Goal: Task Accomplishment & Management: Use online tool/utility

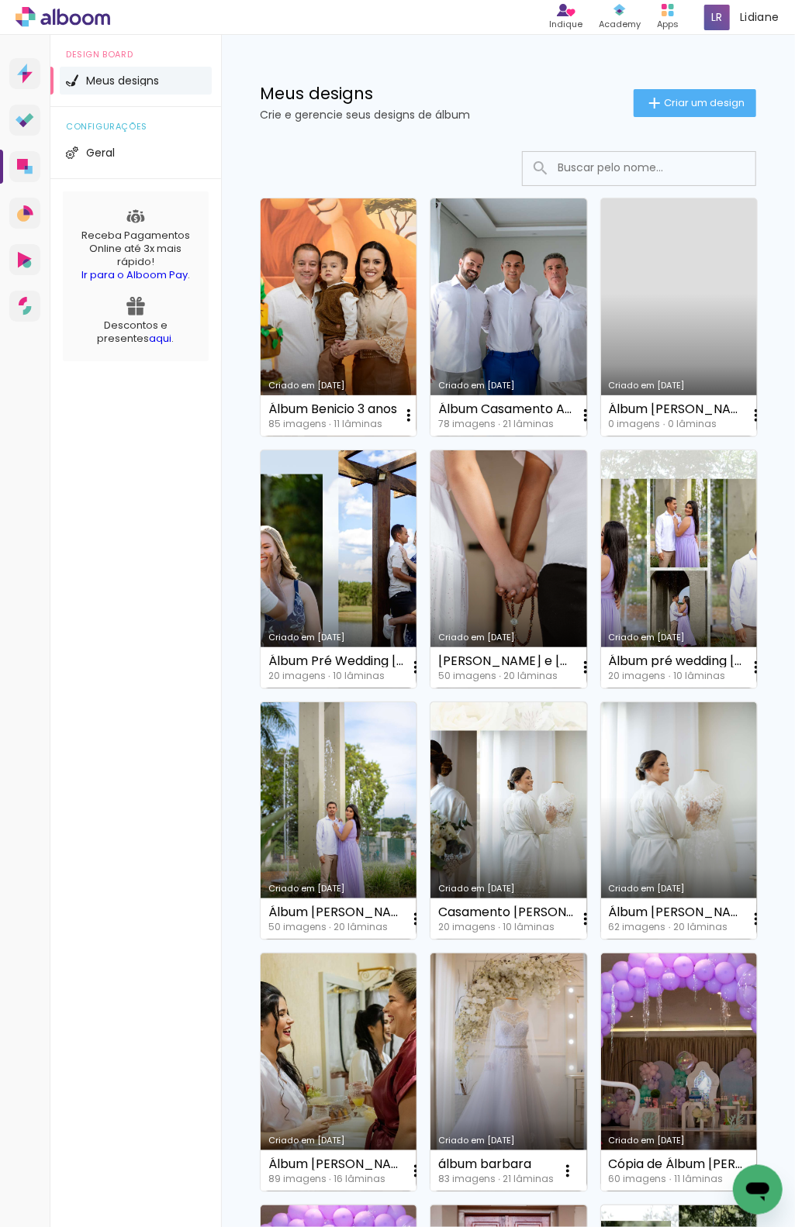
click at [0, 0] on slot "Criar um design" at bounding box center [0, 0] width 0 height 0
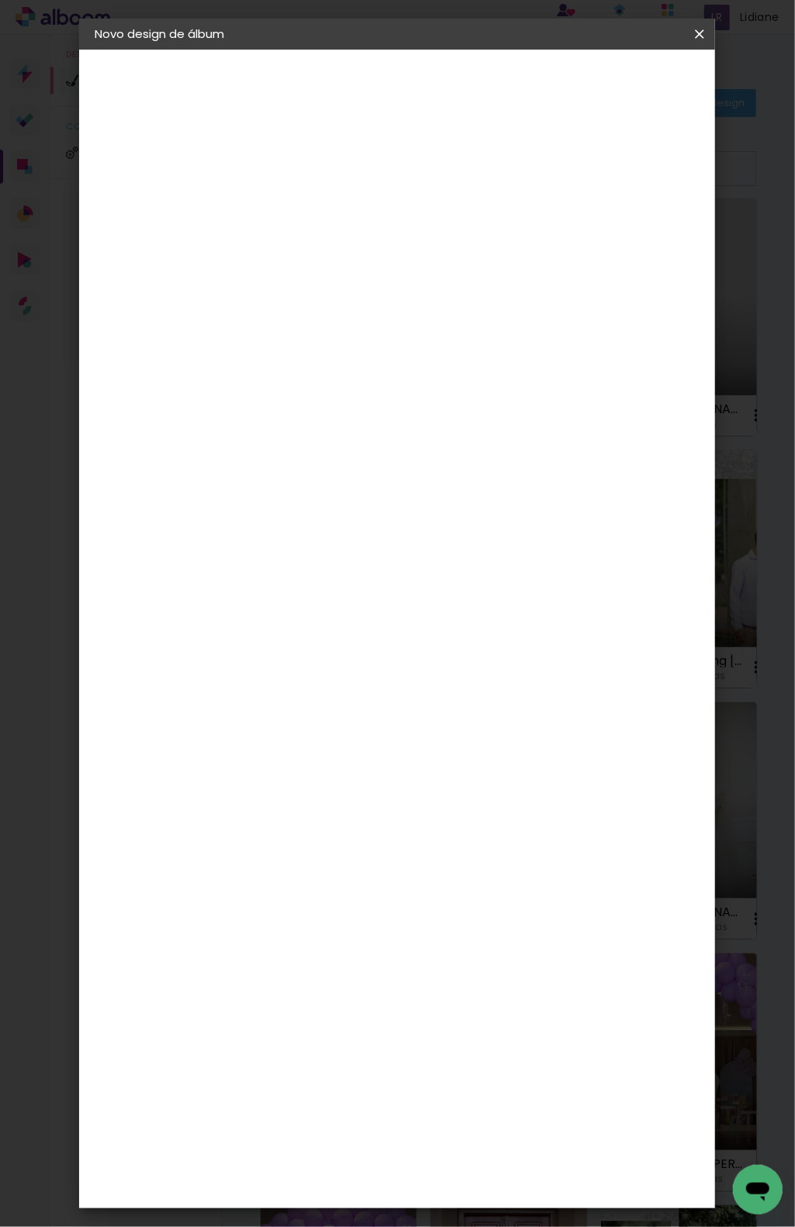
click at [348, 211] on input at bounding box center [348, 208] width 0 height 24
type input "álbum rafa"
type paper-input "álbum rafa"
click at [0, 0] on slot "Avançar" at bounding box center [0, 0] width 0 height 0
click at [574, 247] on paper-item "Tamanho Livre" at bounding box center [564, 236] width 149 height 34
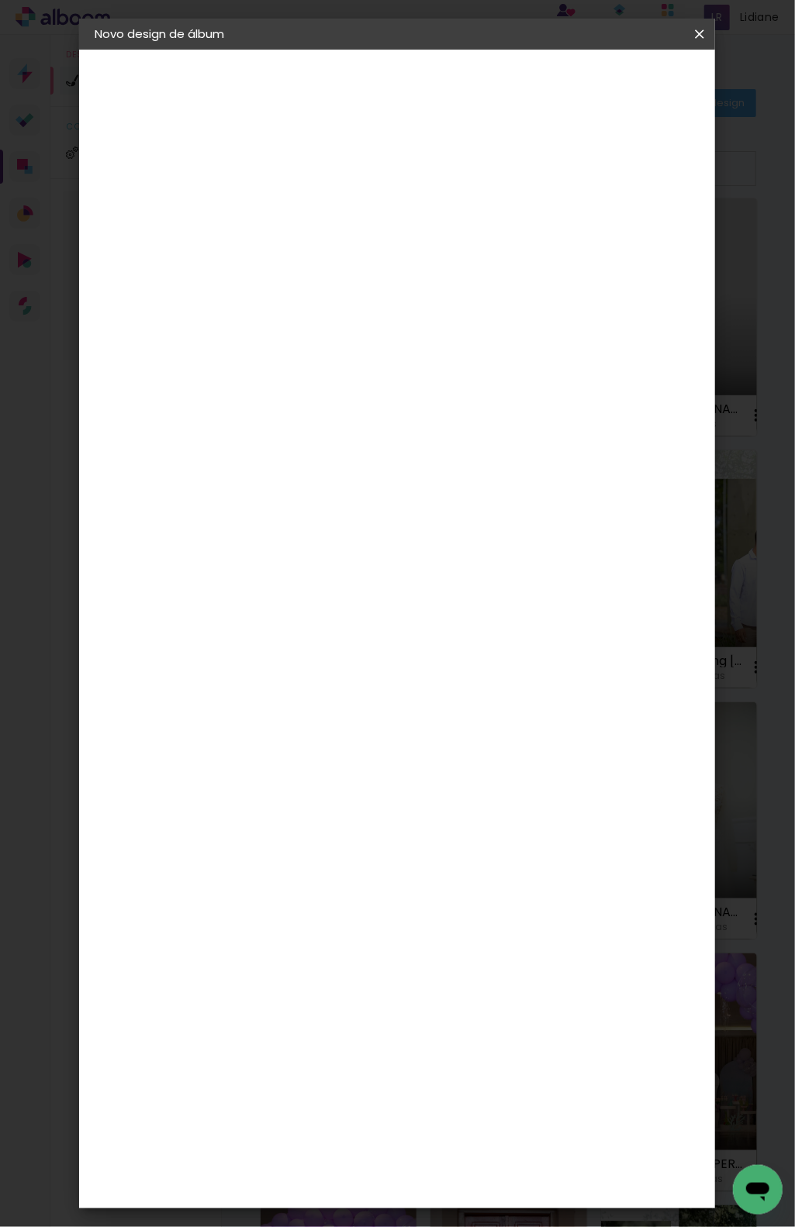
click at [0, 0] on slot "Avançar" at bounding box center [0, 0] width 0 height 0
click at [499, 459] on input "60" at bounding box center [482, 460] width 40 height 23
type input "6"
type input "21"
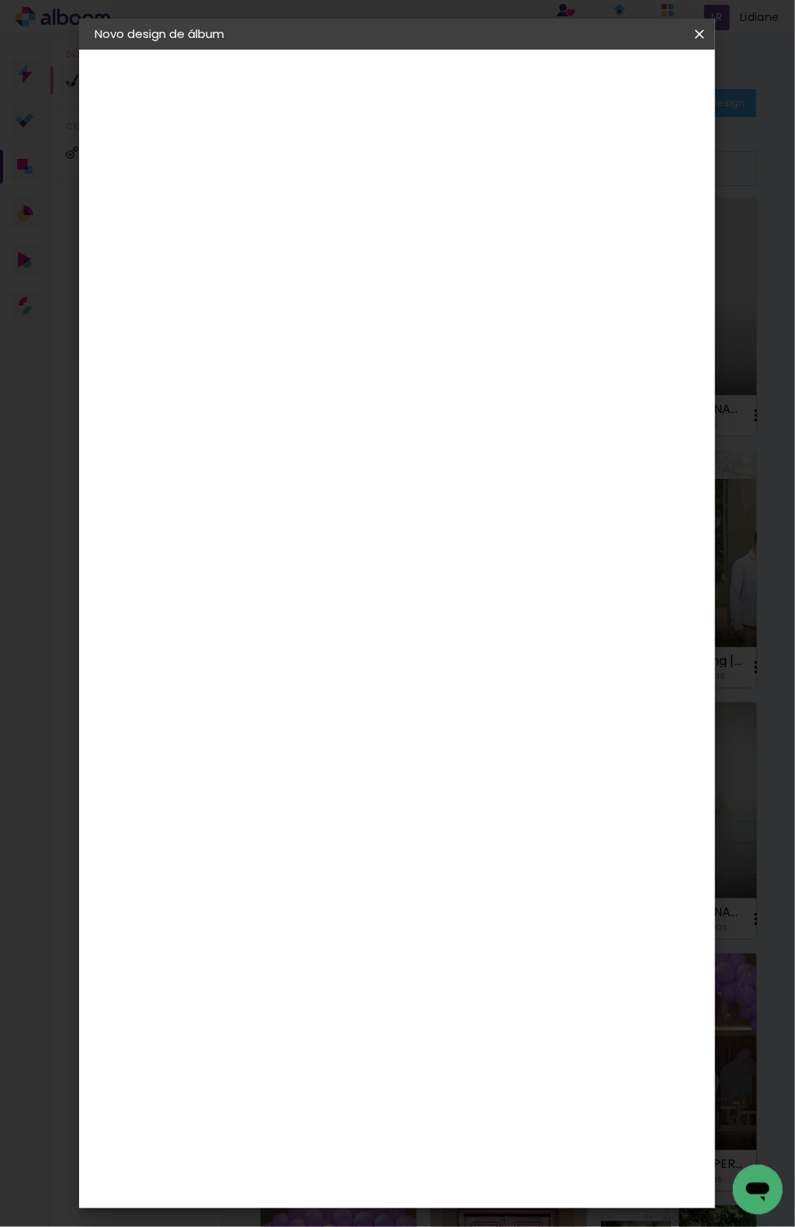
type paper-input "21"
drag, startPoint x: 320, startPoint y: 456, endPoint x: 298, endPoint y: 457, distance: 21.7
click at [298, 457] on div "30" at bounding box center [308, 457] width 59 height 23
type input "3"
type input "15"
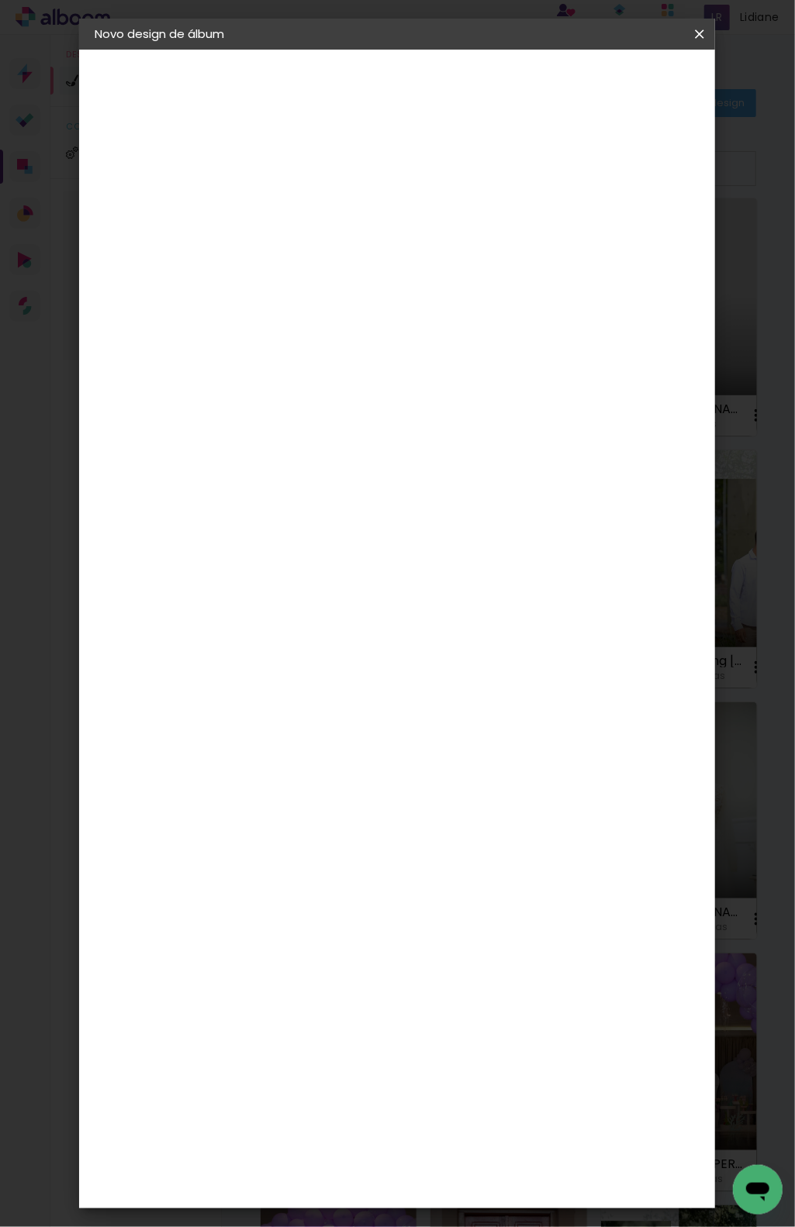
type paper-input "15"
click at [602, 88] on span "Iniciar design" at bounding box center [585, 88] width 36 height 22
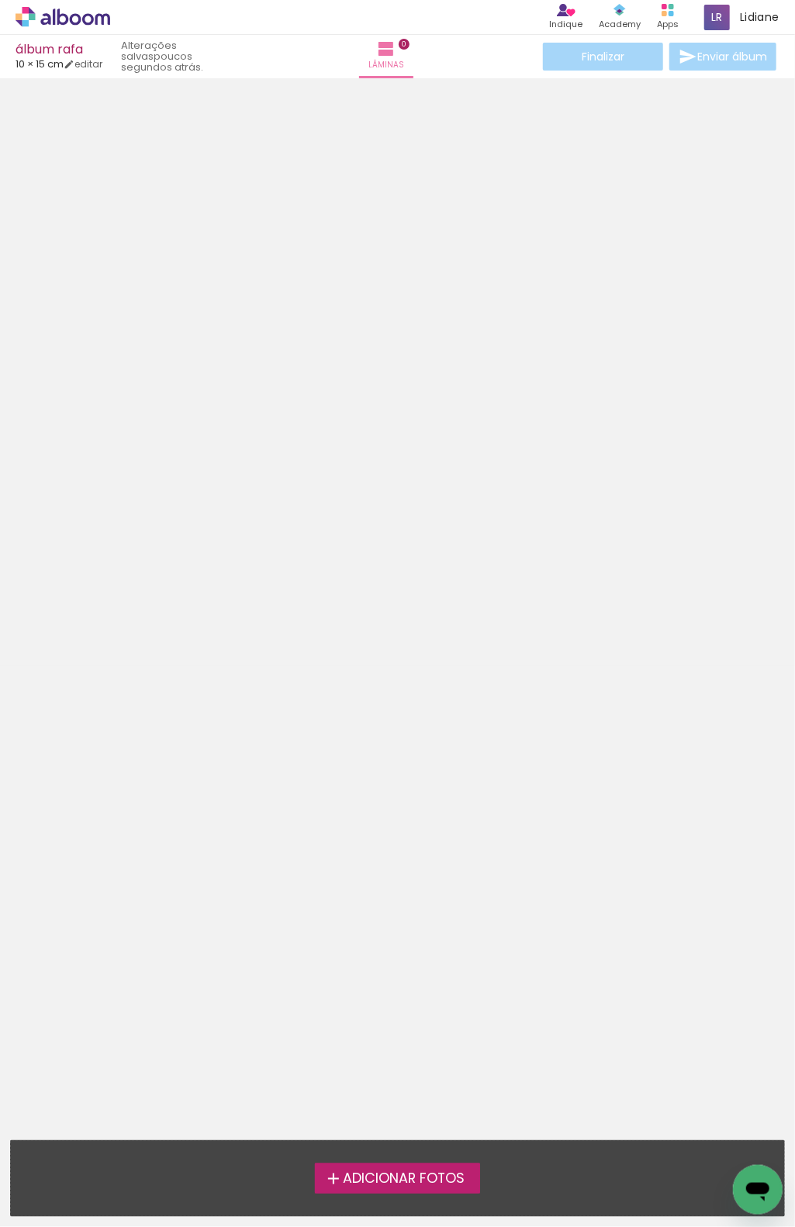
click at [690, 433] on div at bounding box center [397, 359] width 795 height 551
click at [453, 1168] on label "Adicionar Fotos" at bounding box center [397, 1178] width 165 height 29
click at [0, 0] on input "file" at bounding box center [0, 0] width 0 height 0
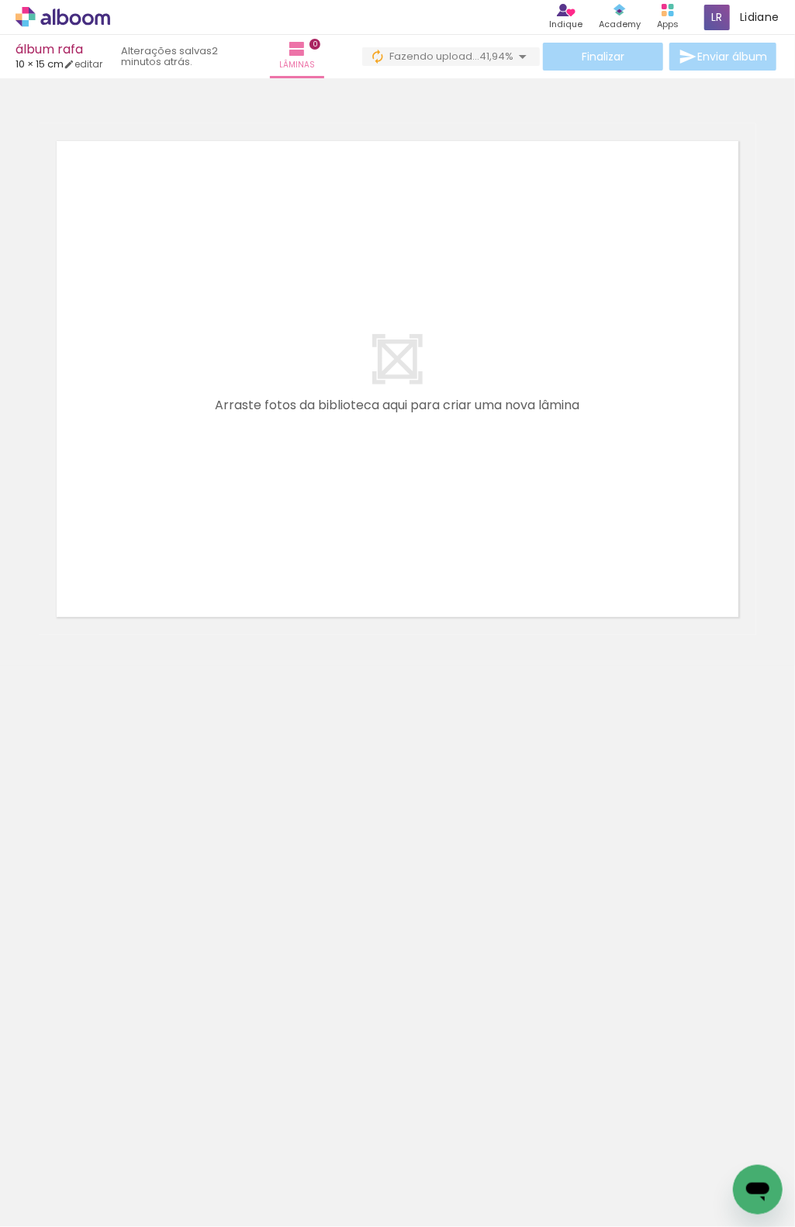
click at [656, 1059] on neon-animated-pages "Confirmar Cancelar" at bounding box center [397, 652] width 795 height 1149
click at [735, 529] on quentale-layouter at bounding box center [397, 379] width 717 height 512
click at [708, 917] on neon-animated-pages "Confirmar Cancelar" at bounding box center [397, 652] width 795 height 1149
drag, startPoint x: 662, startPoint y: 954, endPoint x: 605, endPoint y: 923, distance: 65.6
click at [660, 950] on neon-animated-pages "Confirmar Cancelar" at bounding box center [397, 652] width 795 height 1149
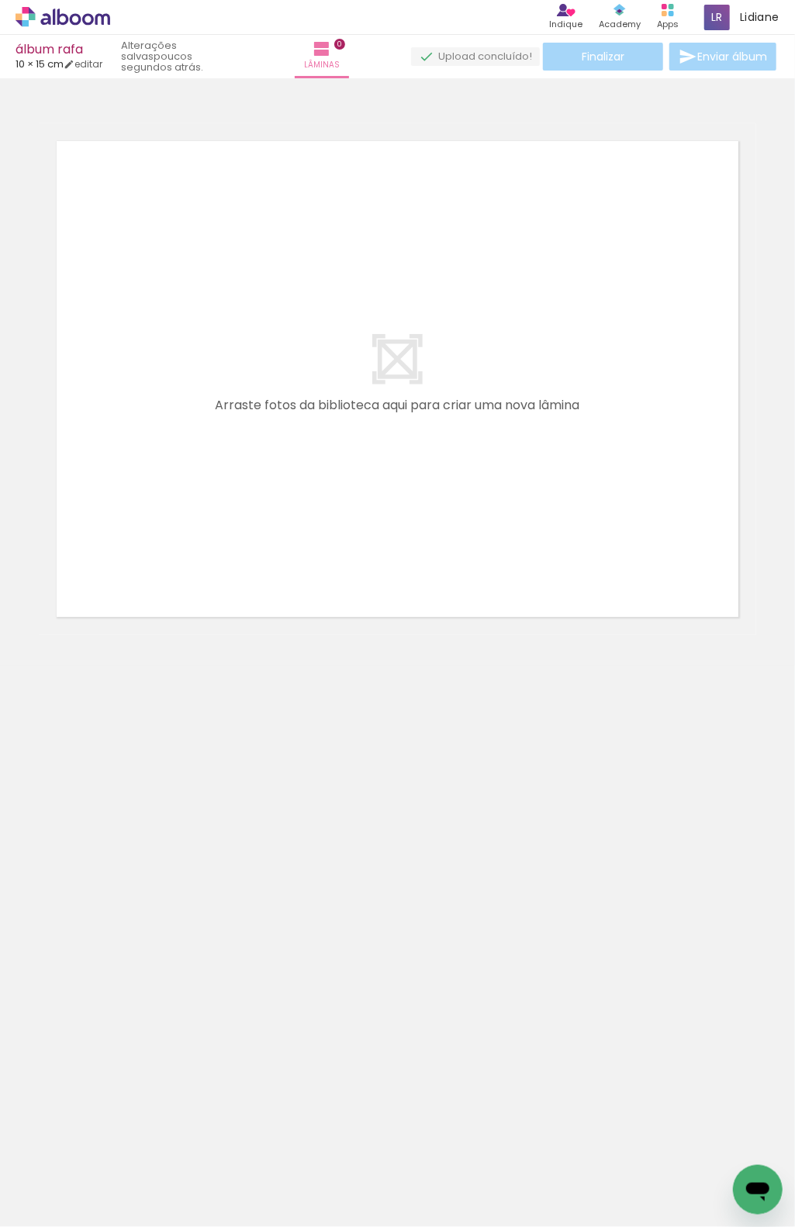
click at [730, 324] on quentale-layouter at bounding box center [397, 379] width 717 height 512
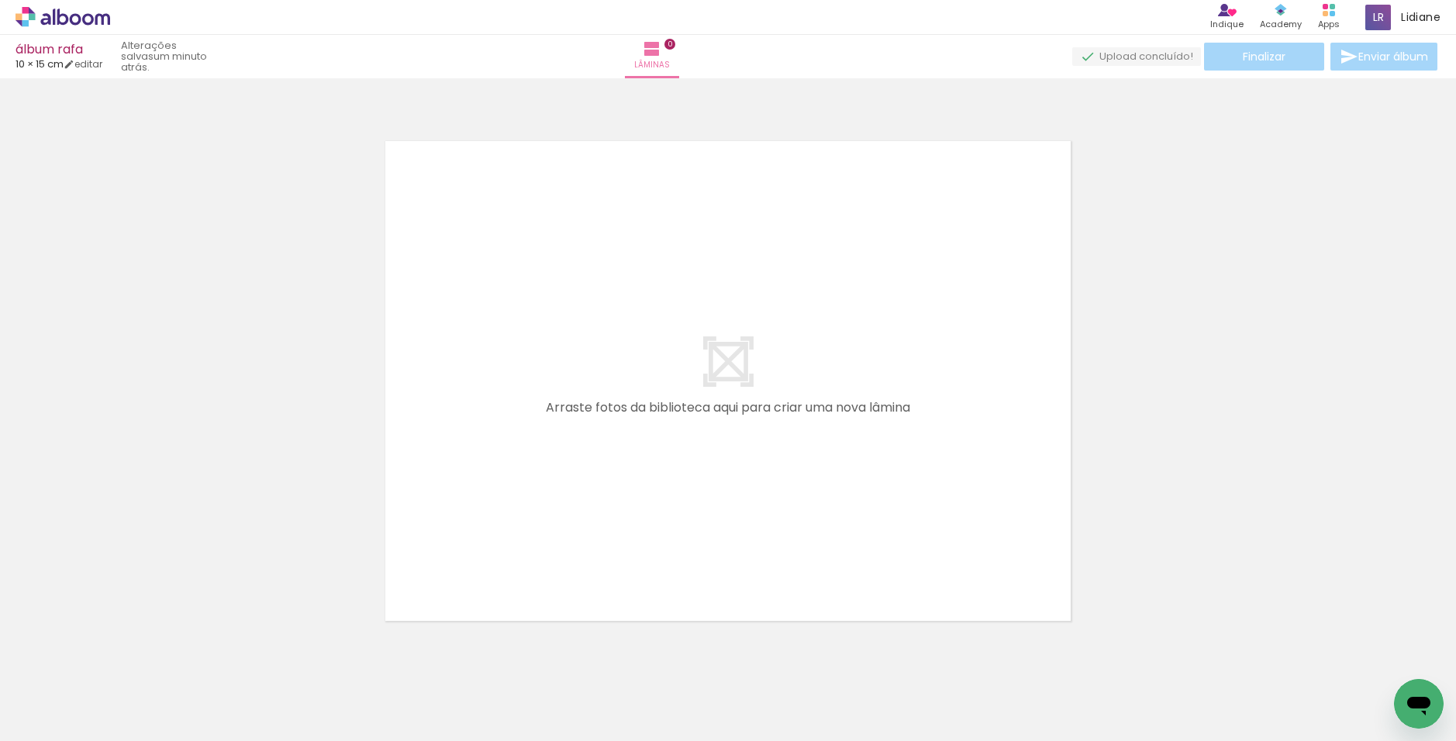
click at [643, 312] on quentale-layouter at bounding box center [727, 381] width 721 height 516
drag, startPoint x: 165, startPoint y: 695, endPoint x: 173, endPoint y: 706, distance: 13.3
click at [173, 706] on div at bounding box center [155, 689] width 77 height 51
drag, startPoint x: 178, startPoint y: 684, endPoint x: 553, endPoint y: 571, distance: 391.7
click at [553, 571] on quentale-workspace at bounding box center [728, 370] width 1456 height 741
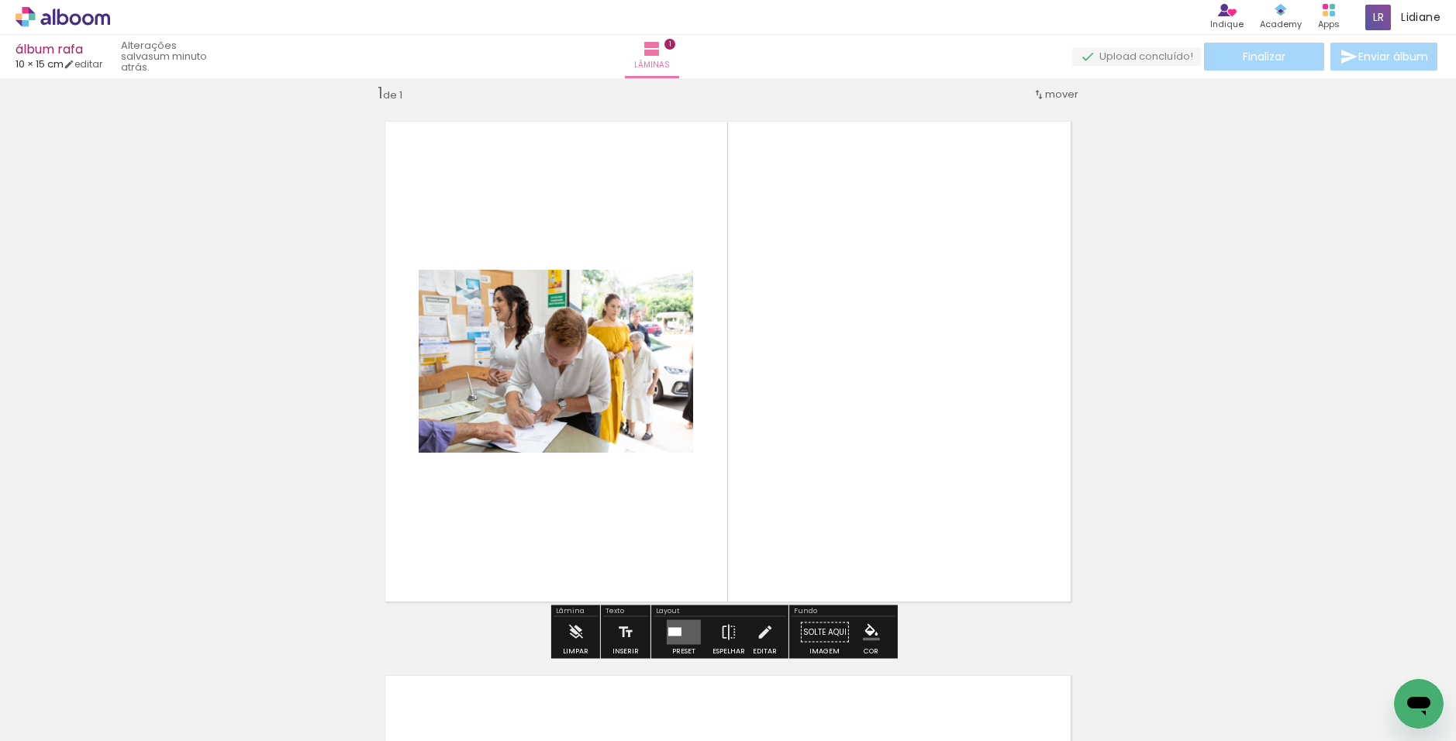
scroll to position [20, 0]
click at [667, 619] on quentale-layouter at bounding box center [684, 631] width 34 height 25
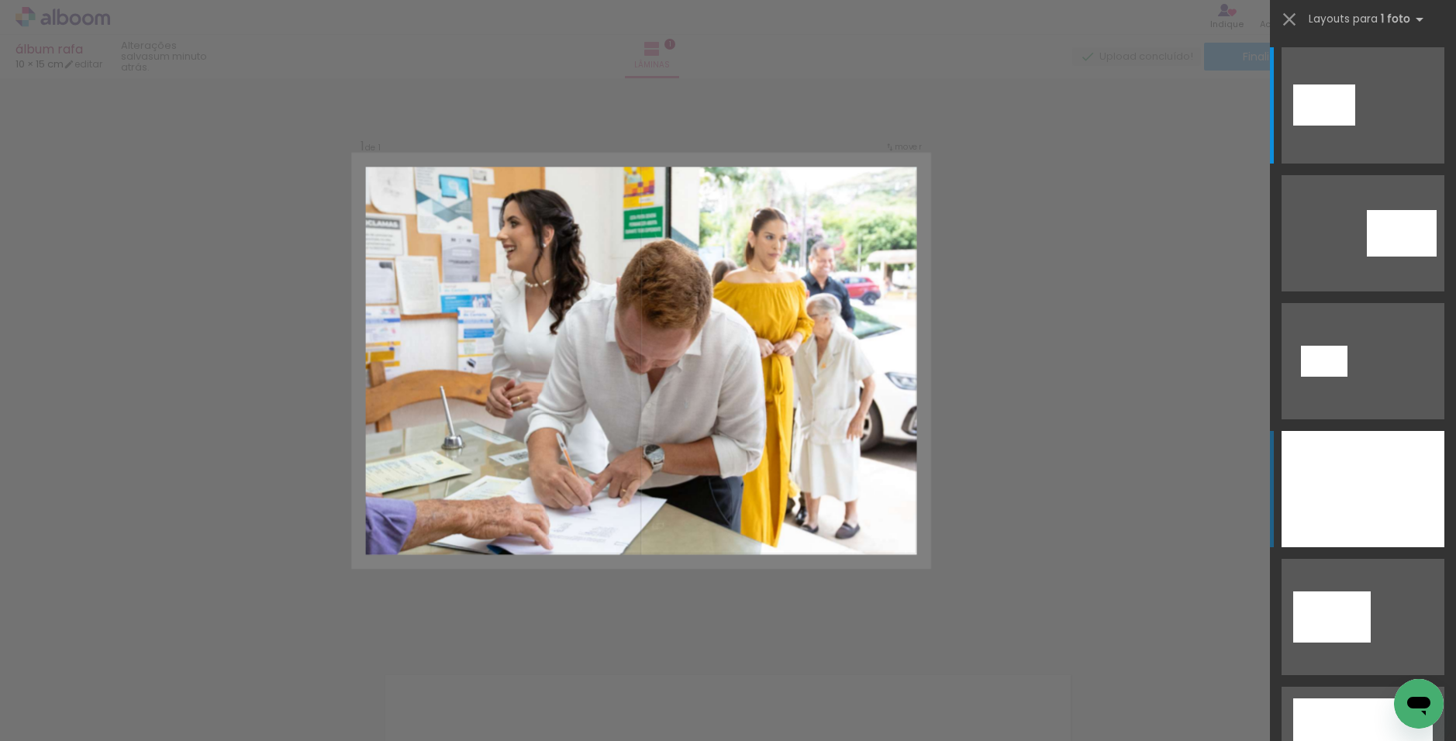
click at [794, 496] on div at bounding box center [1363, 489] width 163 height 116
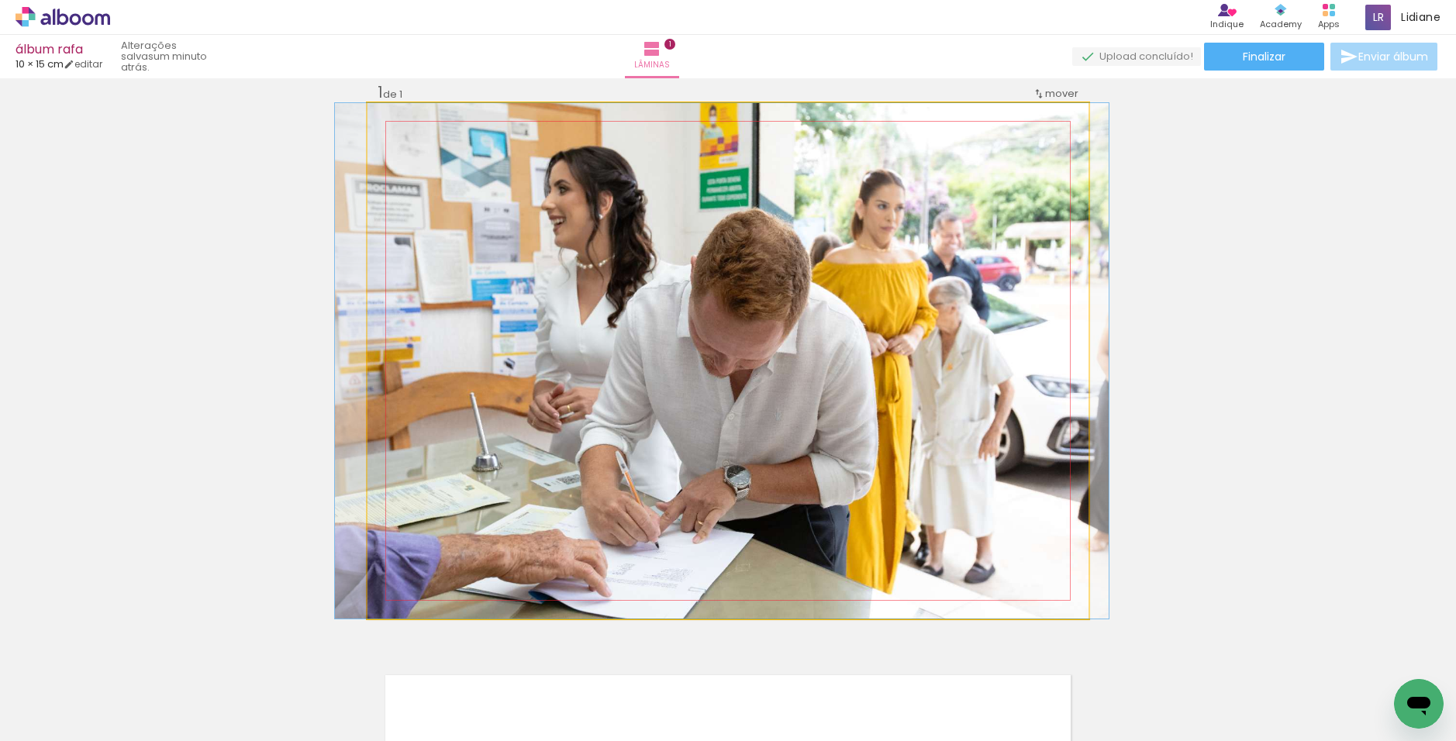
drag, startPoint x: 773, startPoint y: 321, endPoint x: 764, endPoint y: 319, distance: 9.4
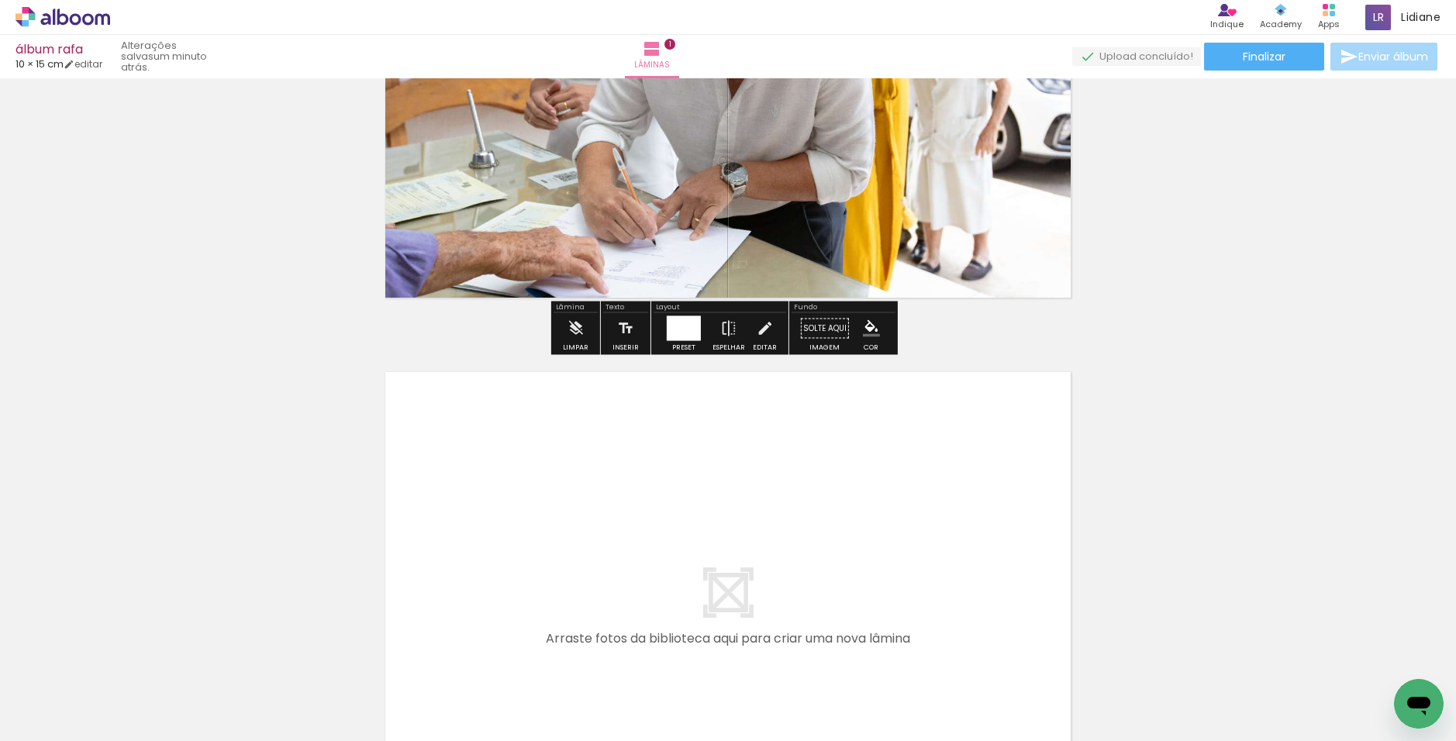
scroll to position [408, 0]
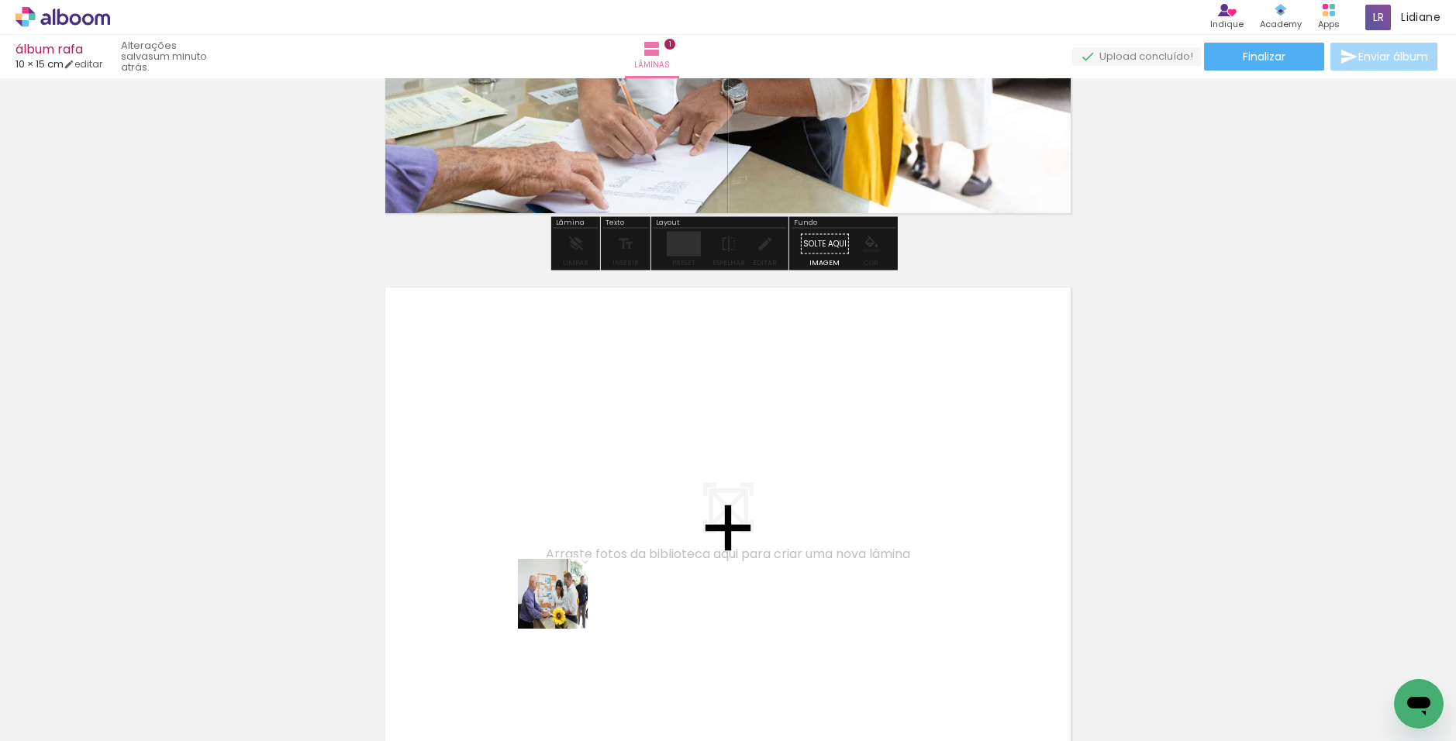
drag, startPoint x: 240, startPoint y: 702, endPoint x: 606, endPoint y: 576, distance: 386.9
click at [606, 576] on quentale-workspace at bounding box center [728, 370] width 1456 height 741
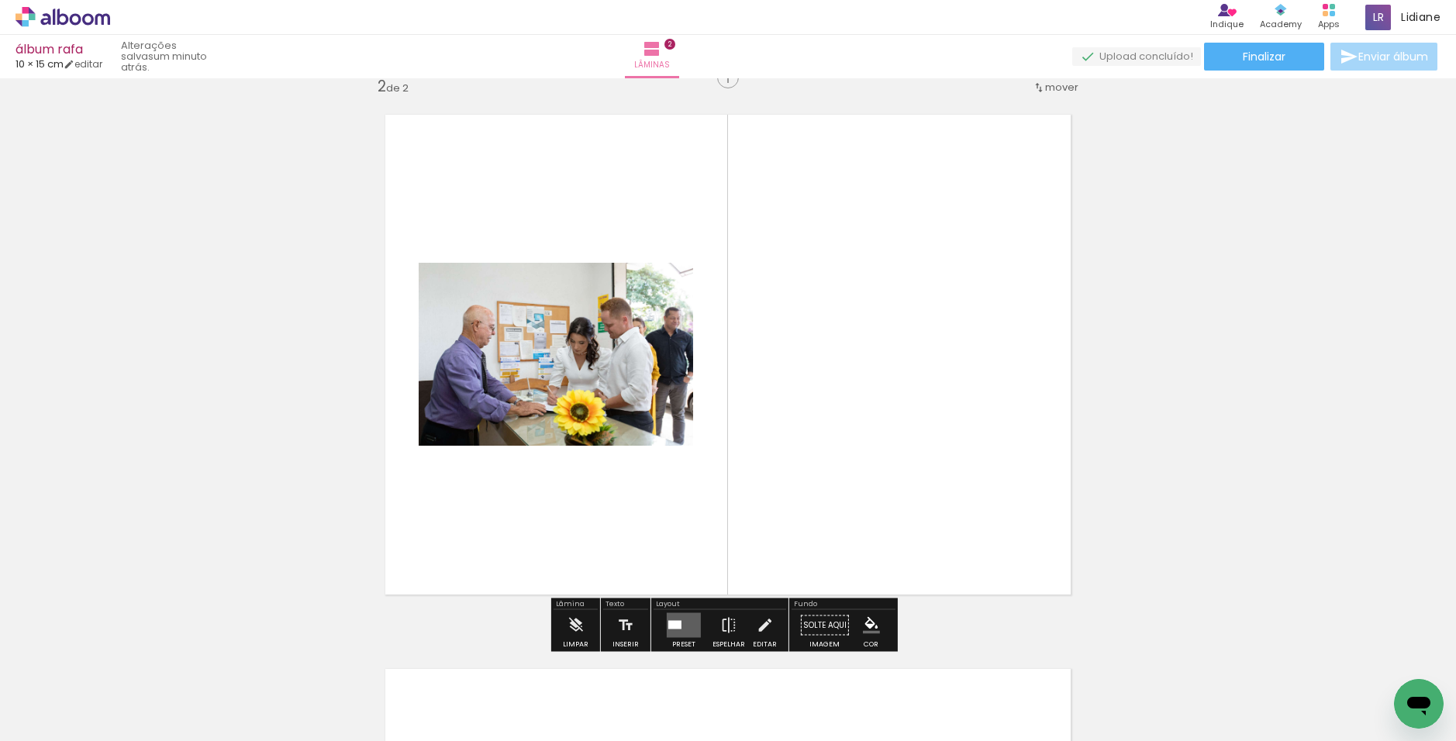
scroll to position [574, 0]
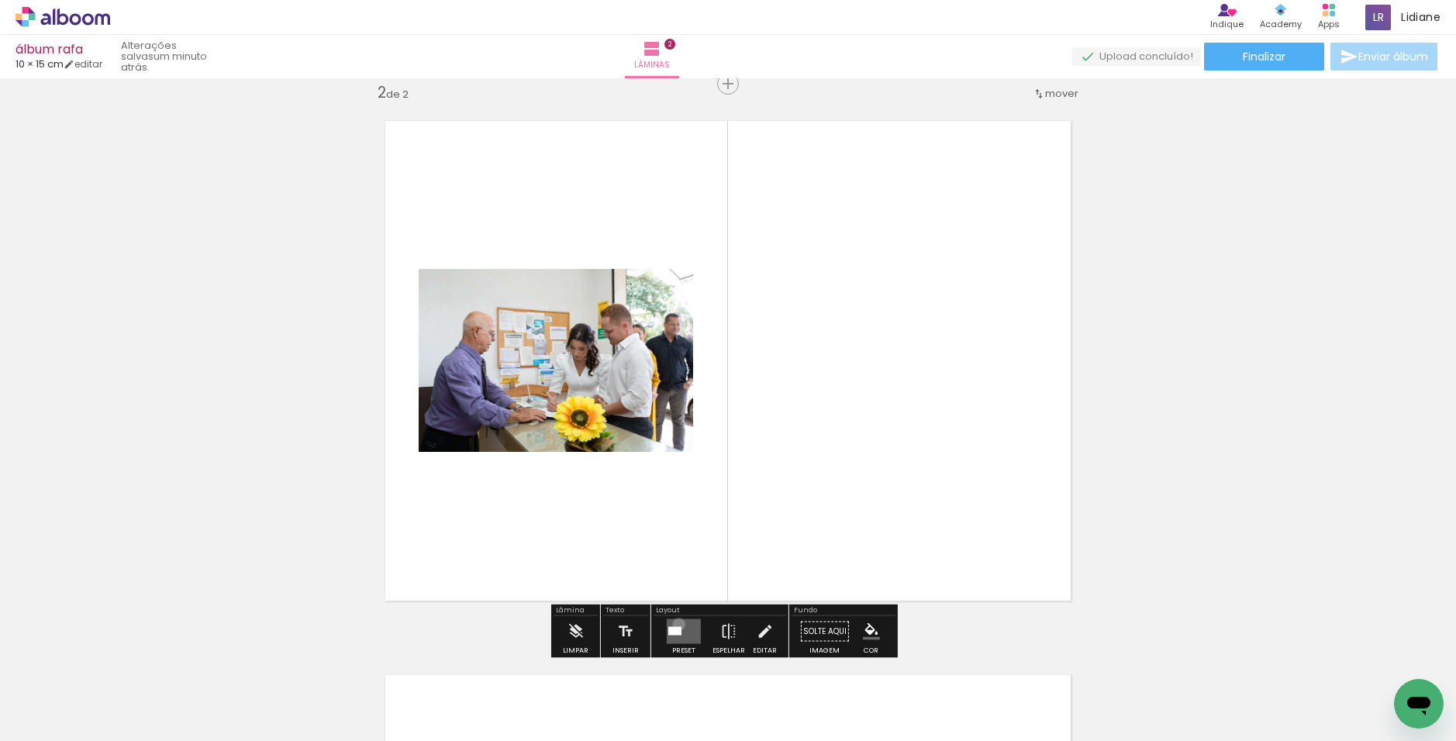
click at [676, 624] on quentale-layouter at bounding box center [684, 631] width 34 height 25
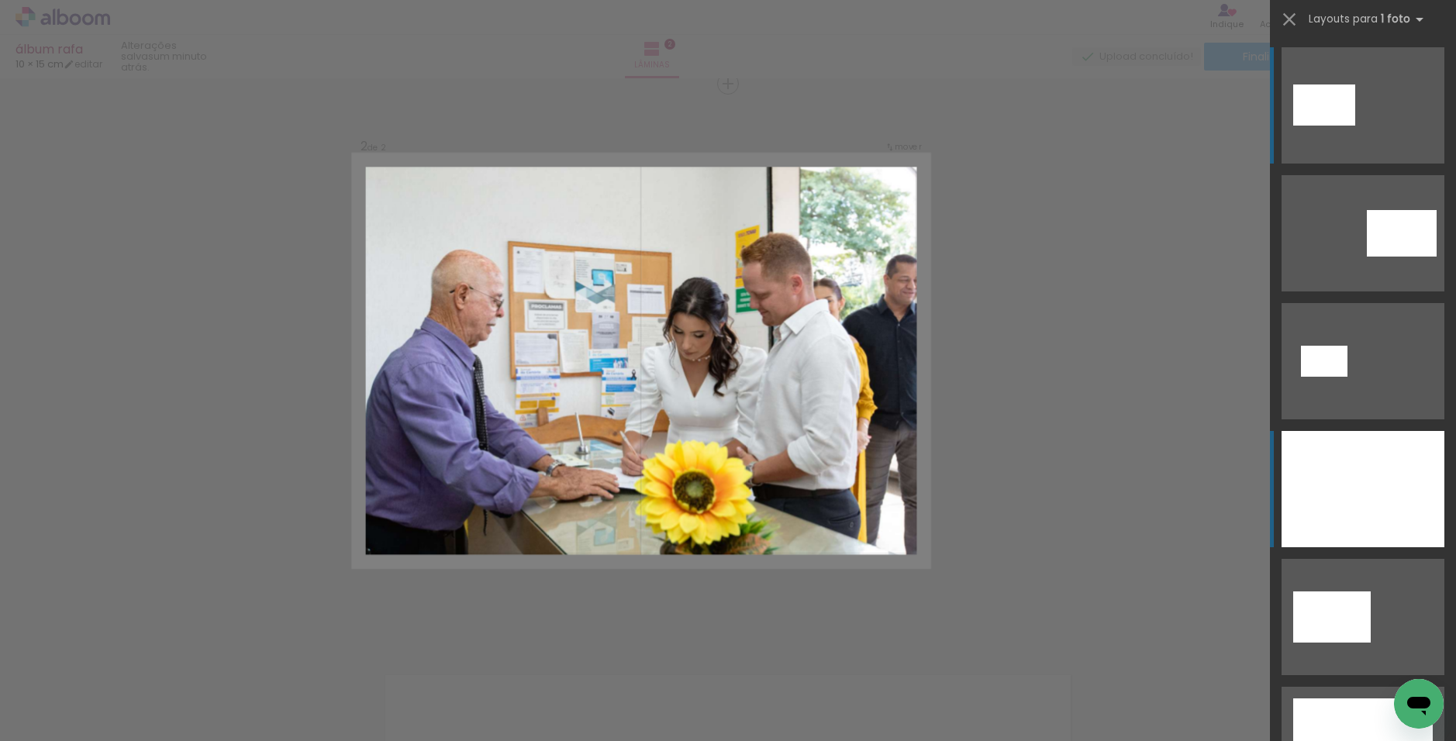
click at [794, 461] on div at bounding box center [1363, 489] width 163 height 116
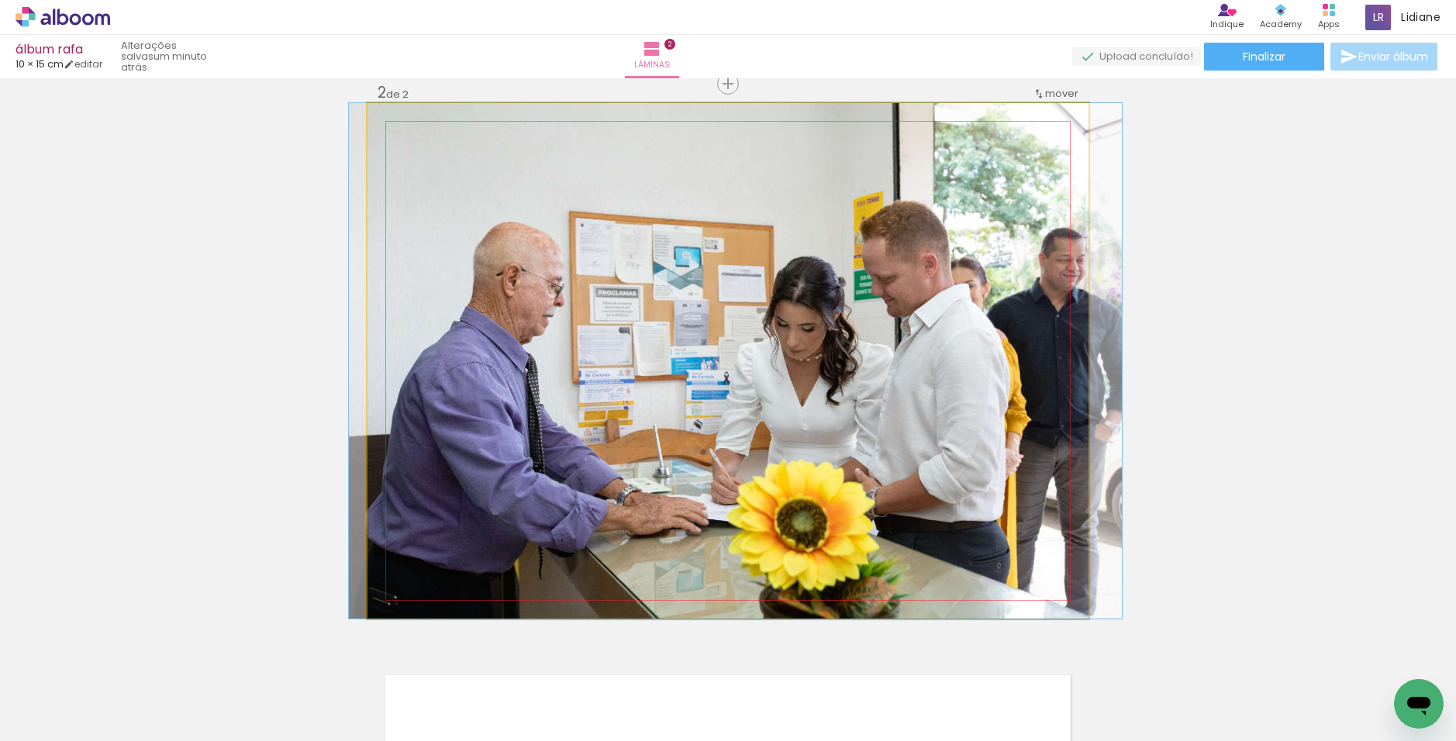
drag, startPoint x: 961, startPoint y: 323, endPoint x: 968, endPoint y: 315, distance: 11.0
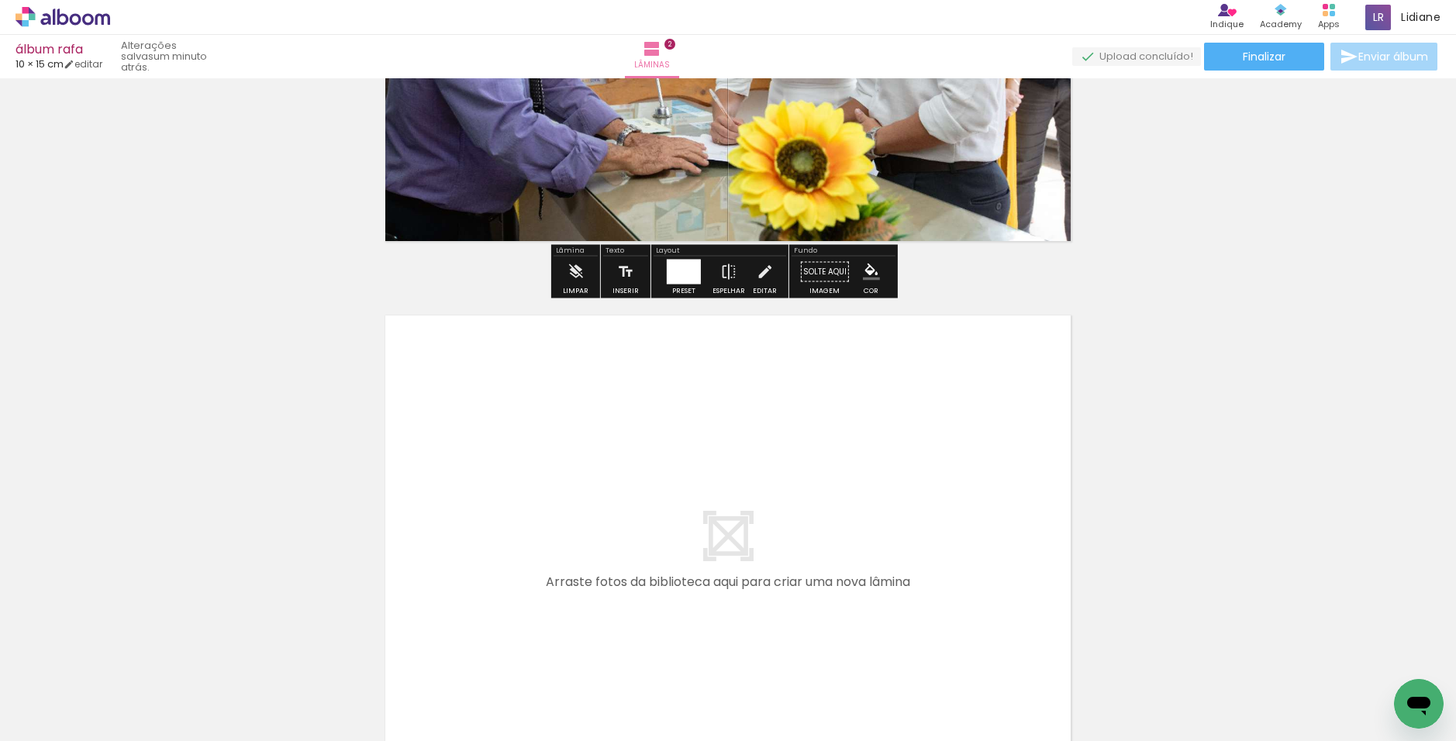
scroll to position [1117, 0]
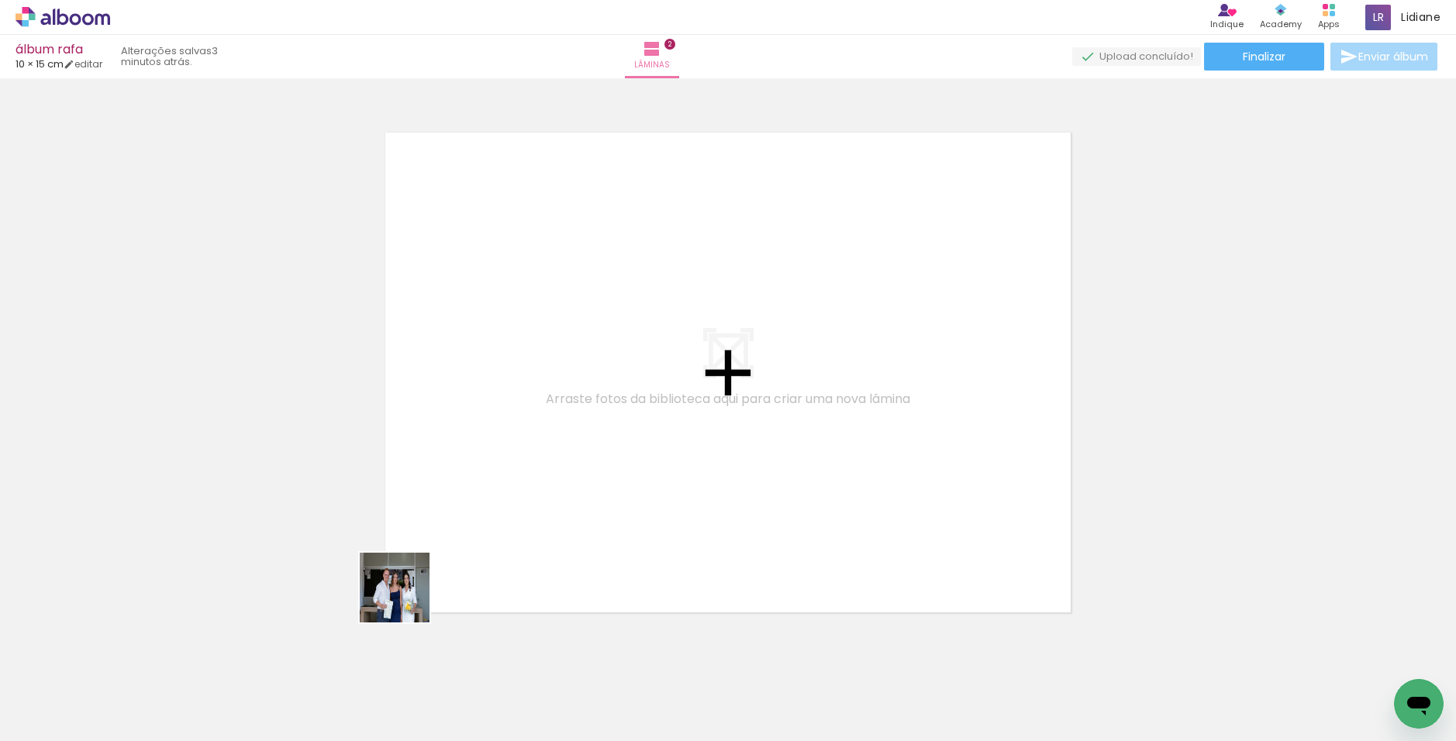
drag, startPoint x: 333, startPoint y: 699, endPoint x: 458, endPoint y: 589, distance: 166.4
click at [474, 518] on quentale-workspace at bounding box center [728, 370] width 1456 height 741
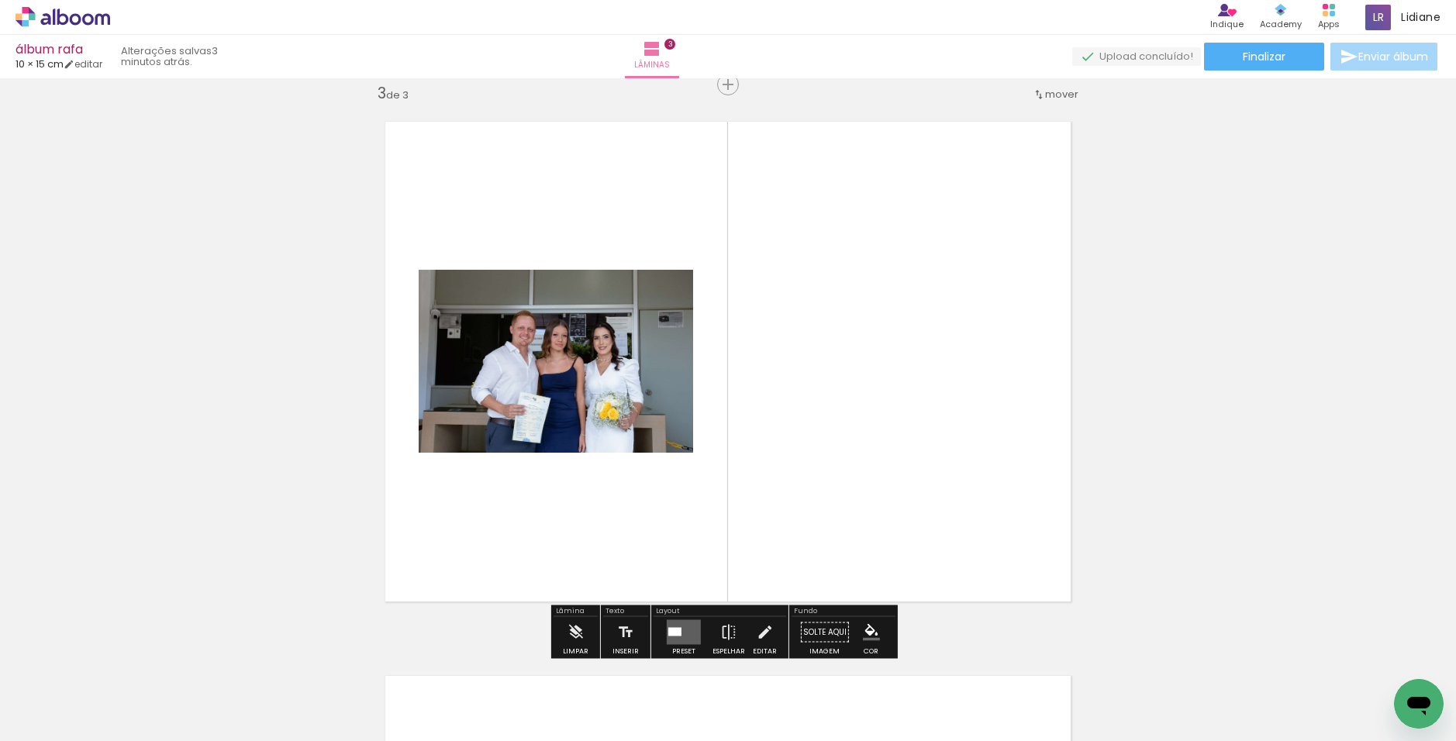
scroll to position [1129, 0]
click at [680, 629] on quentale-layouter at bounding box center [684, 631] width 34 height 25
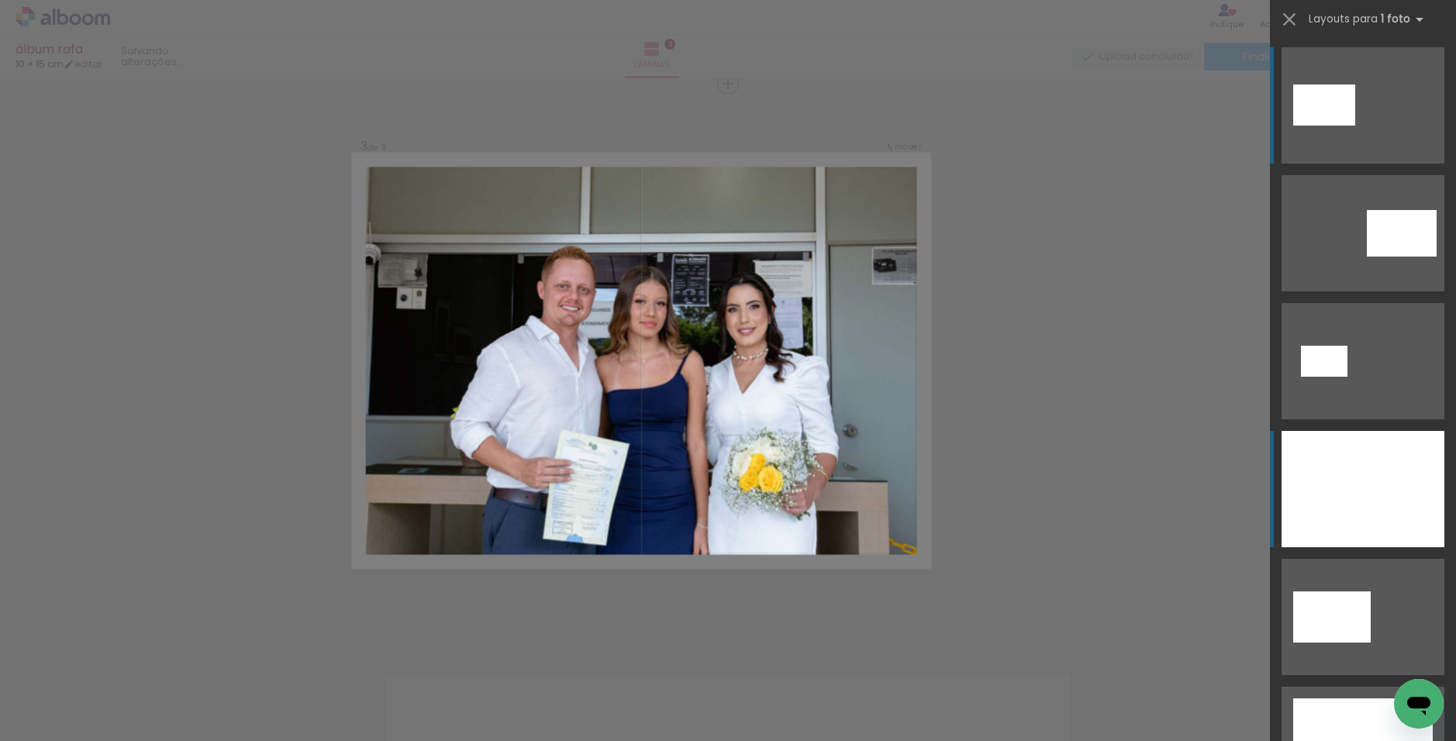
click at [794, 459] on div at bounding box center [1363, 489] width 163 height 116
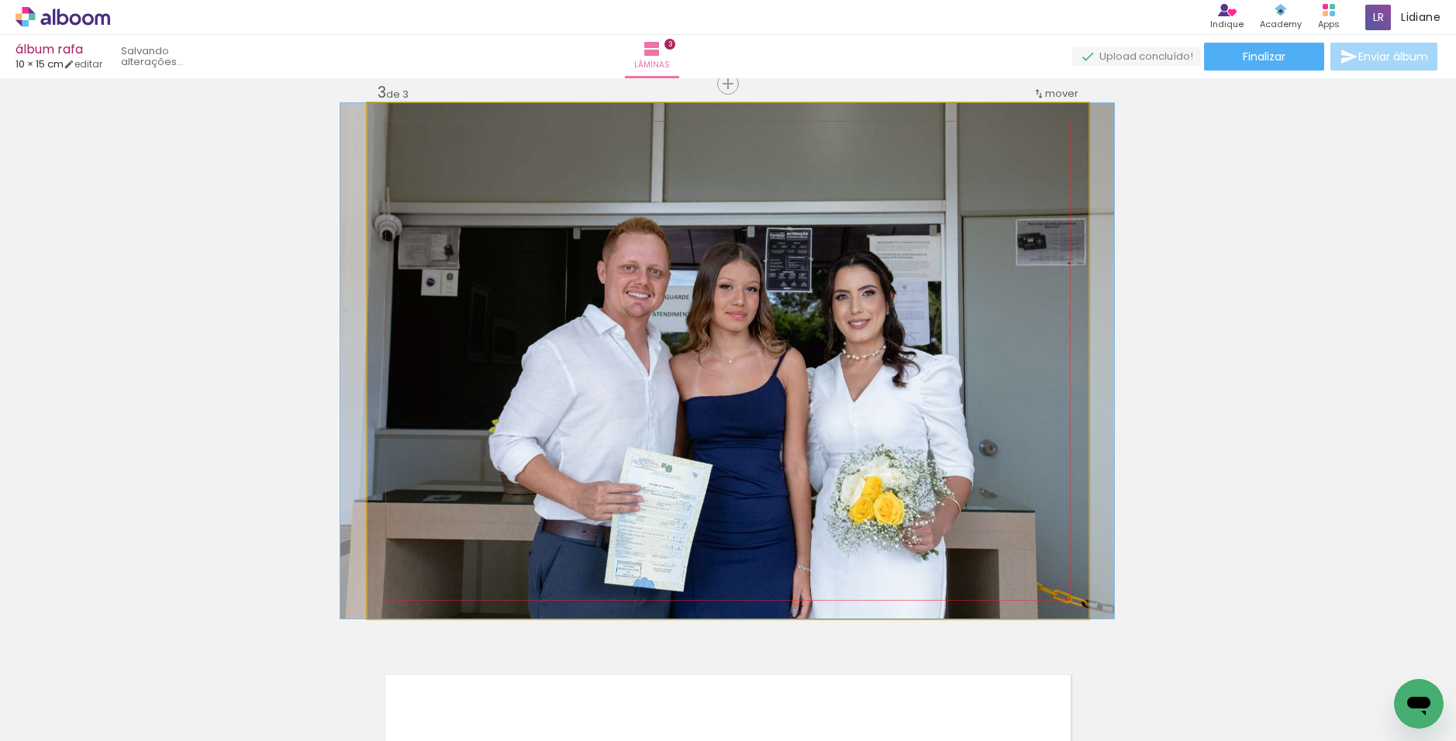
drag, startPoint x: 699, startPoint y: 312, endPoint x: 698, endPoint y: 293, distance: 18.6
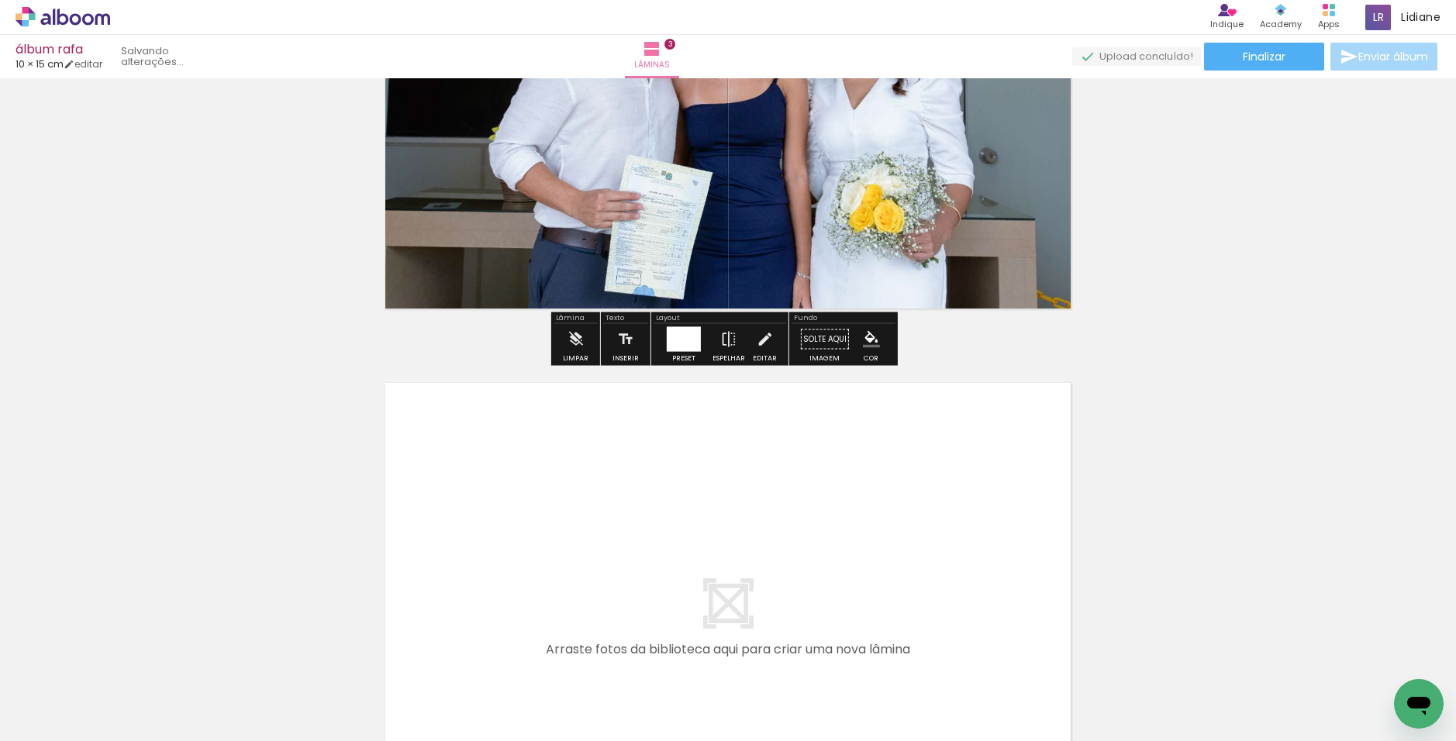
scroll to position [1439, 0]
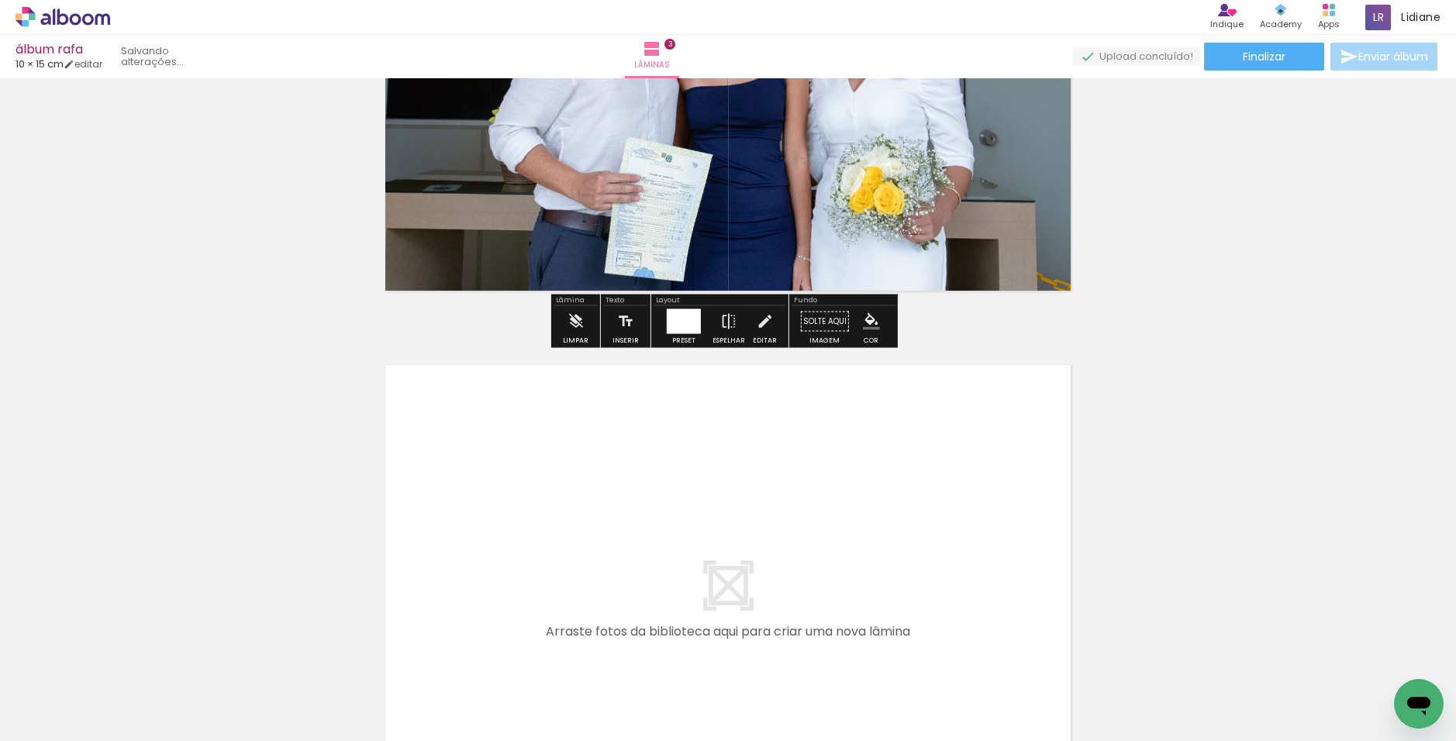
drag, startPoint x: 535, startPoint y: 638, endPoint x: 583, endPoint y: 567, distance: 86.0
click at [583, 567] on quentale-workspace at bounding box center [728, 370] width 1456 height 741
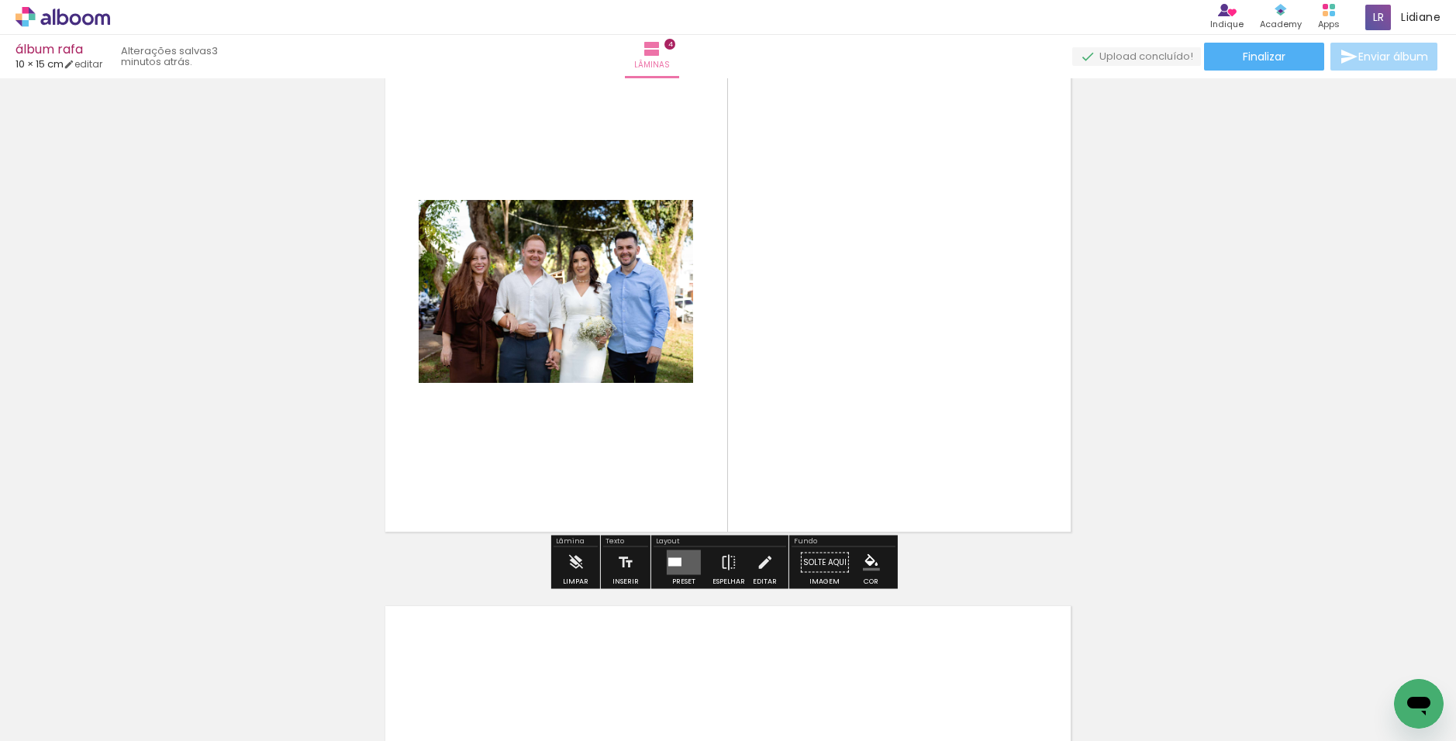
scroll to position [1761, 0]
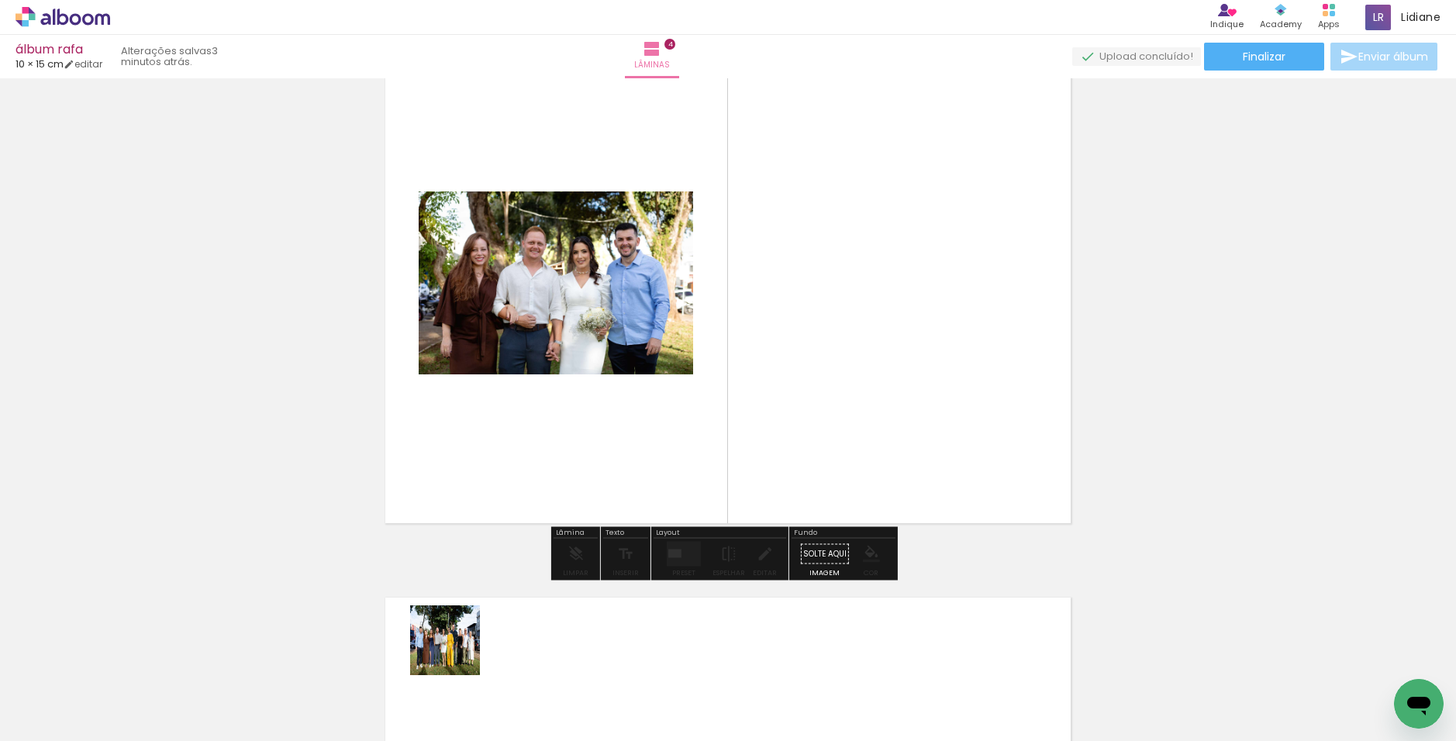
drag, startPoint x: 436, startPoint y: 673, endPoint x: 761, endPoint y: 459, distance: 389.0
click at [761, 459] on quentale-workspace at bounding box center [728, 370] width 1456 height 741
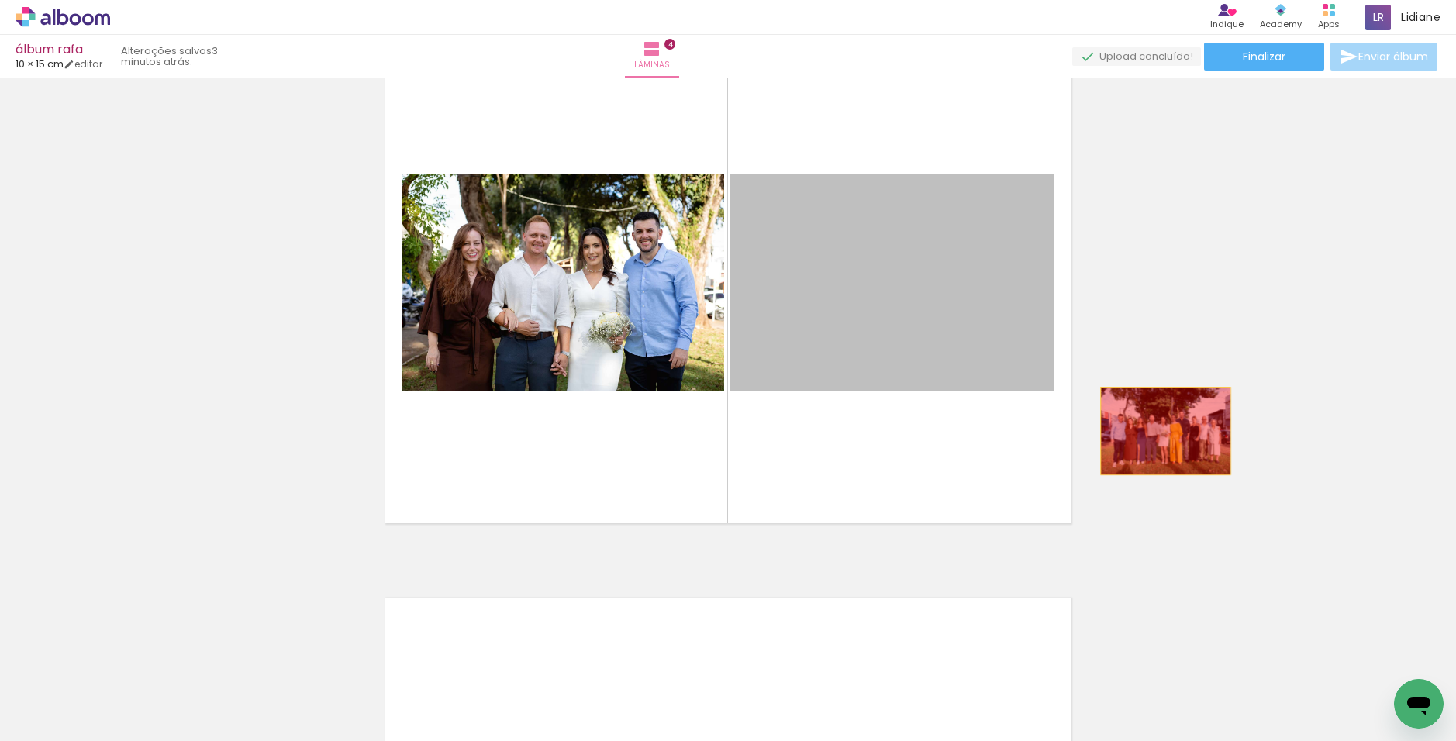
drag, startPoint x: 820, startPoint y: 348, endPoint x: 1160, endPoint y: 431, distance: 349.6
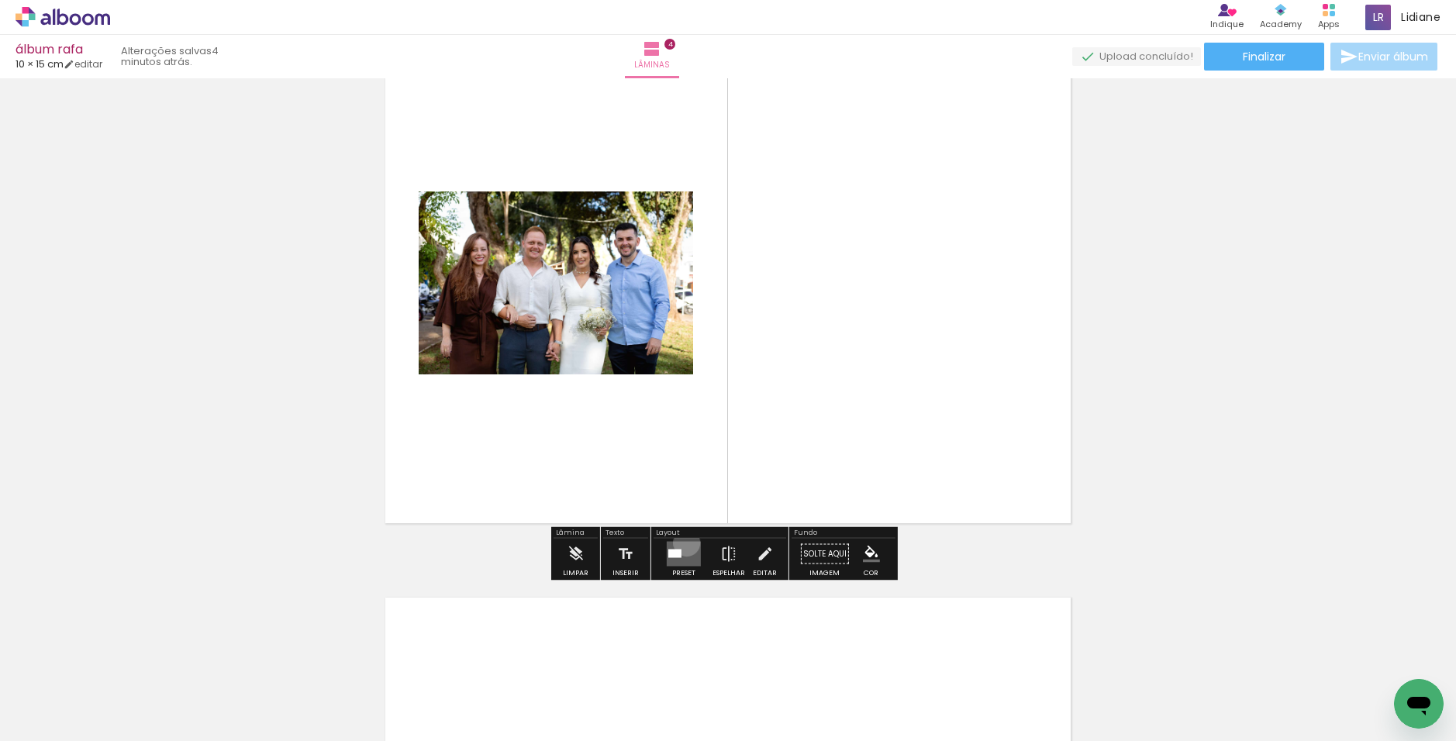
click at [683, 543] on quentale-layouter at bounding box center [684, 554] width 34 height 25
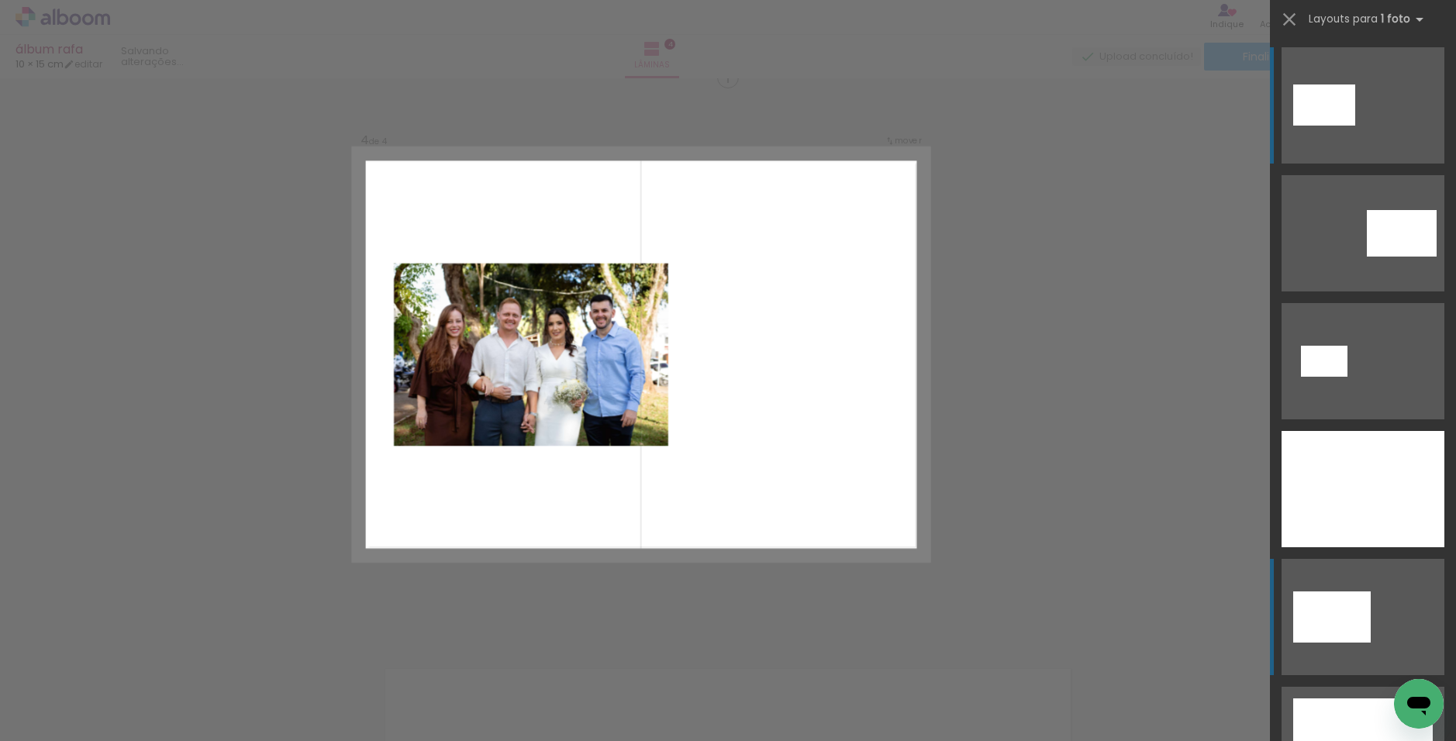
scroll to position [1683, 0]
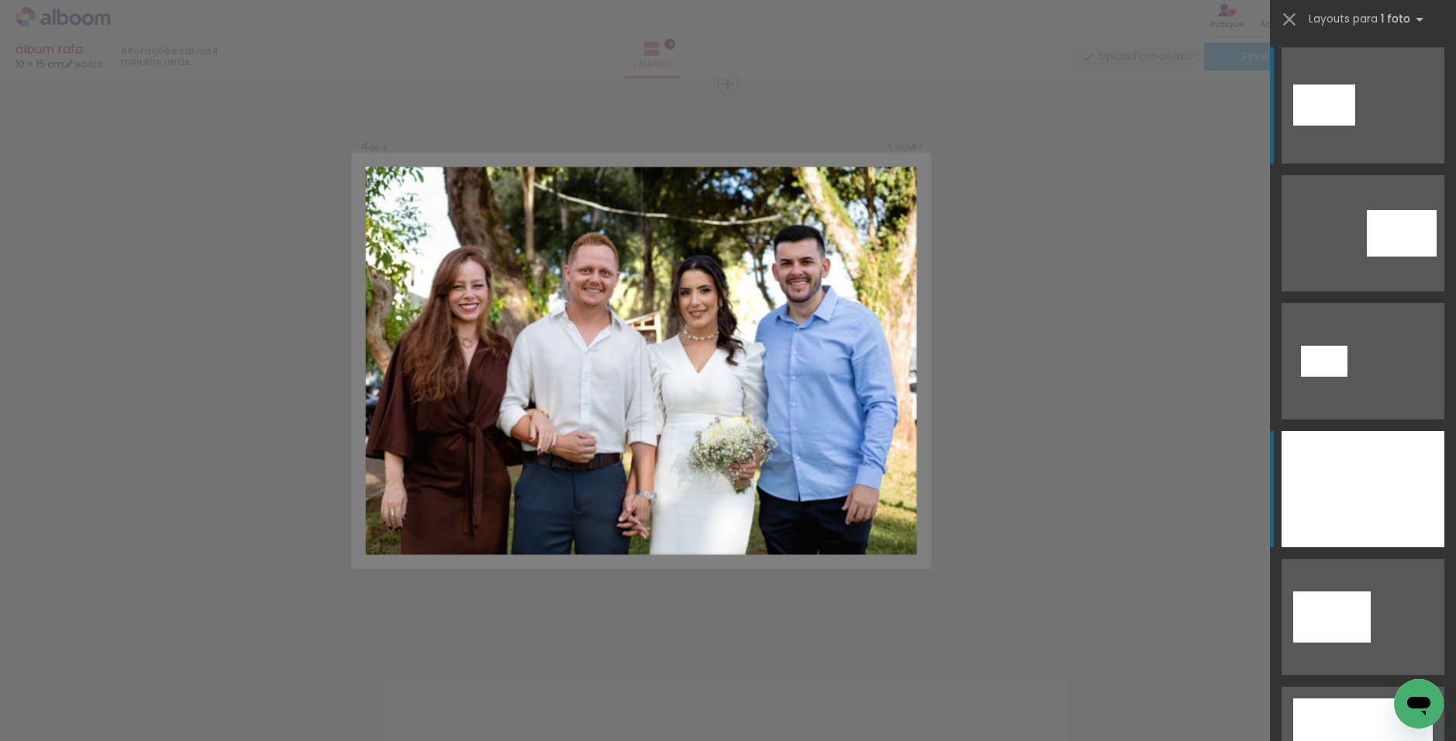
click at [794, 503] on div at bounding box center [1363, 489] width 163 height 116
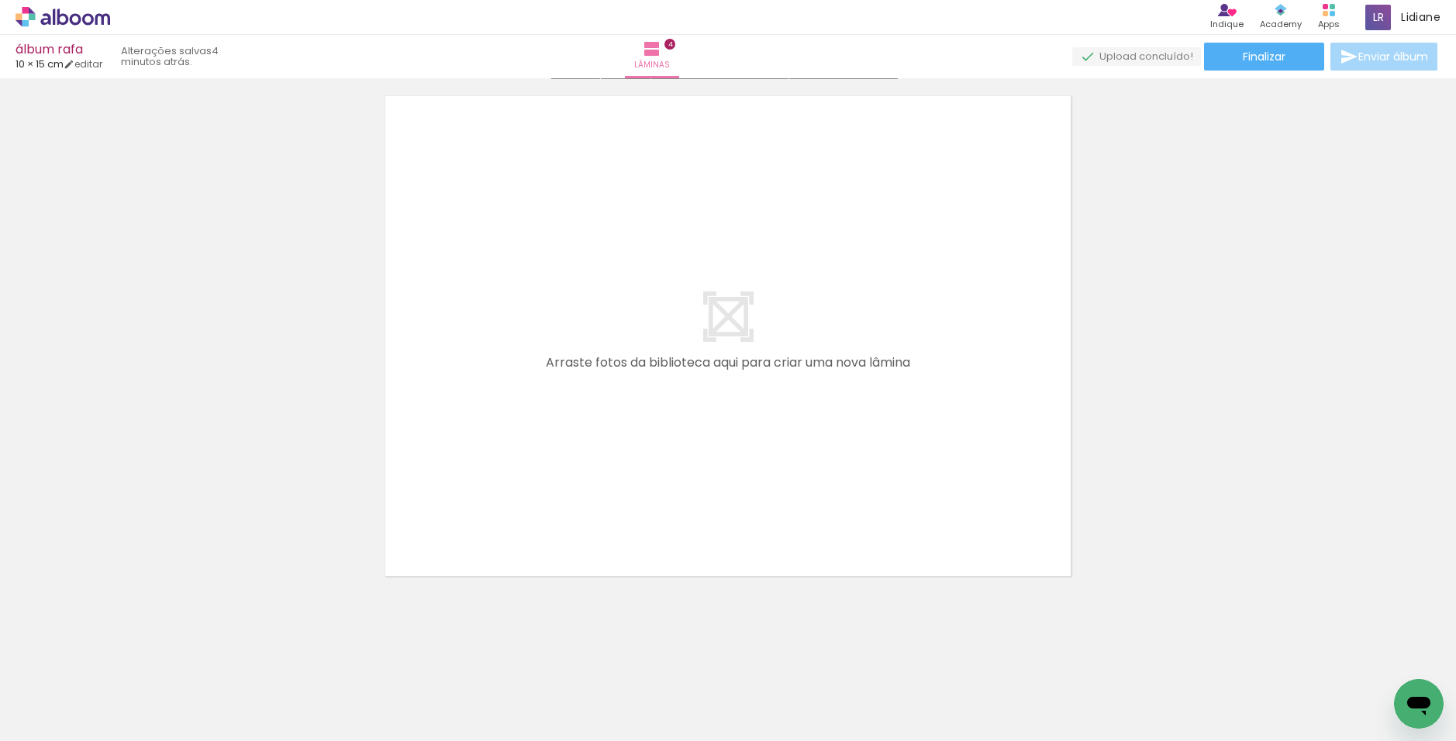
scroll to position [2266, 0]
drag, startPoint x: 419, startPoint y: 681, endPoint x: 581, endPoint y: 508, distance: 237.5
click at [581, 508] on quentale-workspace at bounding box center [728, 370] width 1456 height 741
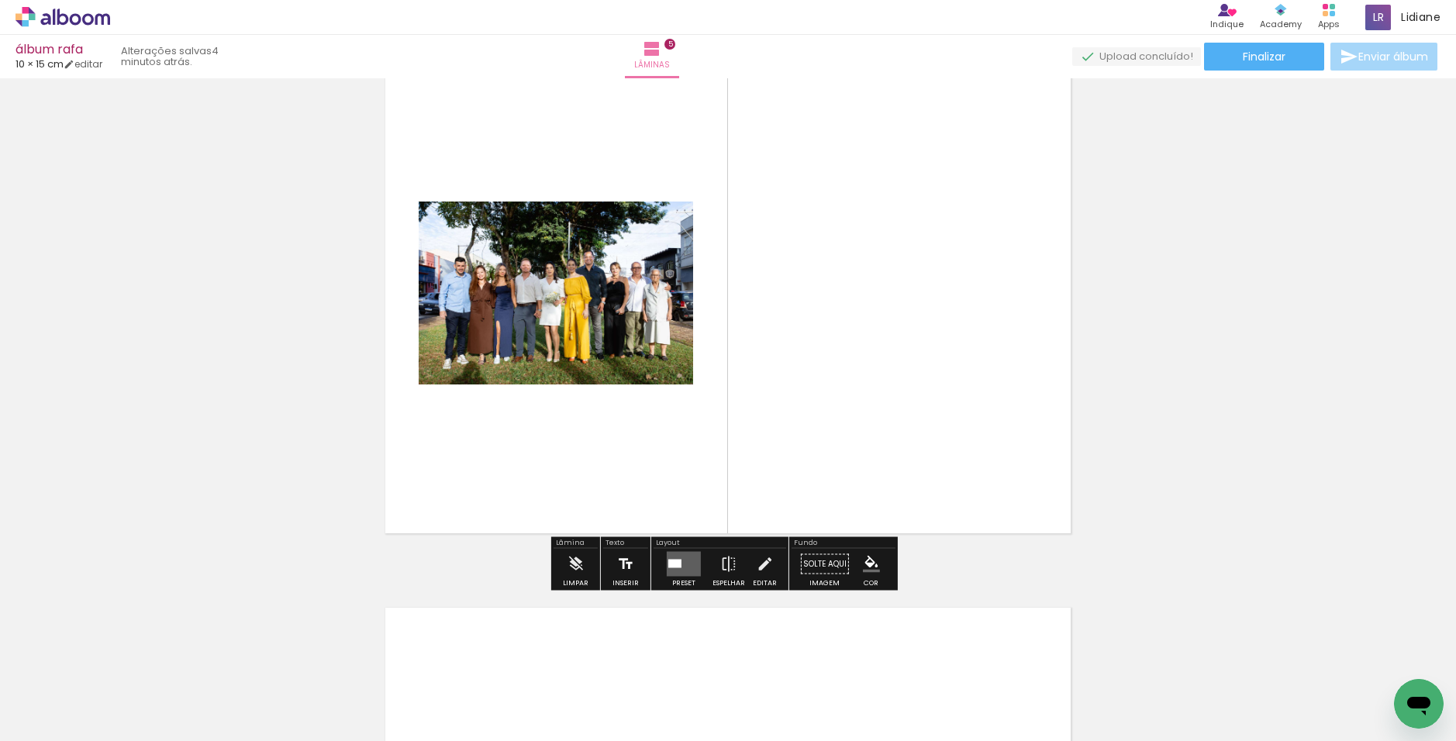
scroll to position [2315, 0]
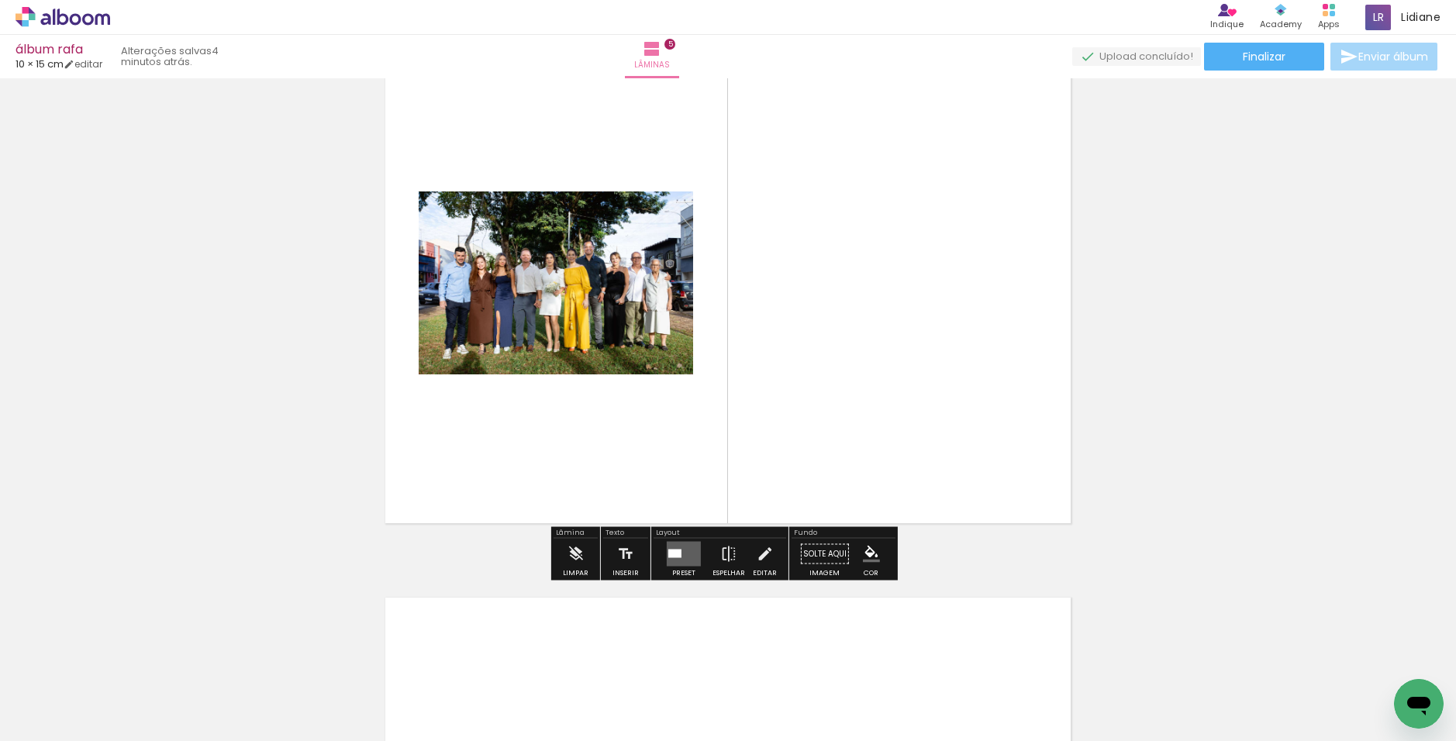
click at [668, 554] on div at bounding box center [674, 554] width 13 height 9
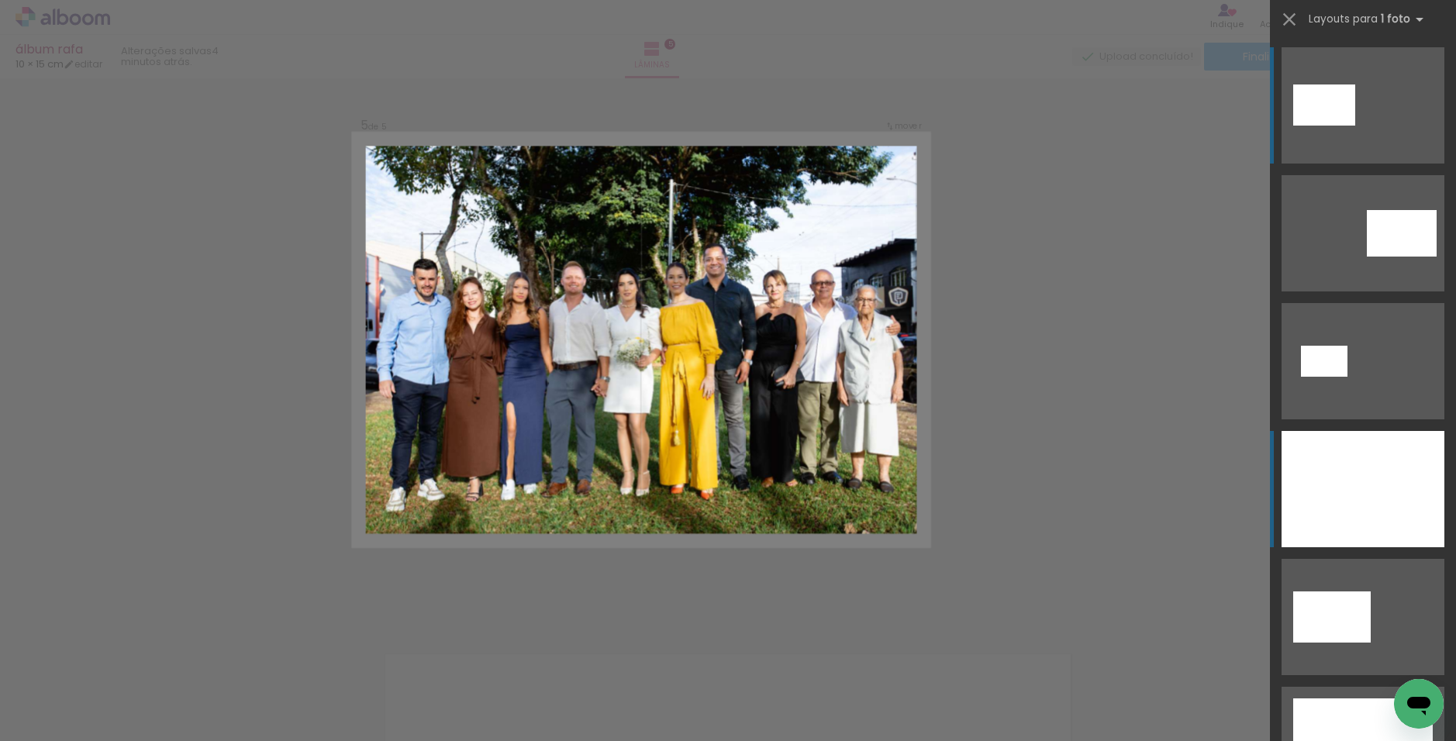
scroll to position [2237, 0]
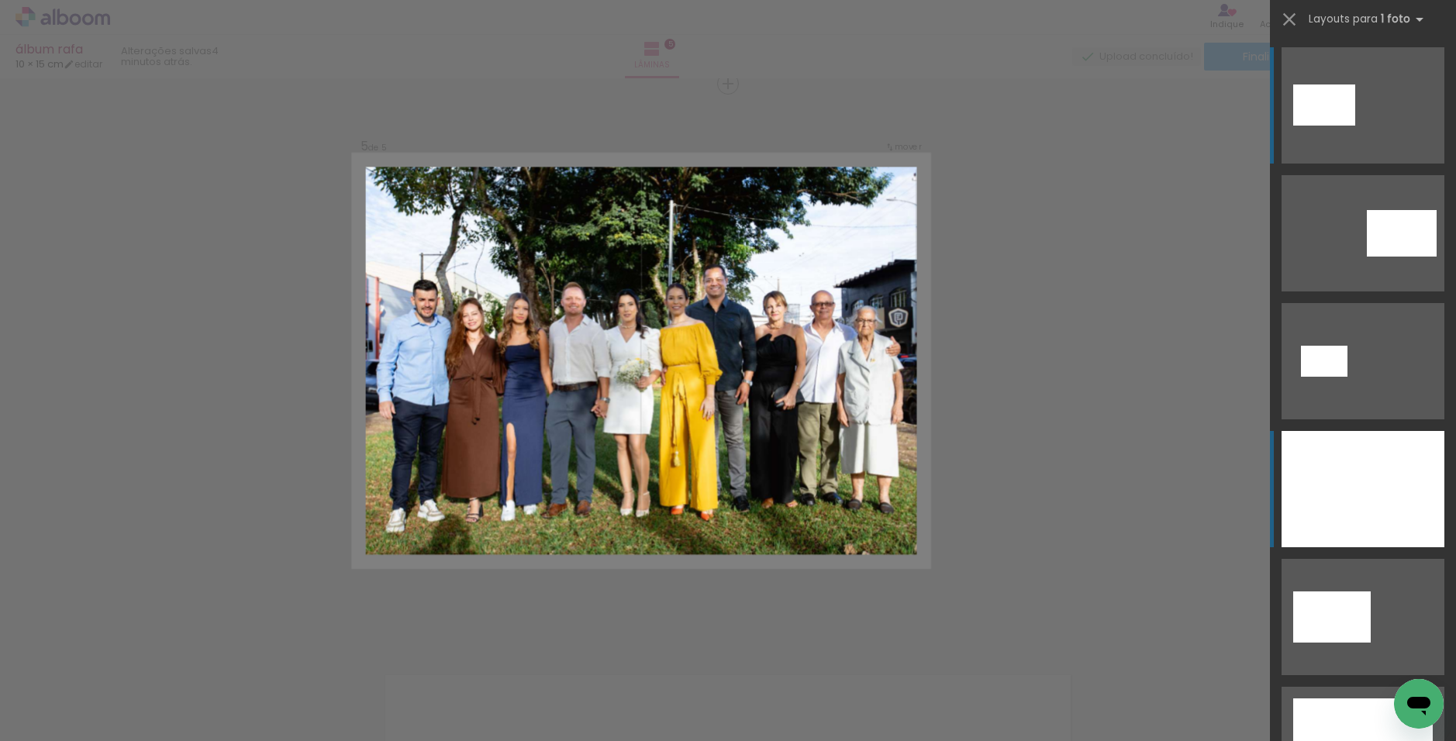
click at [794, 507] on div at bounding box center [1363, 489] width 163 height 116
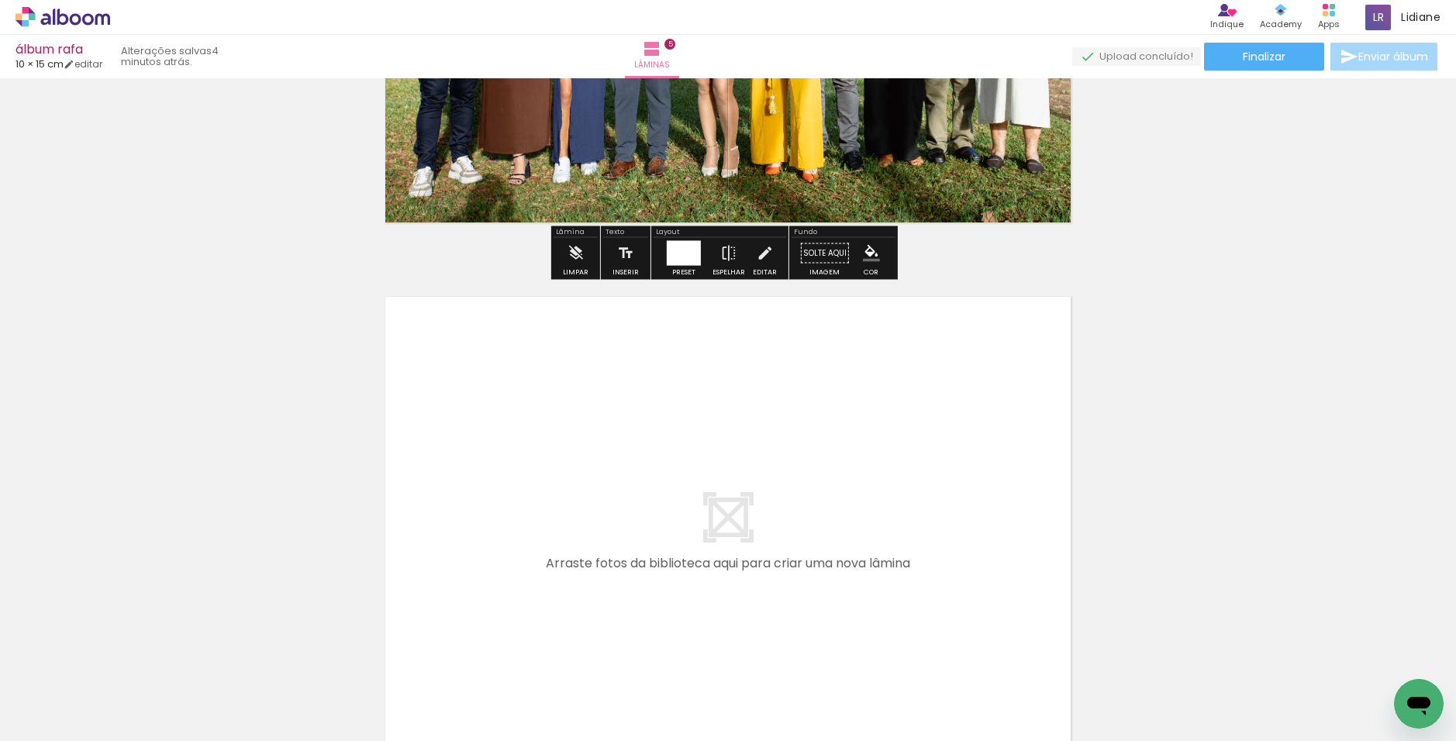
scroll to position [2625, 0]
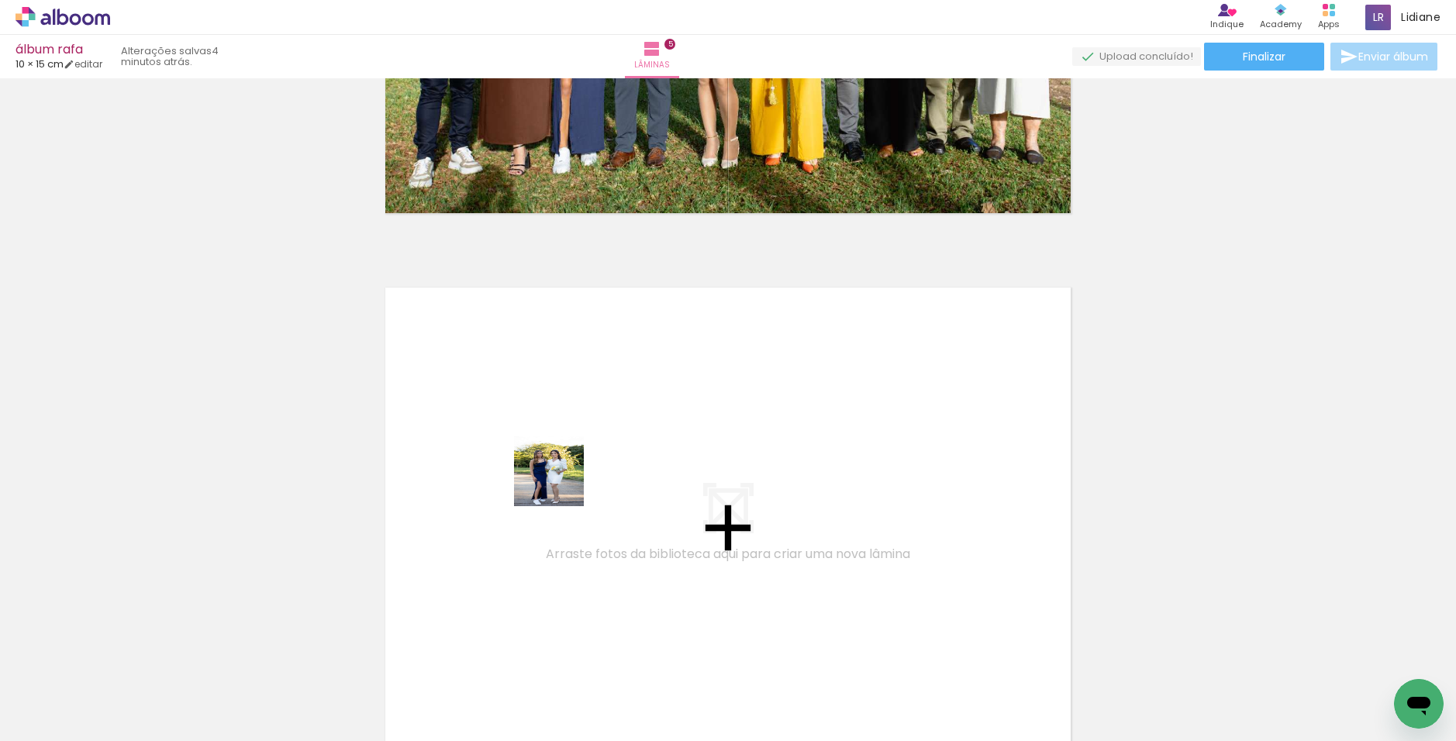
drag, startPoint x: 673, startPoint y: 684, endPoint x: 554, endPoint y: 470, distance: 245.0
click at [554, 470] on quentale-workspace at bounding box center [728, 370] width 1456 height 741
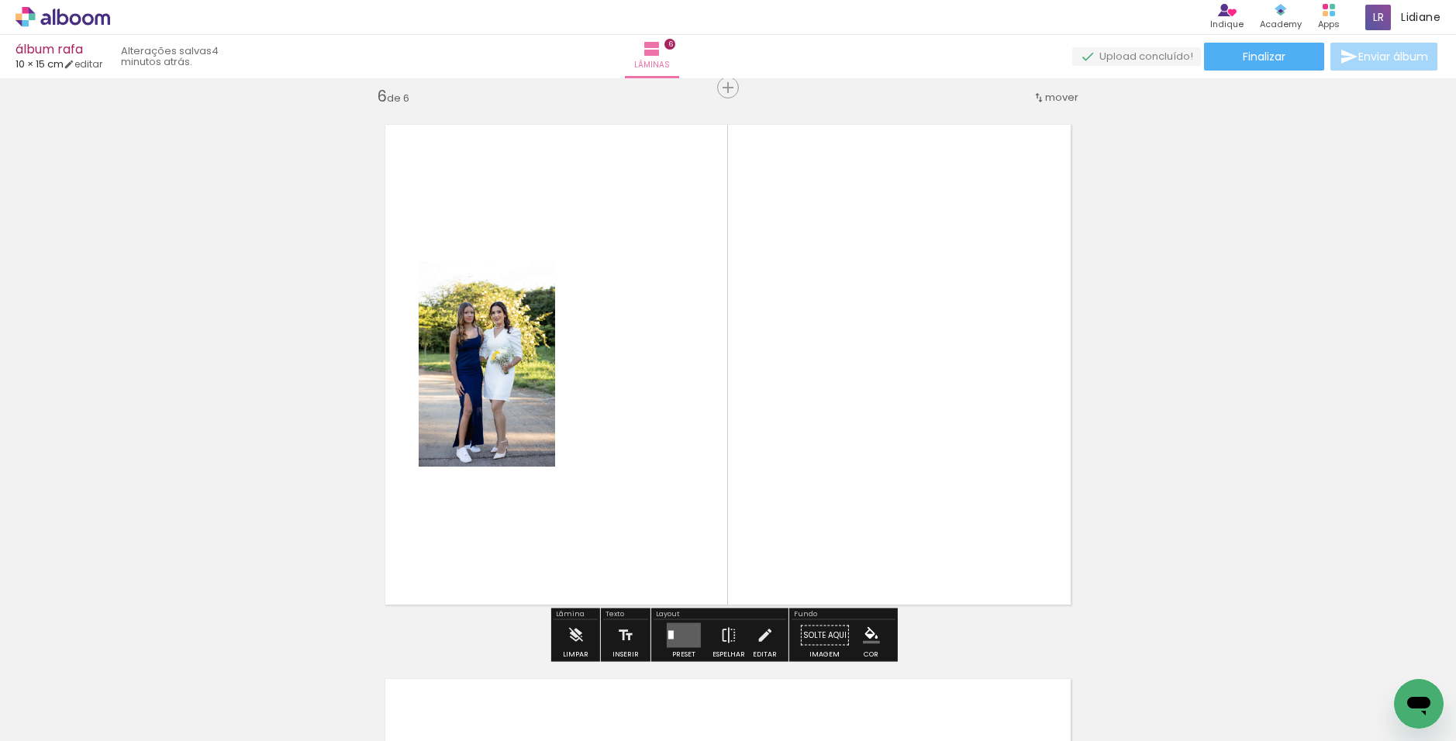
scroll to position [2792, 0]
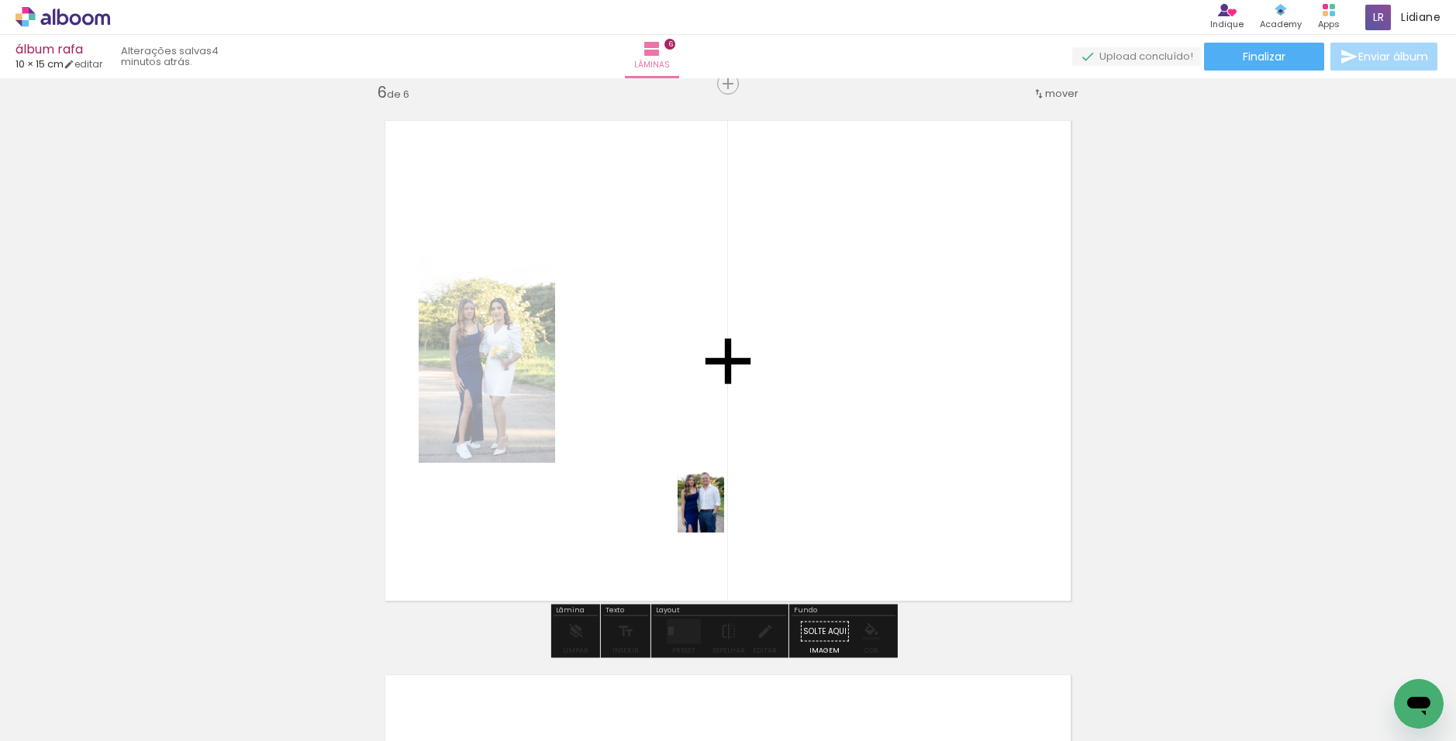
drag, startPoint x: 847, startPoint y: 690, endPoint x: 722, endPoint y: 508, distance: 221.3
click at [722, 508] on quentale-workspace at bounding box center [728, 370] width 1456 height 741
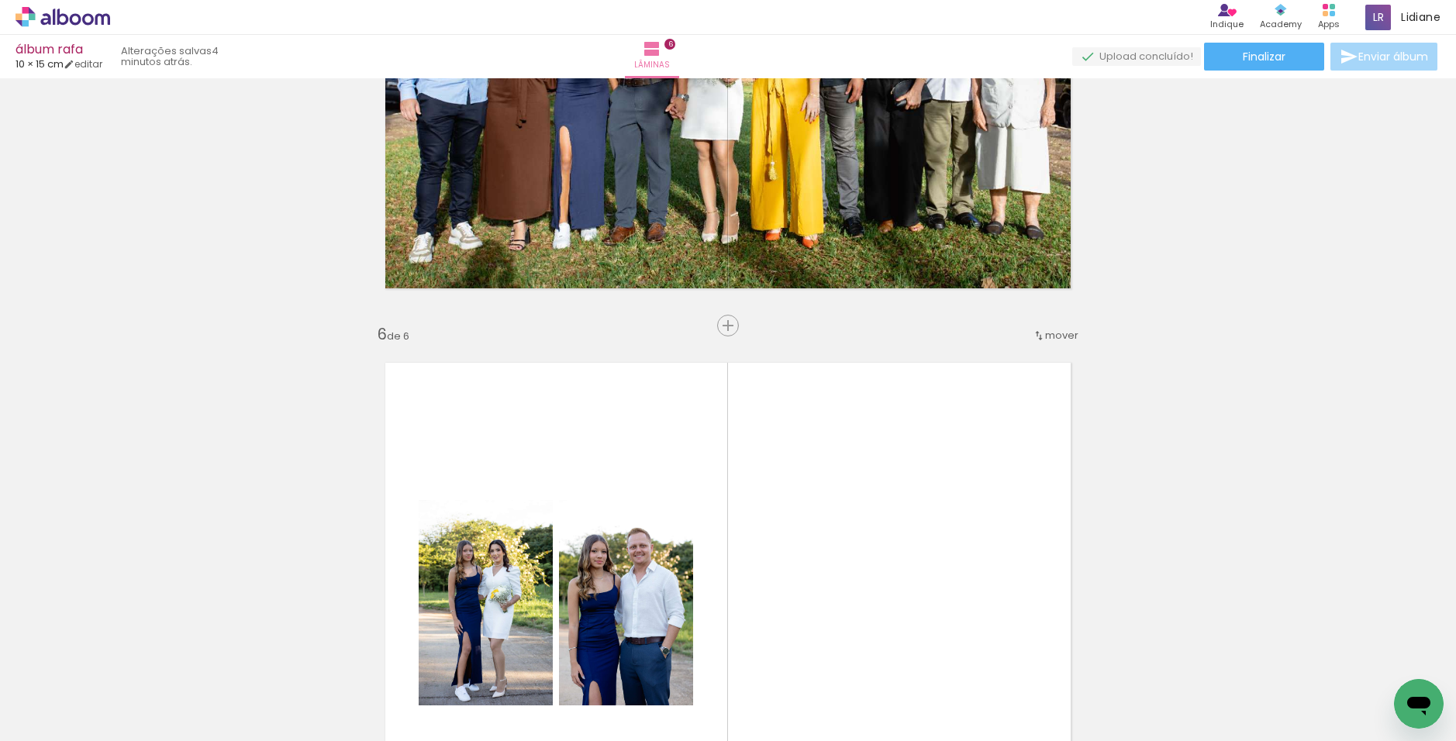
scroll to position [2559, 0]
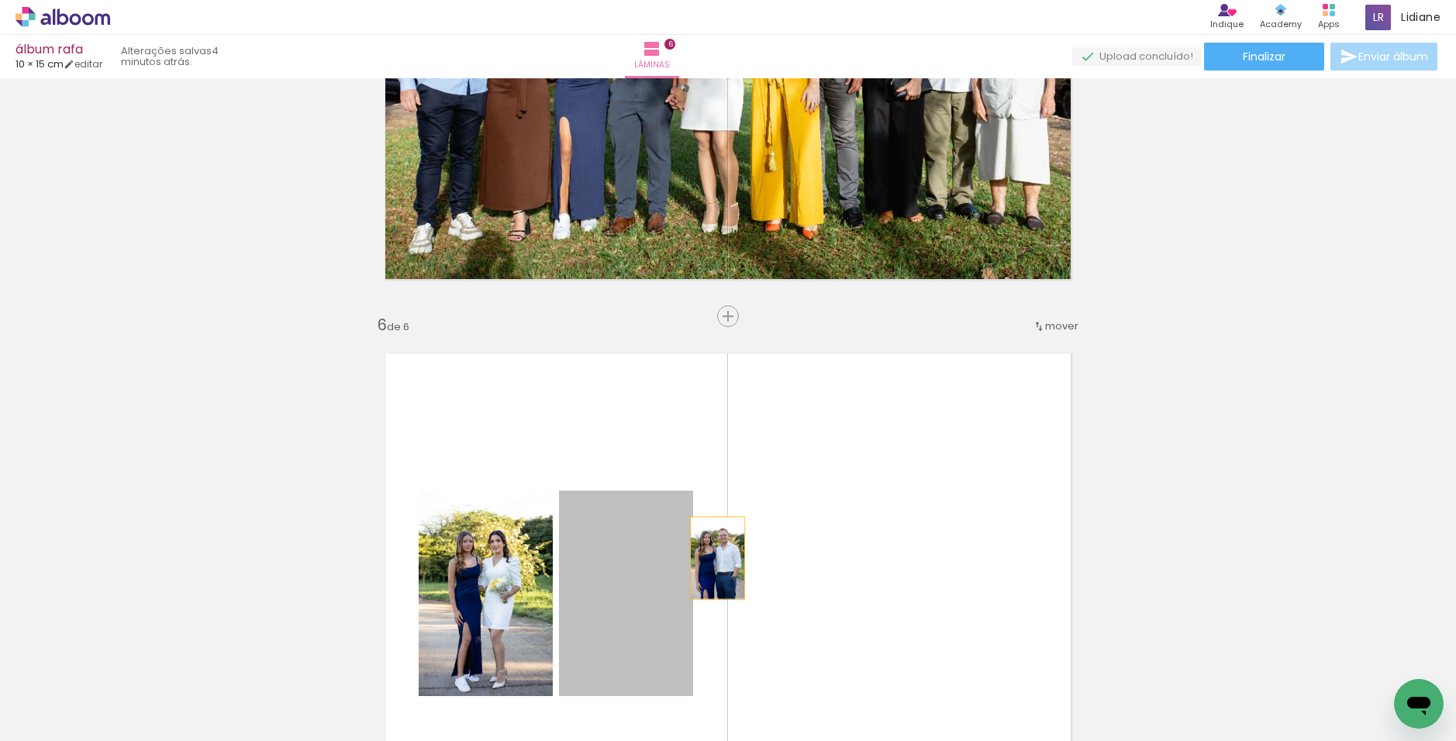
drag, startPoint x: 643, startPoint y: 592, endPoint x: 1090, endPoint y: 418, distance: 479.9
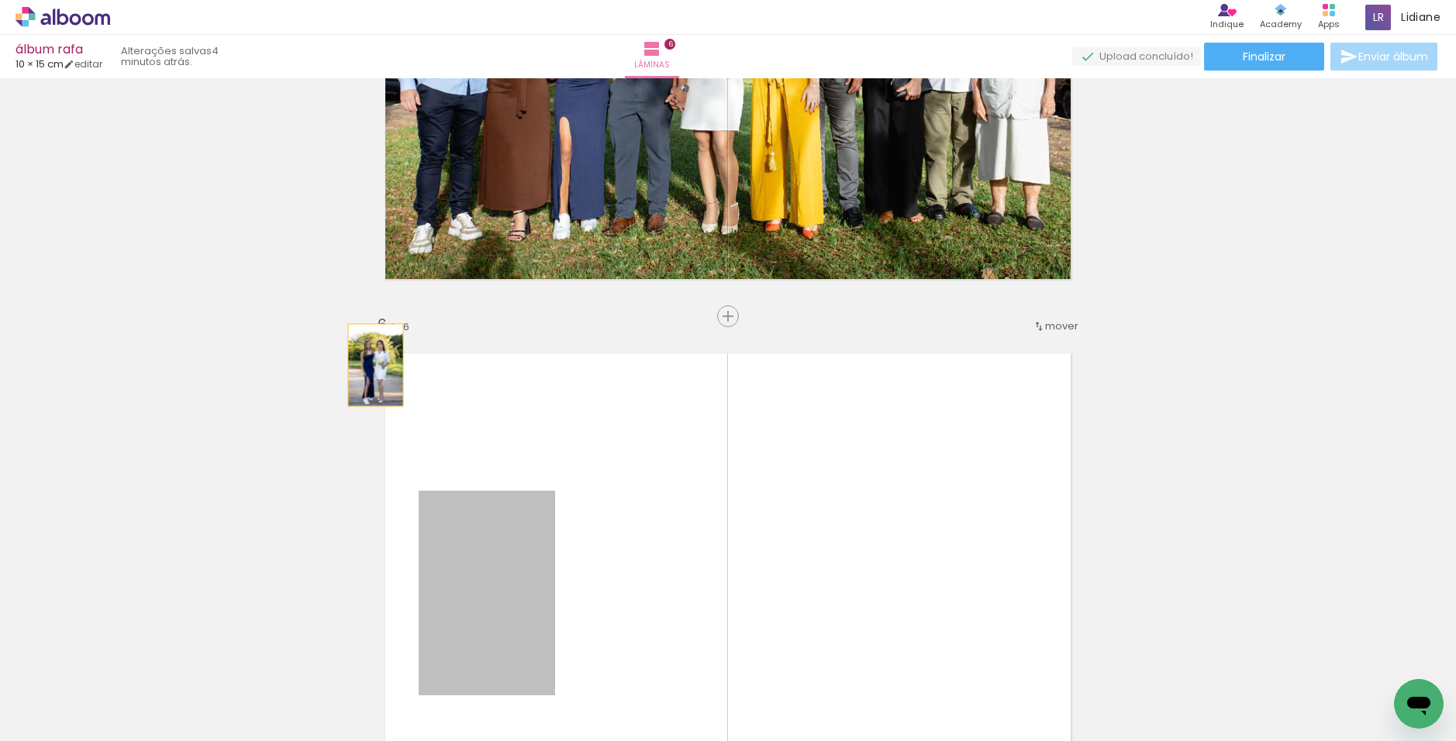
drag, startPoint x: 431, startPoint y: 464, endPoint x: 347, endPoint y: 331, distance: 156.8
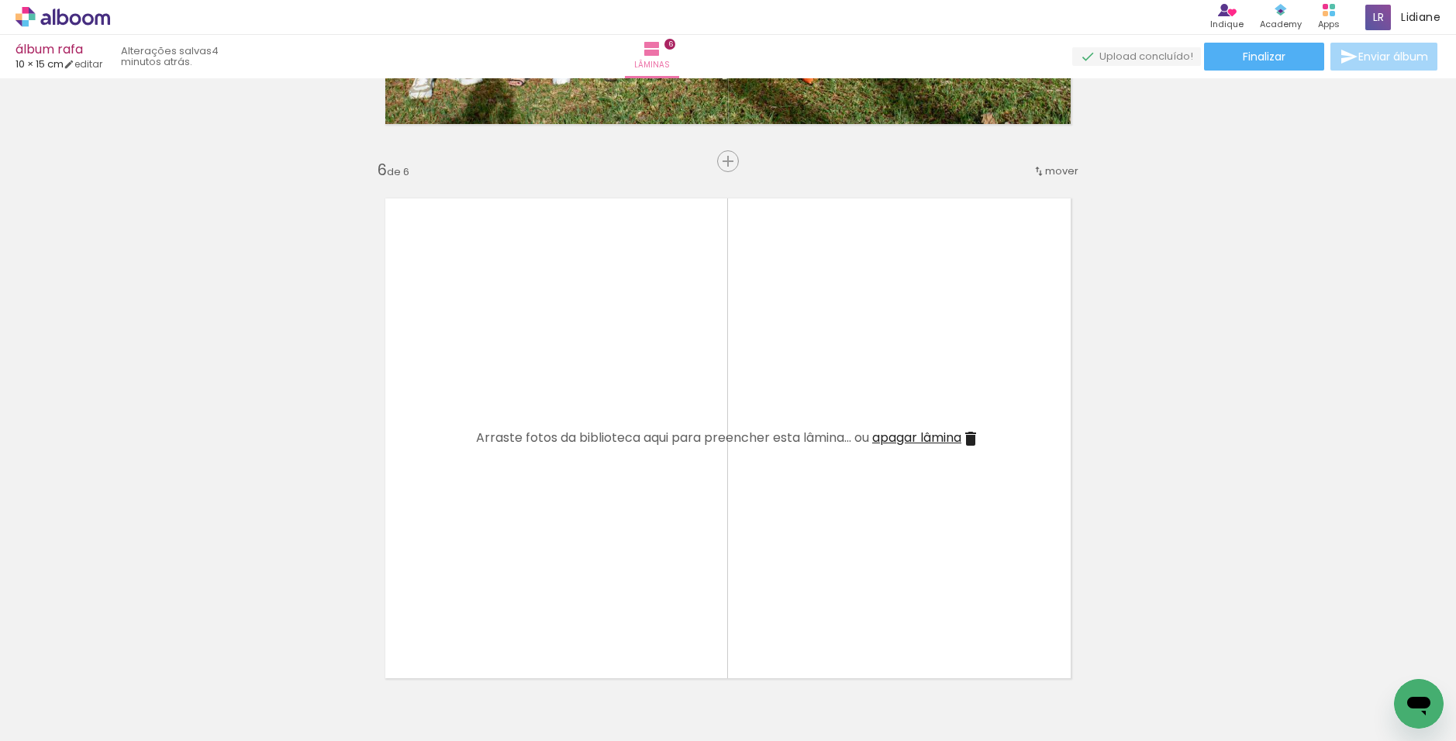
scroll to position [0, 0]
drag, startPoint x: 957, startPoint y: 692, endPoint x: 792, endPoint y: 570, distance: 205.6
click at [792, 570] on quentale-workspace at bounding box center [728, 370] width 1456 height 741
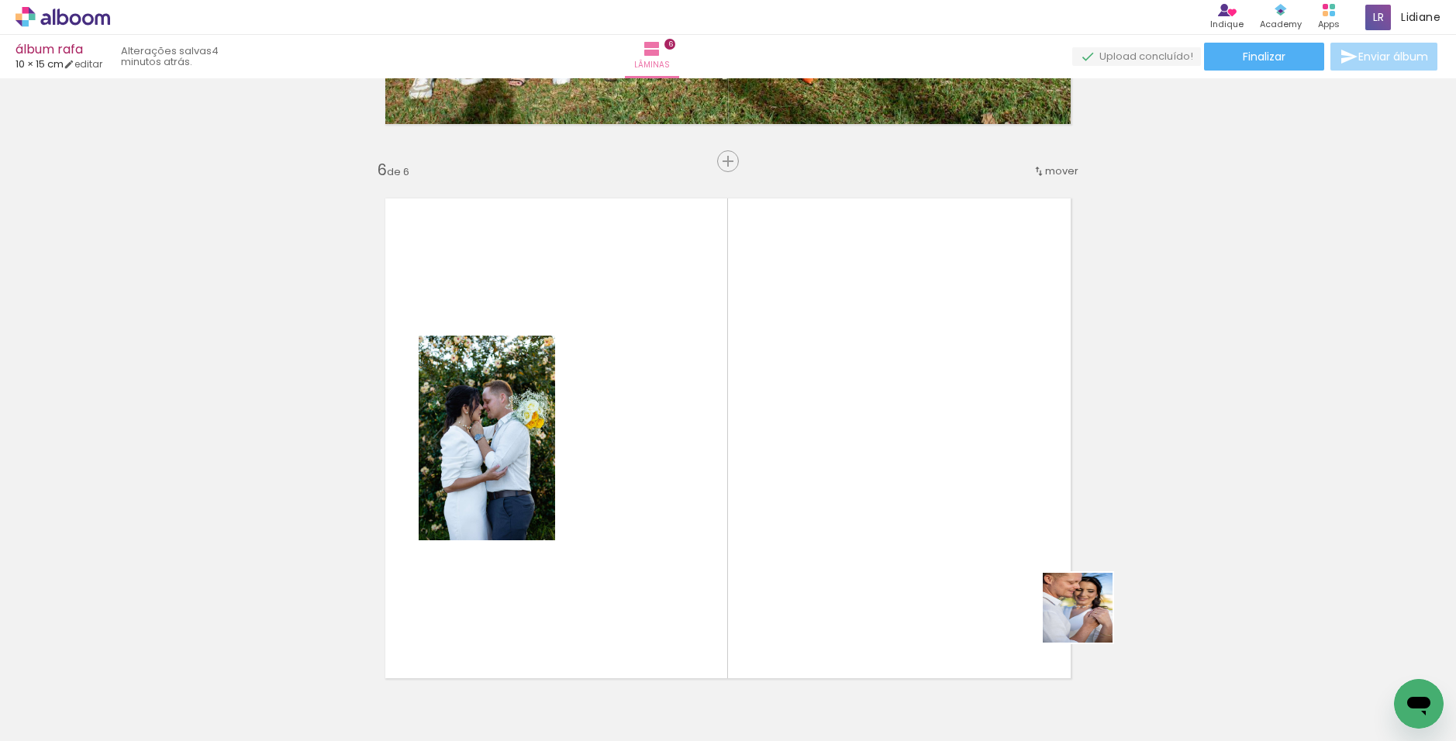
drag, startPoint x: 1224, startPoint y: 699, endPoint x: 873, endPoint y: 517, distance: 395.6
click at [794, 562] on quentale-workspace at bounding box center [728, 370] width 1456 height 741
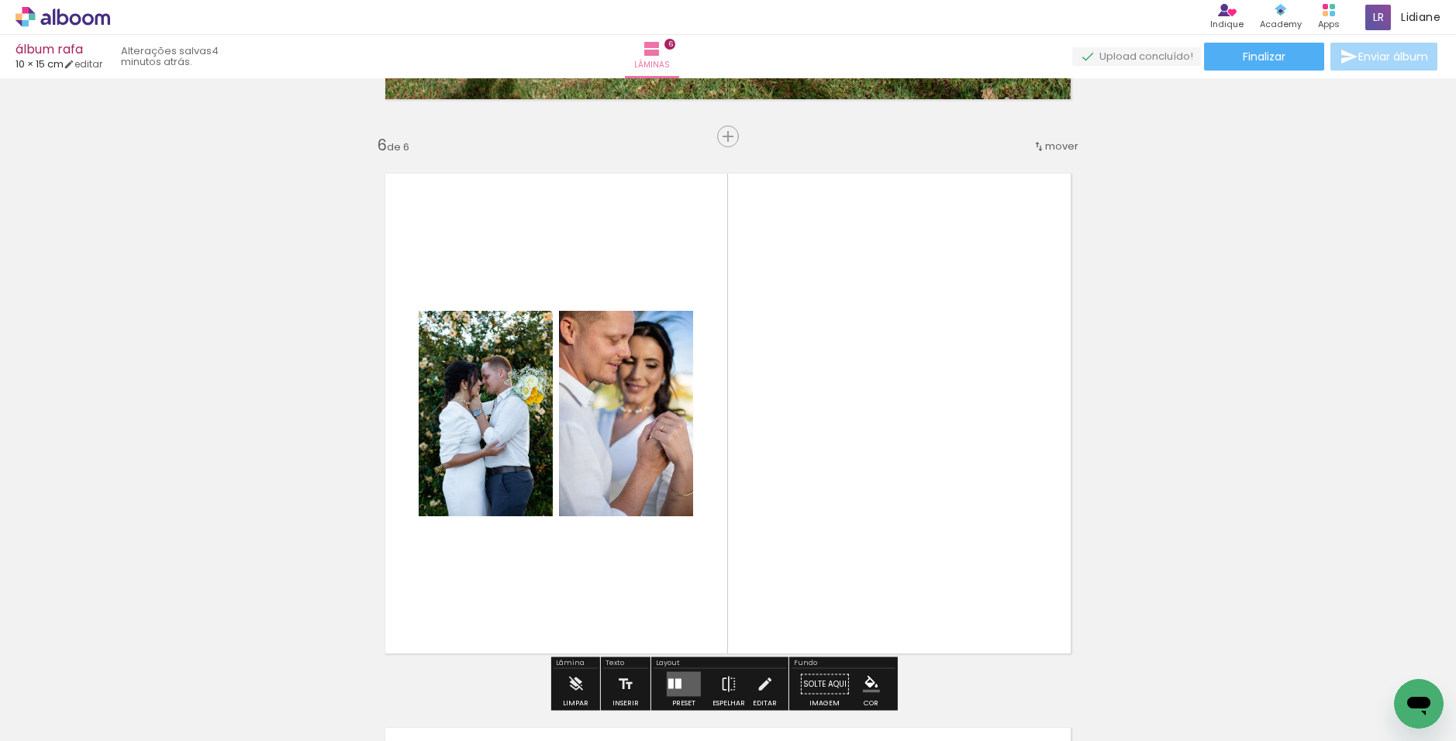
scroll to position [2792, 0]
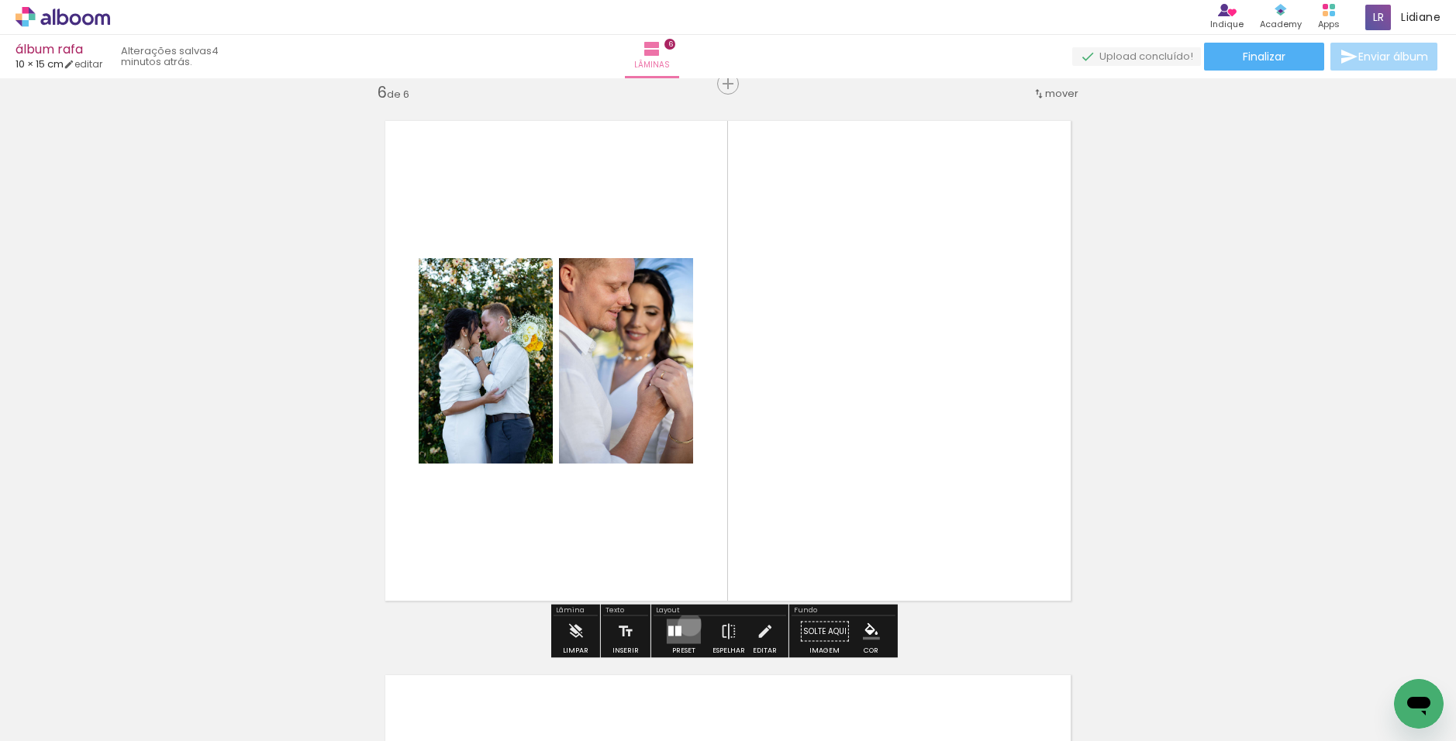
click at [686, 624] on quentale-layouter at bounding box center [684, 631] width 34 height 25
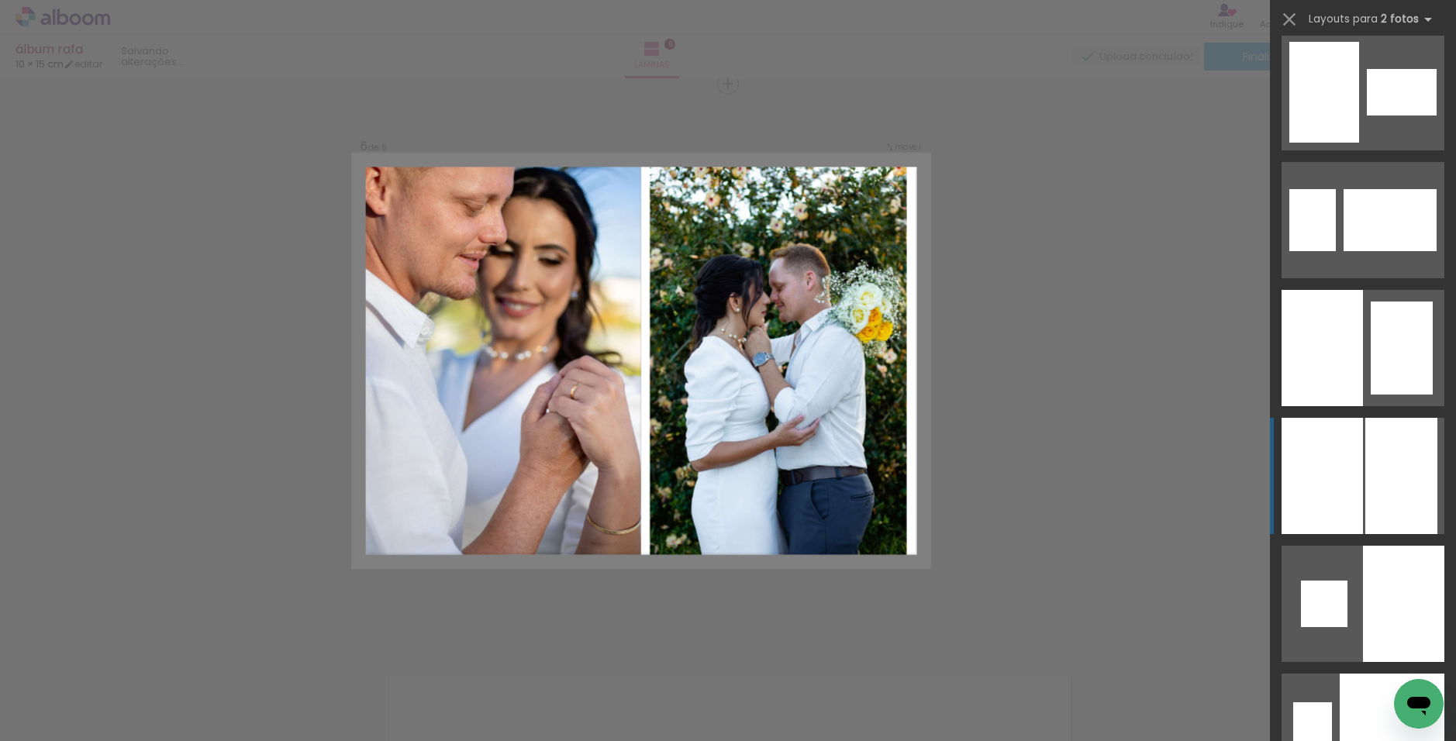
scroll to position [5194, 0]
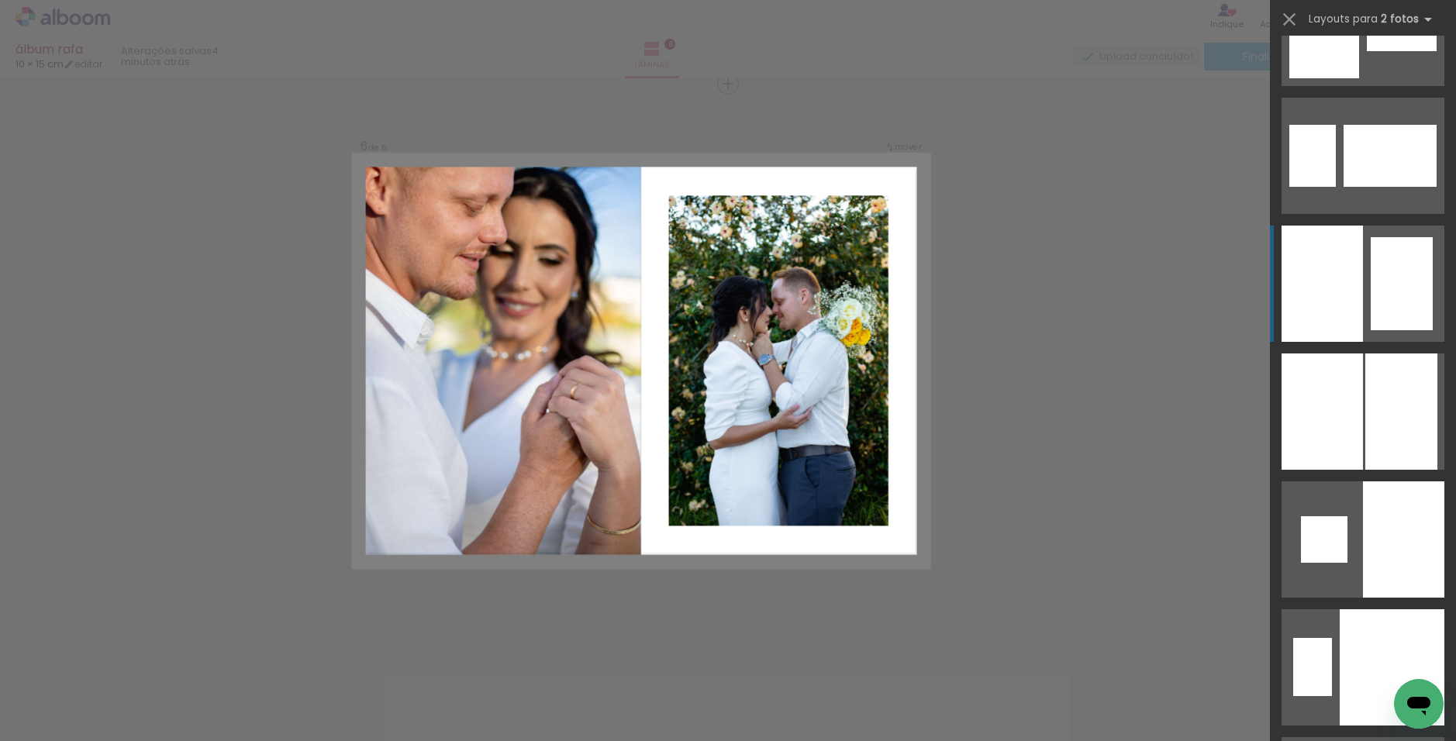
click at [794, 316] on div at bounding box center [1322, 284] width 81 height 116
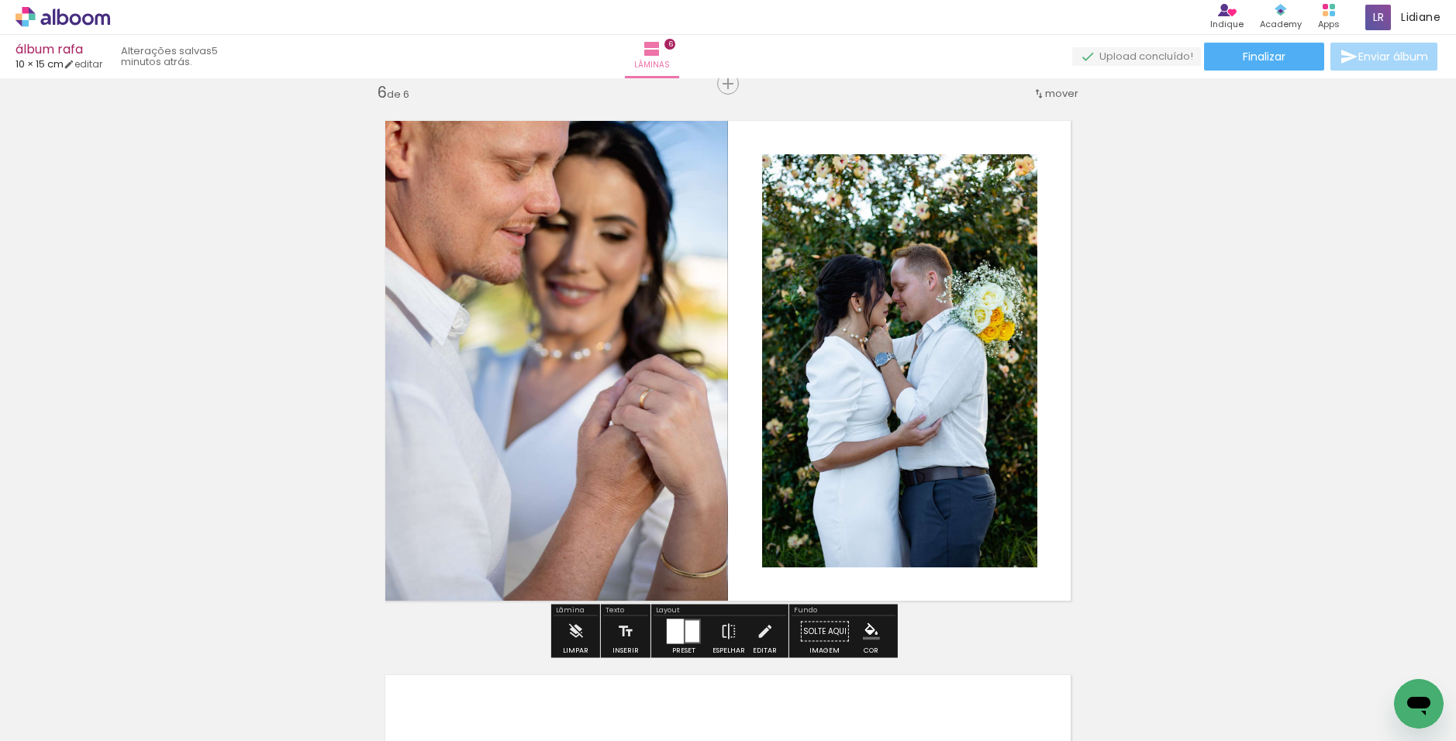
scroll to position [0, 309]
drag, startPoint x: 980, startPoint y: 697, endPoint x: 1002, endPoint y: 696, distance: 21.7
click at [794, 696] on div at bounding box center [974, 688] width 51 height 77
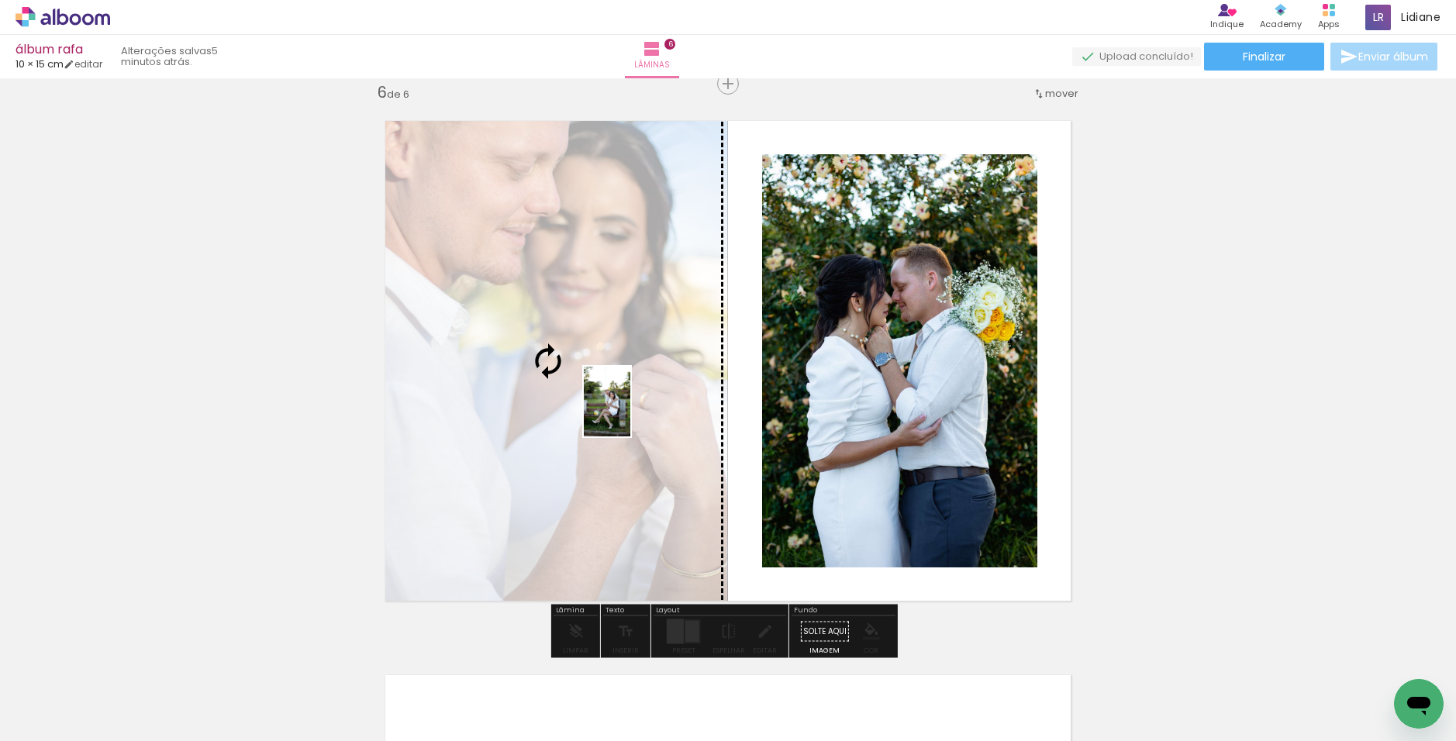
drag, startPoint x: 718, startPoint y: 680, endPoint x: 630, endPoint y: 413, distance: 280.7
click at [630, 413] on quentale-workspace at bounding box center [728, 370] width 1456 height 741
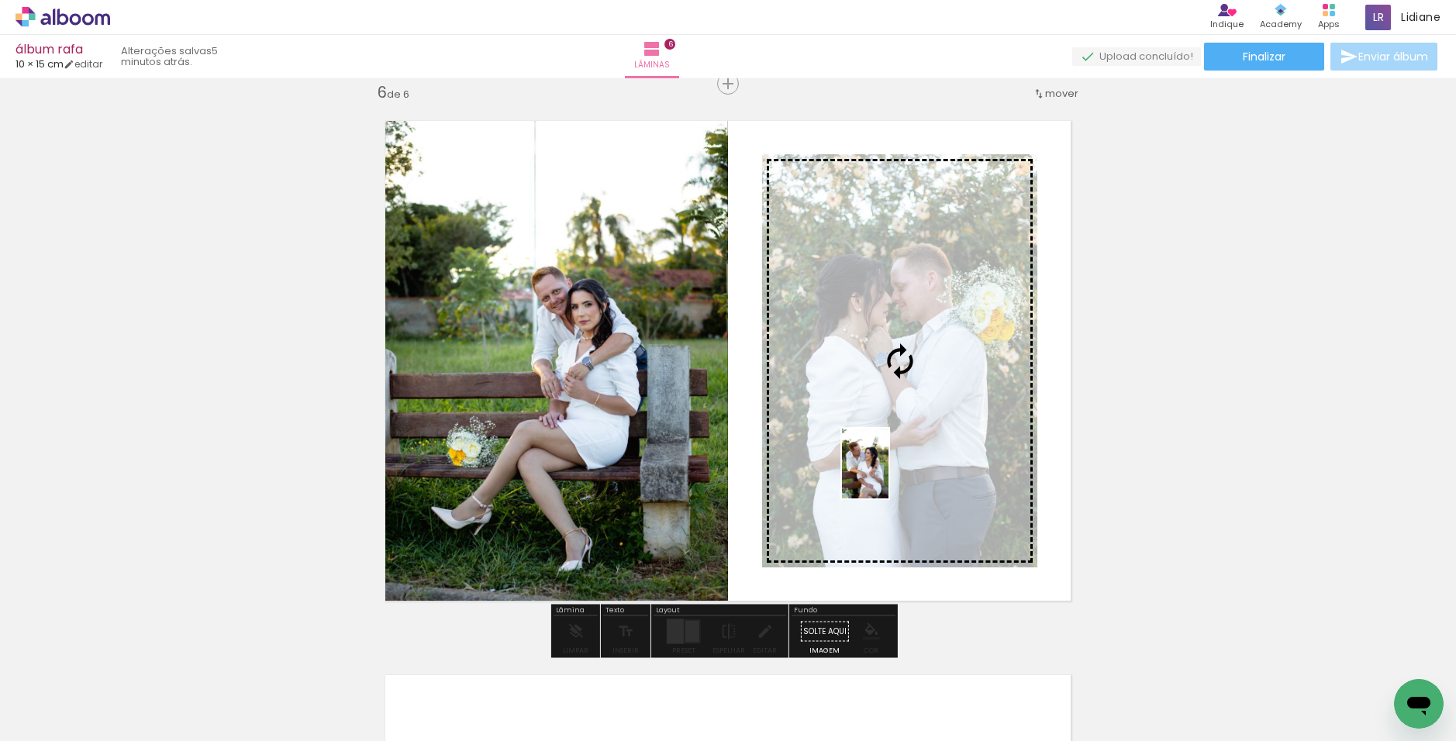
drag, startPoint x: 801, startPoint y: 678, endPoint x: 888, endPoint y: 475, distance: 221.2
click at [794, 475] on quentale-workspace at bounding box center [728, 370] width 1456 height 741
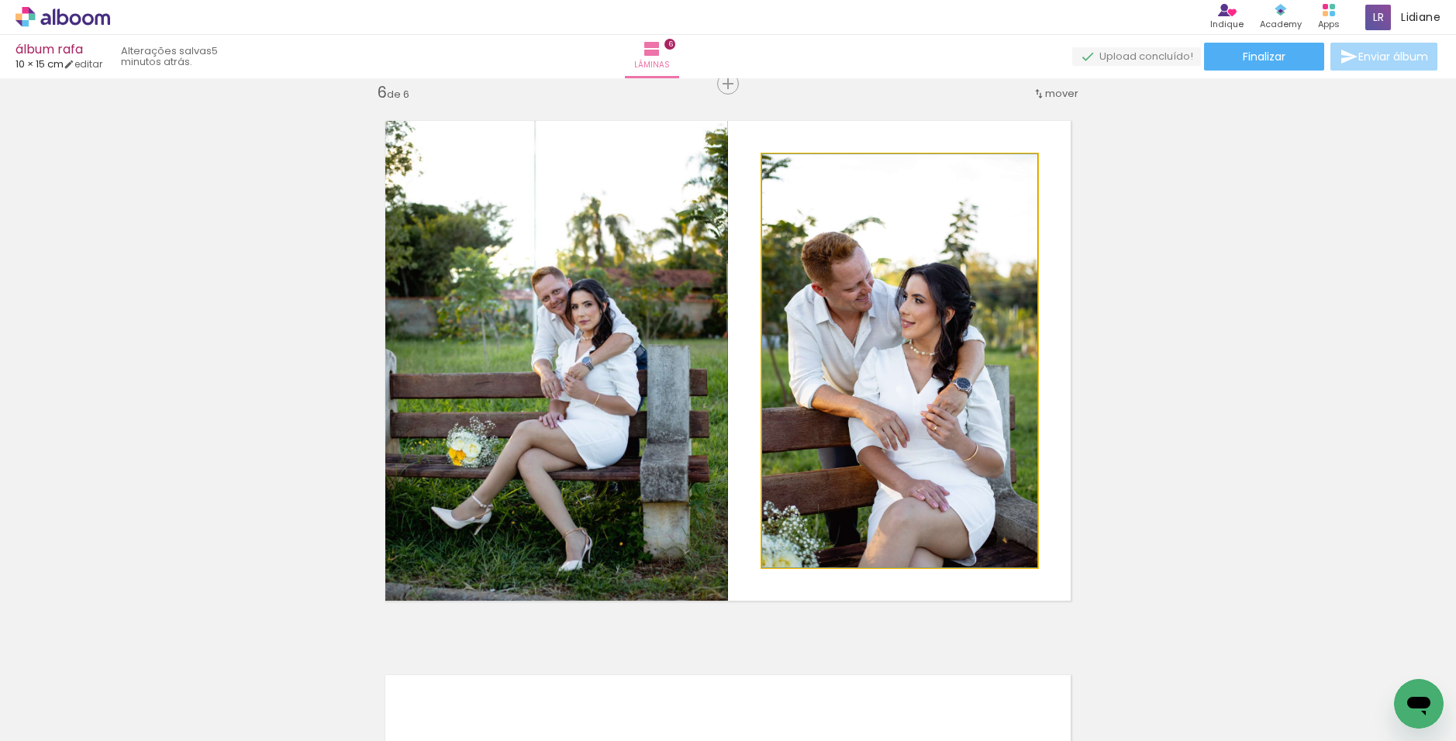
drag, startPoint x: 888, startPoint y: 475, endPoint x: 881, endPoint y: 483, distance: 11.0
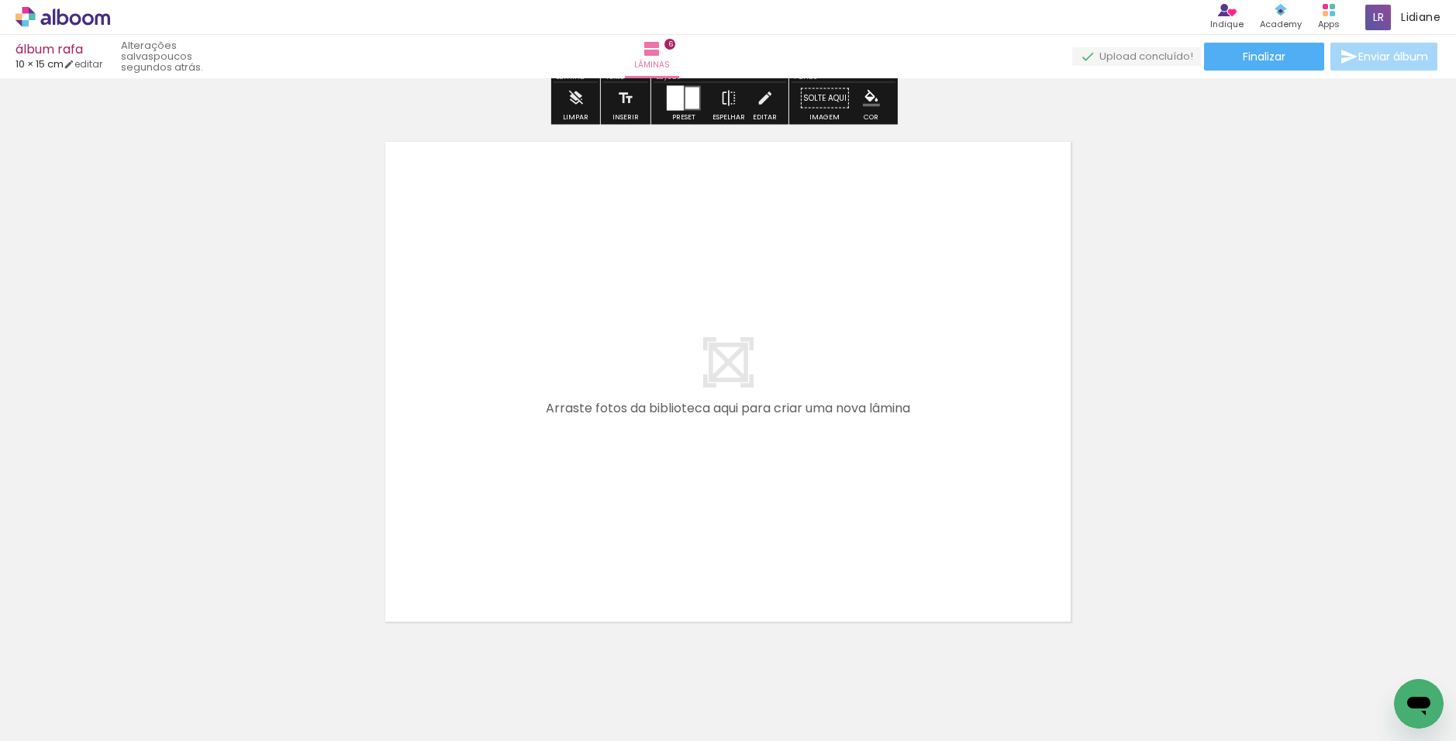
scroll to position [3334, 0]
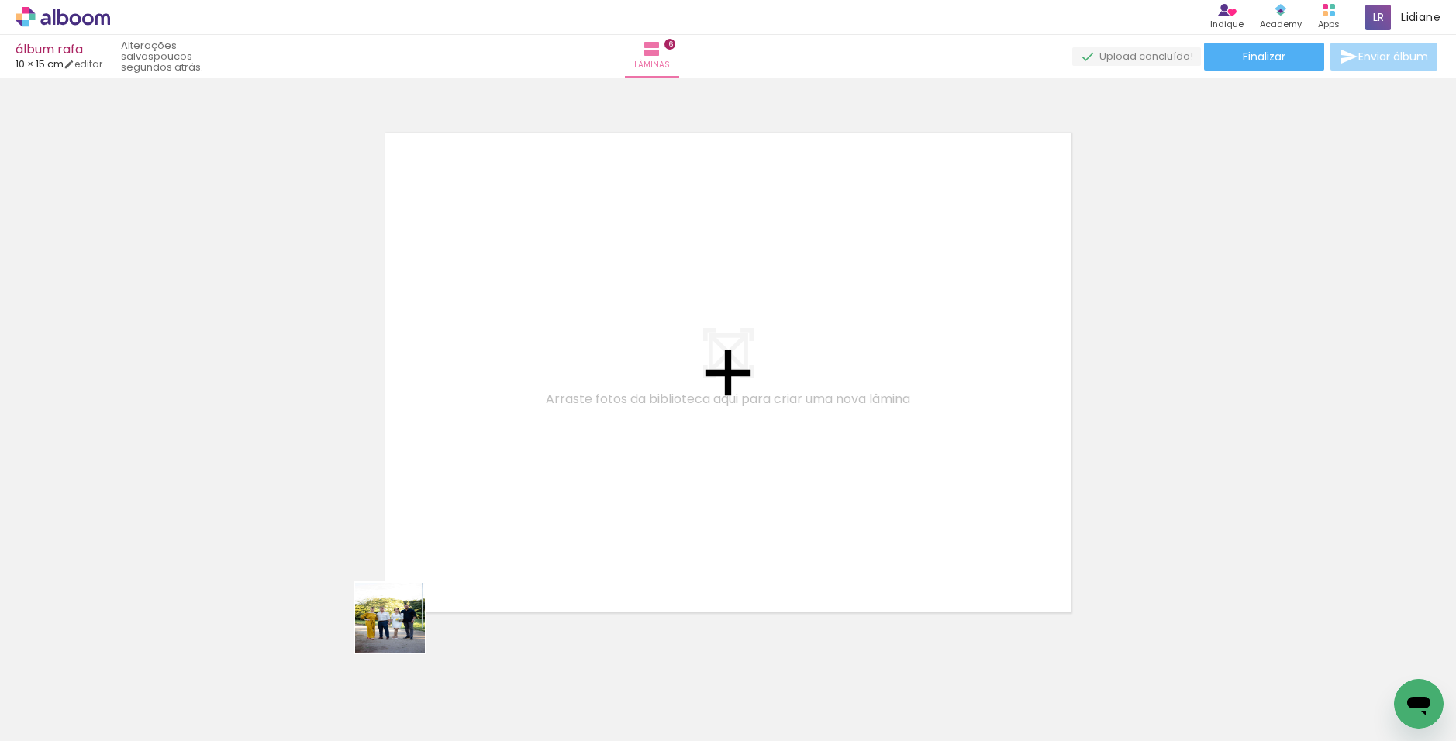
drag, startPoint x: 299, startPoint y: 685, endPoint x: 564, endPoint y: 558, distance: 293.0
click at [564, 558] on quentale-workspace at bounding box center [728, 370] width 1456 height 741
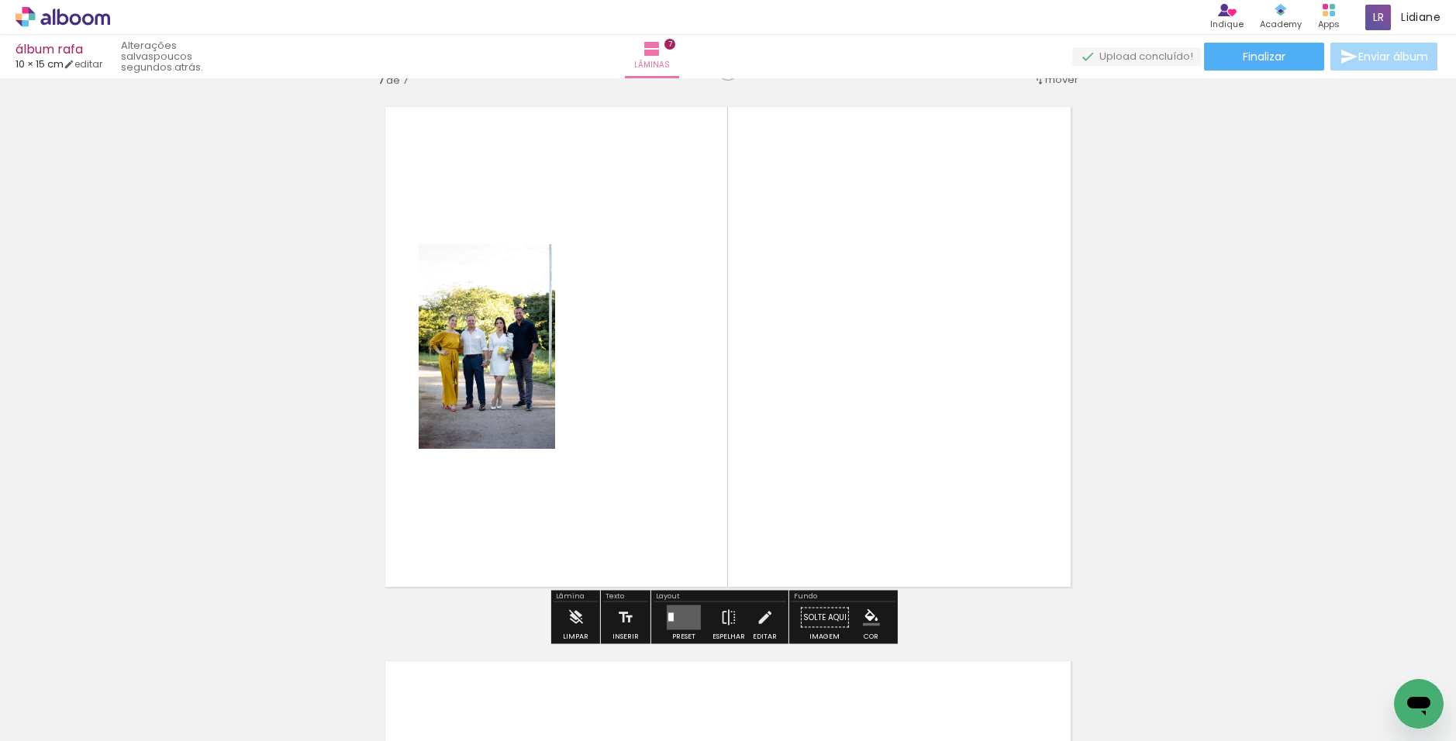
scroll to position [3370, 0]
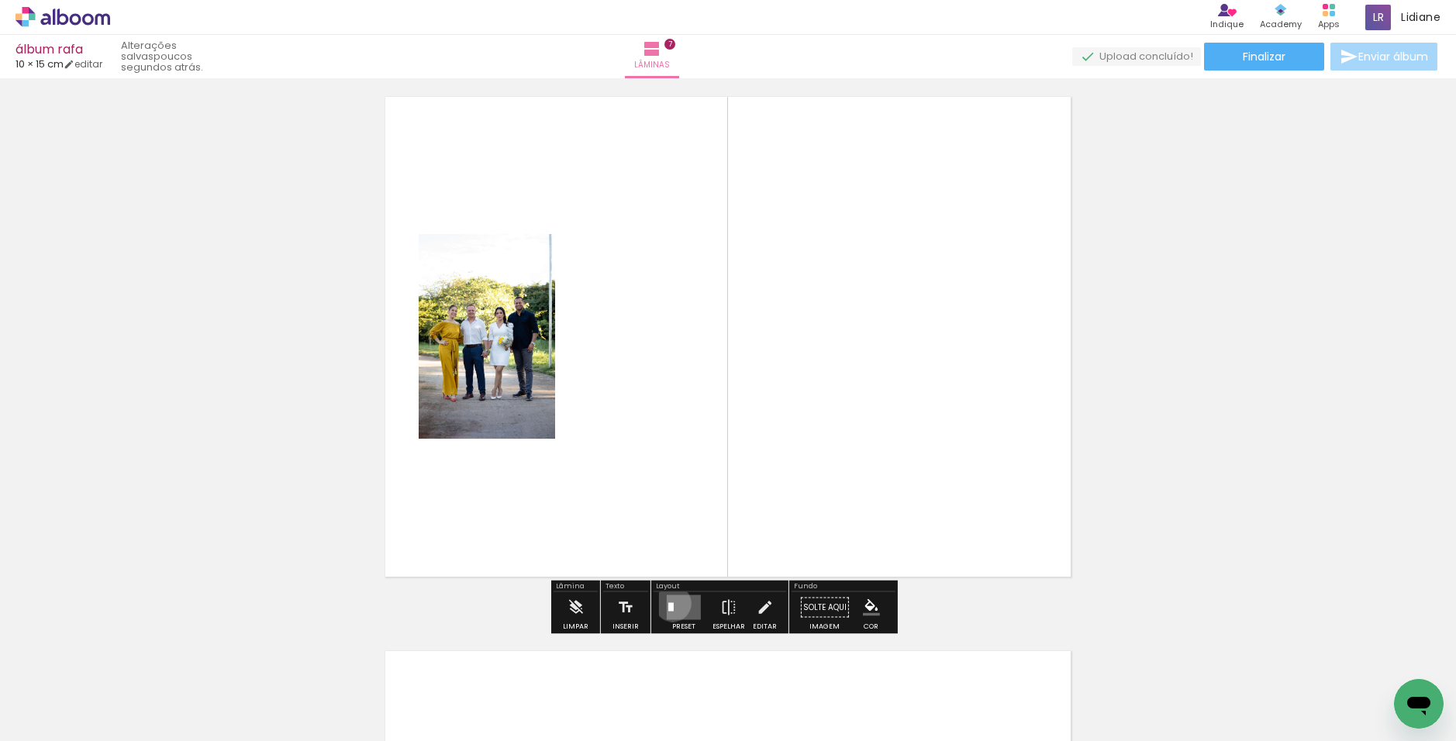
click at [669, 603] on div at bounding box center [670, 607] width 5 height 9
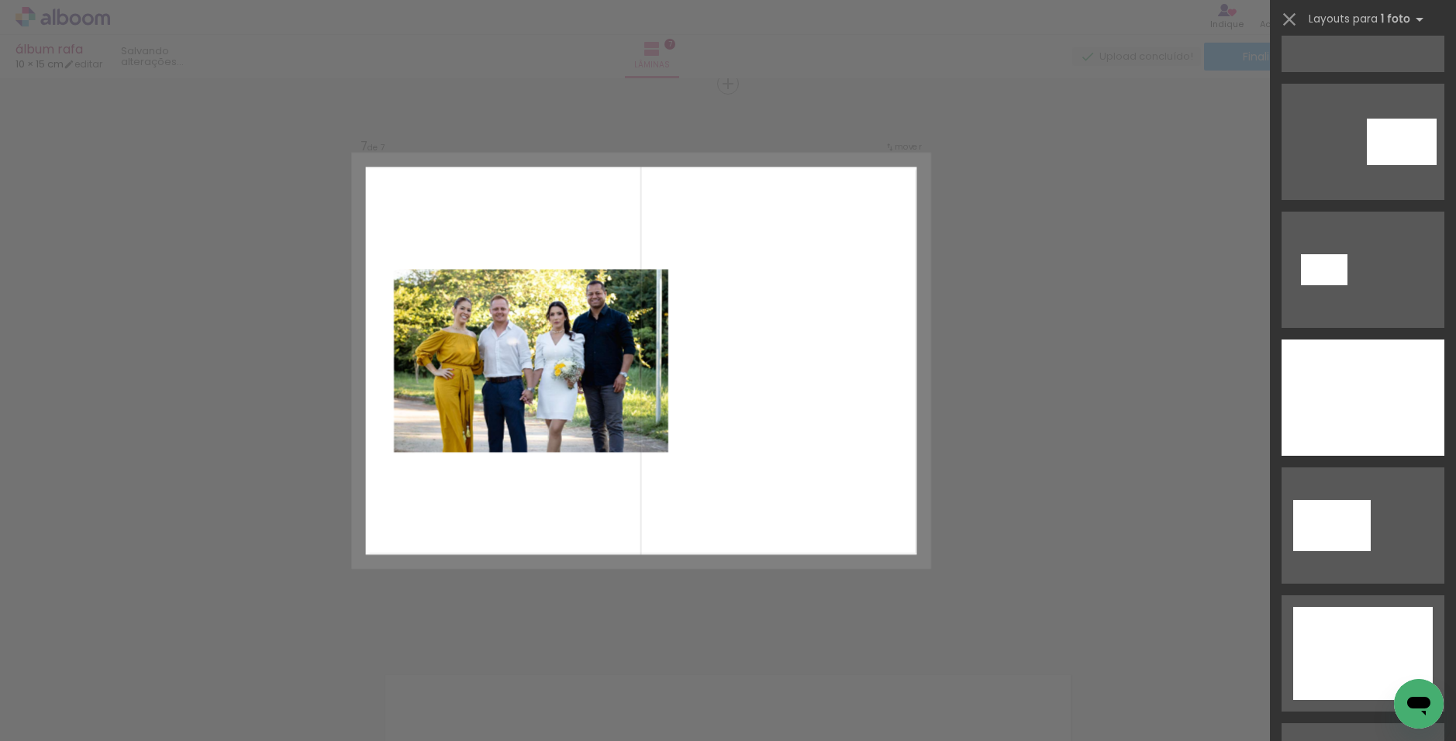
scroll to position [3954, 0]
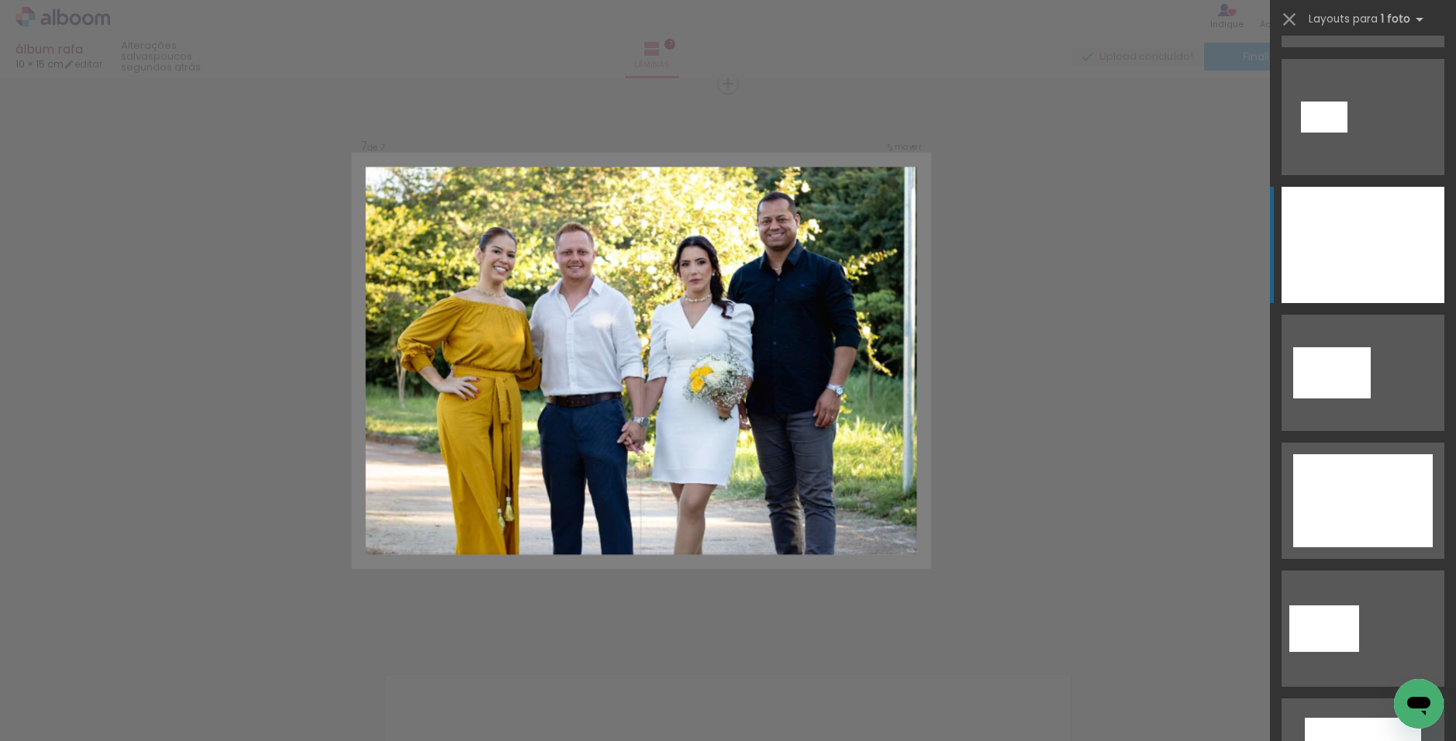
click at [794, 264] on div at bounding box center [1363, 245] width 163 height 116
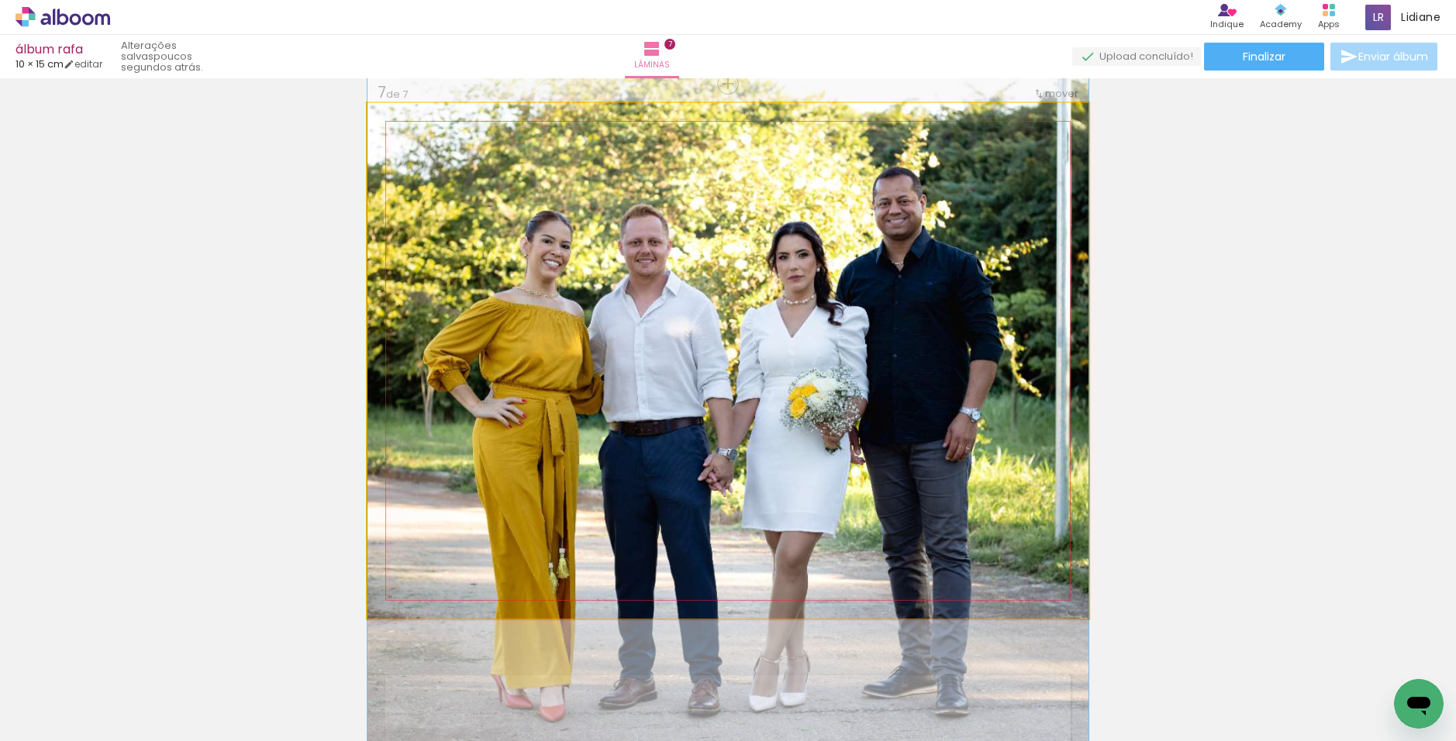
drag, startPoint x: 1000, startPoint y: 276, endPoint x: 1002, endPoint y: 295, distance: 18.8
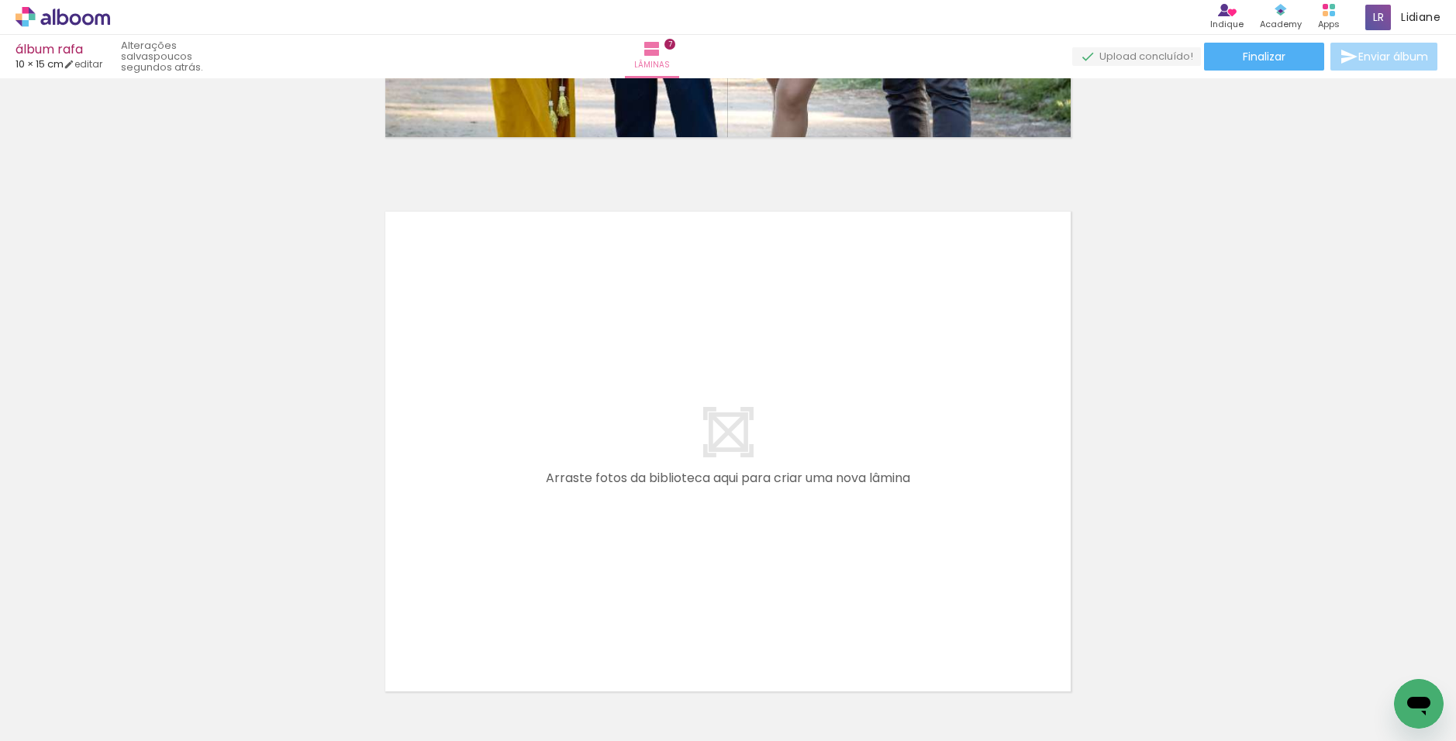
scroll to position [3811, 0]
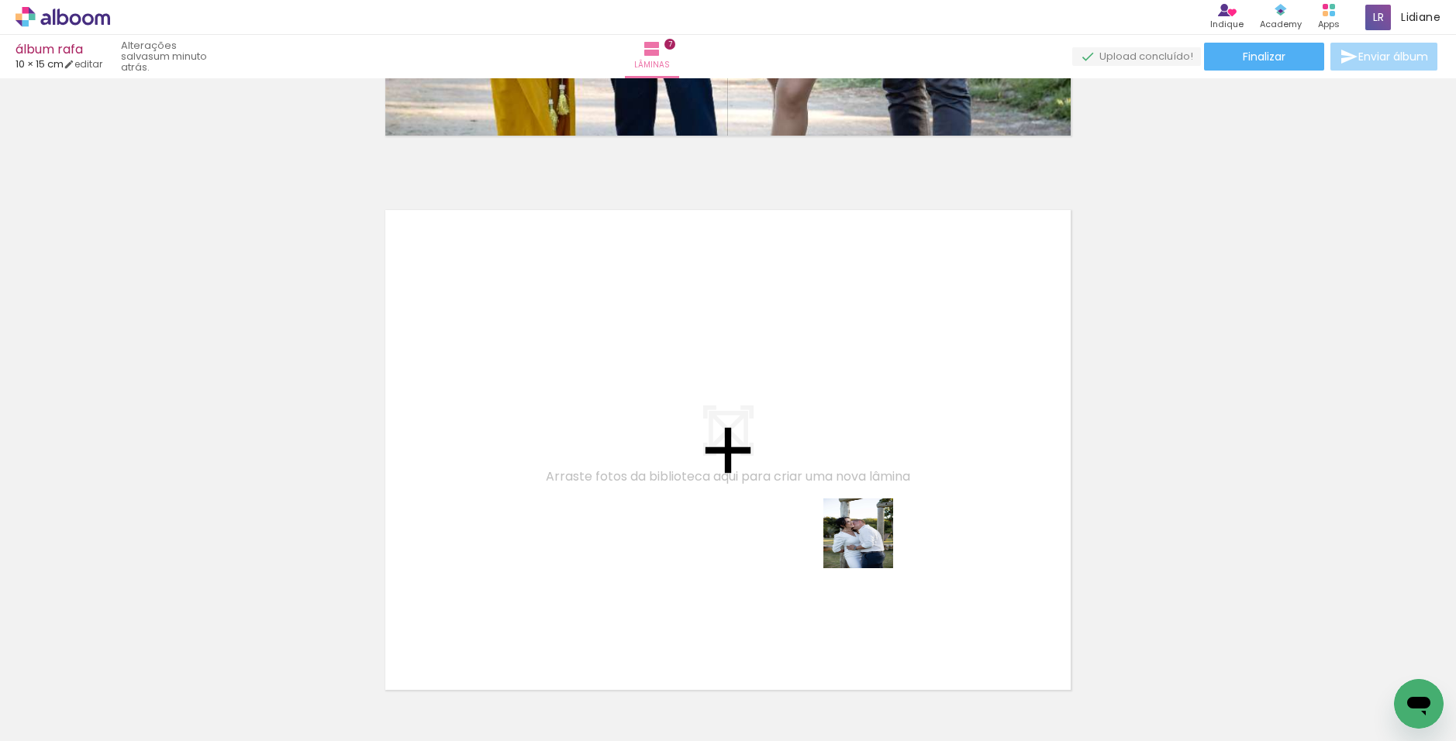
drag, startPoint x: 971, startPoint y: 689, endPoint x: 852, endPoint y: 532, distance: 197.5
click at [794, 532] on quentale-workspace at bounding box center [728, 370] width 1456 height 741
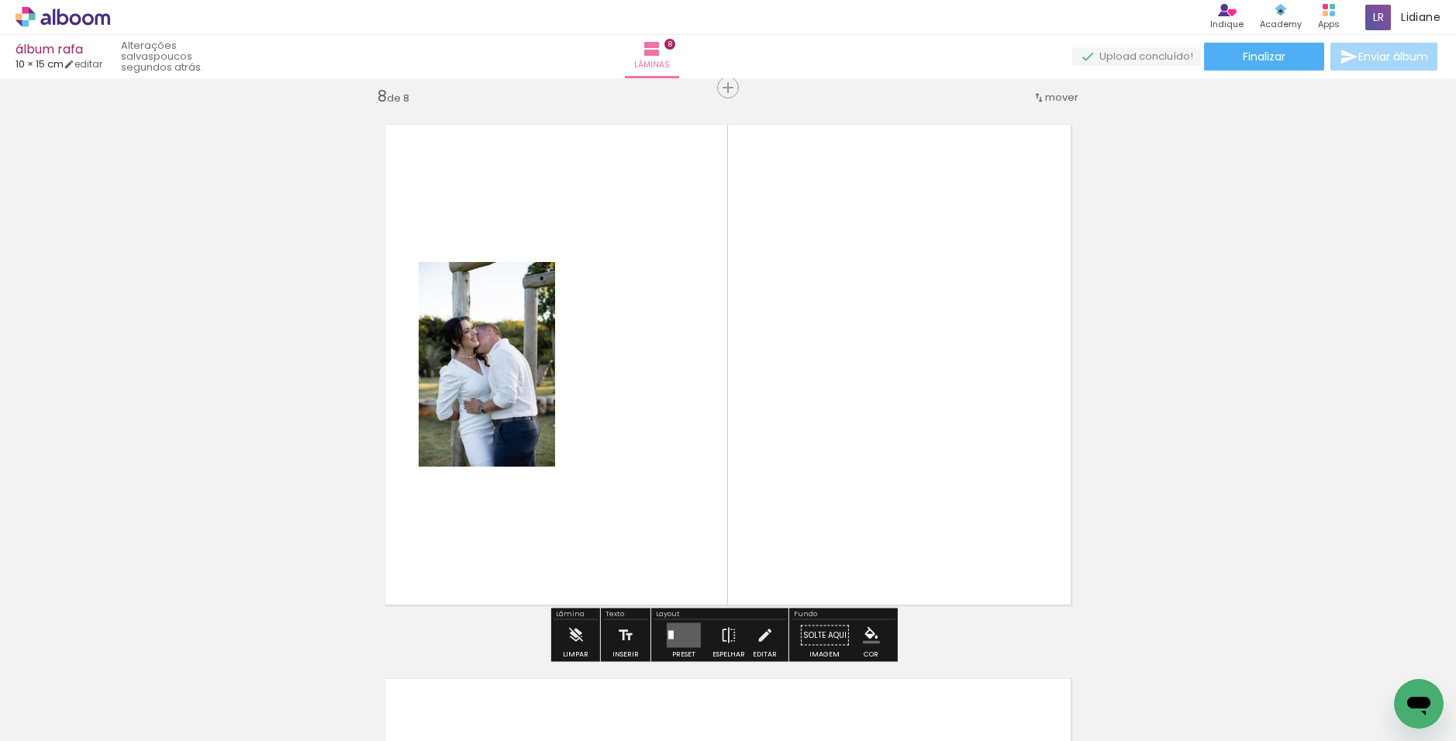
scroll to position [3900, 0]
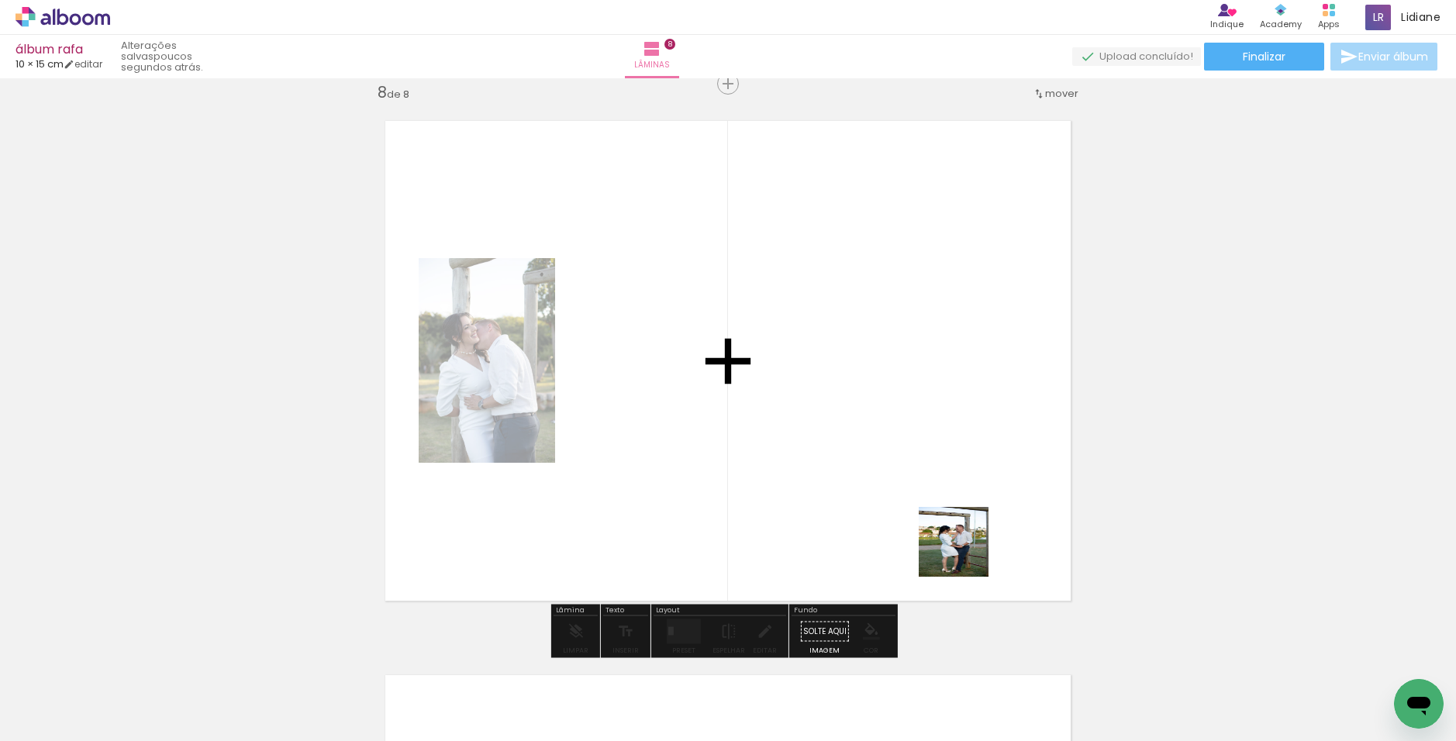
drag, startPoint x: 978, startPoint y: 568, endPoint x: 916, endPoint y: 526, distance: 73.8
click at [794, 516] on quentale-workspace at bounding box center [728, 370] width 1456 height 741
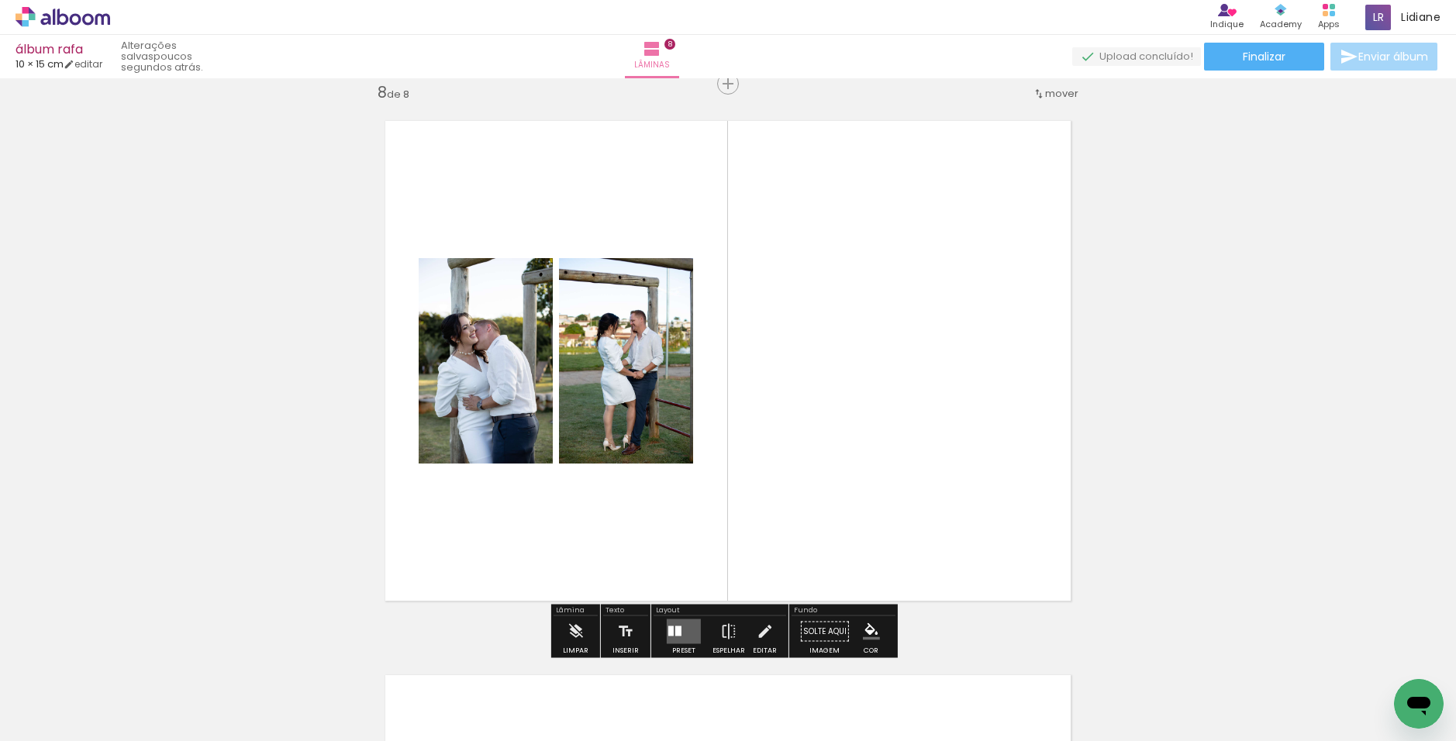
click at [674, 621] on quentale-layouter at bounding box center [684, 631] width 34 height 25
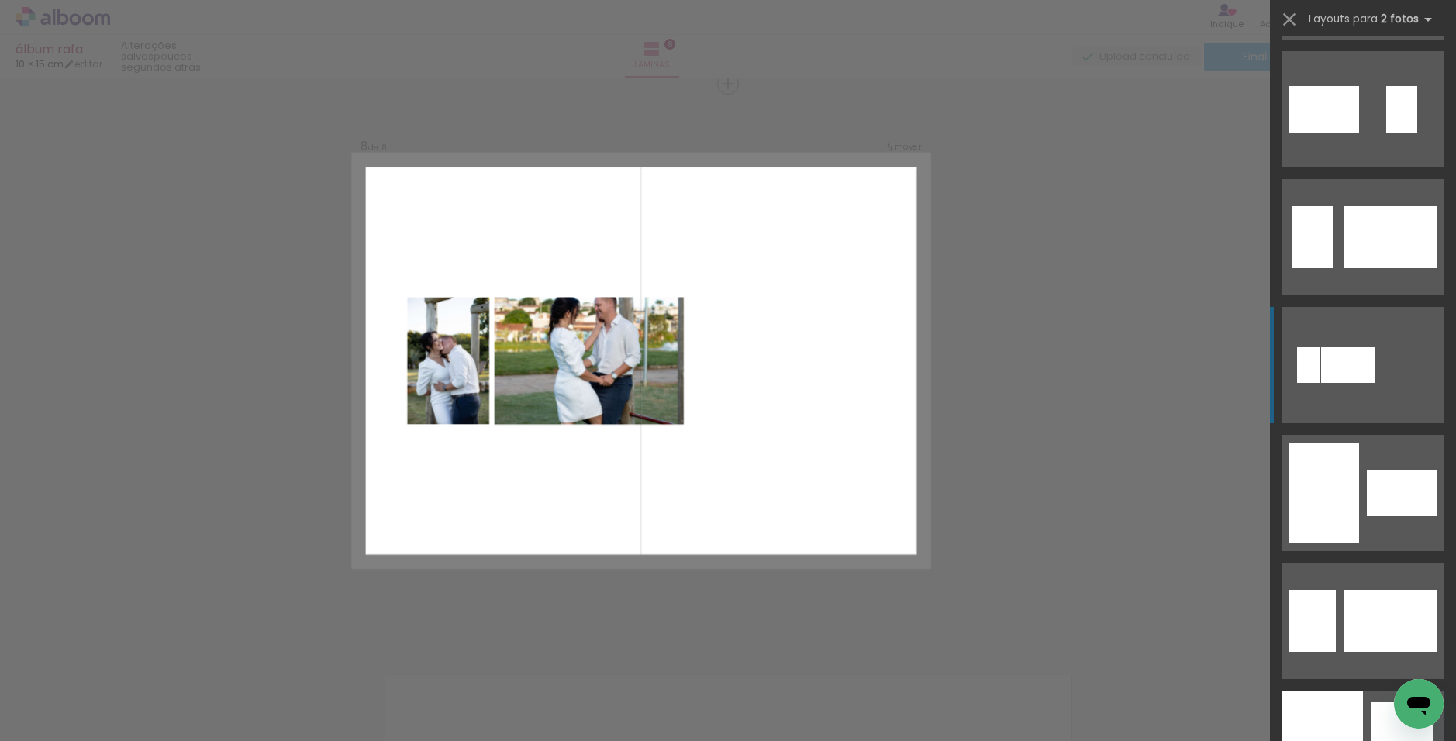
scroll to position [5117, 0]
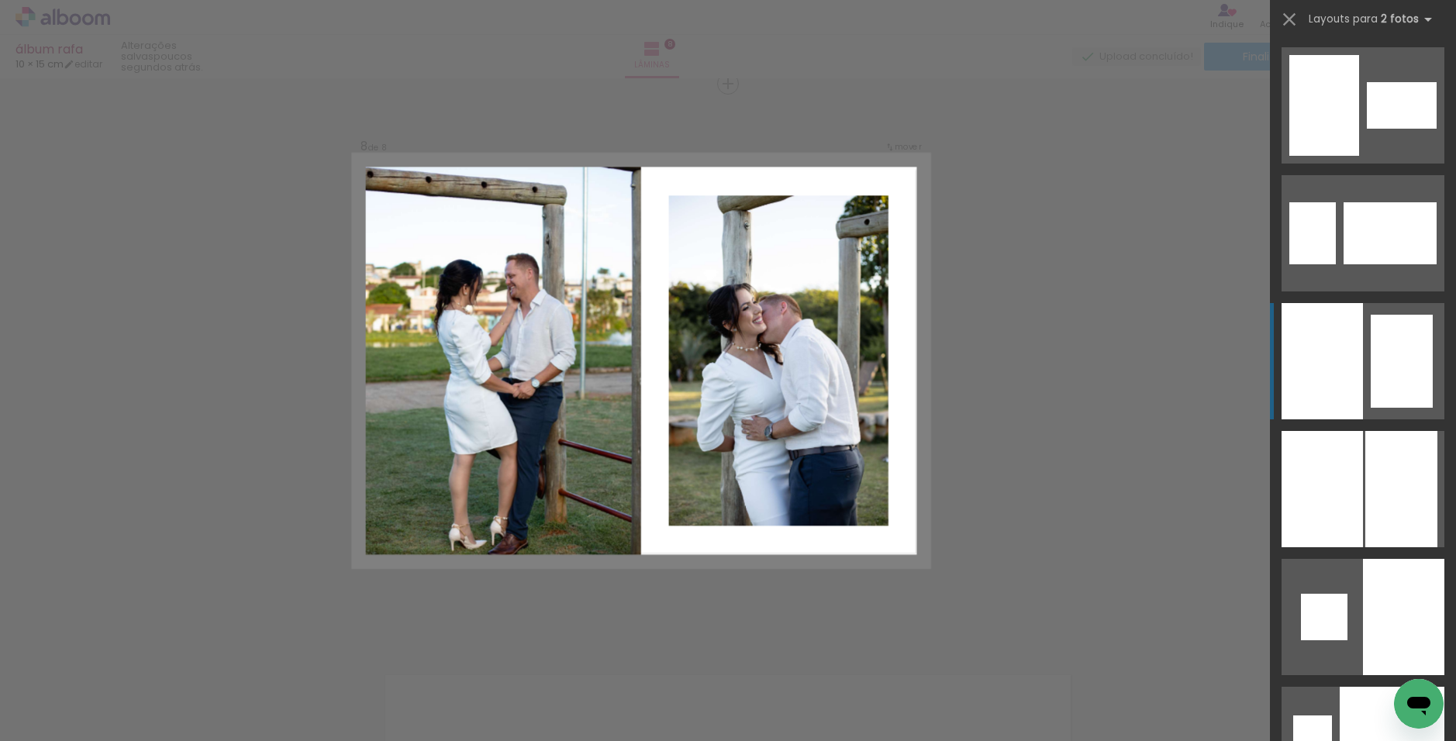
click at [794, 367] on div at bounding box center [1402, 361] width 62 height 93
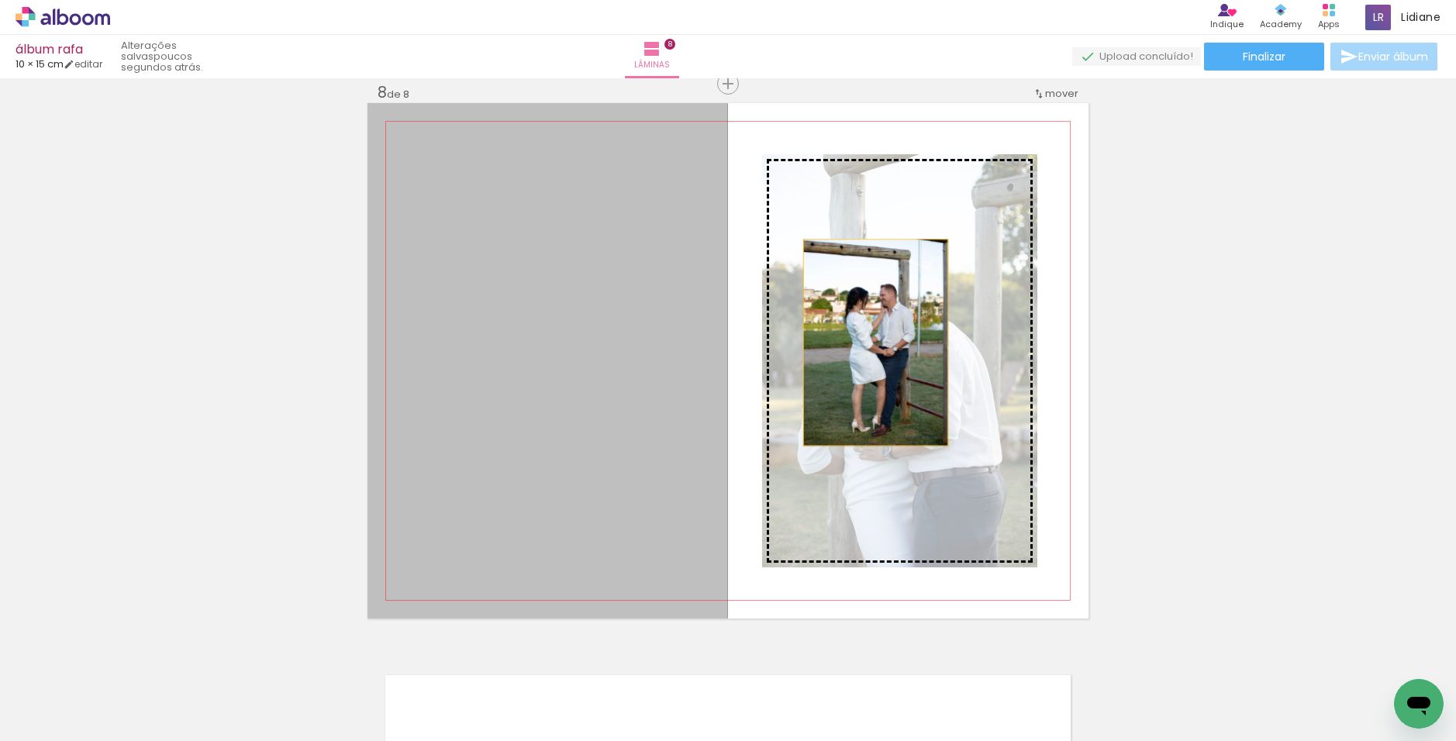
drag, startPoint x: 627, startPoint y: 373, endPoint x: 870, endPoint y: 343, distance: 244.5
click at [0, 0] on slot at bounding box center [0, 0] width 0 height 0
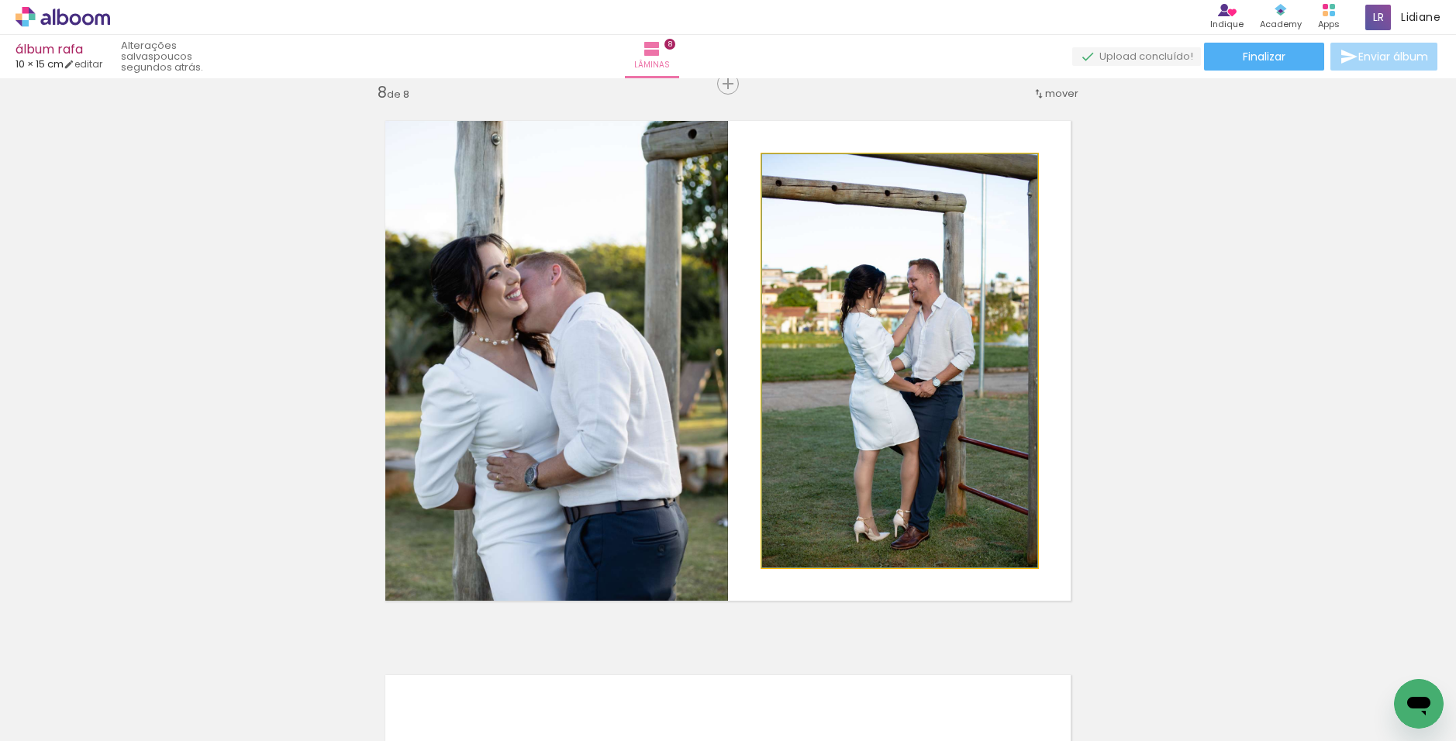
drag, startPoint x: 895, startPoint y: 381, endPoint x: 898, endPoint y: 364, distance: 17.2
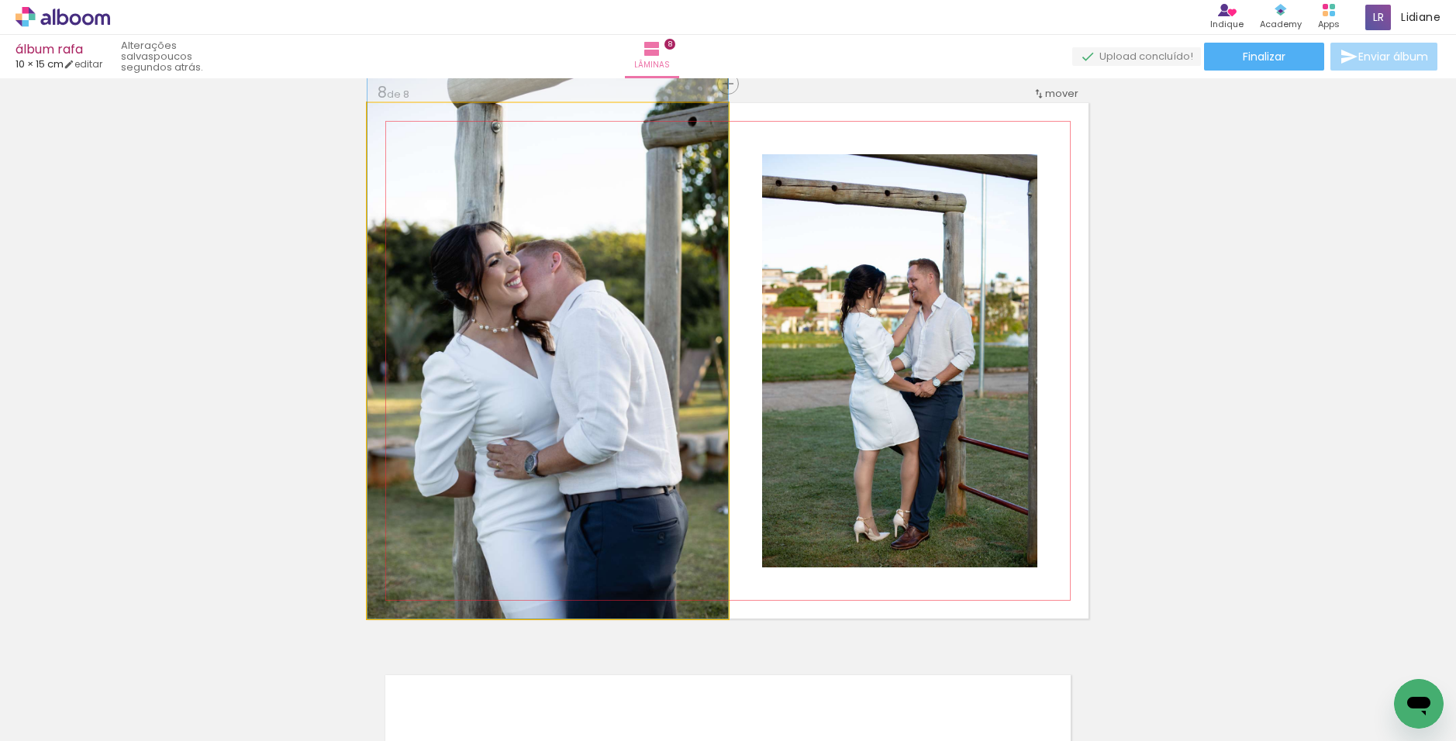
drag, startPoint x: 631, startPoint y: 367, endPoint x: 643, endPoint y: 352, distance: 19.3
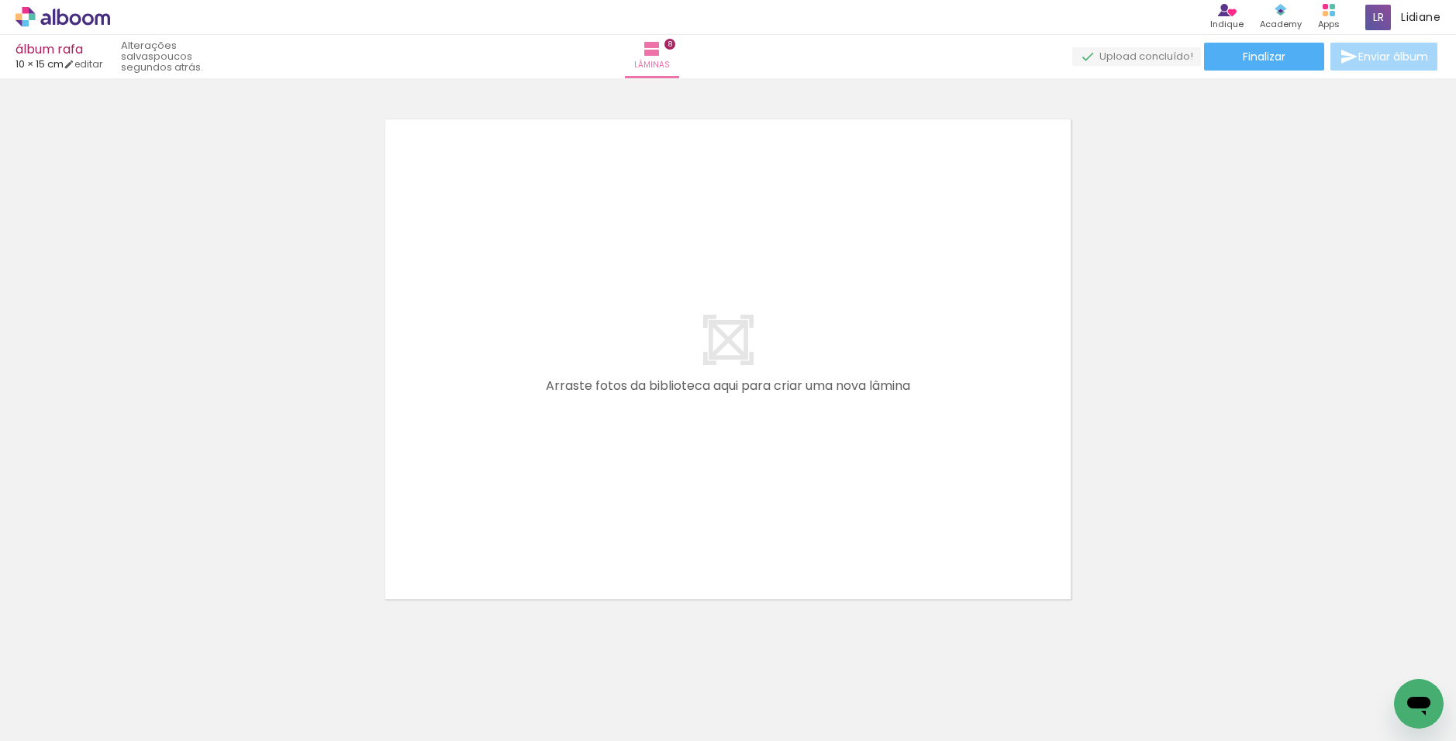
scroll to position [4483, 0]
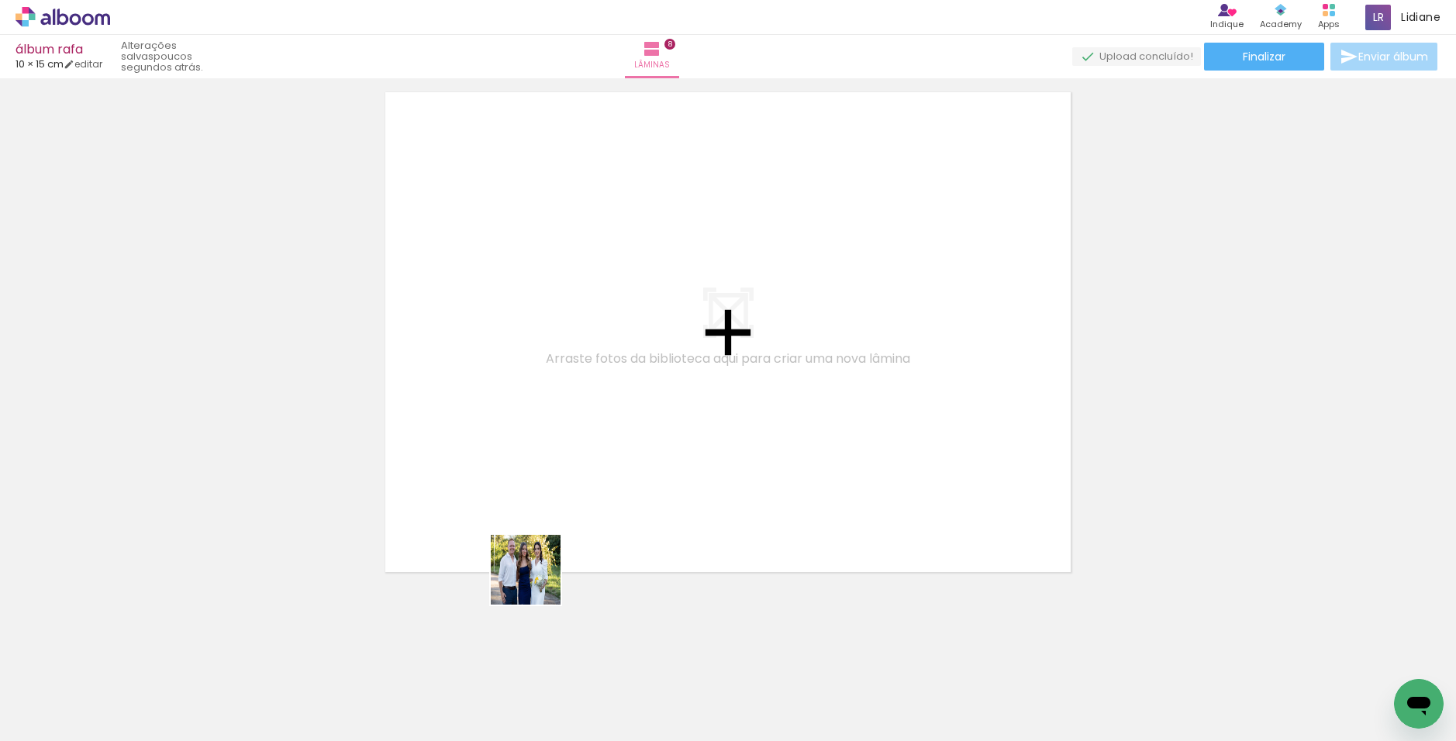
drag, startPoint x: 518, startPoint y: 606, endPoint x: 571, endPoint y: 526, distance: 96.8
click at [571, 526] on quentale-workspace at bounding box center [728, 370] width 1456 height 741
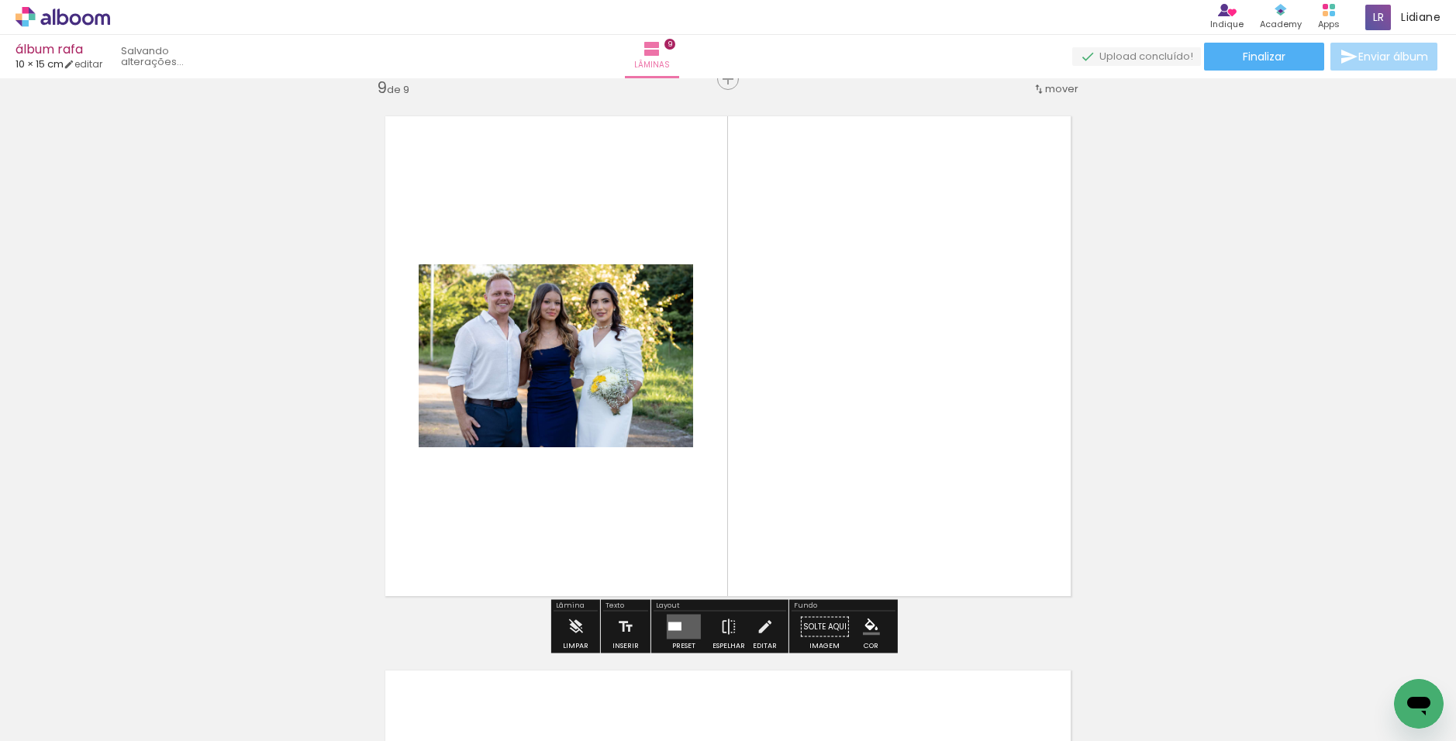
scroll to position [4455, 0]
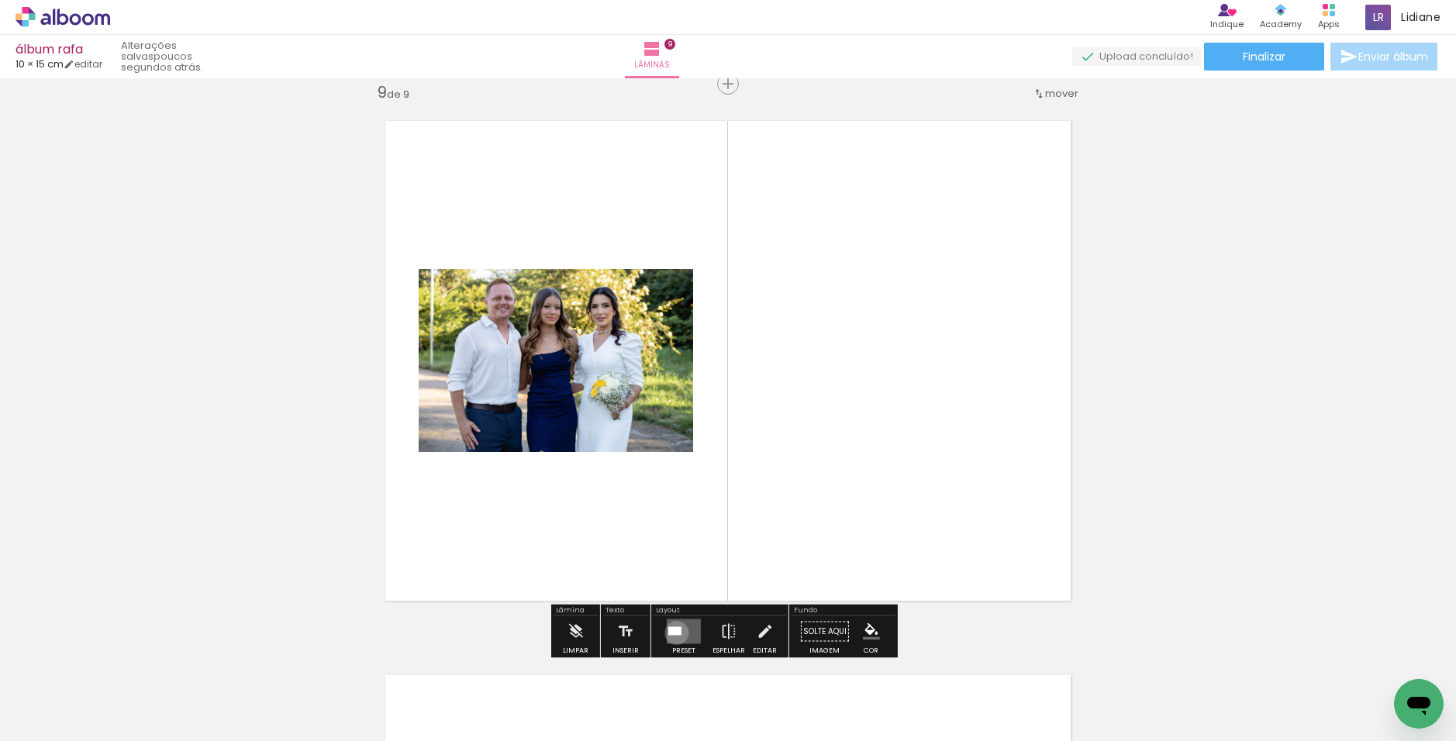
click at [673, 633] on div at bounding box center [674, 631] width 13 height 9
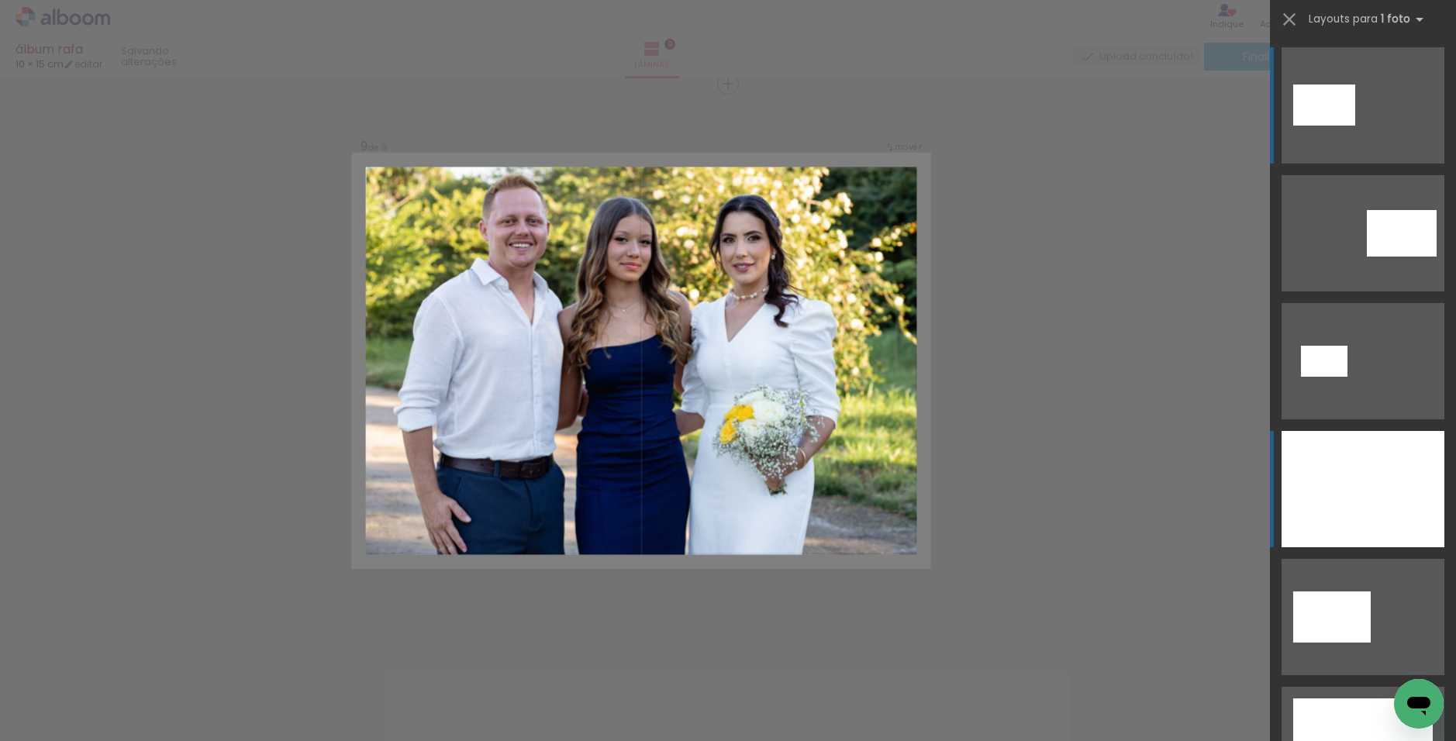
click at [794, 499] on div at bounding box center [1363, 489] width 163 height 116
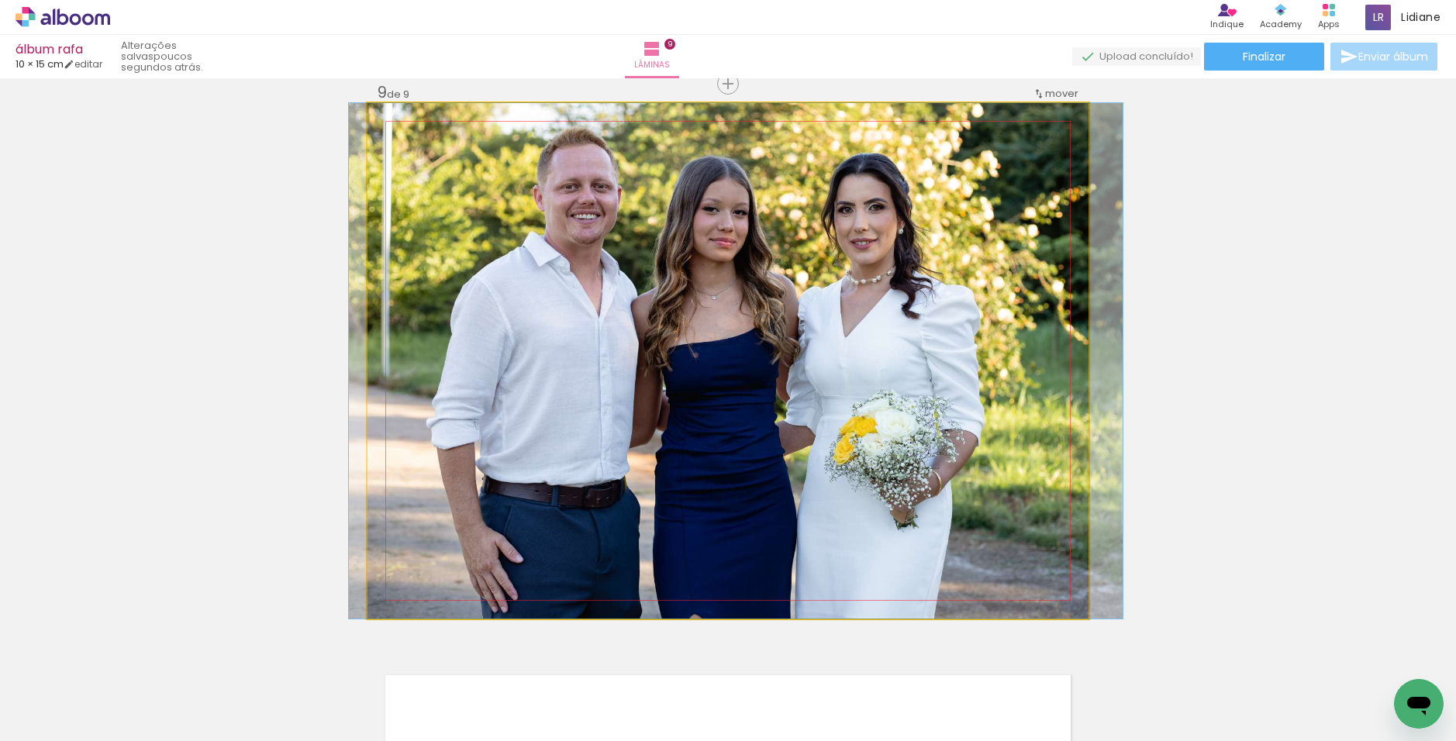
drag, startPoint x: 927, startPoint y: 384, endPoint x: 935, endPoint y: 394, distance: 12.7
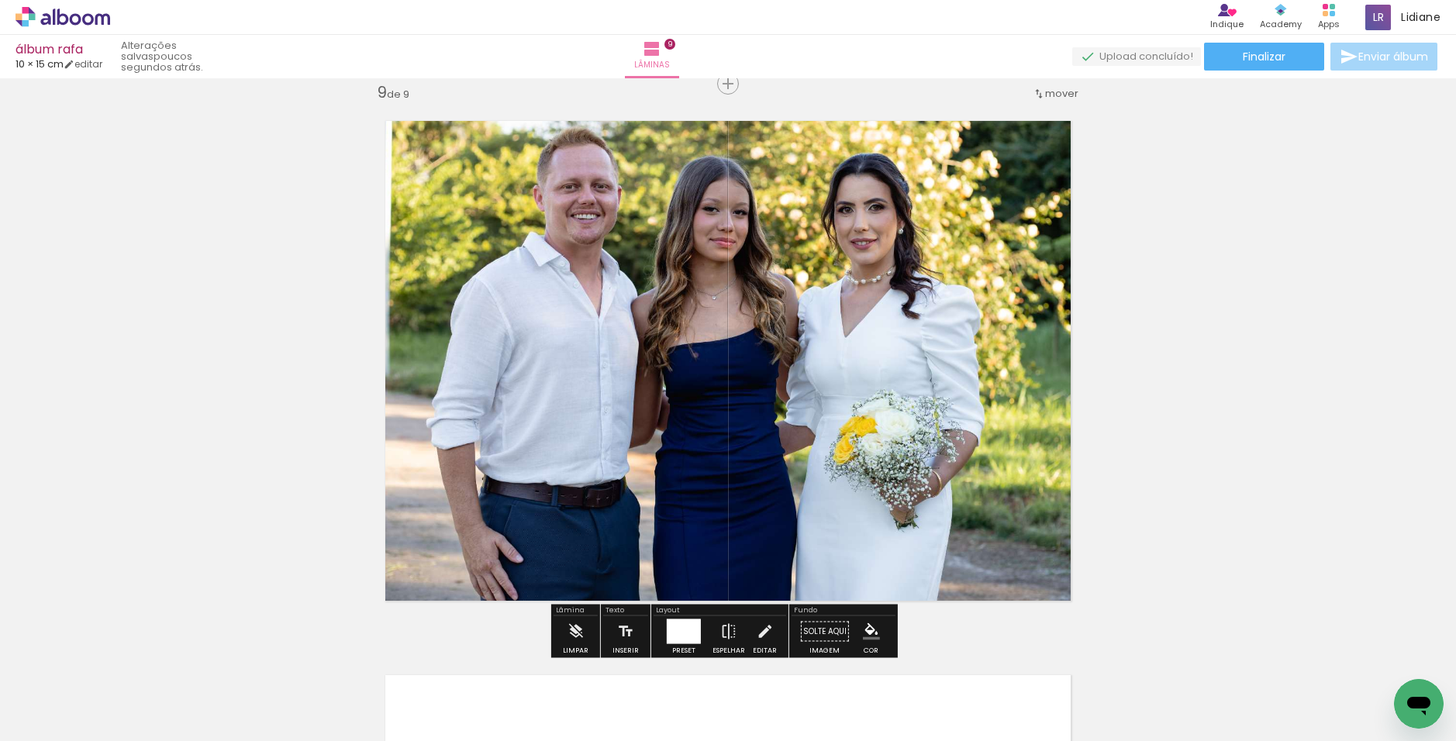
click at [679, 629] on div at bounding box center [684, 631] width 34 height 25
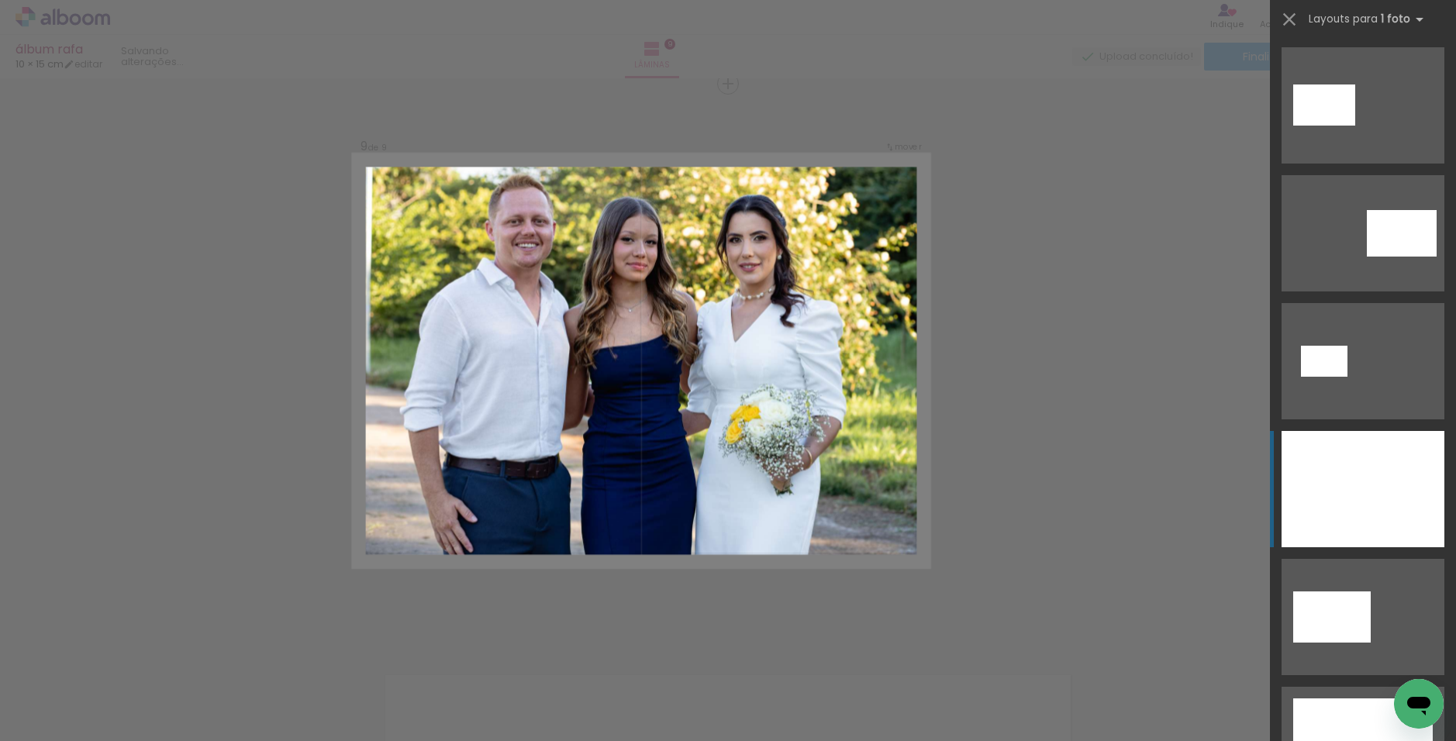
scroll to position [384, 0]
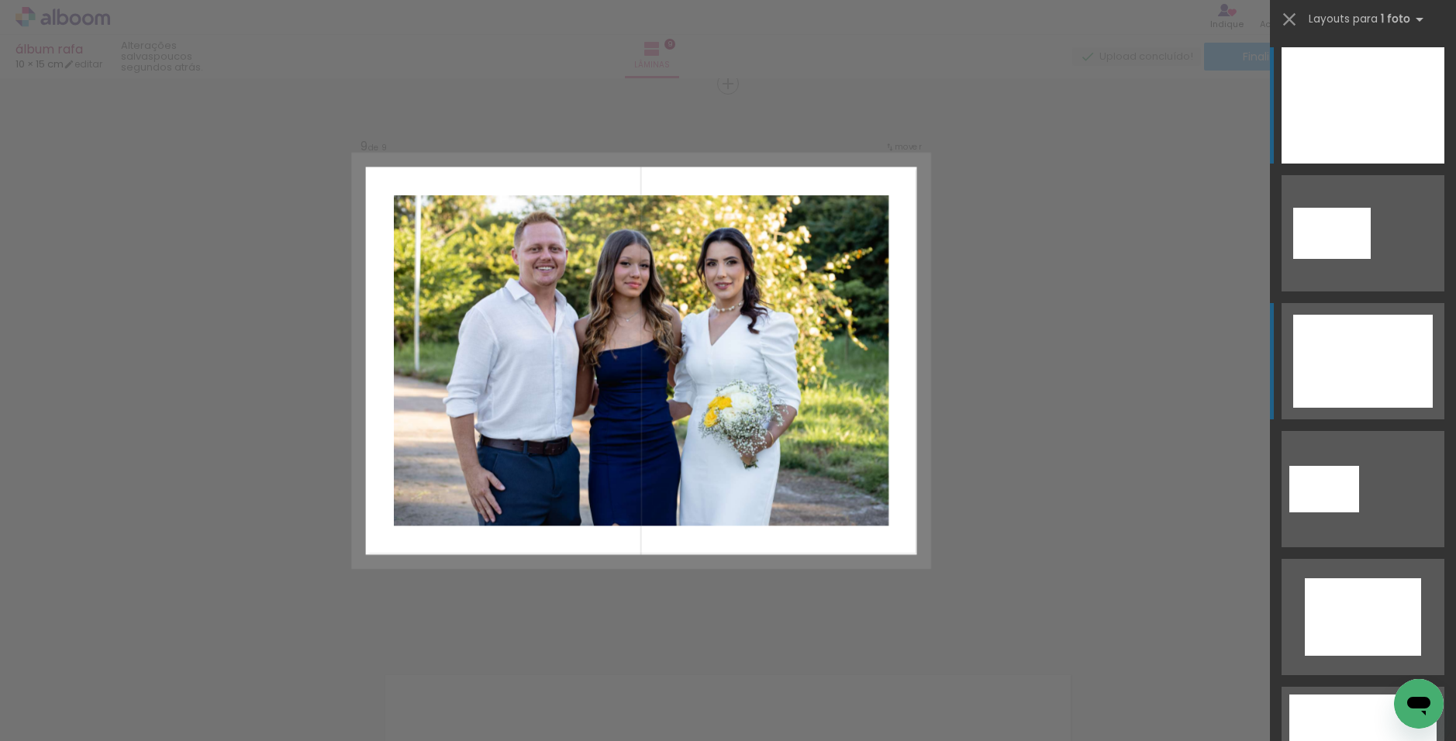
click at [794, 384] on div at bounding box center [1363, 361] width 140 height 93
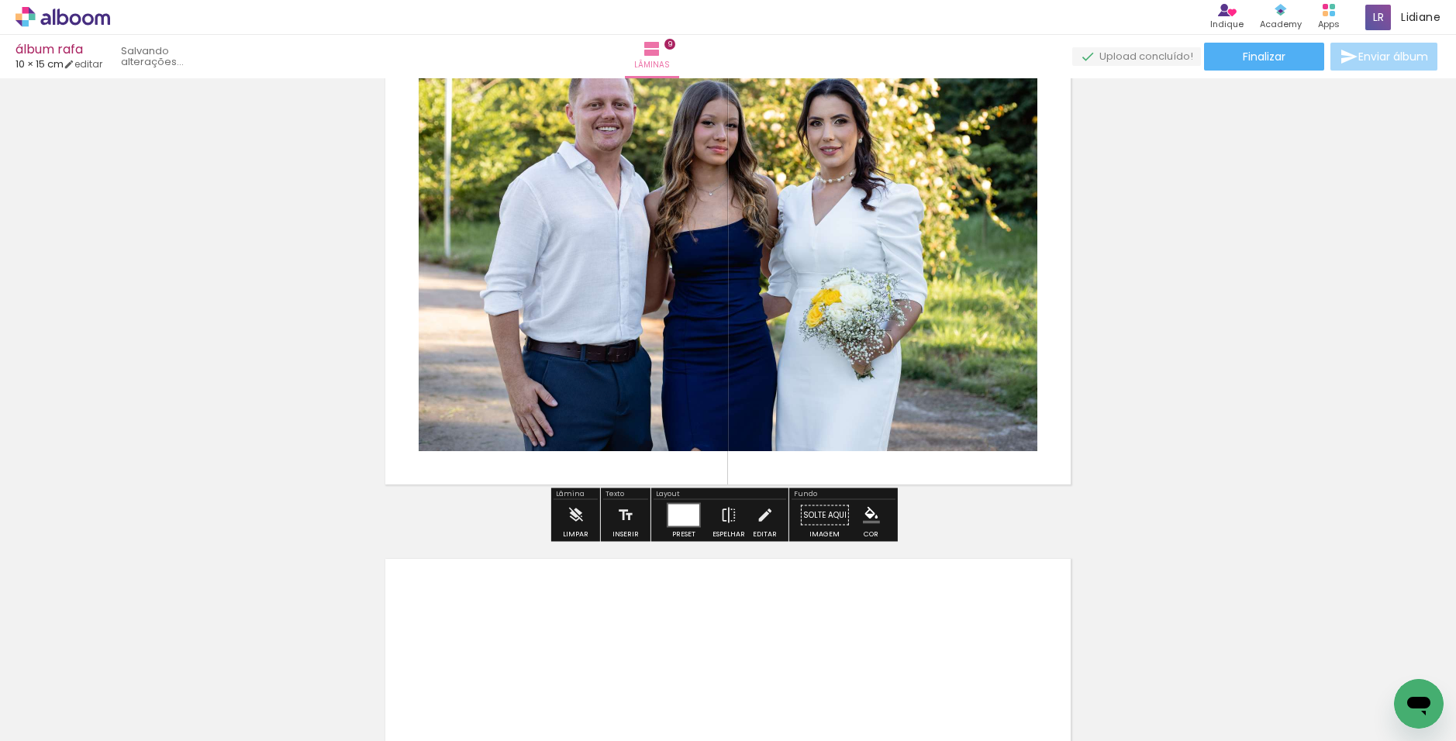
scroll to position [4610, 0]
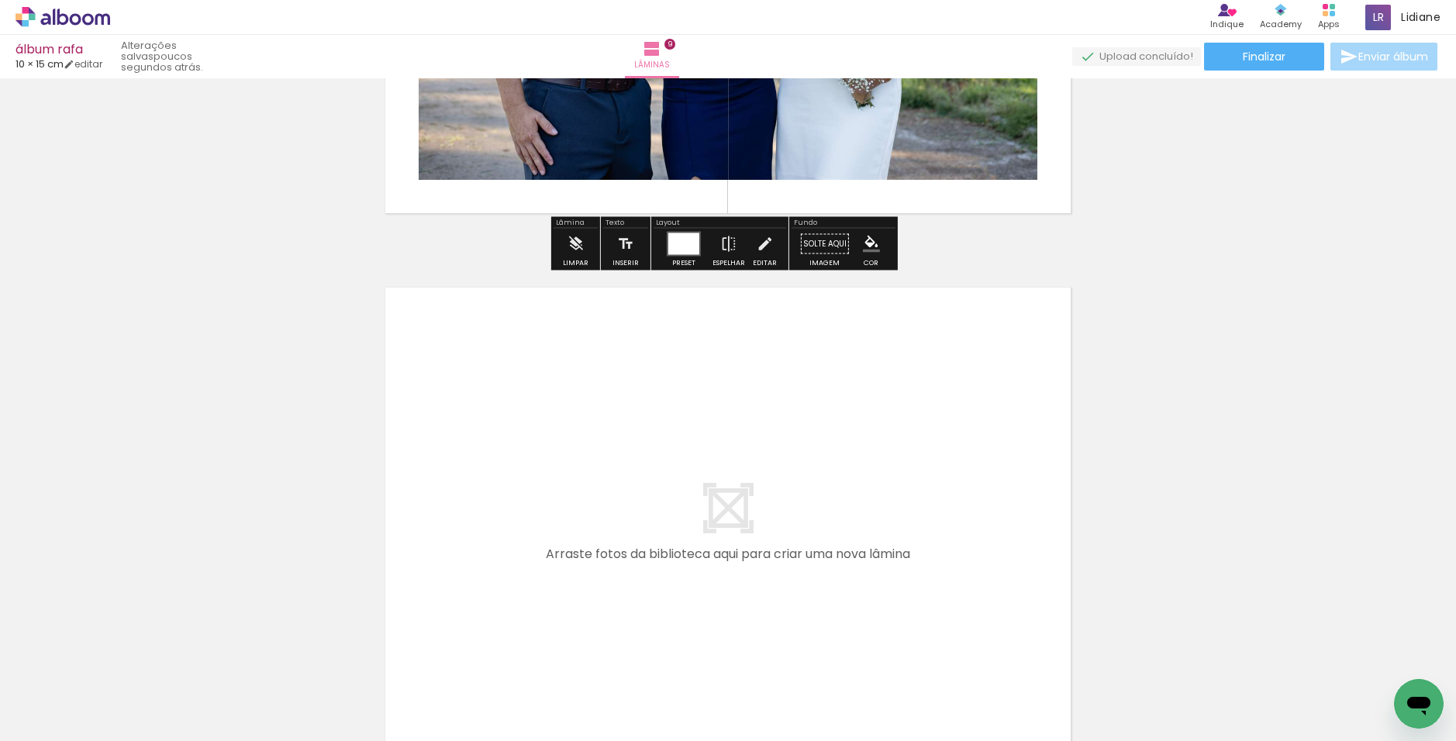
drag, startPoint x: 466, startPoint y: 593, endPoint x: 519, endPoint y: 554, distance: 66.1
click at [519, 554] on quentale-workspace at bounding box center [728, 370] width 1456 height 741
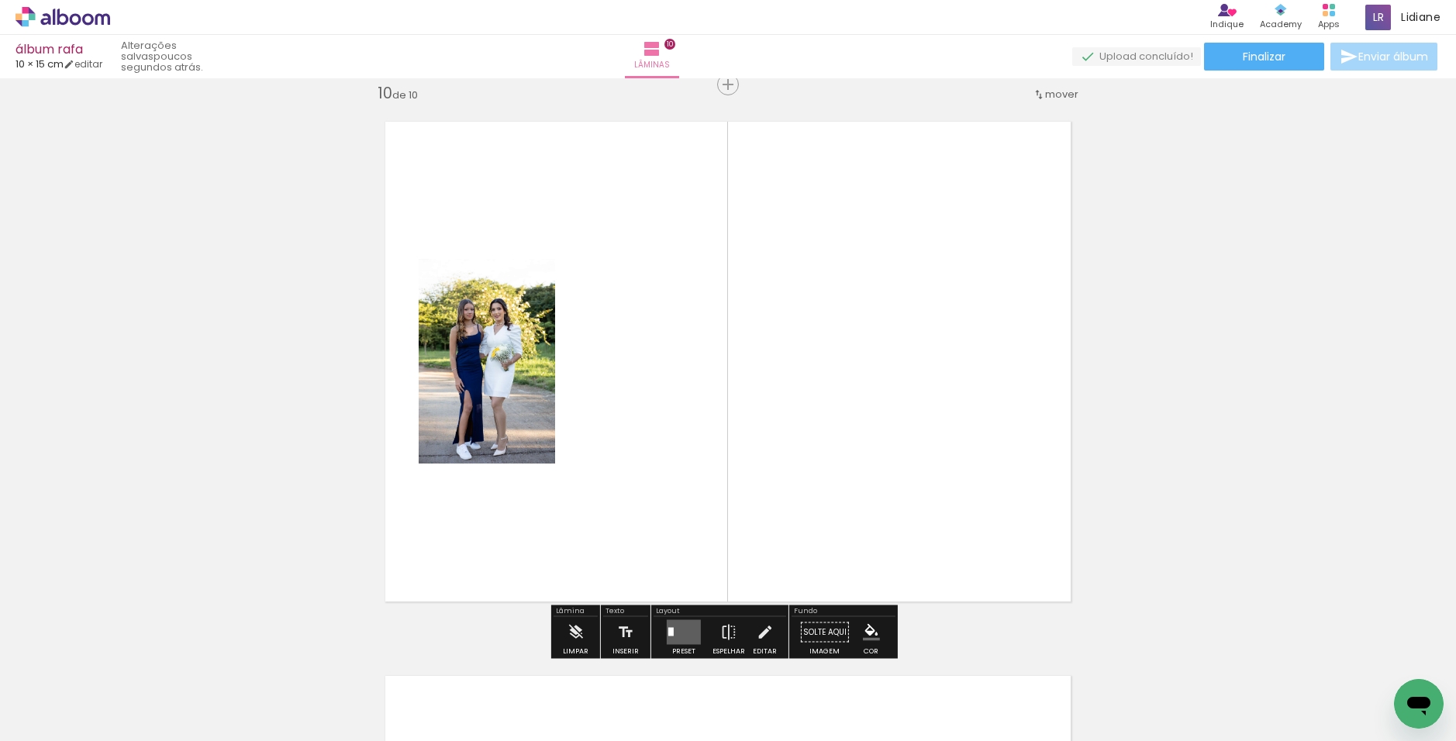
scroll to position [5009, 0]
drag, startPoint x: 559, startPoint y: 685, endPoint x: 682, endPoint y: 493, distance: 228.4
click at [675, 499] on quentale-workspace at bounding box center [728, 370] width 1456 height 741
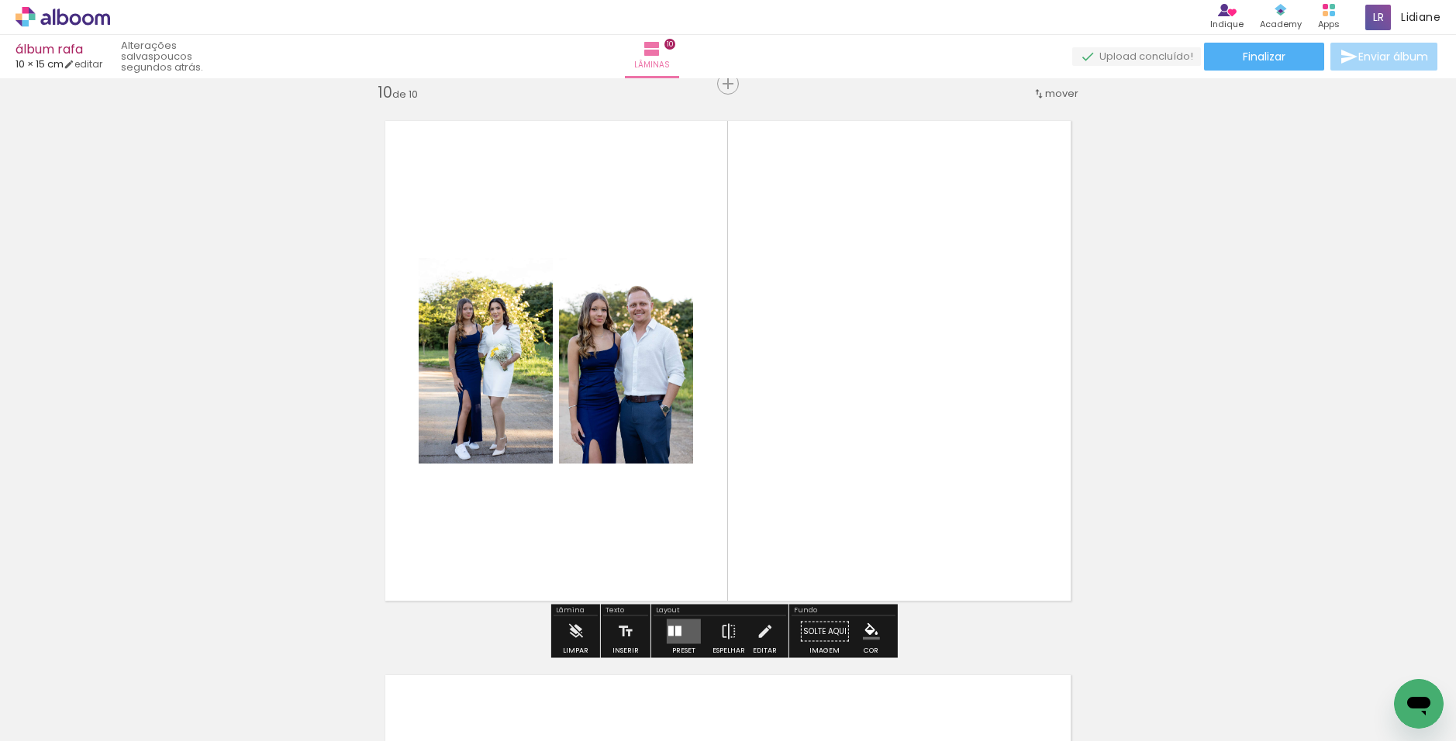
click at [678, 619] on quentale-layouter at bounding box center [684, 631] width 34 height 25
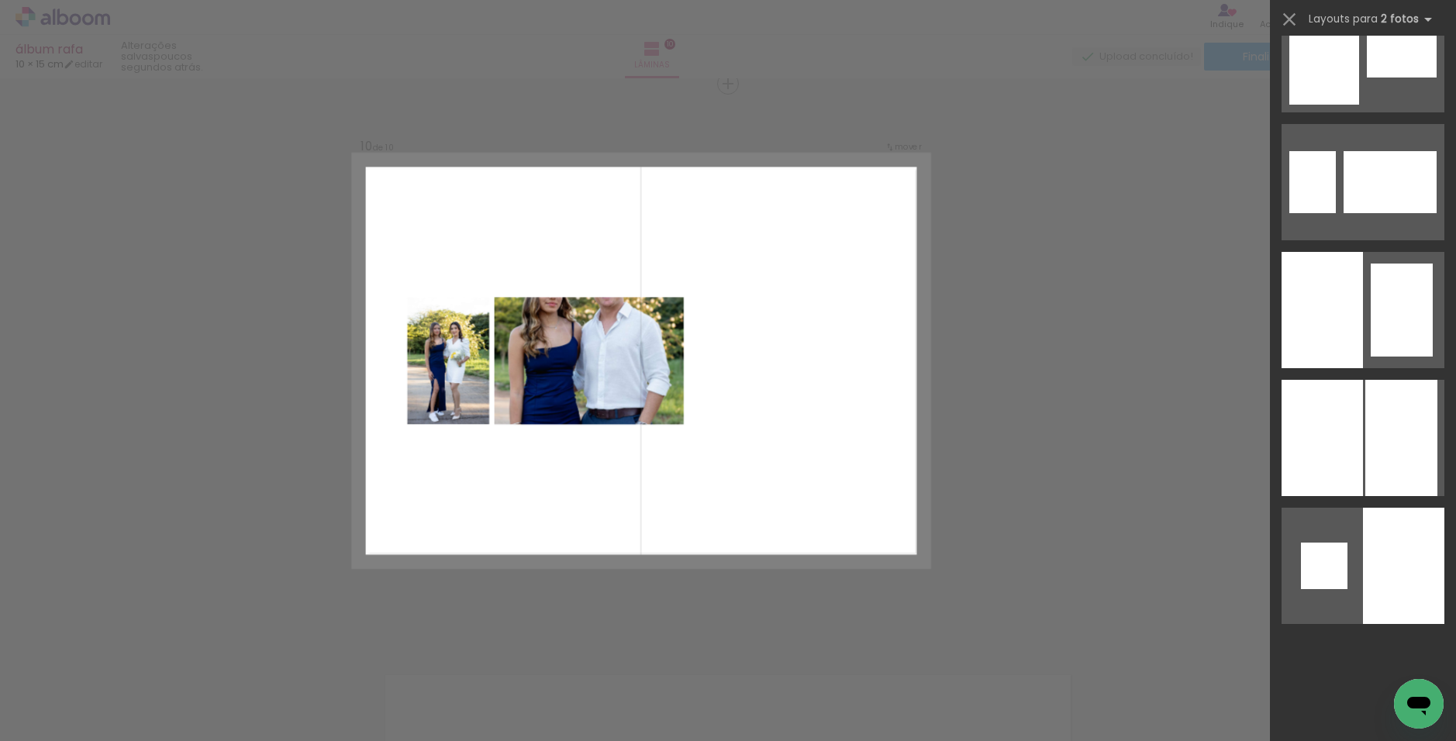
scroll to position [5194, 0]
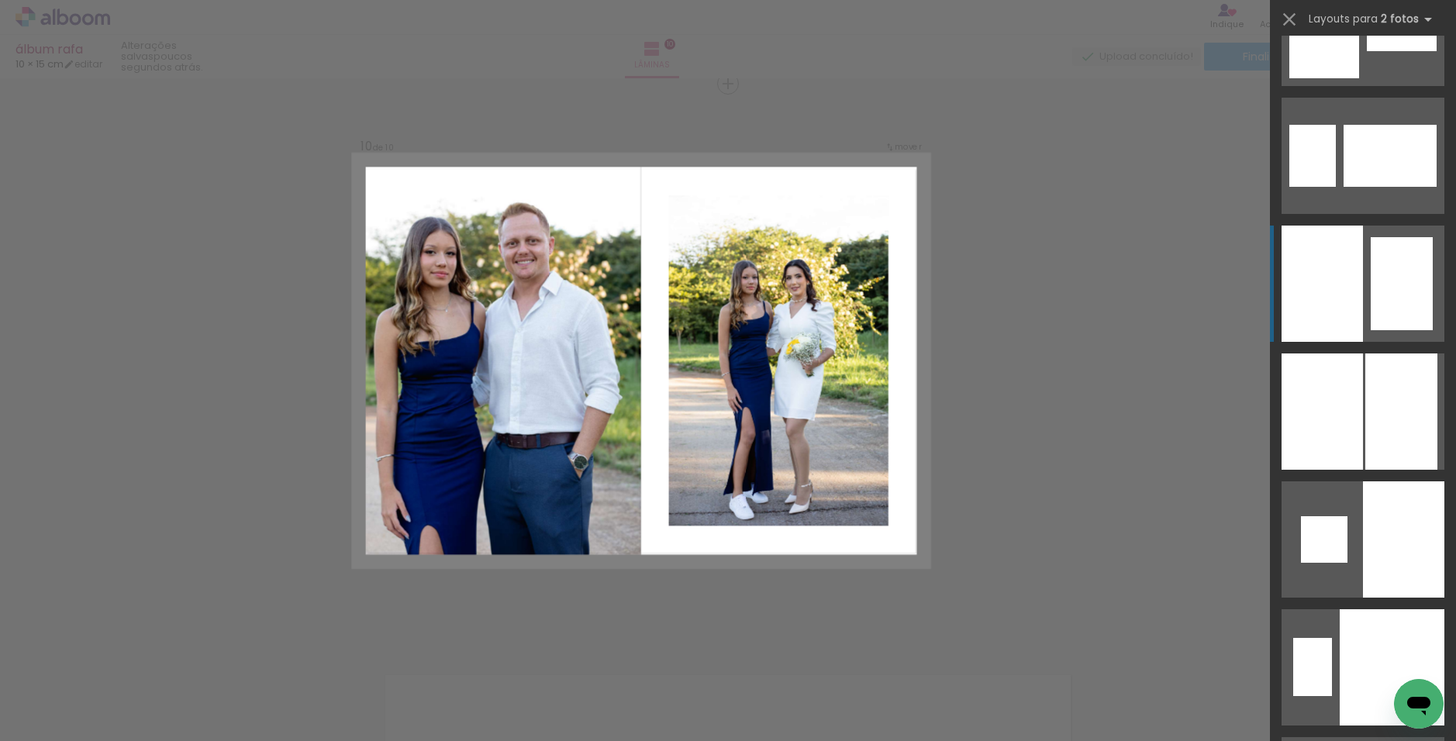
click at [794, 271] on div at bounding box center [1322, 284] width 81 height 116
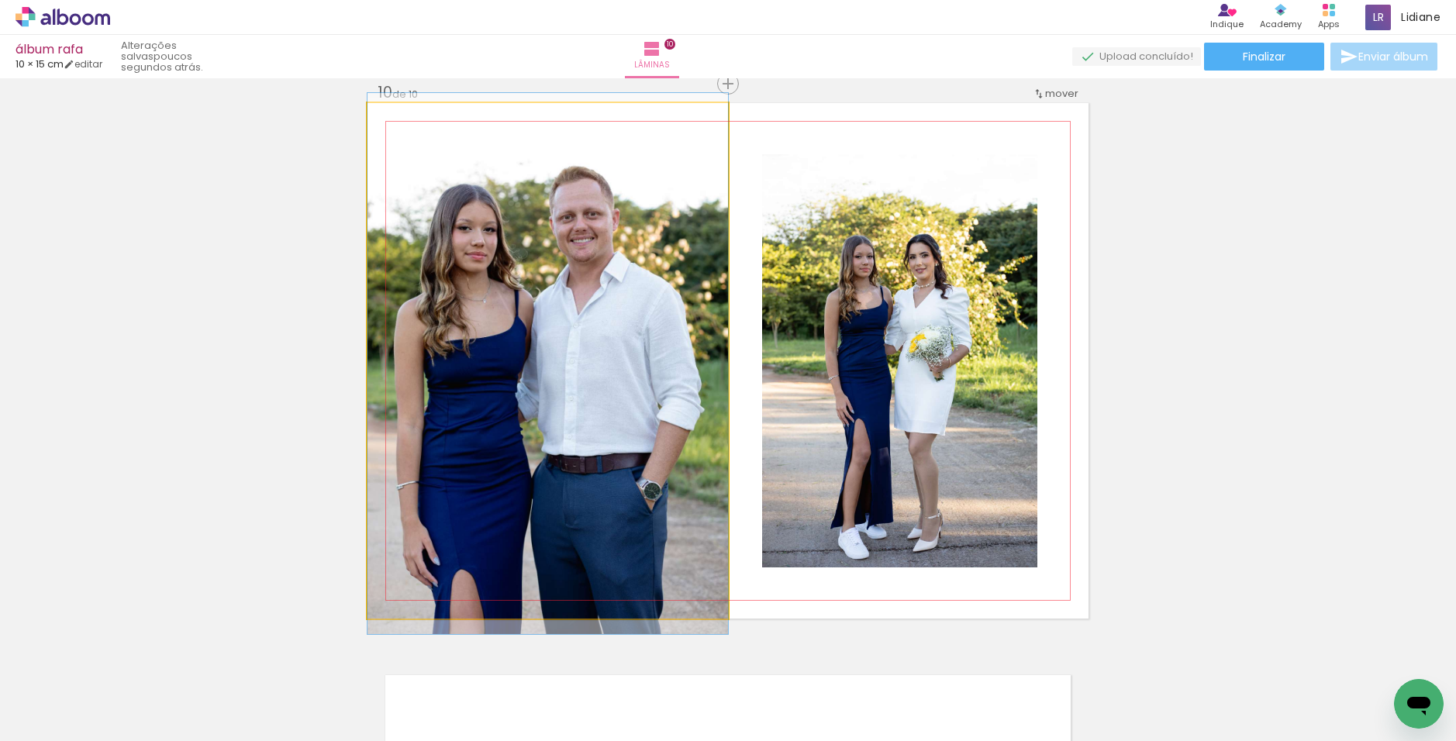
drag, startPoint x: 567, startPoint y: 317, endPoint x: 619, endPoint y: 320, distance: 52.8
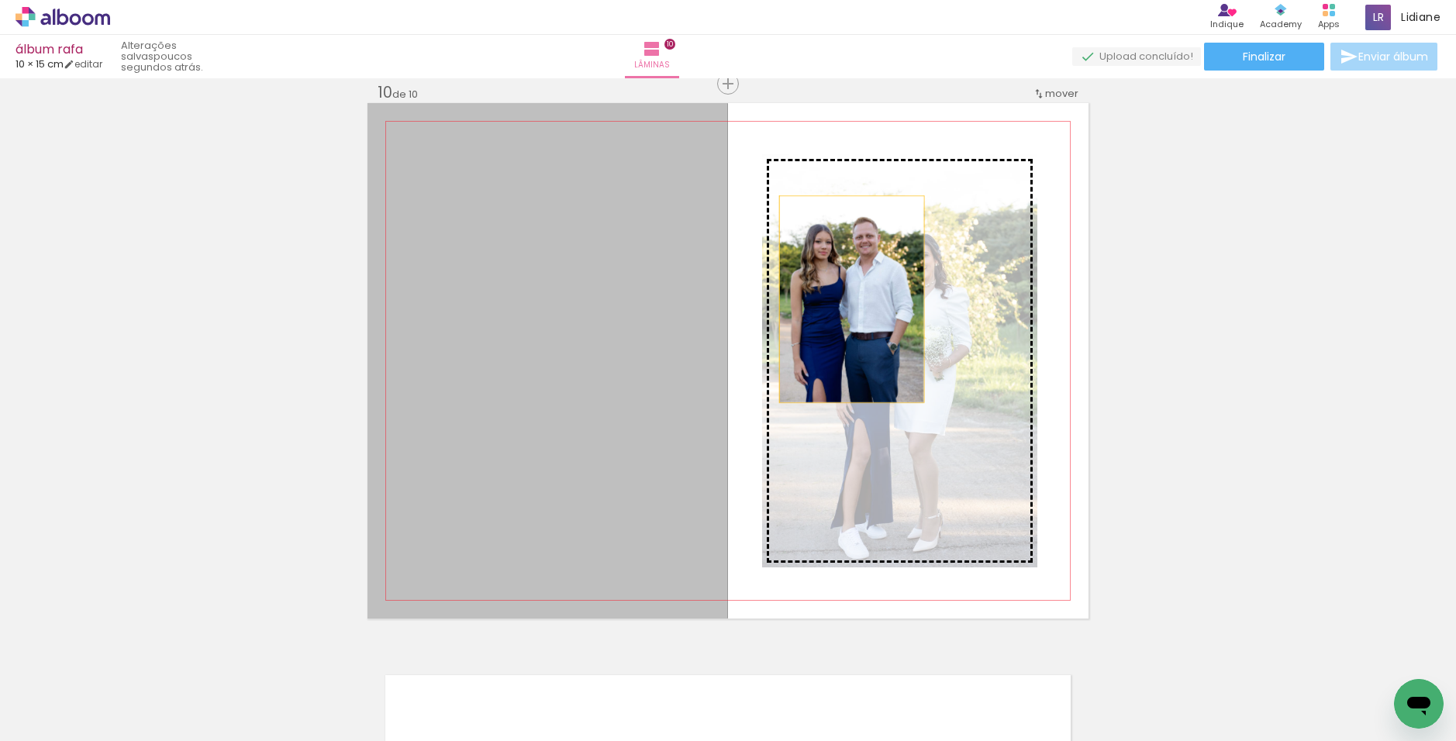
drag, startPoint x: 747, startPoint y: 305, endPoint x: 875, endPoint y: 298, distance: 128.1
click at [0, 0] on slot at bounding box center [0, 0] width 0 height 0
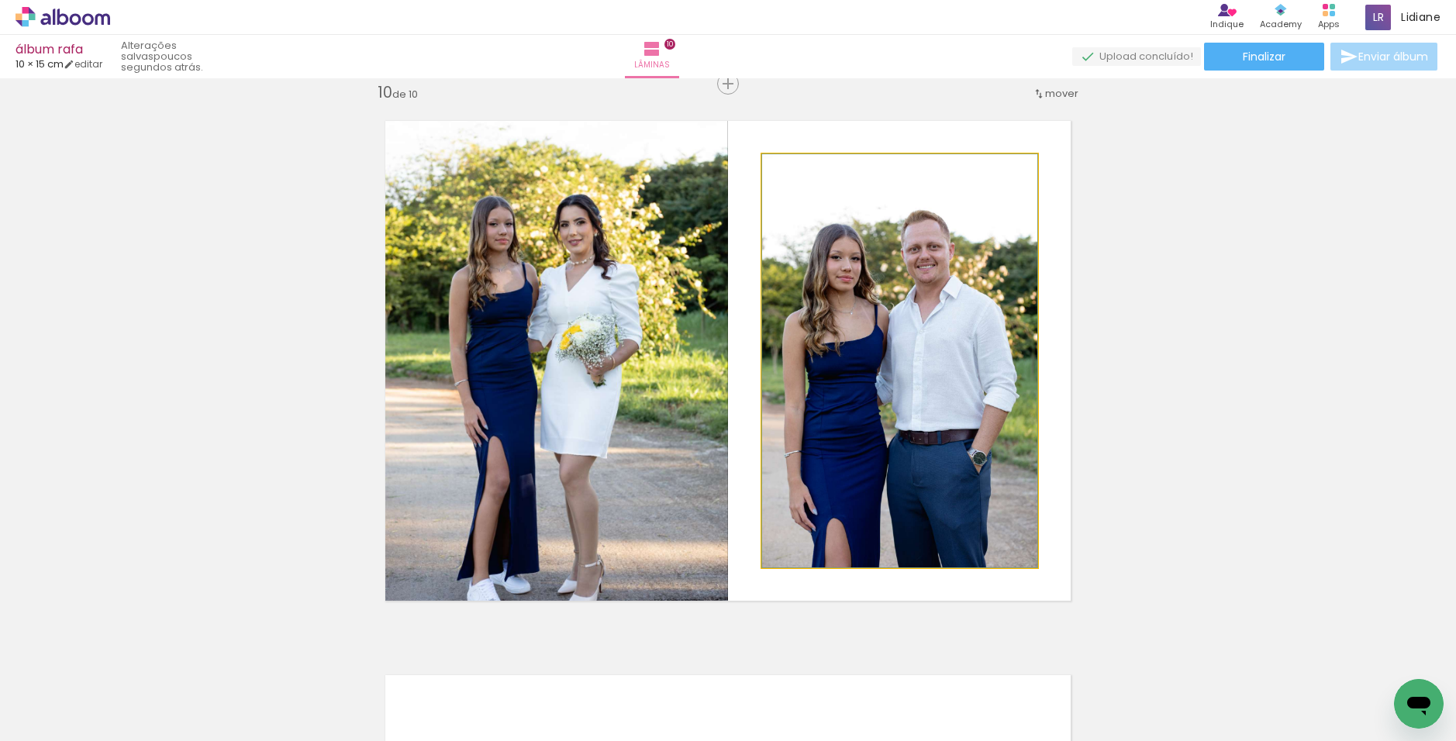
drag, startPoint x: 881, startPoint y: 309, endPoint x: 894, endPoint y: 305, distance: 13.5
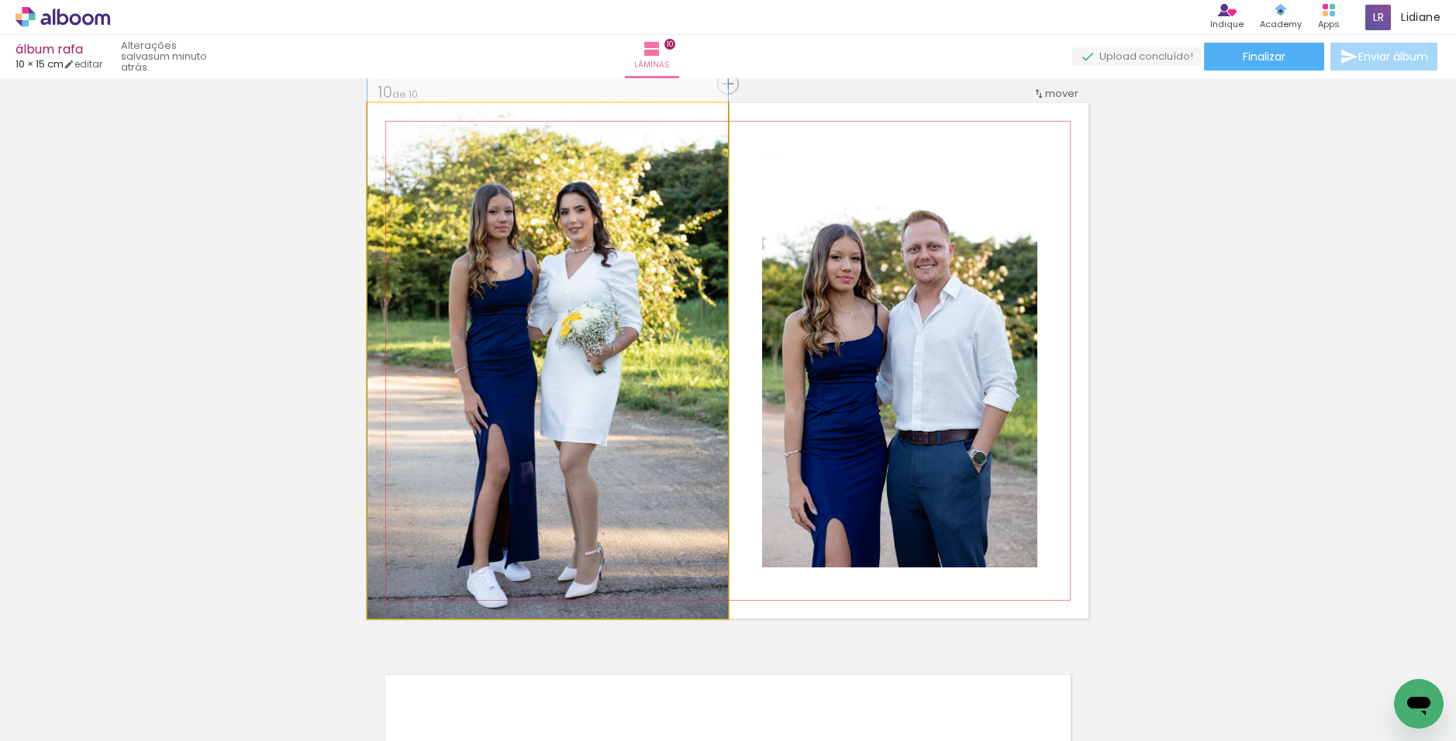
drag, startPoint x: 609, startPoint y: 398, endPoint x: 626, endPoint y: 361, distance: 40.6
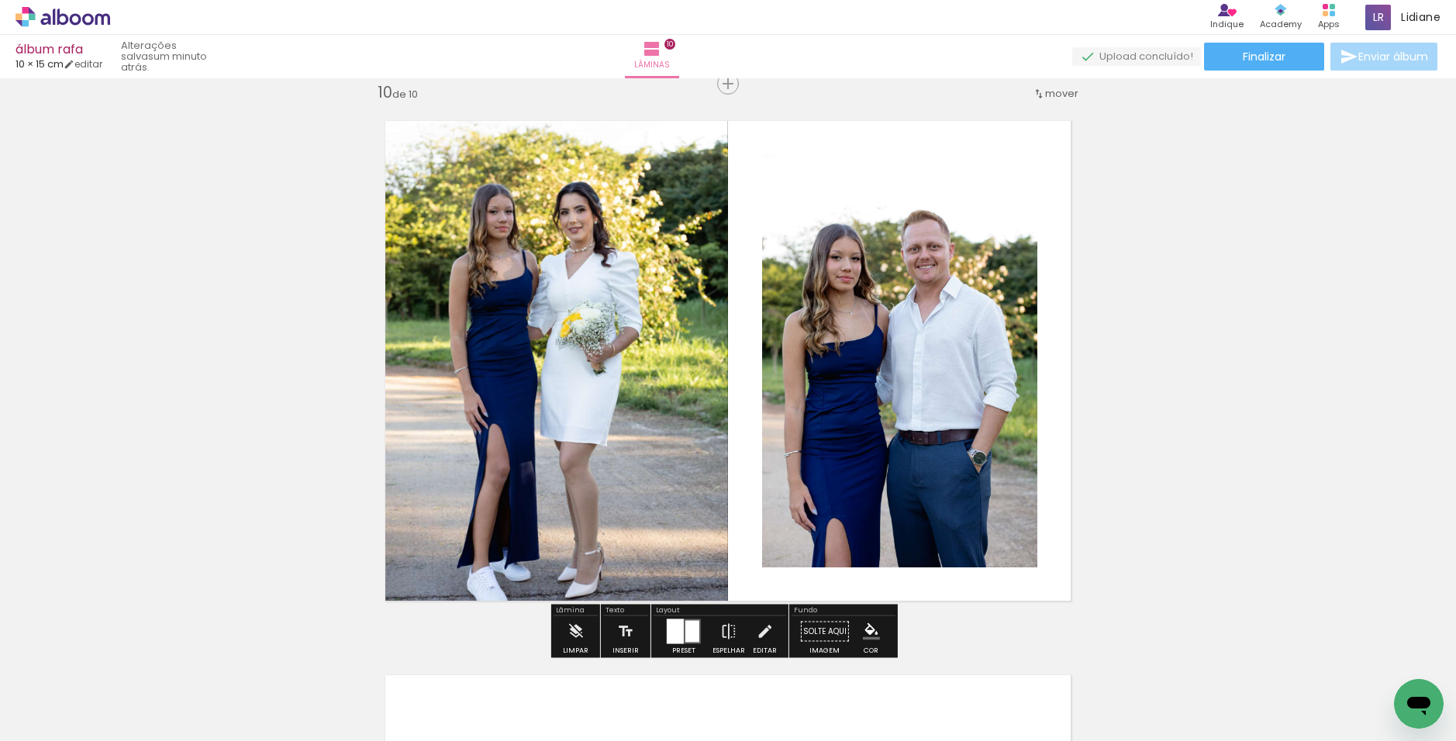
click at [678, 616] on div at bounding box center [684, 631] width 42 height 31
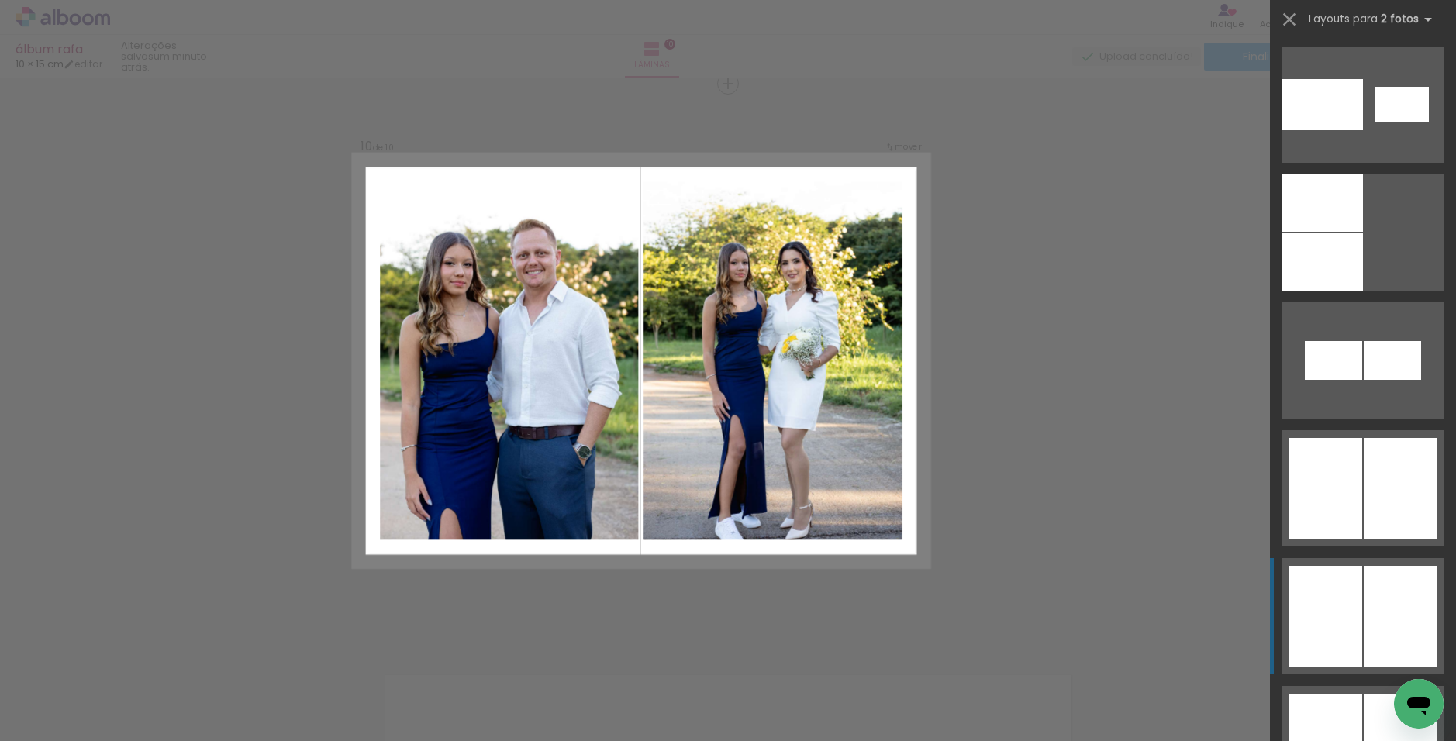
scroll to position [10052, 0]
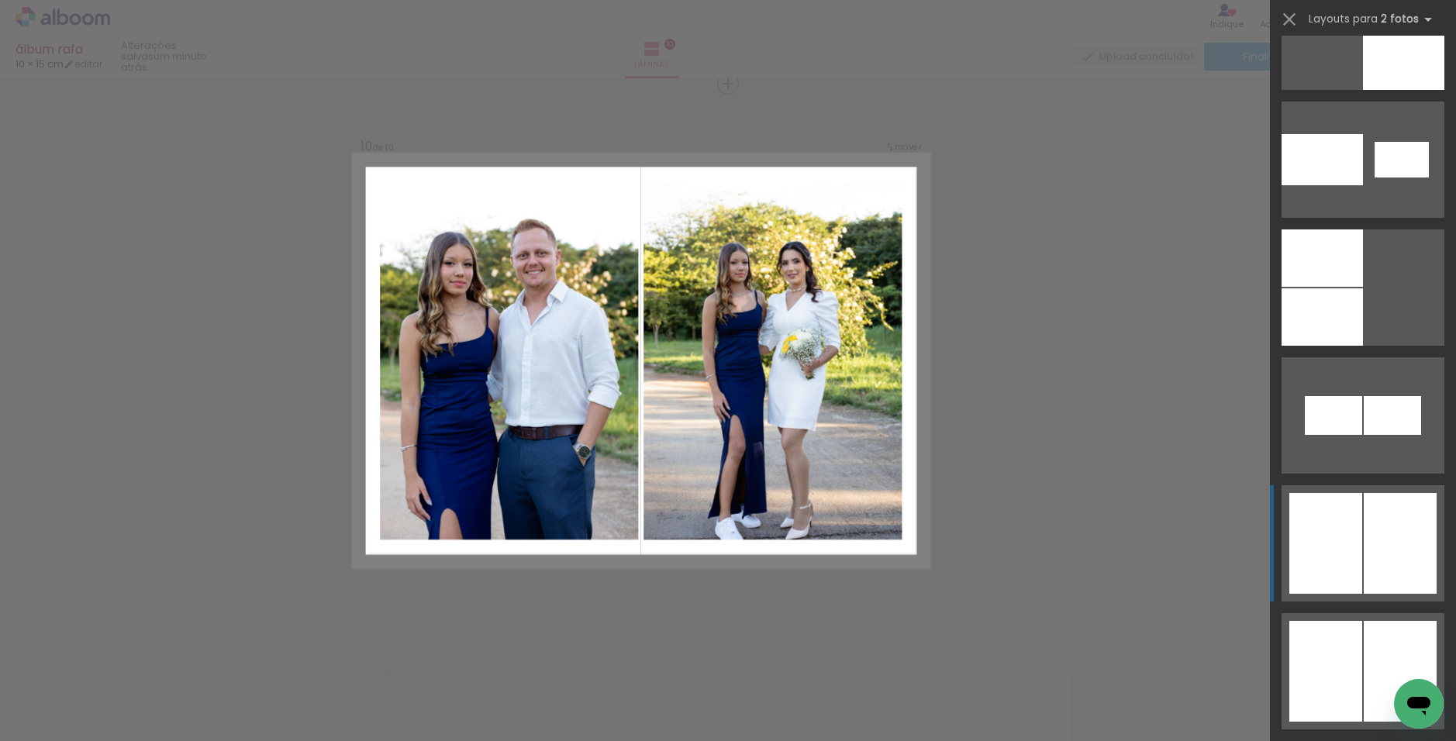
click at [794, 528] on div at bounding box center [1325, 543] width 73 height 101
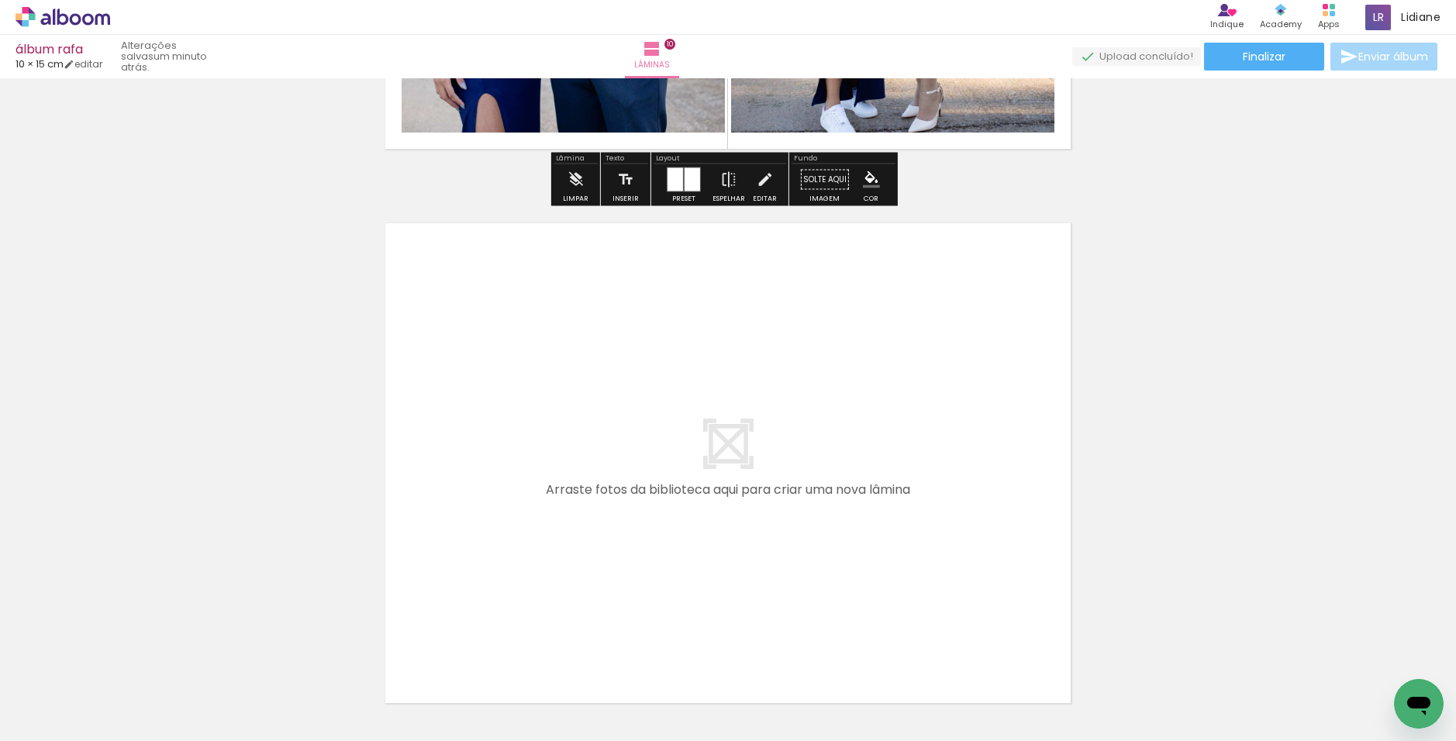
scroll to position [5592, 0]
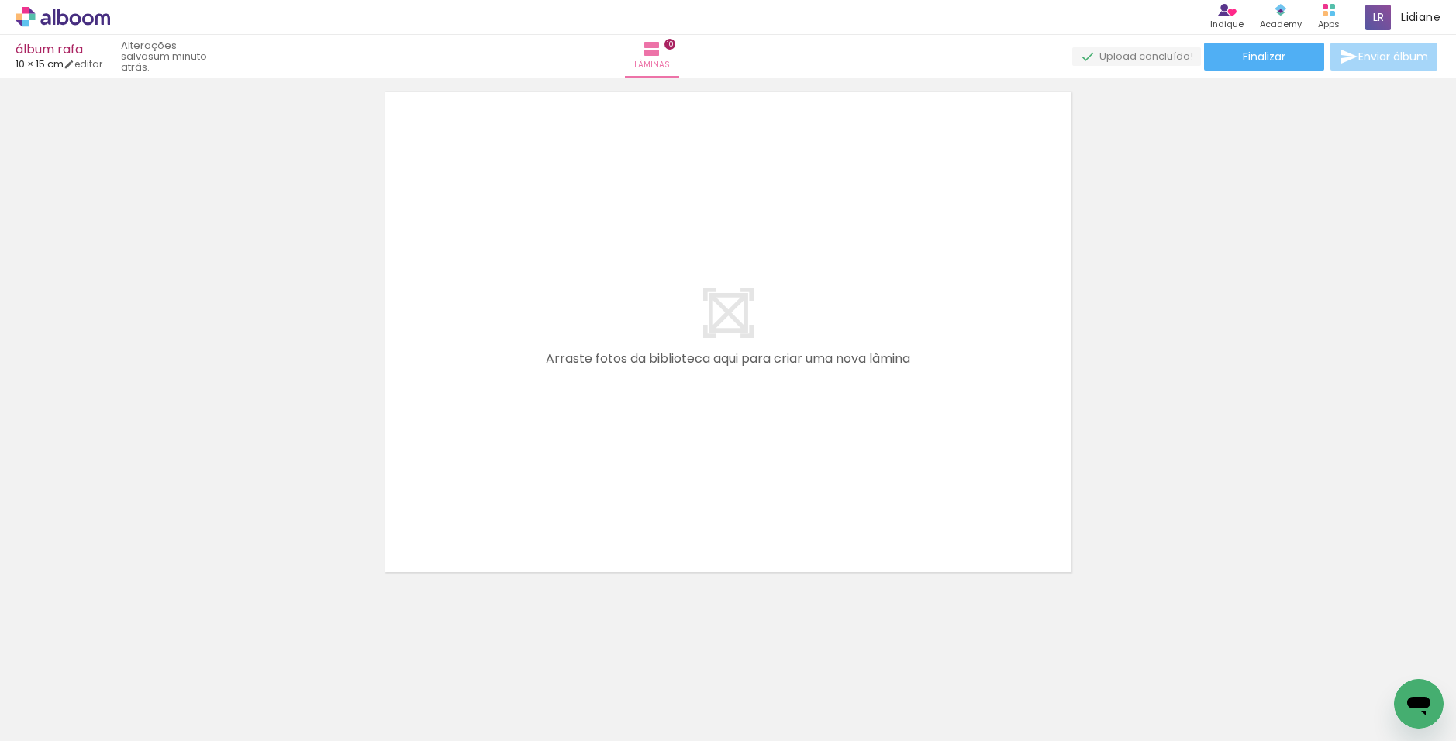
drag, startPoint x: 625, startPoint y: 556, endPoint x: 622, endPoint y: 505, distance: 50.5
click at [622, 509] on quentale-workspace at bounding box center [728, 370] width 1456 height 741
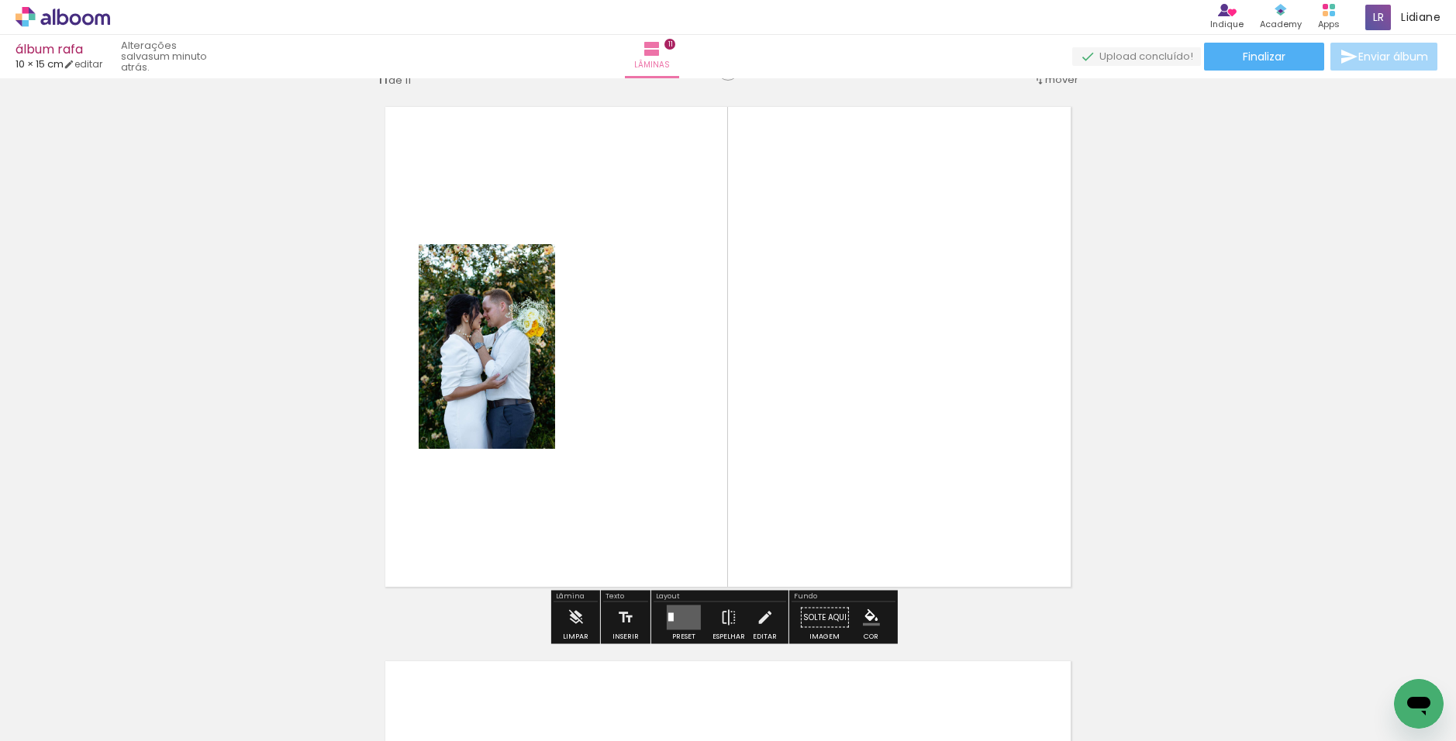
scroll to position [5563, 0]
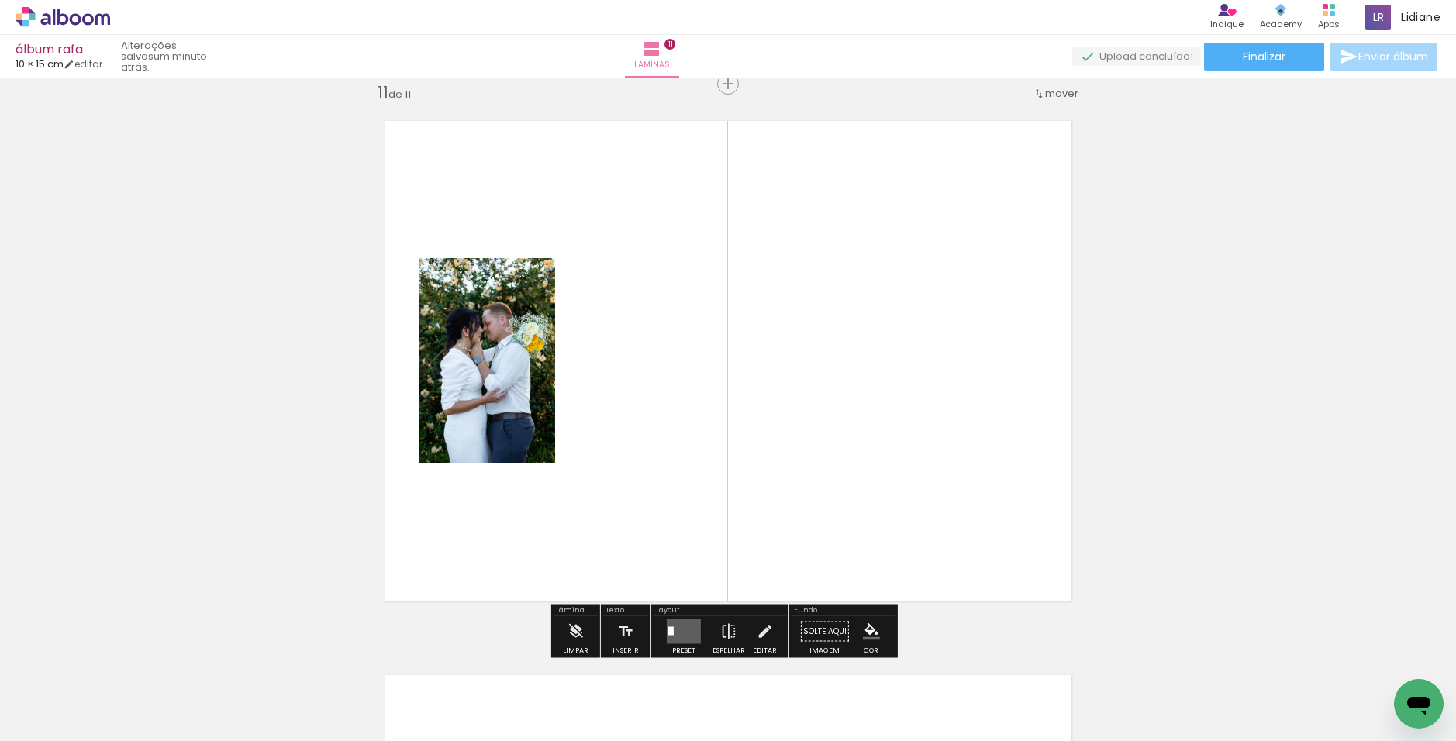
click at [679, 630] on quentale-layouter at bounding box center [684, 631] width 34 height 25
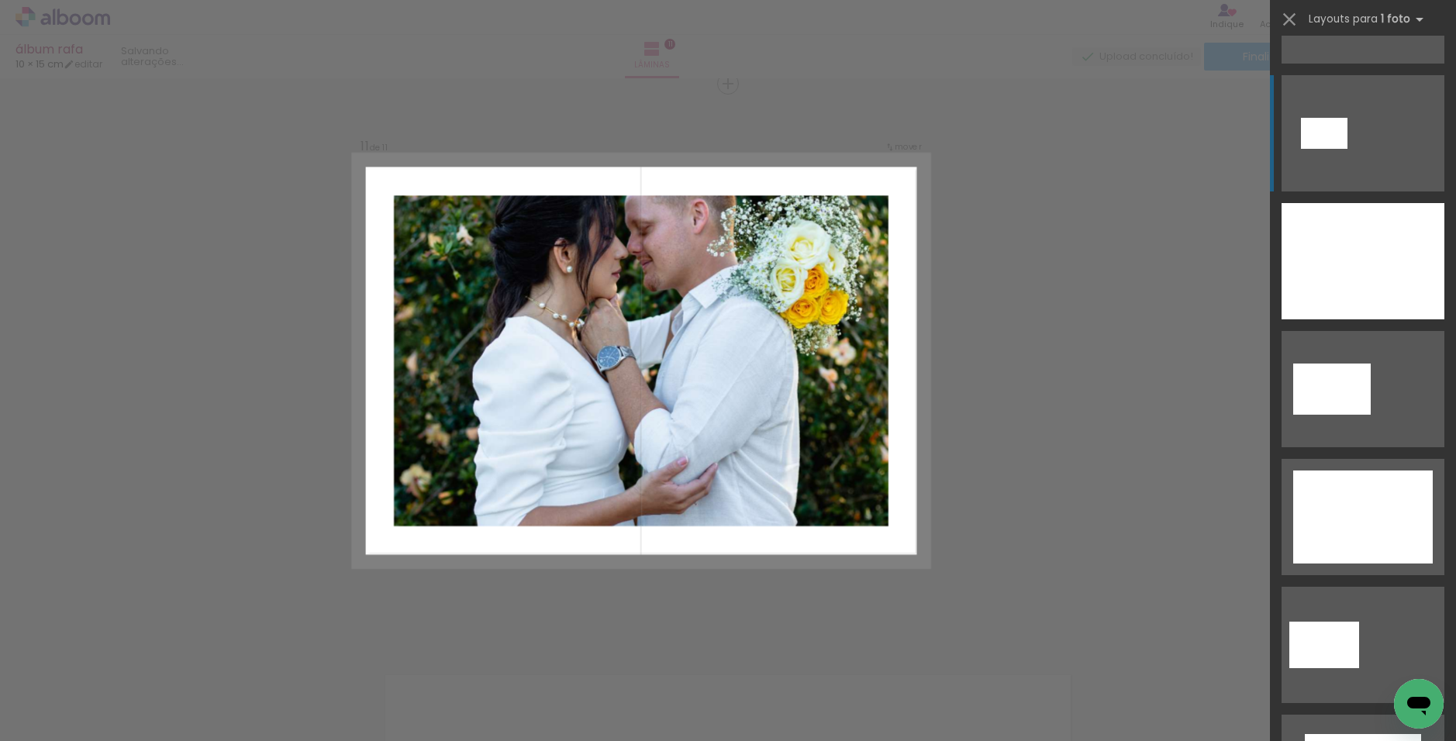
scroll to position [3954, 0]
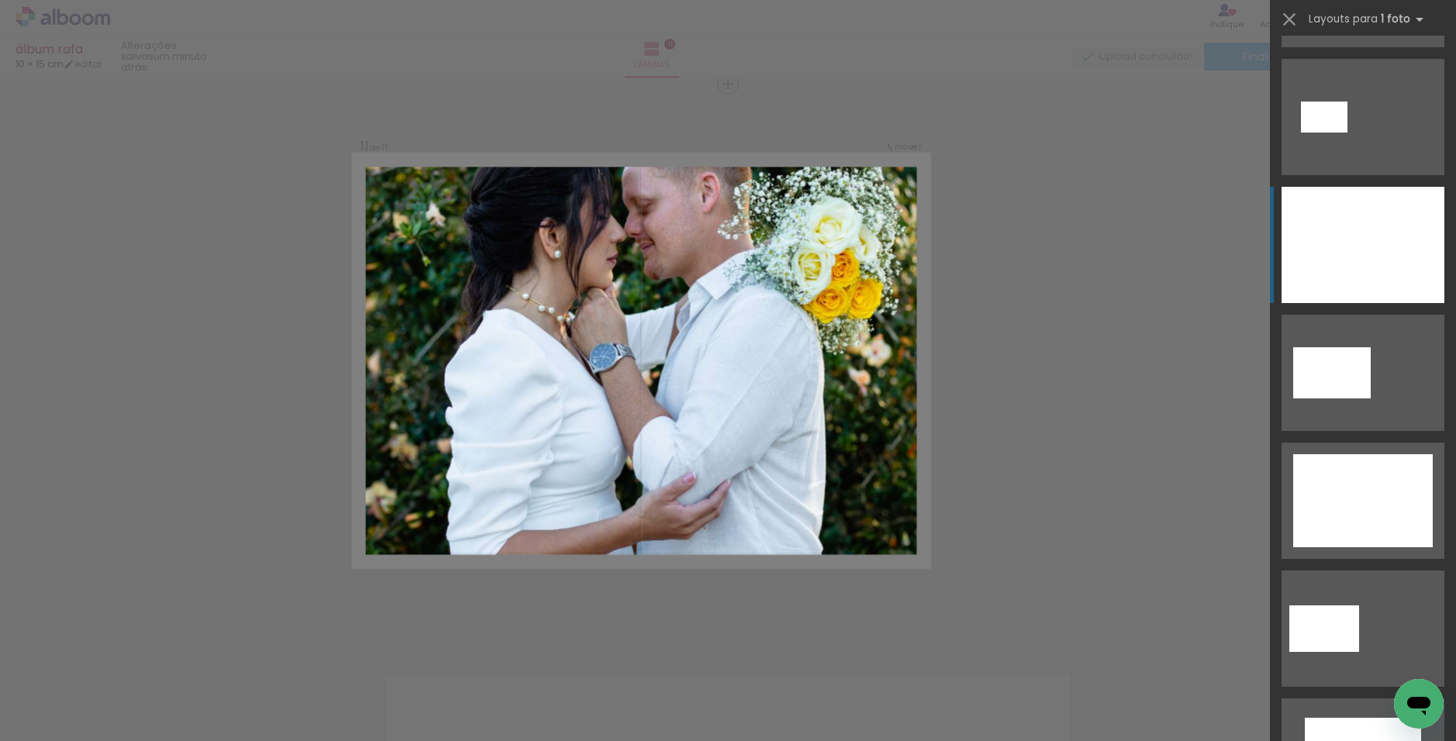
click at [794, 253] on div at bounding box center [1363, 245] width 163 height 116
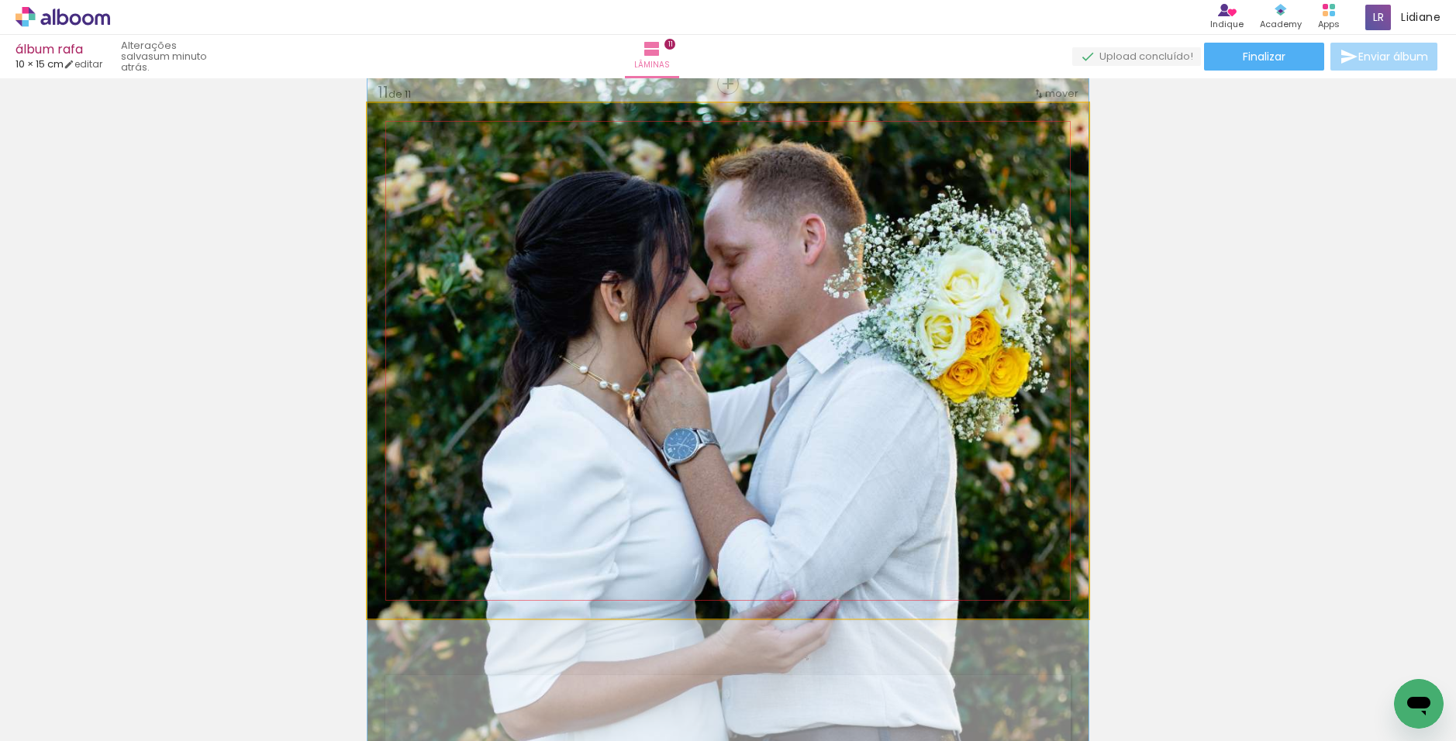
drag, startPoint x: 826, startPoint y: 318, endPoint x: 829, endPoint y: 407, distance: 89.2
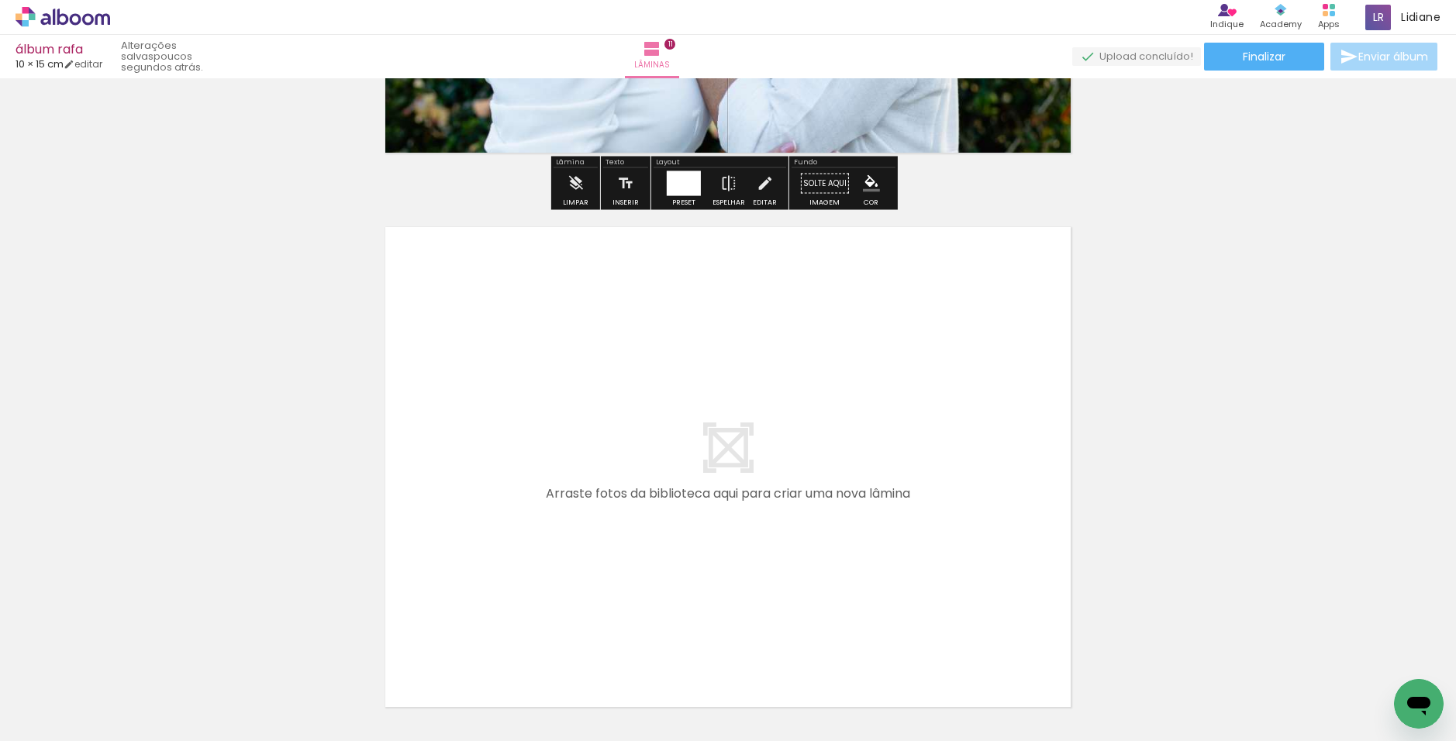
scroll to position [6047, 0]
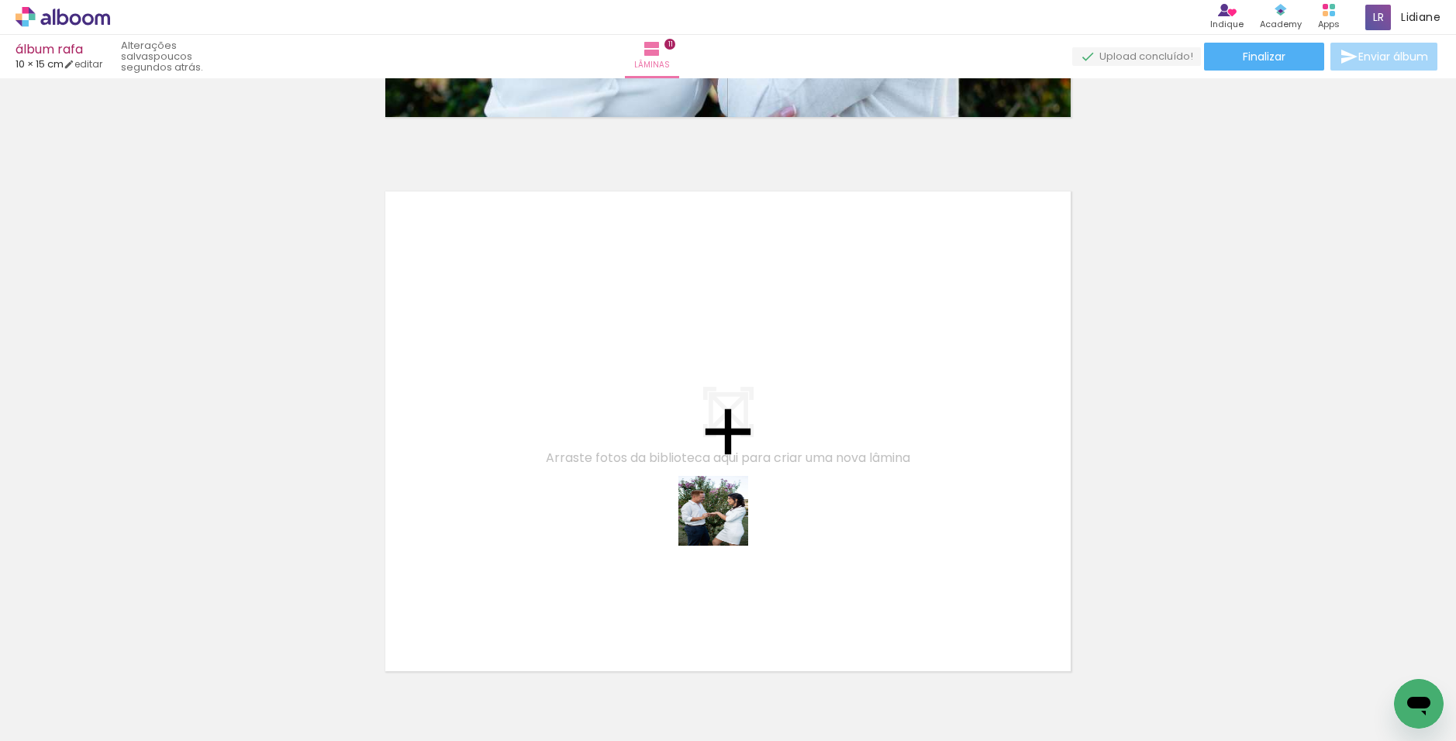
drag, startPoint x: 821, startPoint y: 697, endPoint x: 701, endPoint y: 481, distance: 247.4
click at [701, 481] on quentale-workspace at bounding box center [728, 370] width 1456 height 741
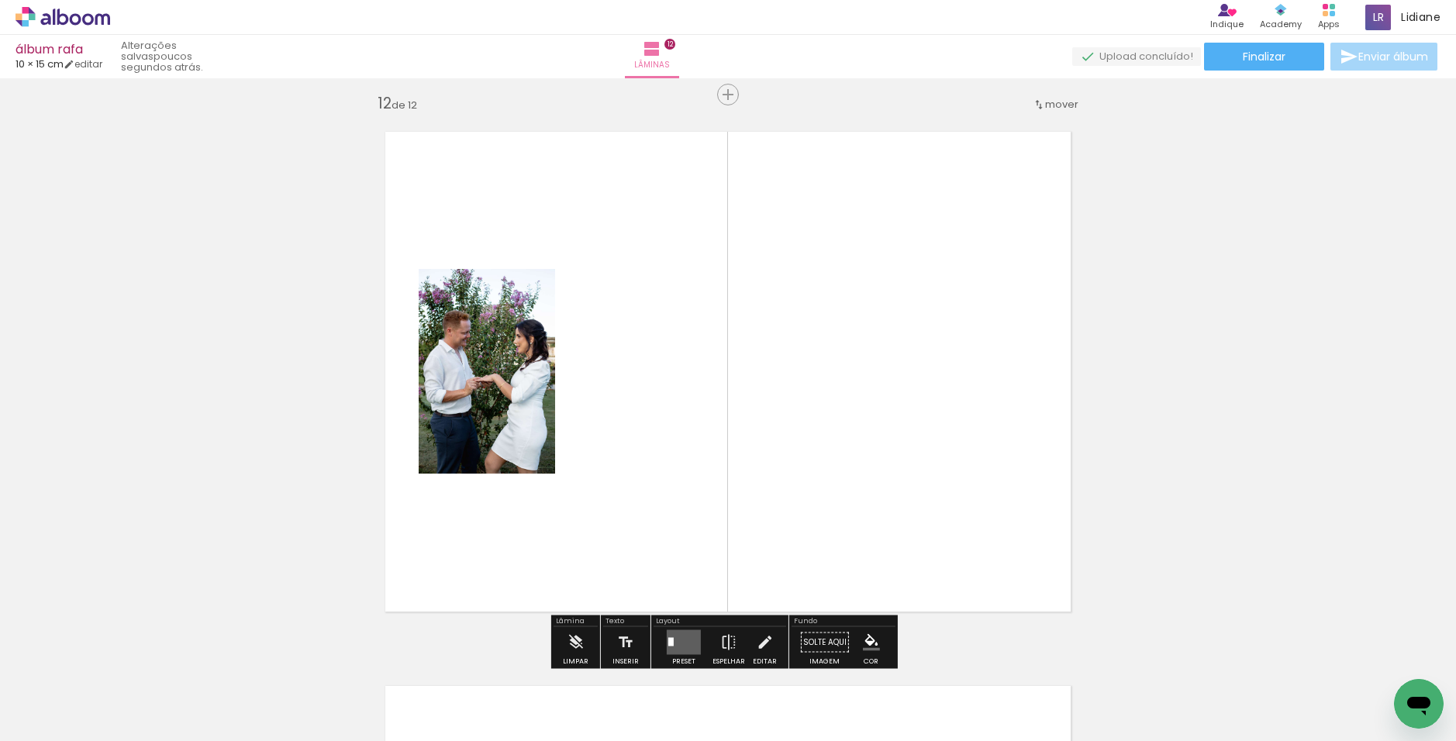
scroll to position [6118, 0]
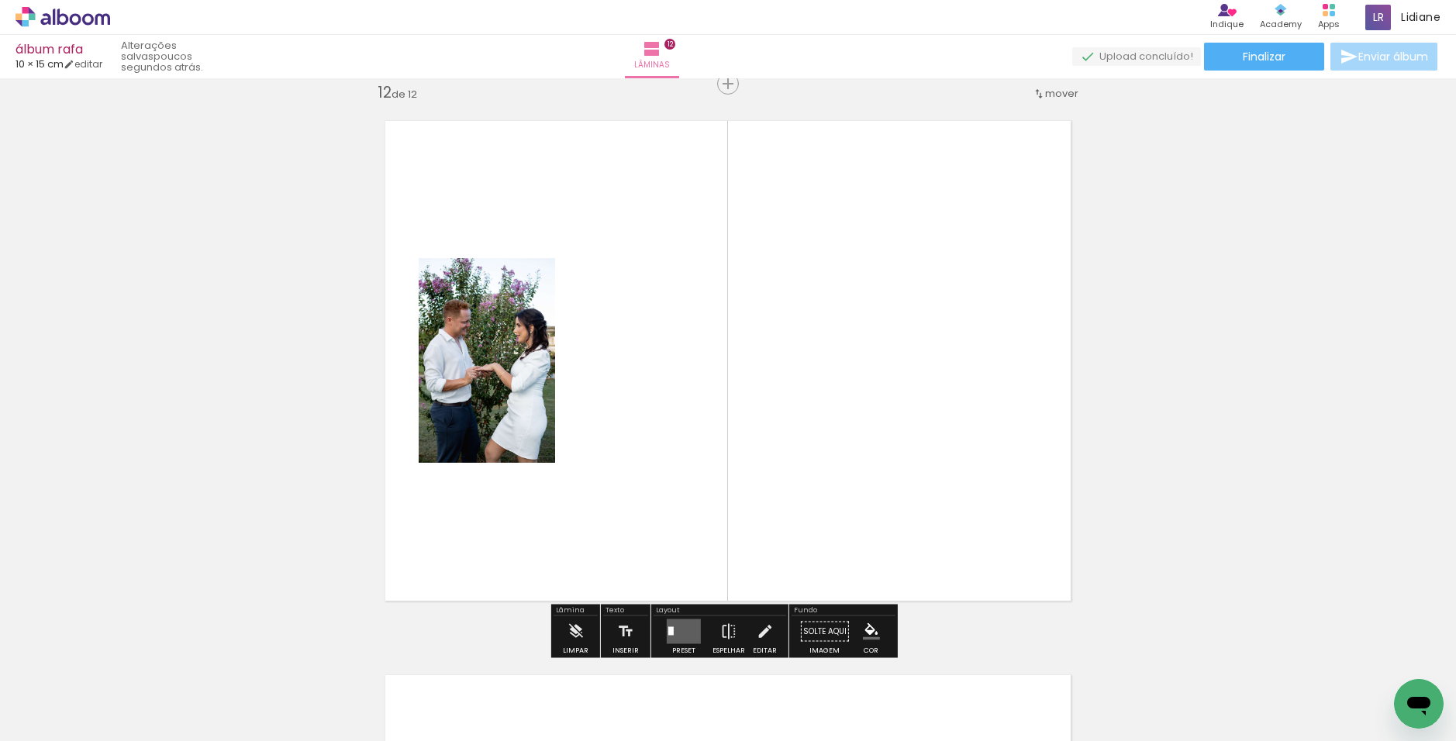
click at [675, 619] on quentale-layouter at bounding box center [684, 631] width 34 height 25
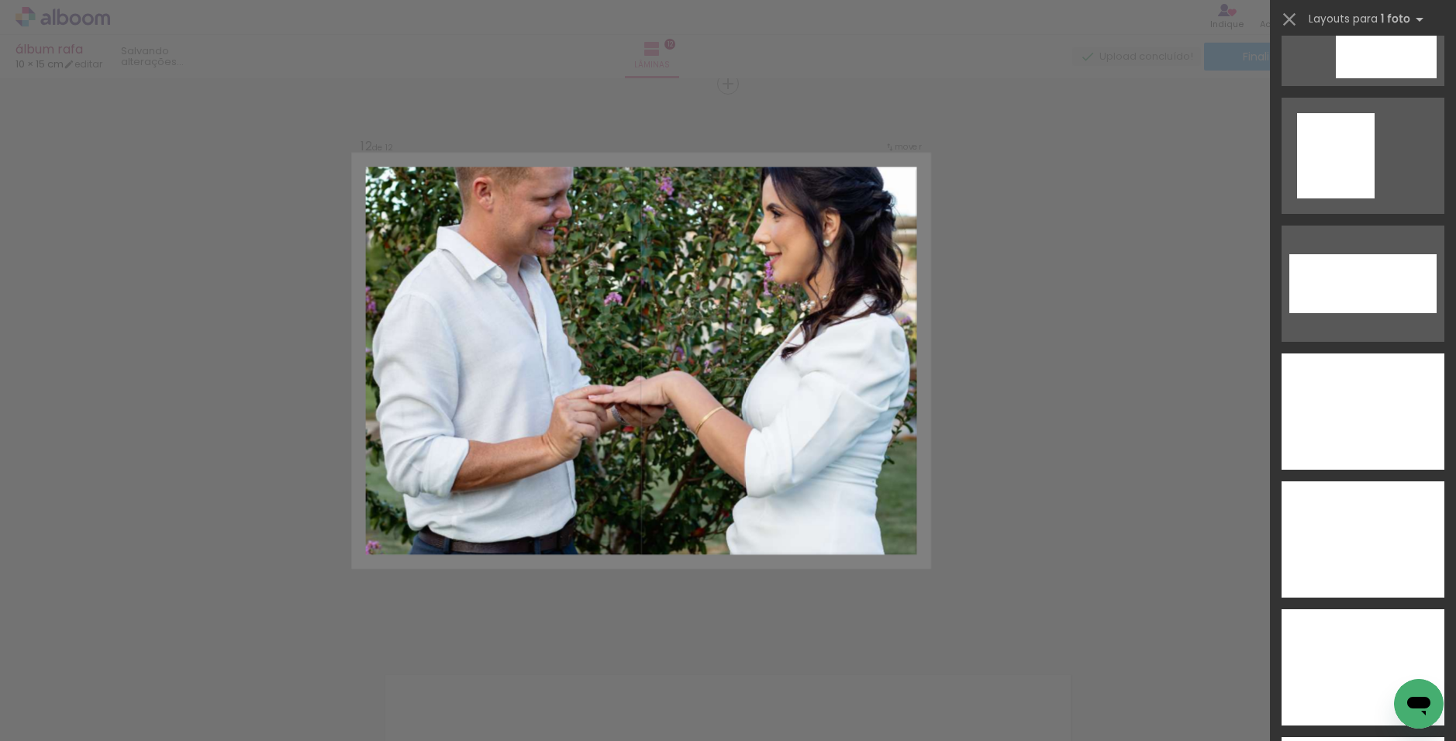
scroll to position [5892, 0]
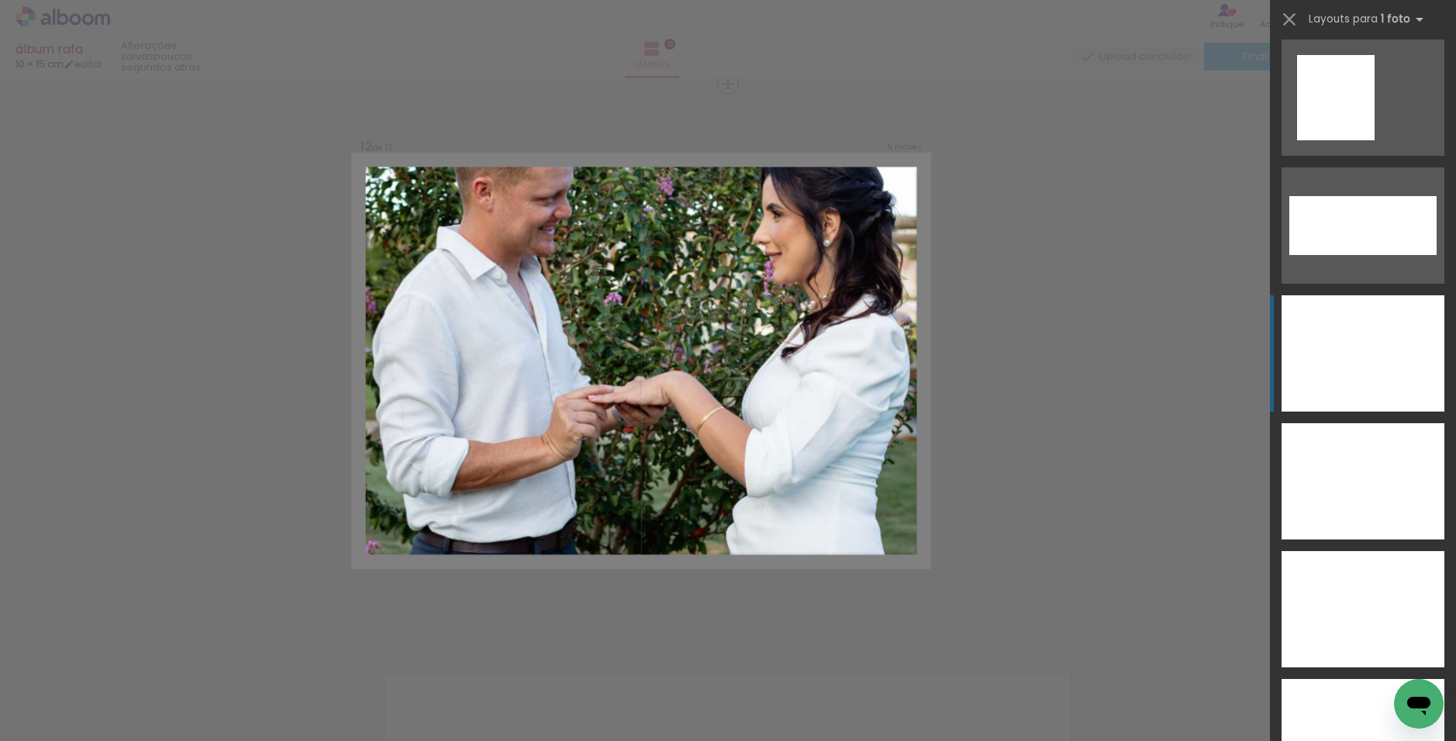
click at [794, 362] on div at bounding box center [1363, 353] width 163 height 116
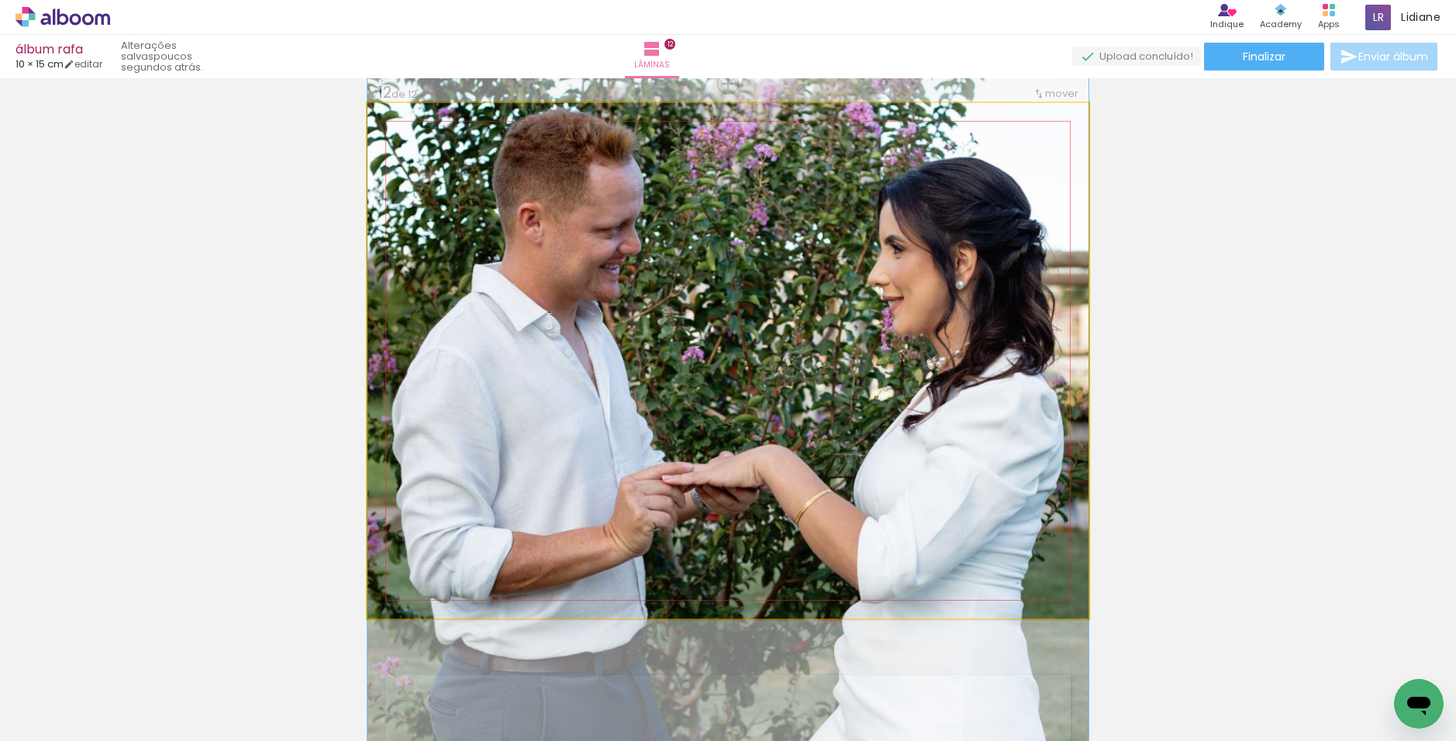
drag, startPoint x: 843, startPoint y: 238, endPoint x: 830, endPoint y: 309, distance: 72.5
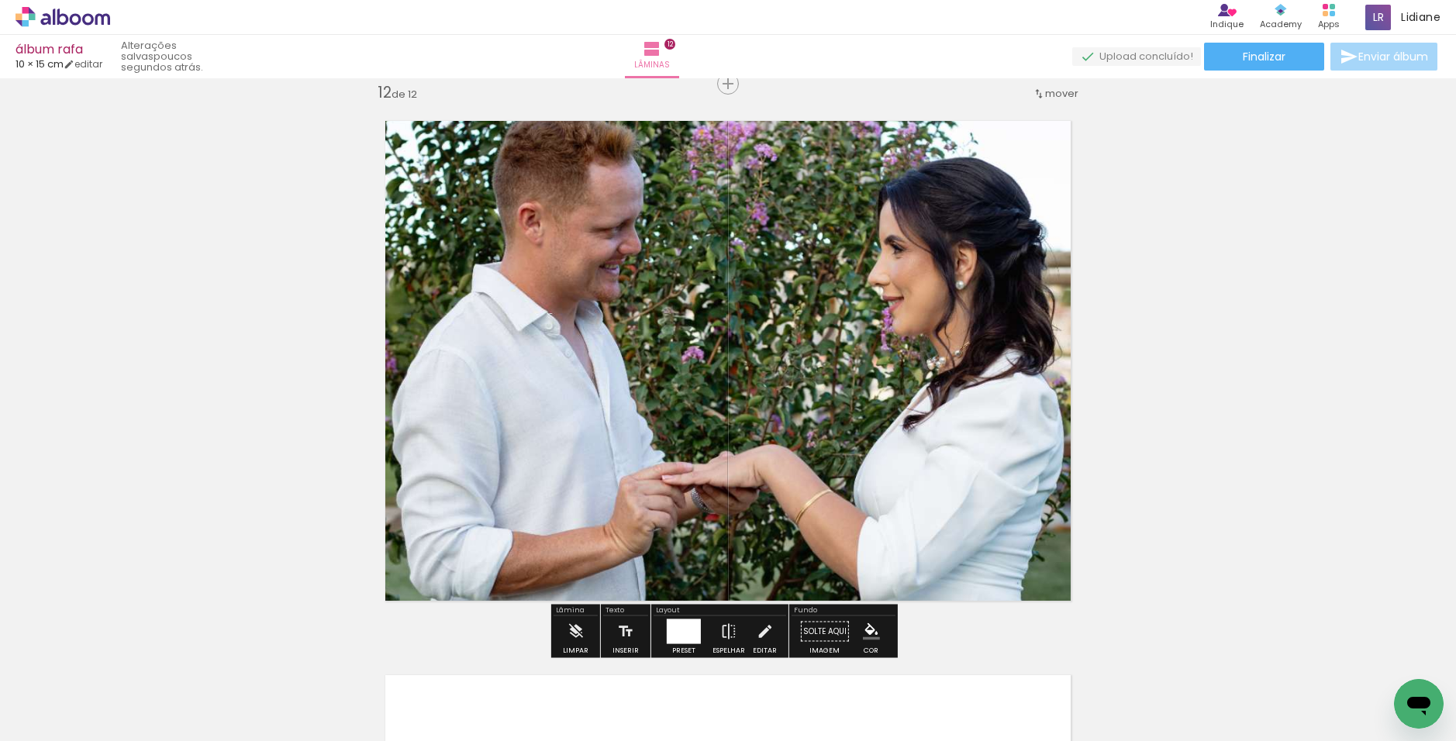
click at [686, 632] on div at bounding box center [684, 631] width 34 height 25
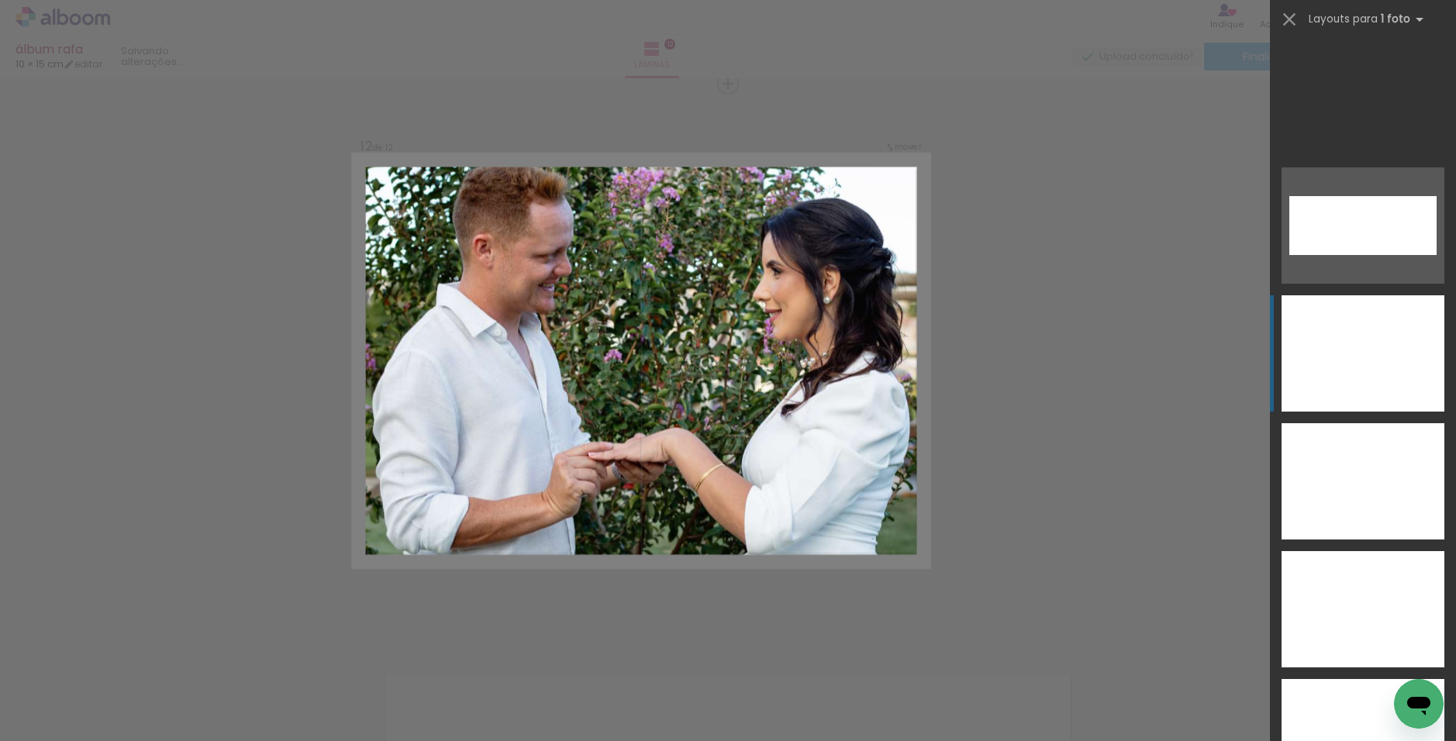
scroll to position [6140, 0]
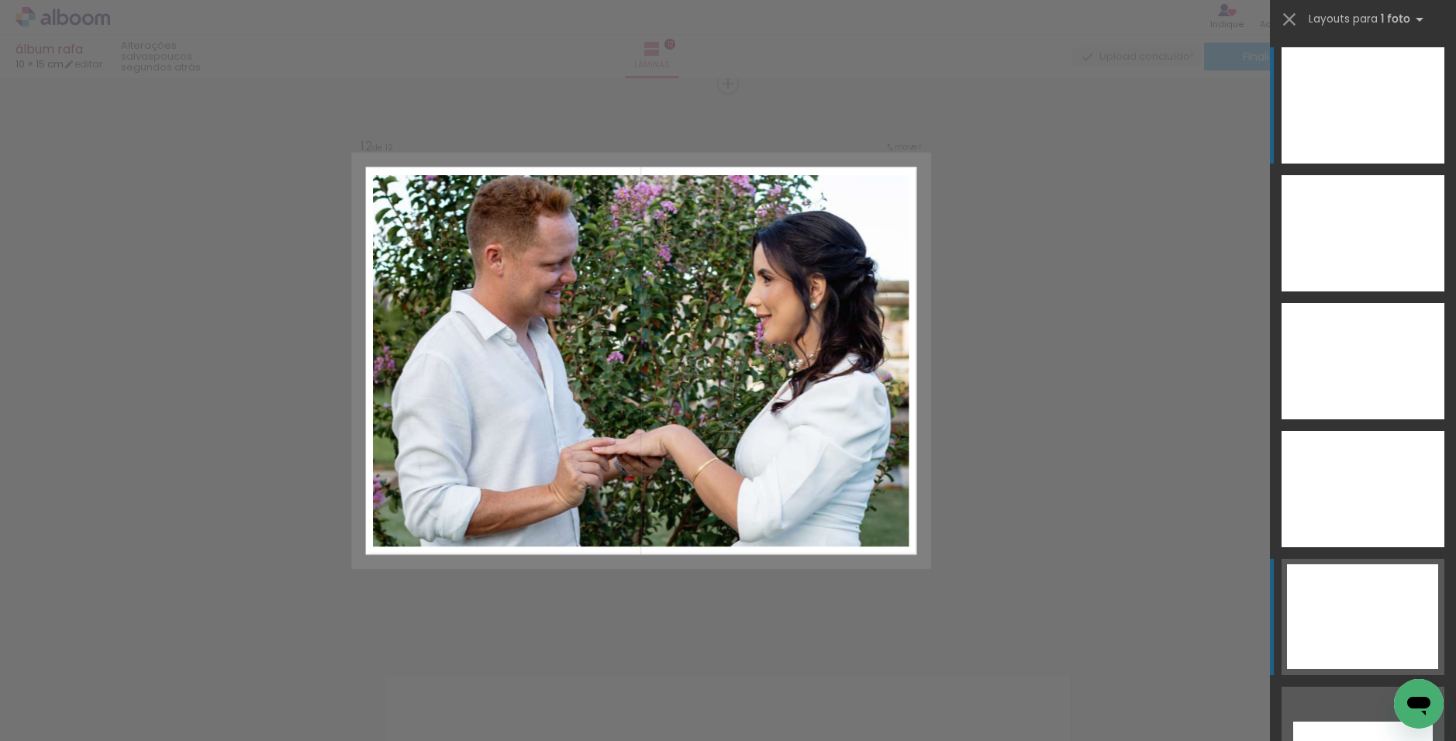
click at [794, 594] on div at bounding box center [1362, 616] width 151 height 105
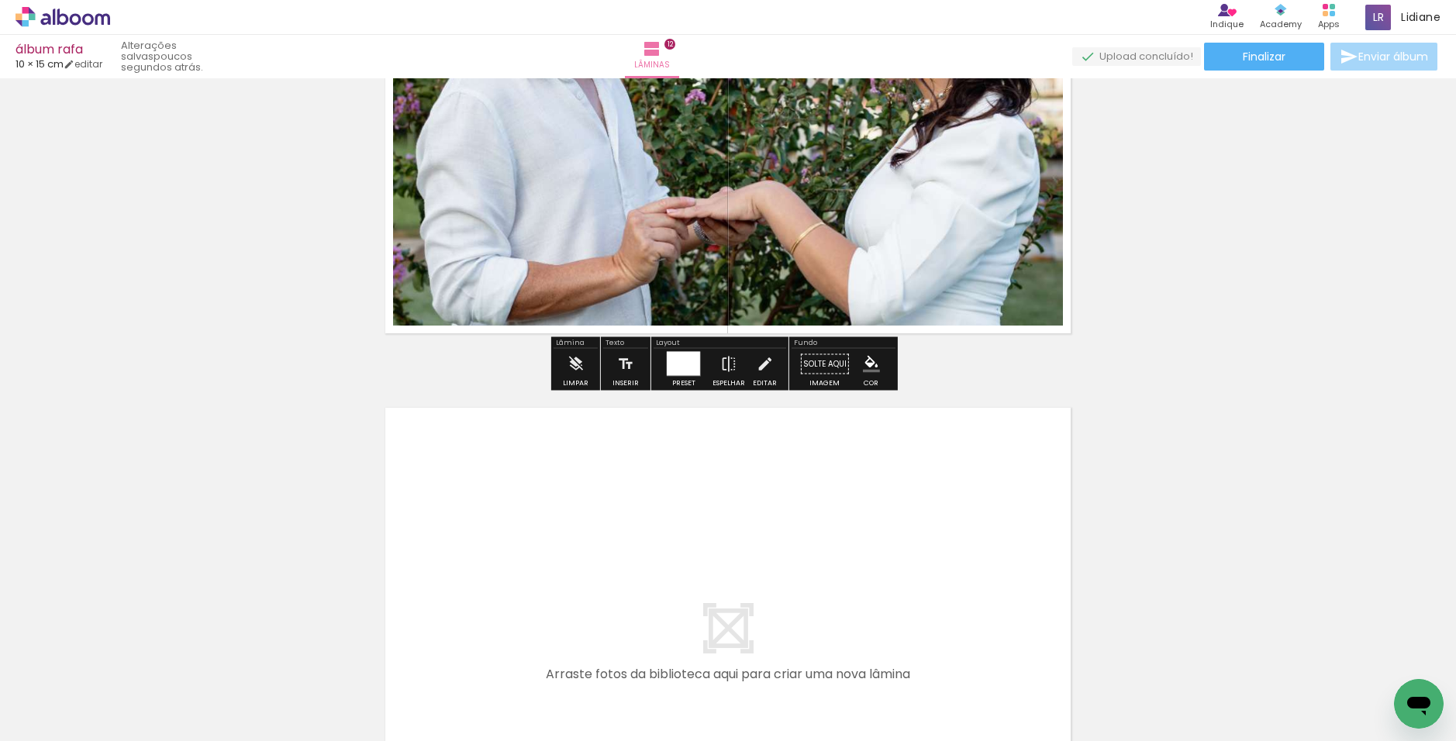
scroll to position [6583, 0]
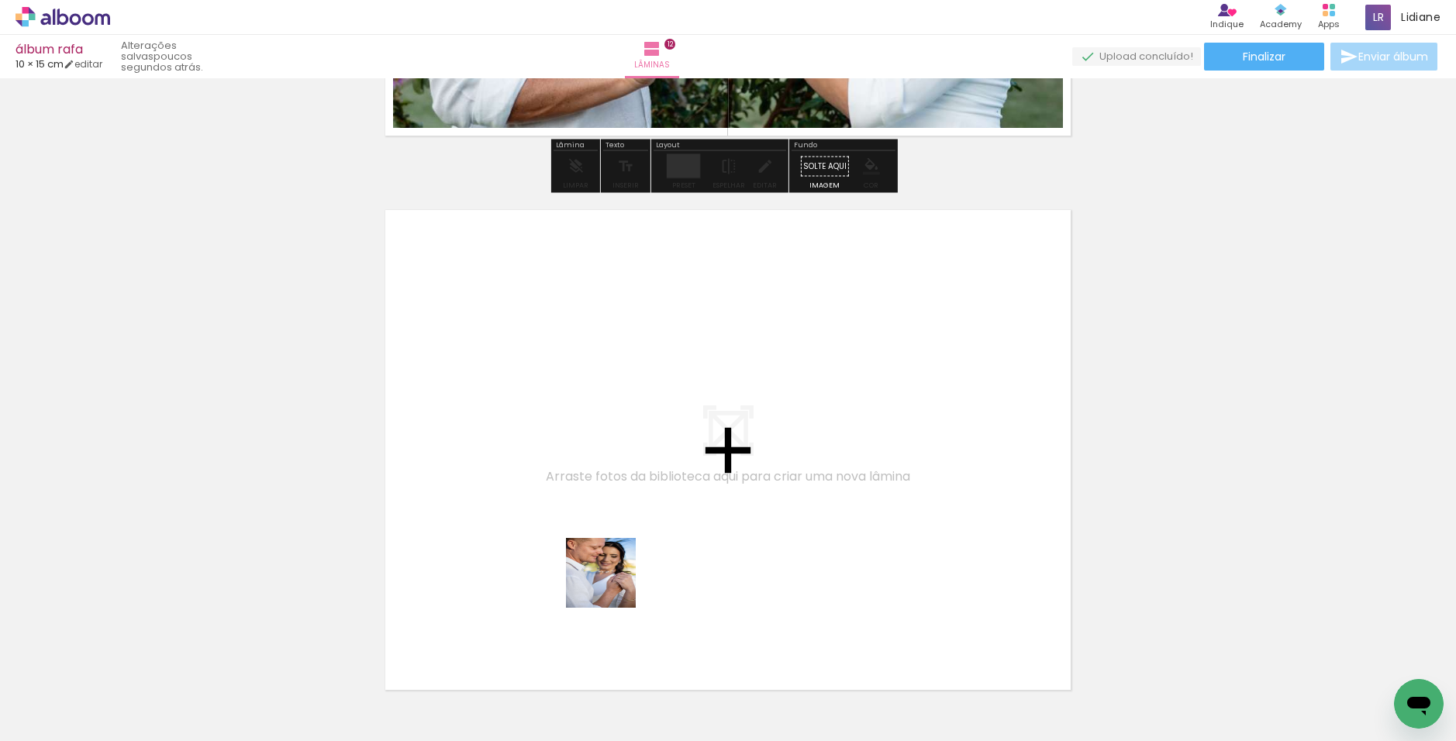
drag, startPoint x: 476, startPoint y: 678, endPoint x: 713, endPoint y: 509, distance: 290.8
click at [713, 509] on quentale-workspace at bounding box center [728, 370] width 1456 height 741
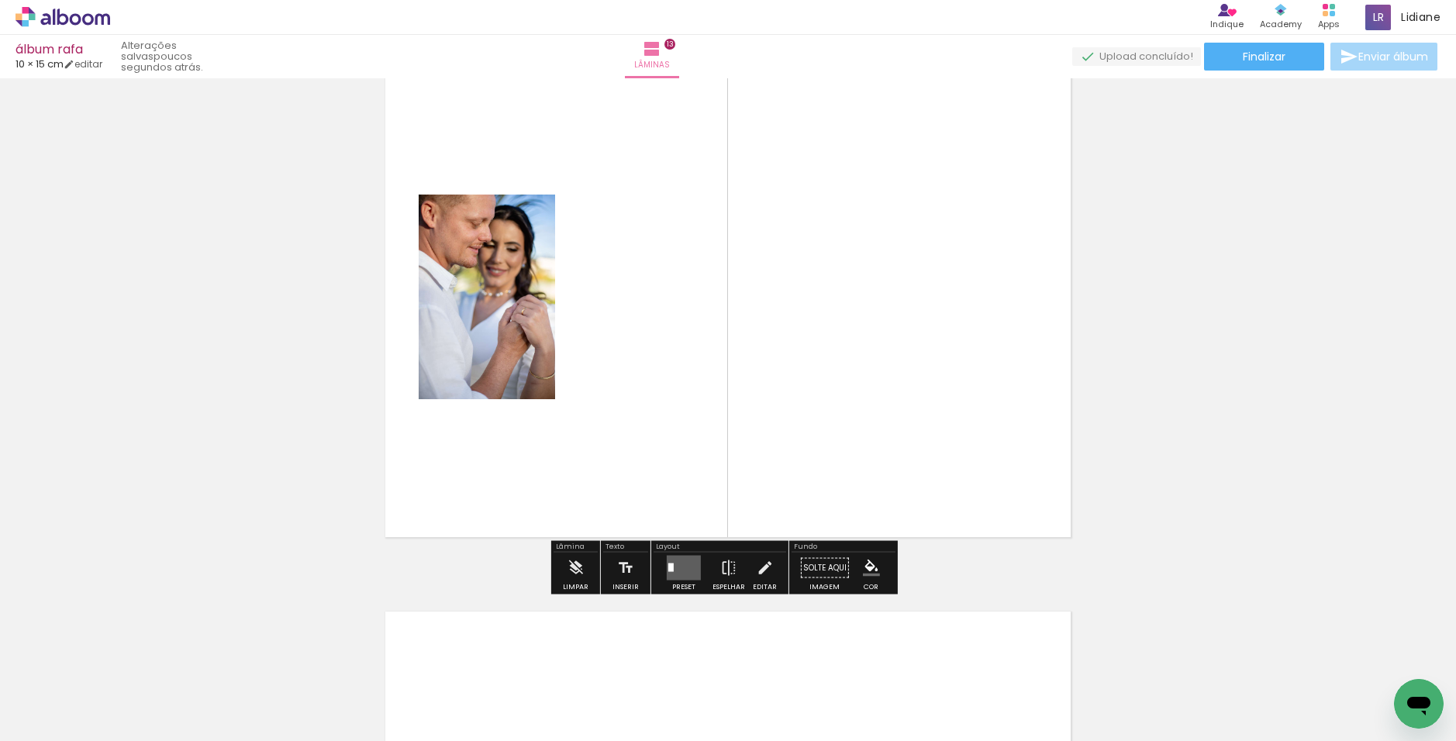
scroll to position [6748, 0]
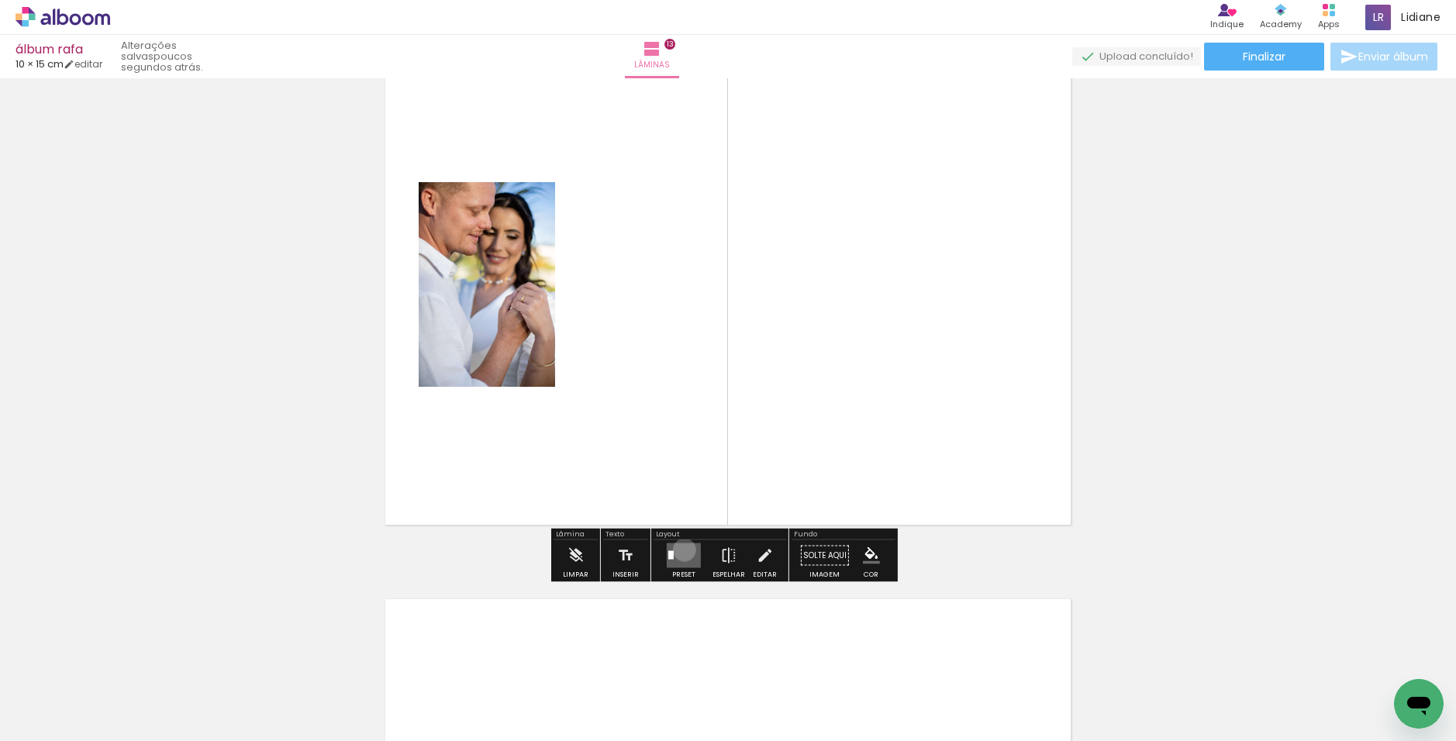
click at [681, 550] on quentale-layouter at bounding box center [684, 555] width 34 height 25
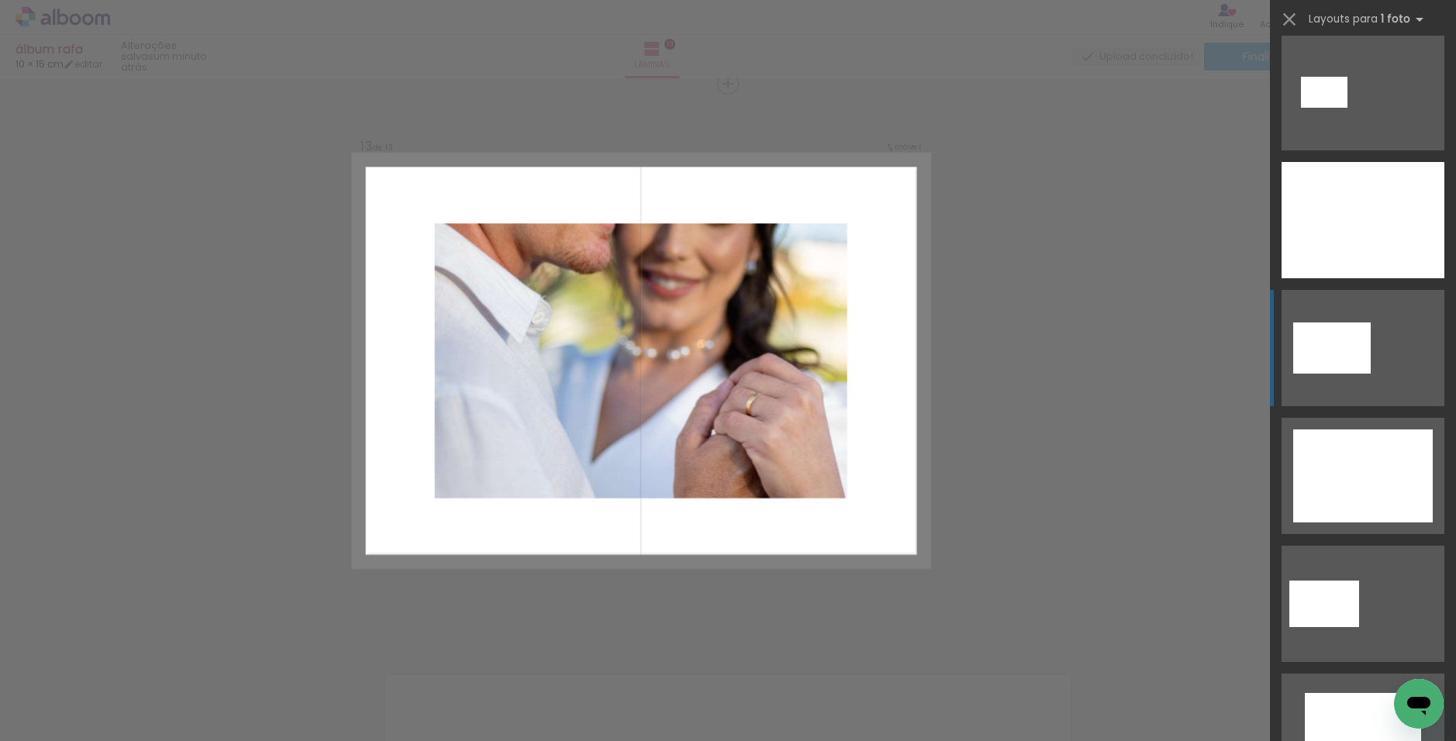
scroll to position [3954, 0]
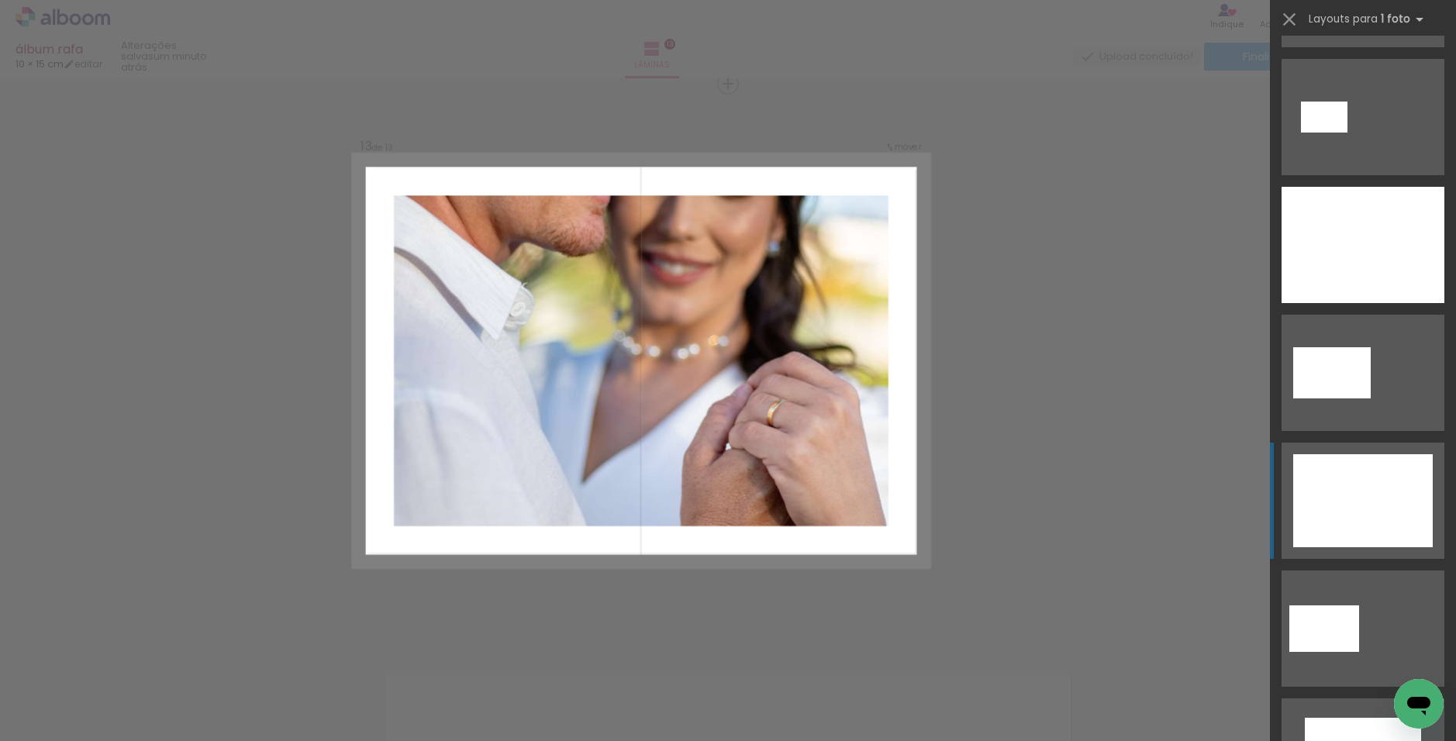
click at [794, 470] on div at bounding box center [1363, 500] width 140 height 93
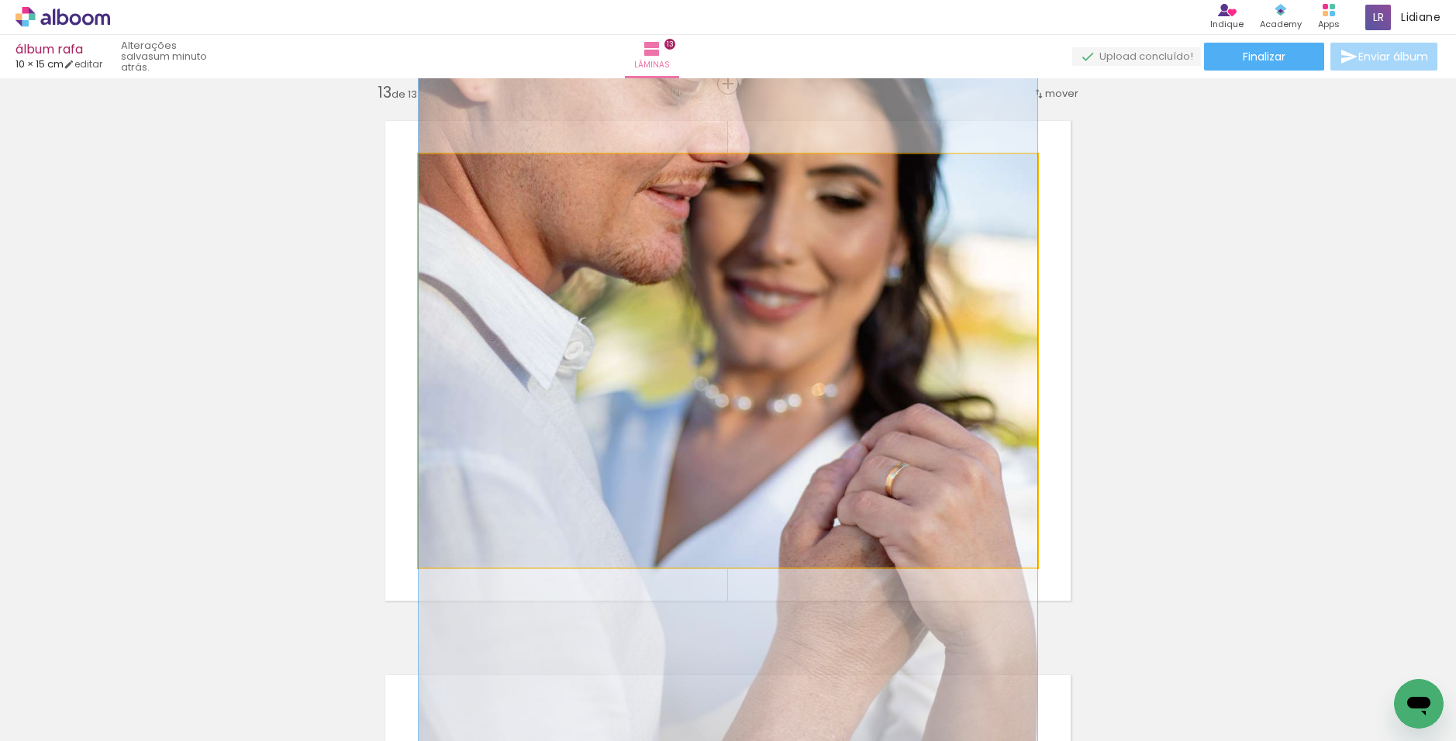
drag, startPoint x: 772, startPoint y: 309, endPoint x: 792, endPoint y: 361, distance: 54.7
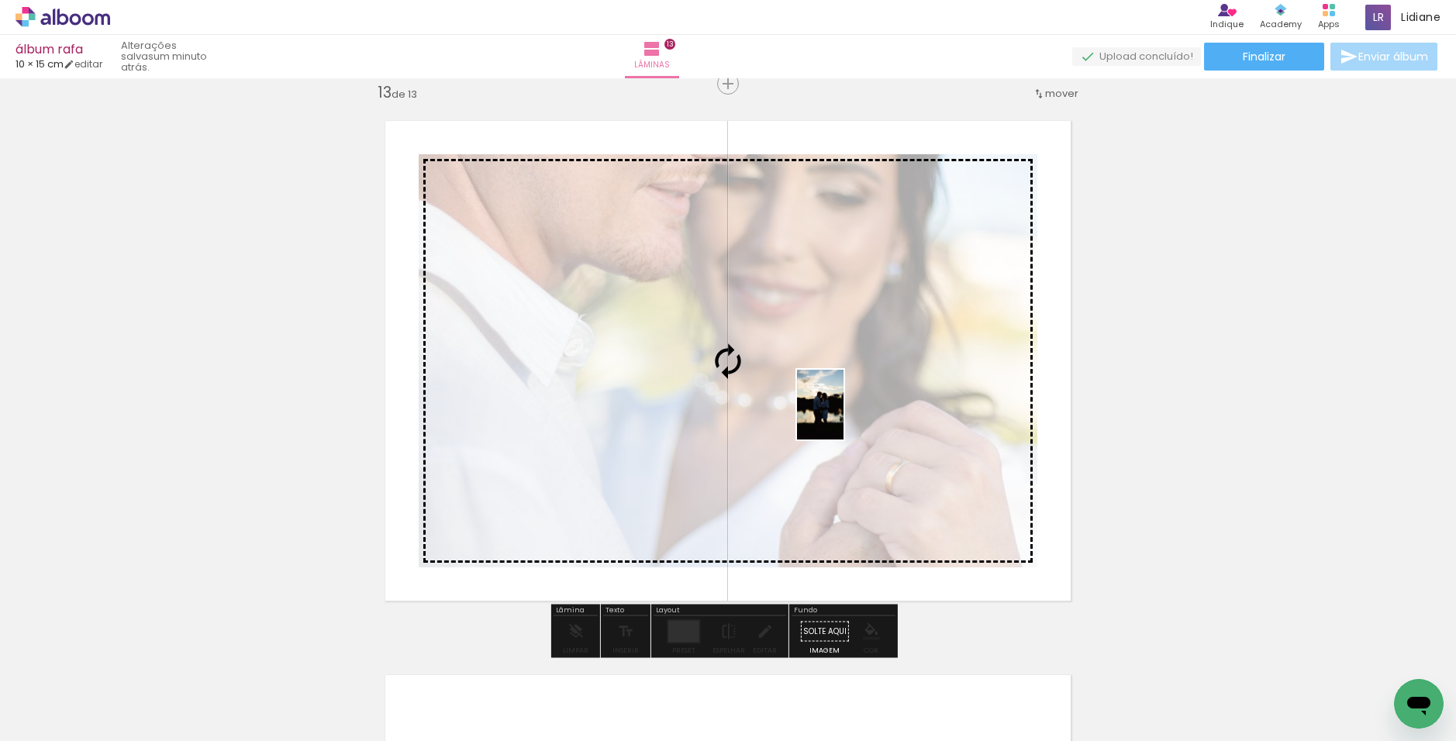
drag, startPoint x: 907, startPoint y: 679, endPoint x: 844, endPoint y: 416, distance: 270.4
click at [794, 416] on quentale-workspace at bounding box center [728, 370] width 1456 height 741
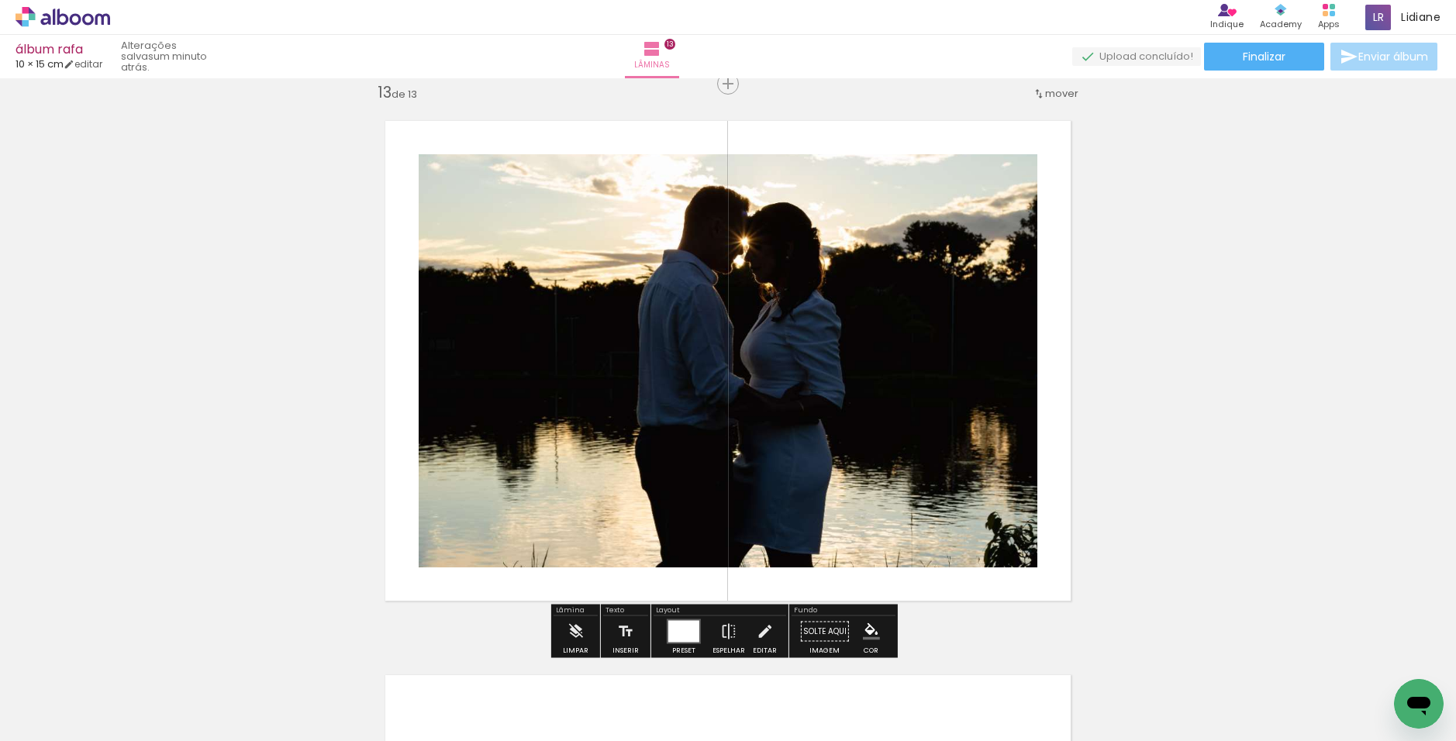
click at [680, 621] on div at bounding box center [683, 632] width 31 height 22
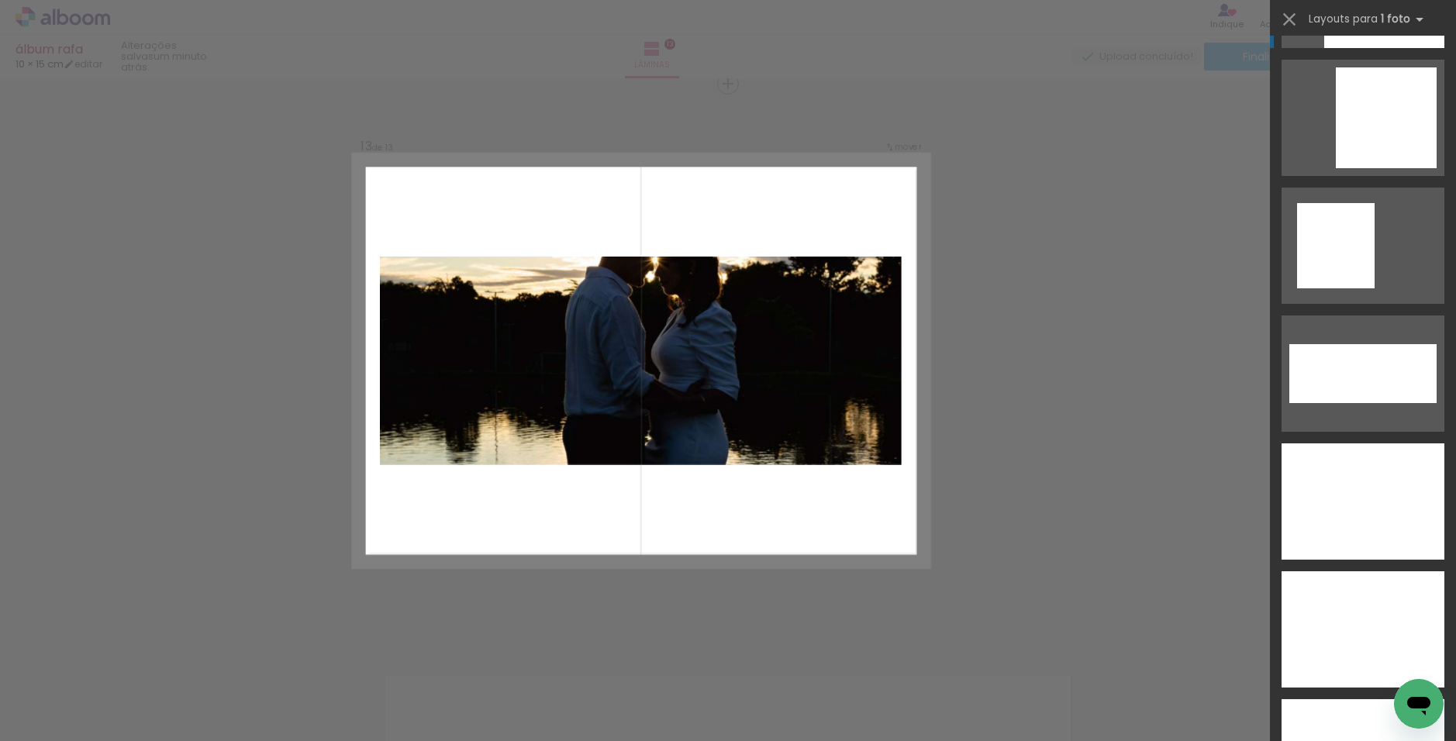
scroll to position [5822, 0]
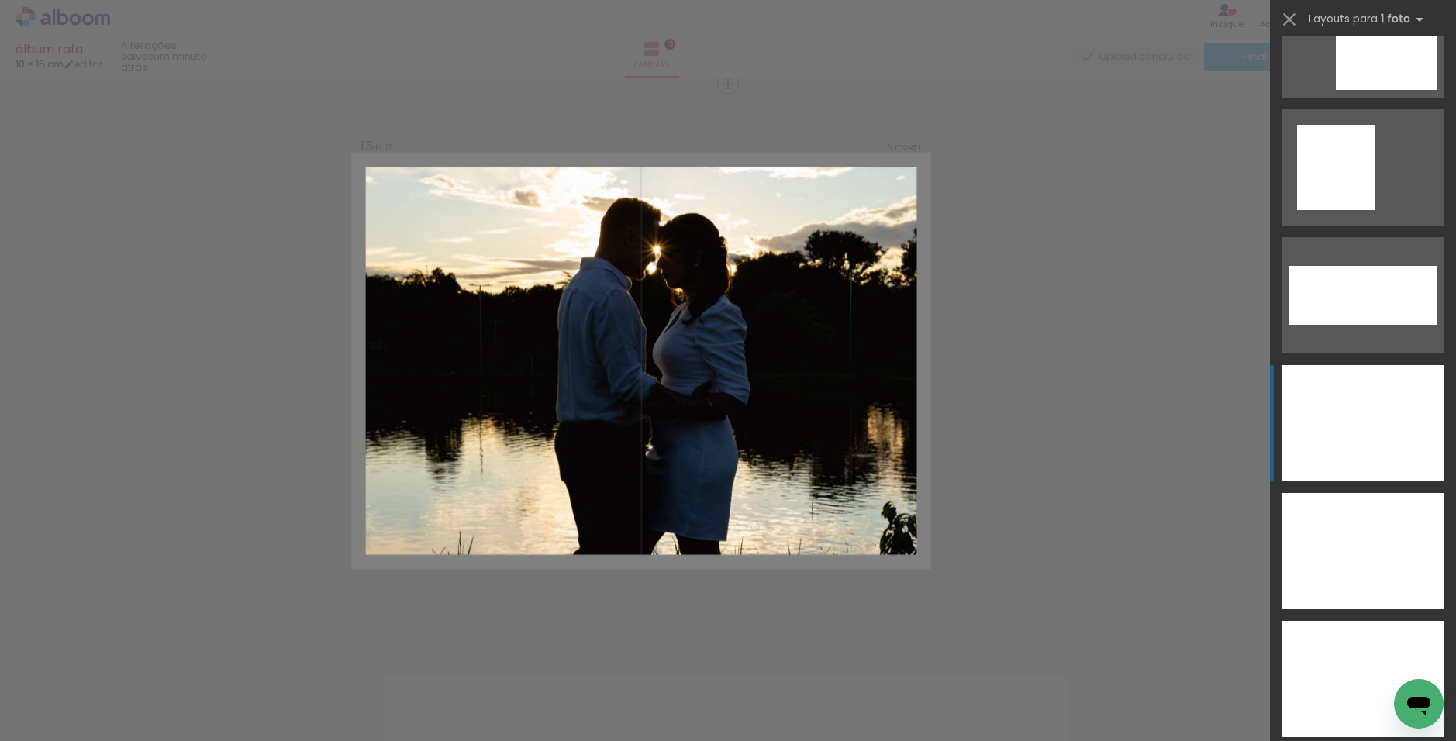
click at [794, 456] on div at bounding box center [1363, 423] width 163 height 116
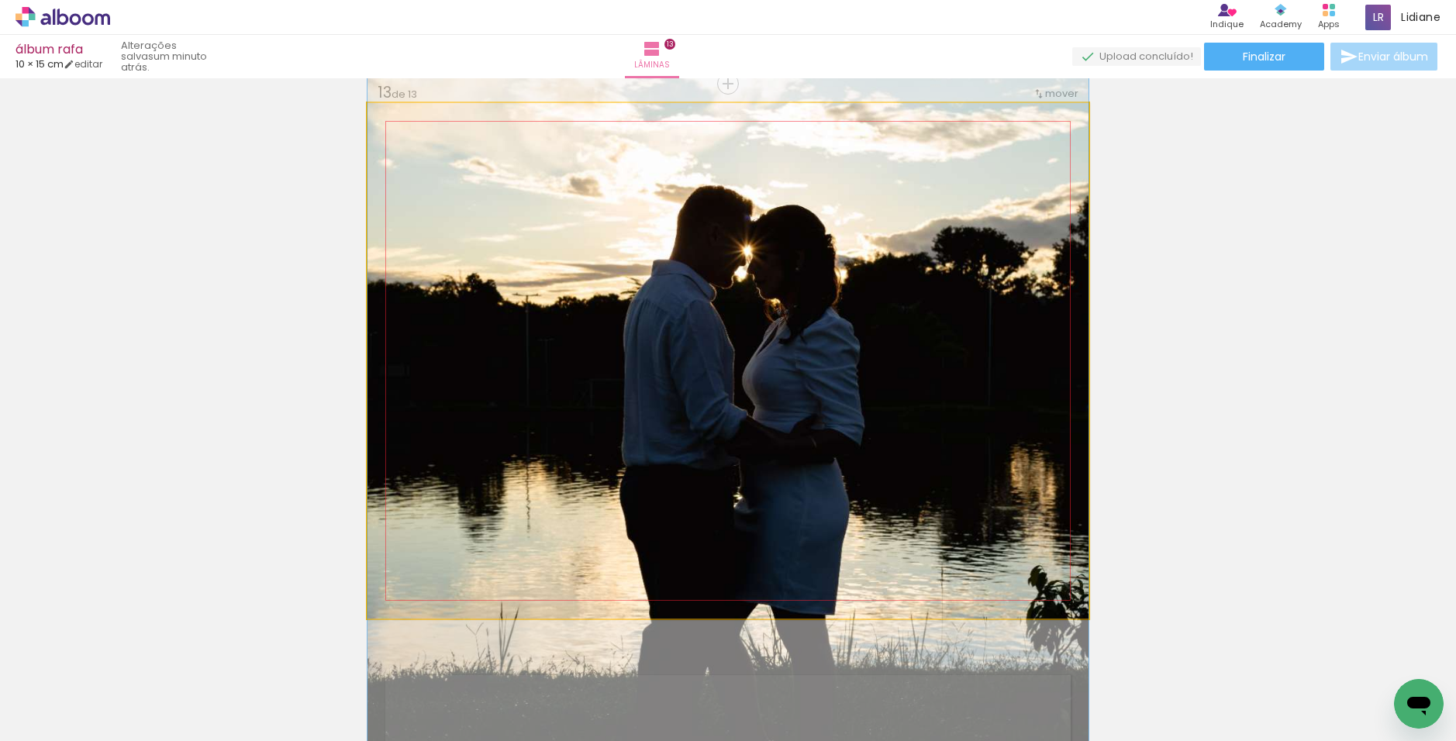
drag, startPoint x: 955, startPoint y: 345, endPoint x: 959, endPoint y: 374, distance: 28.9
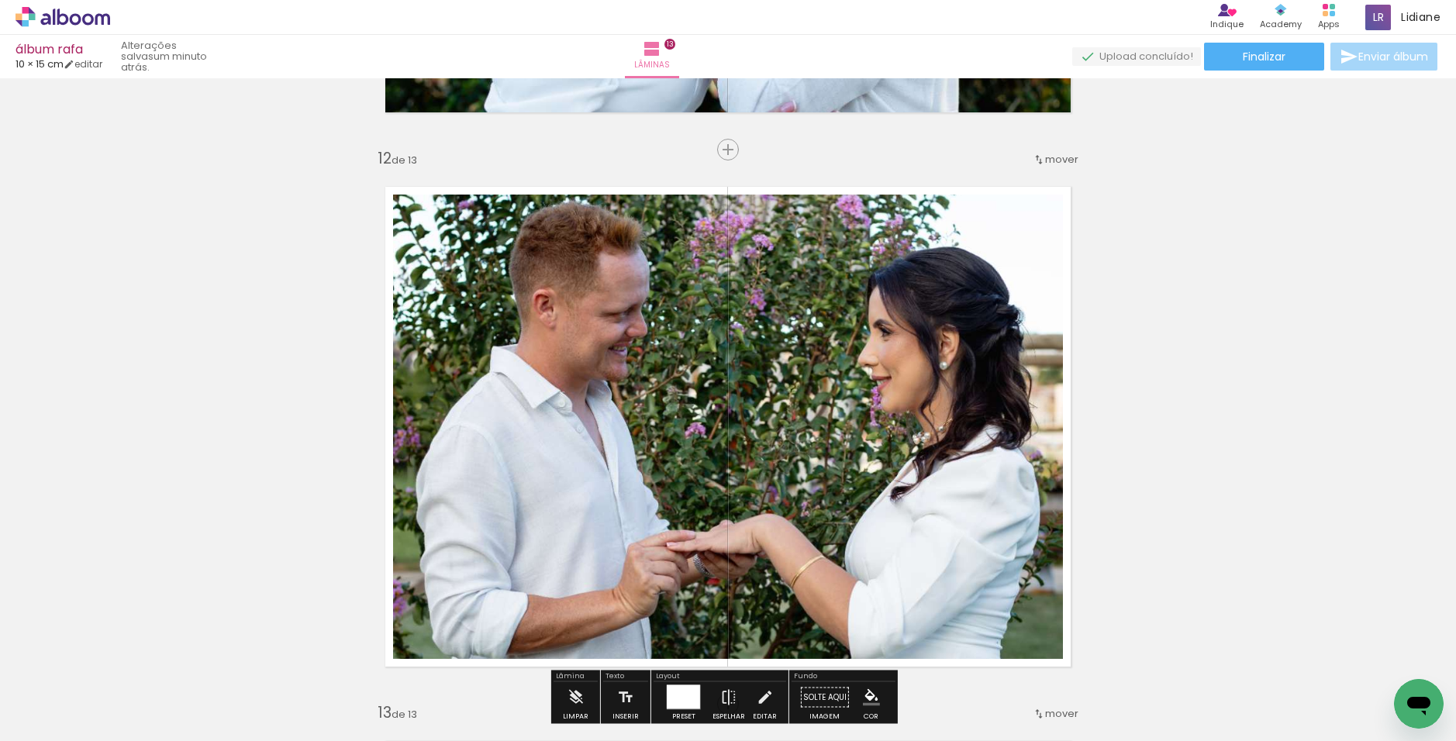
scroll to position [6129, 0]
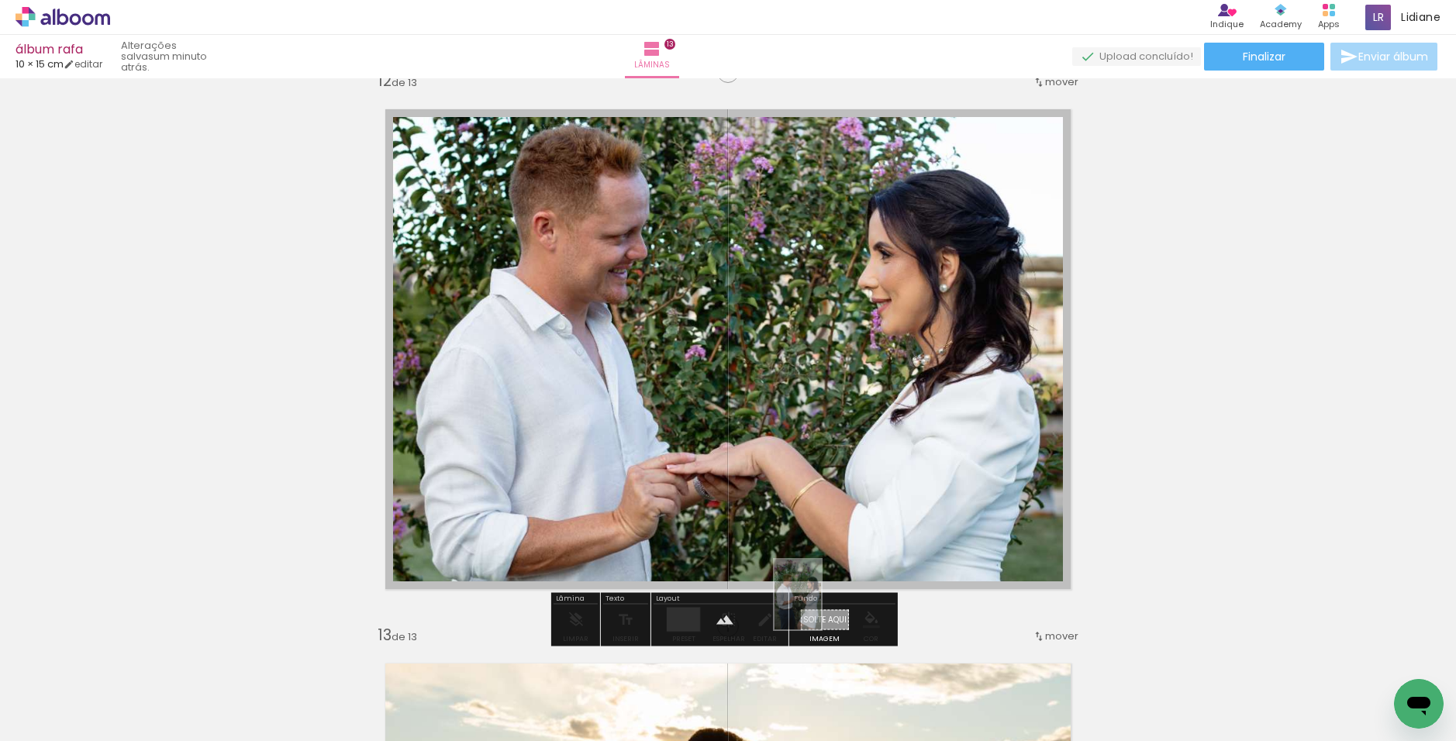
drag, startPoint x: 803, startPoint y: 683, endPoint x: 821, endPoint y: 606, distance: 78.8
click at [794, 606] on quentale-workspace at bounding box center [728, 370] width 1456 height 741
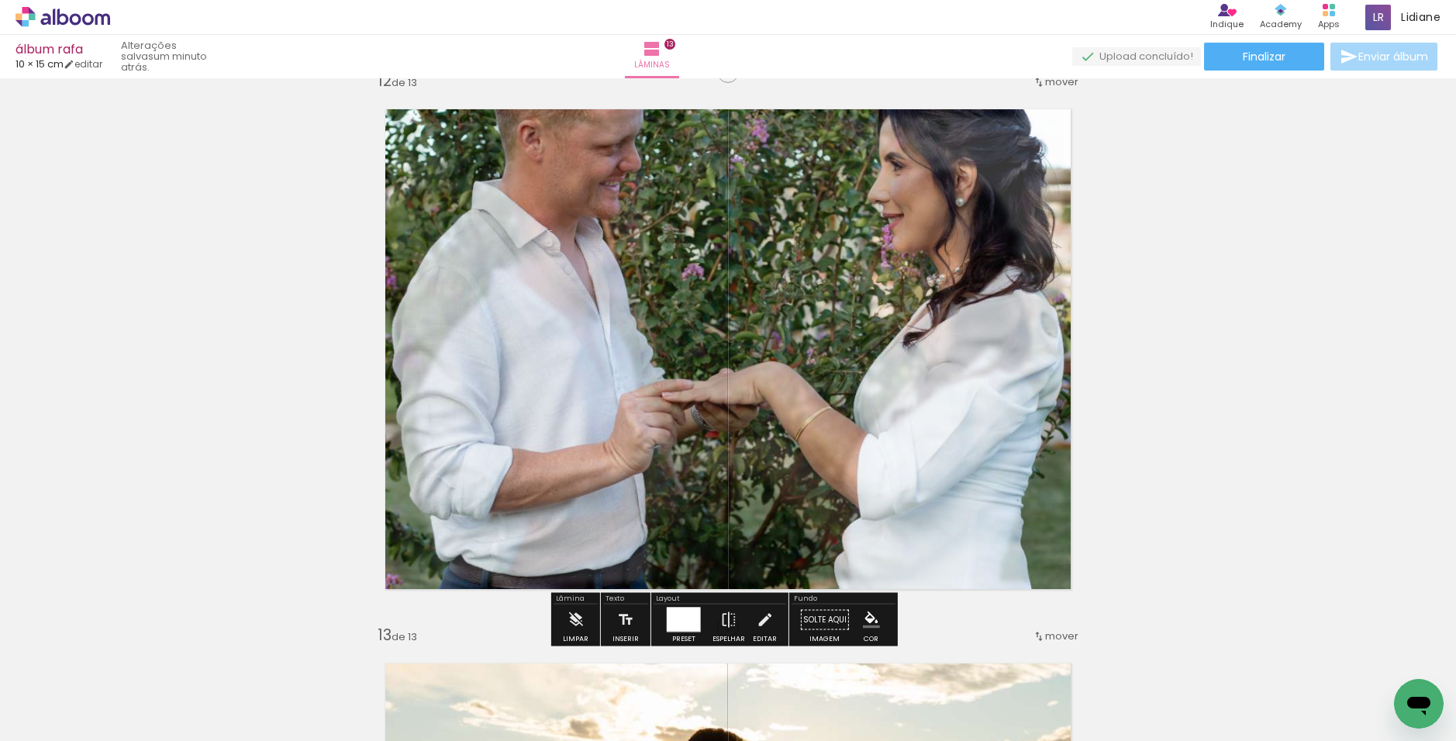
scroll to position [0, 740]
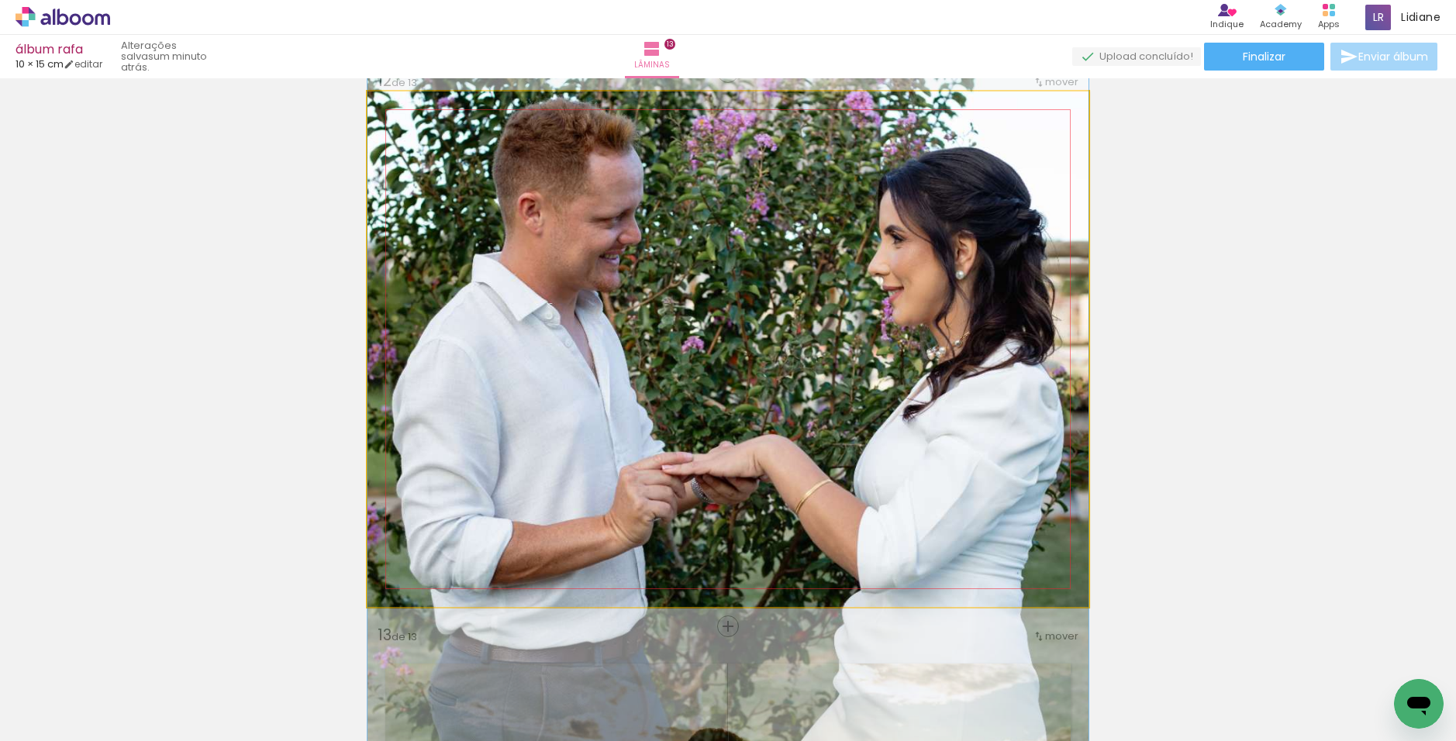
drag, startPoint x: 757, startPoint y: 323, endPoint x: 768, endPoint y: 485, distance: 162.4
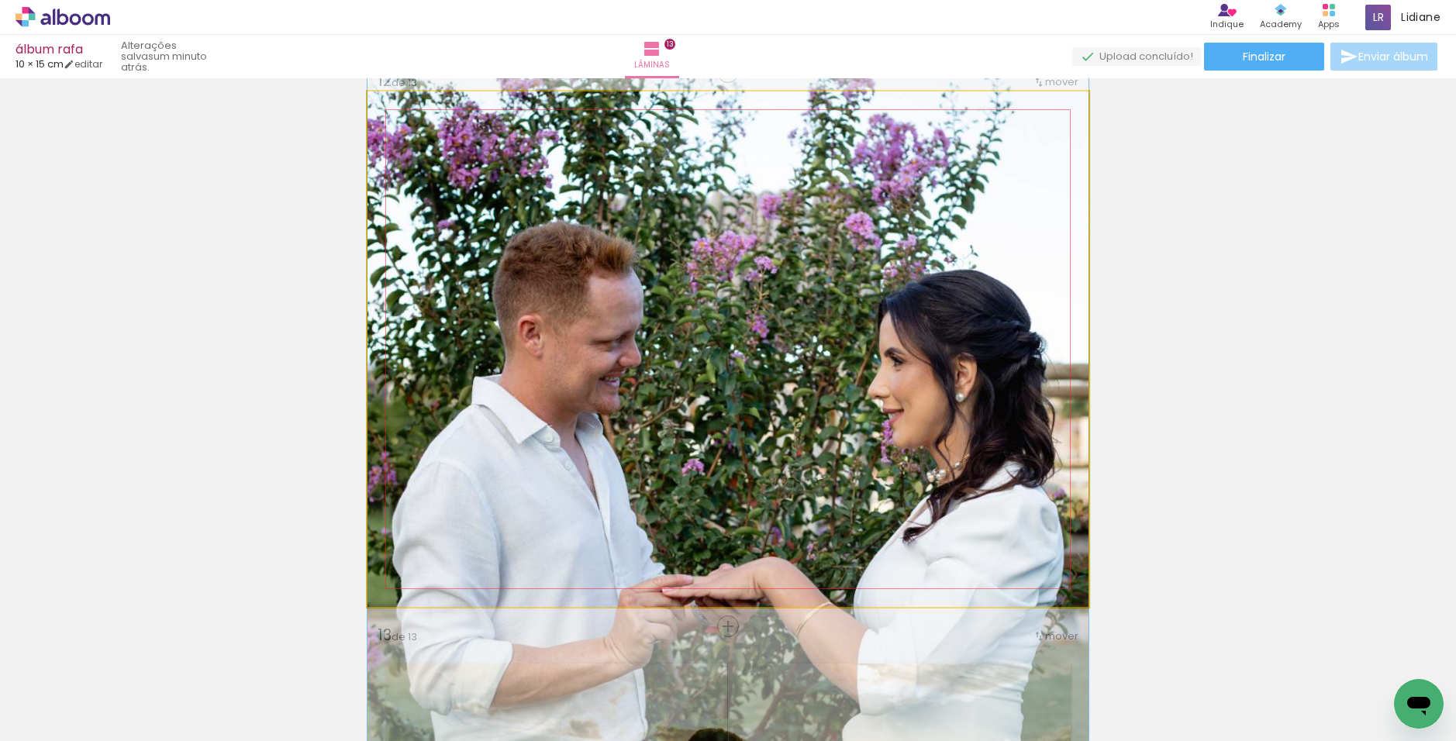
drag, startPoint x: 766, startPoint y: 333, endPoint x: 769, endPoint y: 372, distance: 38.9
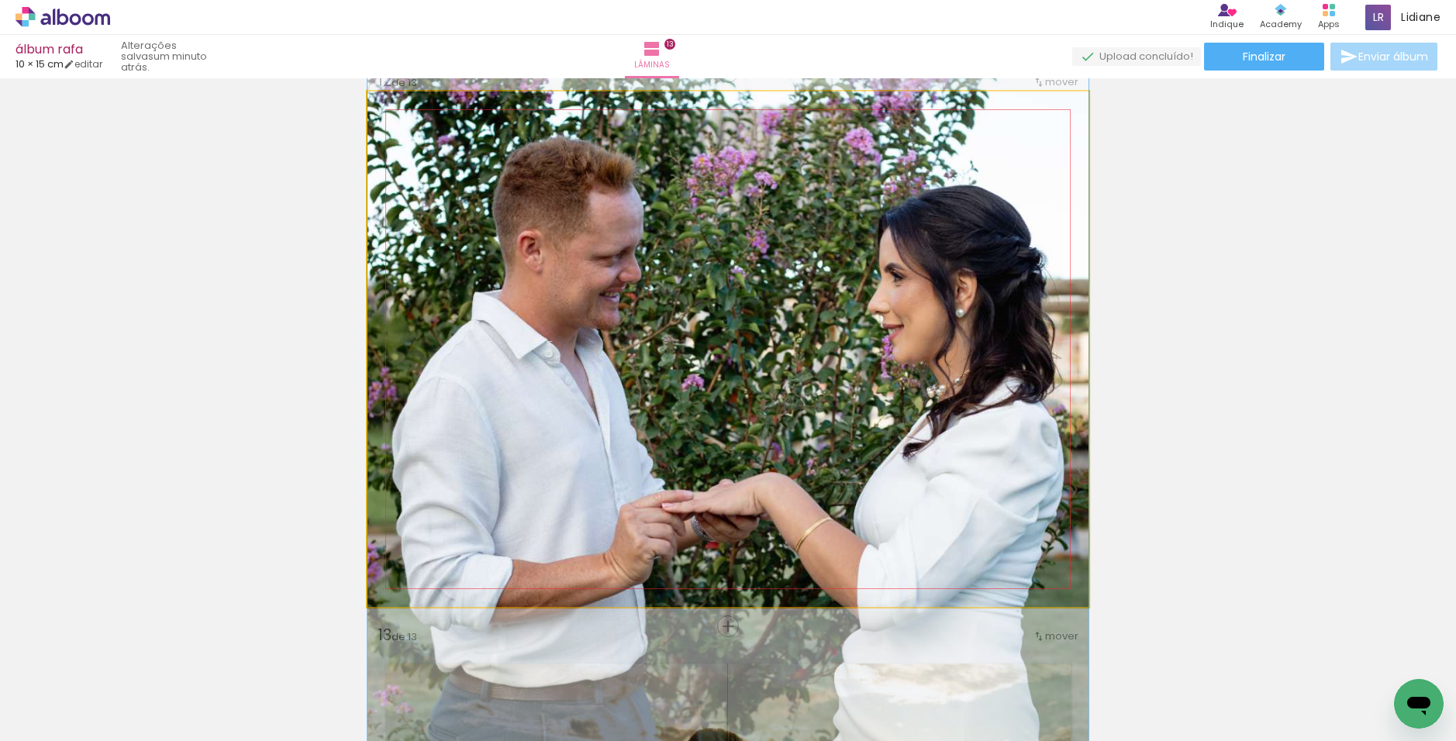
drag, startPoint x: 771, startPoint y: 362, endPoint x: 783, endPoint y: 270, distance: 93.1
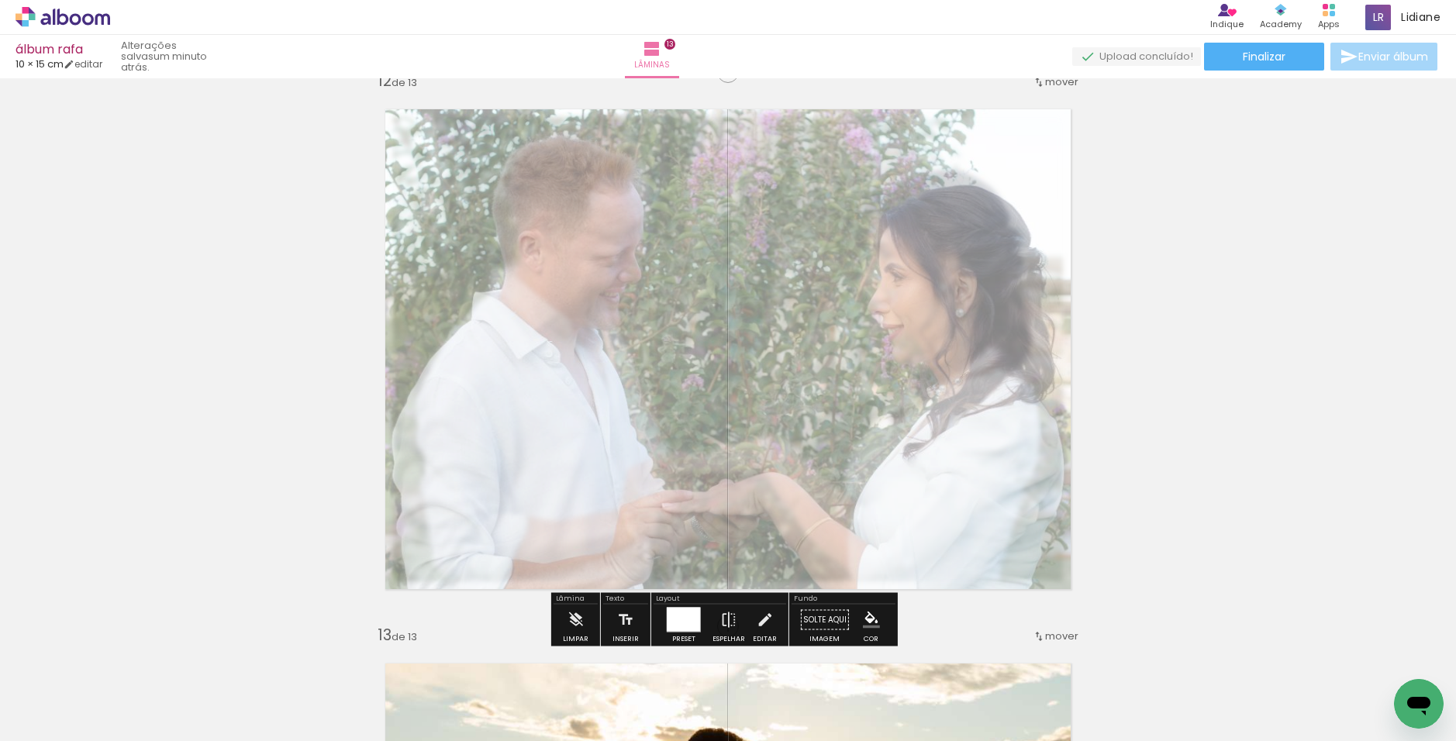
drag, startPoint x: 582, startPoint y: 136, endPoint x: 543, endPoint y: 134, distance: 38.8
type paper-slider "35"
click at [544, 134] on div at bounding box center [556, 131] width 25 height 25
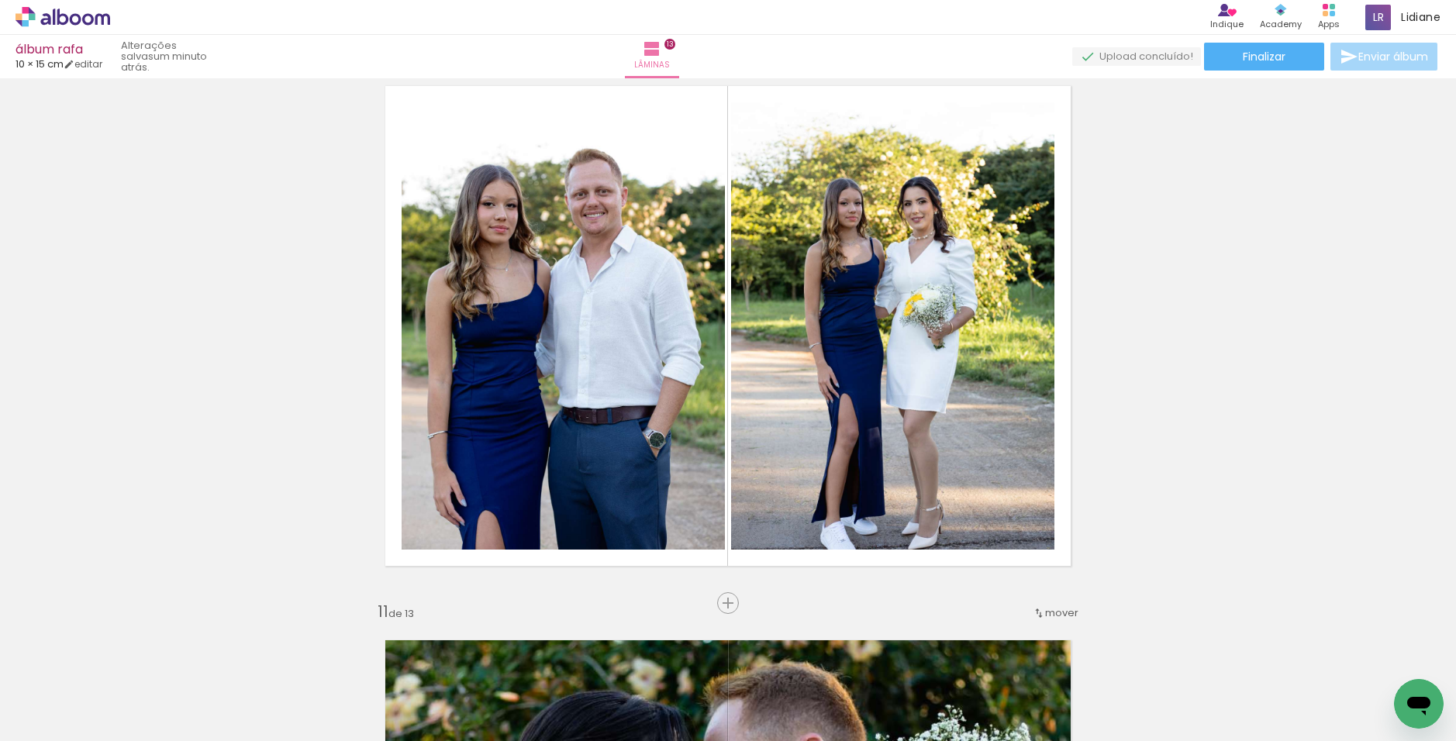
scroll to position [0, 442]
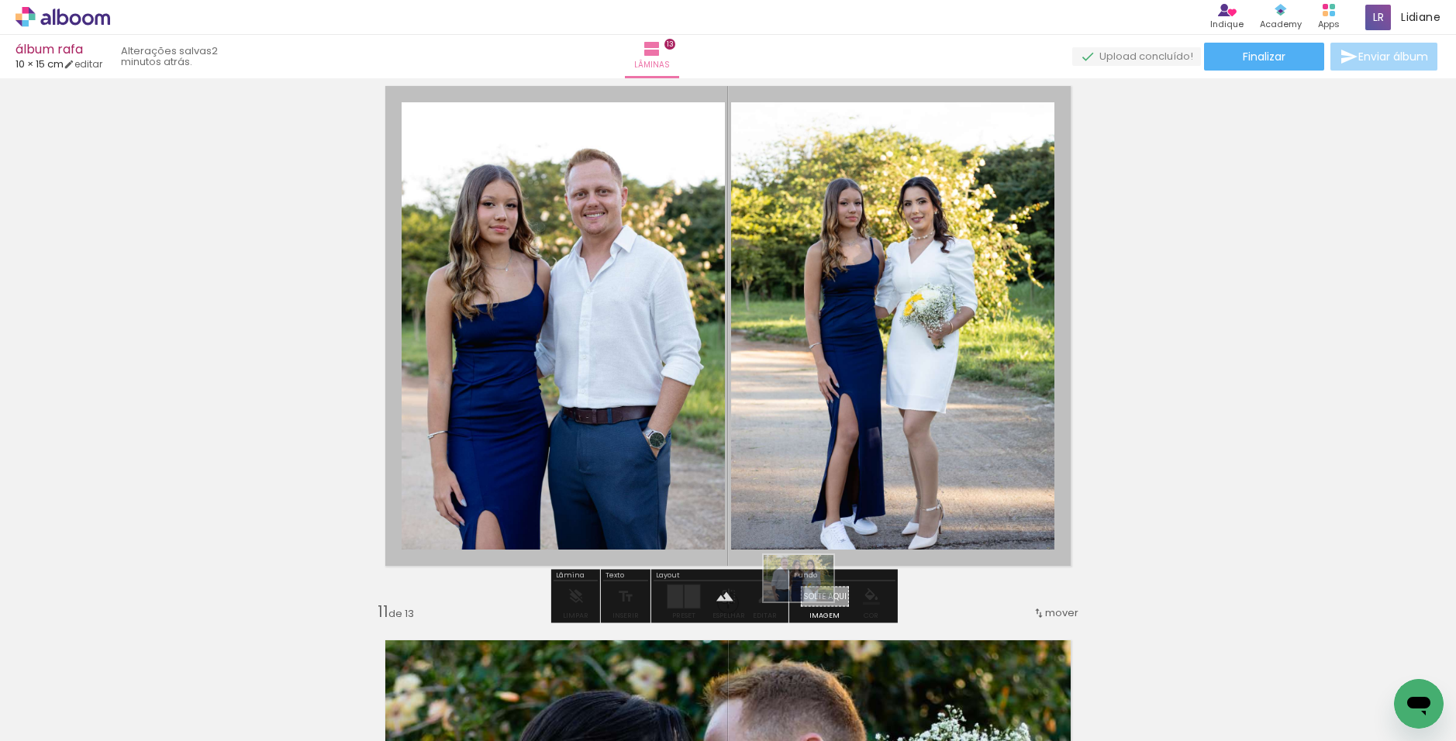
drag, startPoint x: 337, startPoint y: 690, endPoint x: 810, endPoint y: 602, distance: 481.1
click at [810, 602] on quentale-workspace at bounding box center [728, 370] width 1456 height 741
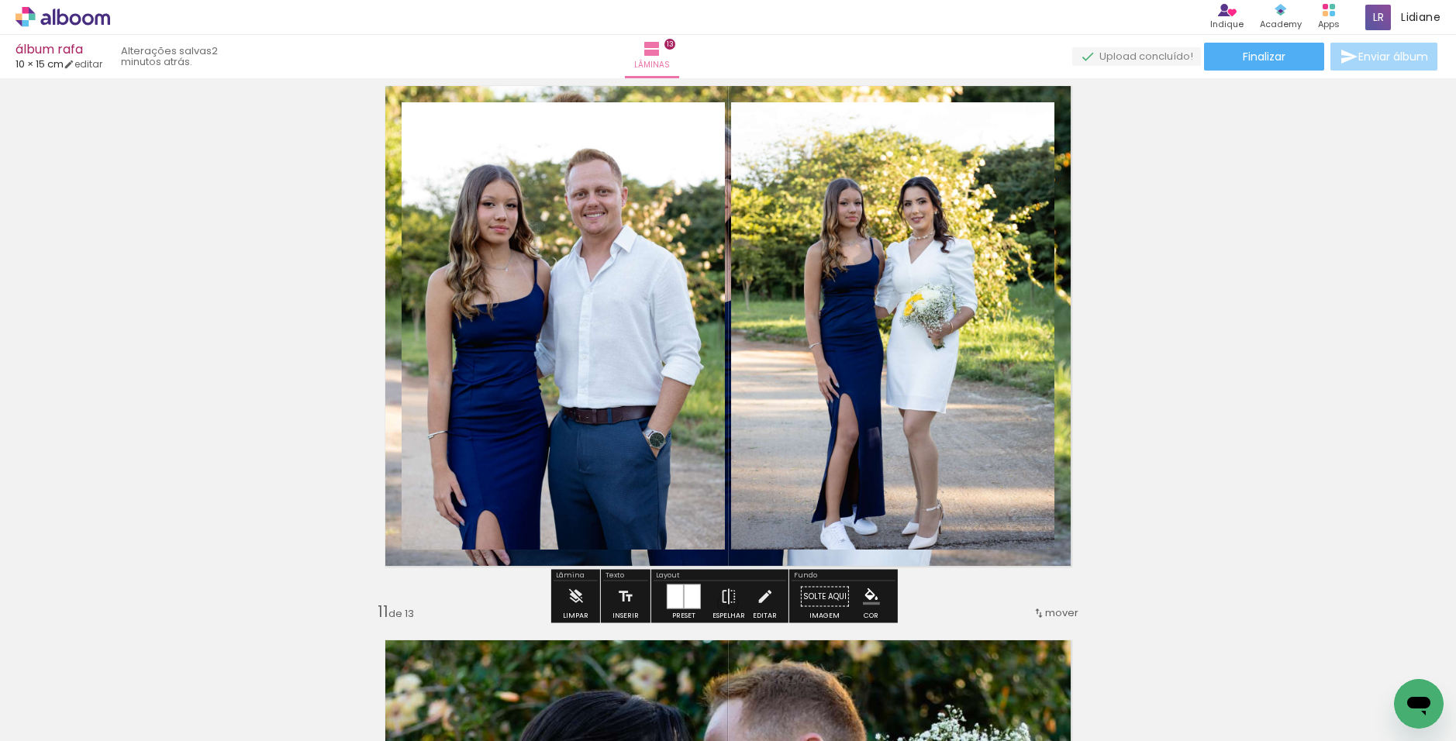
click at [1056, 426] on quentale-layouter at bounding box center [727, 326] width 721 height 516
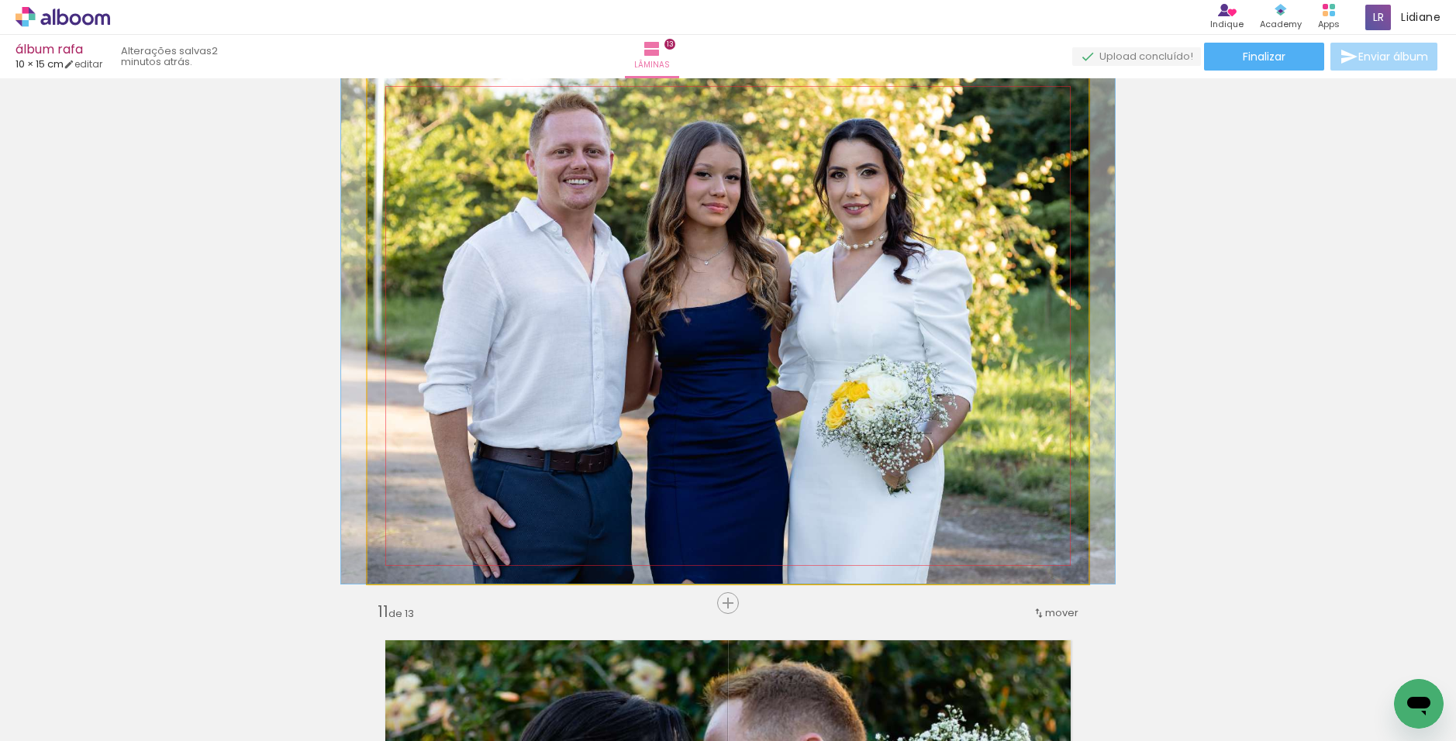
drag, startPoint x: 861, startPoint y: 364, endPoint x: 861, endPoint y: 408, distance: 44.2
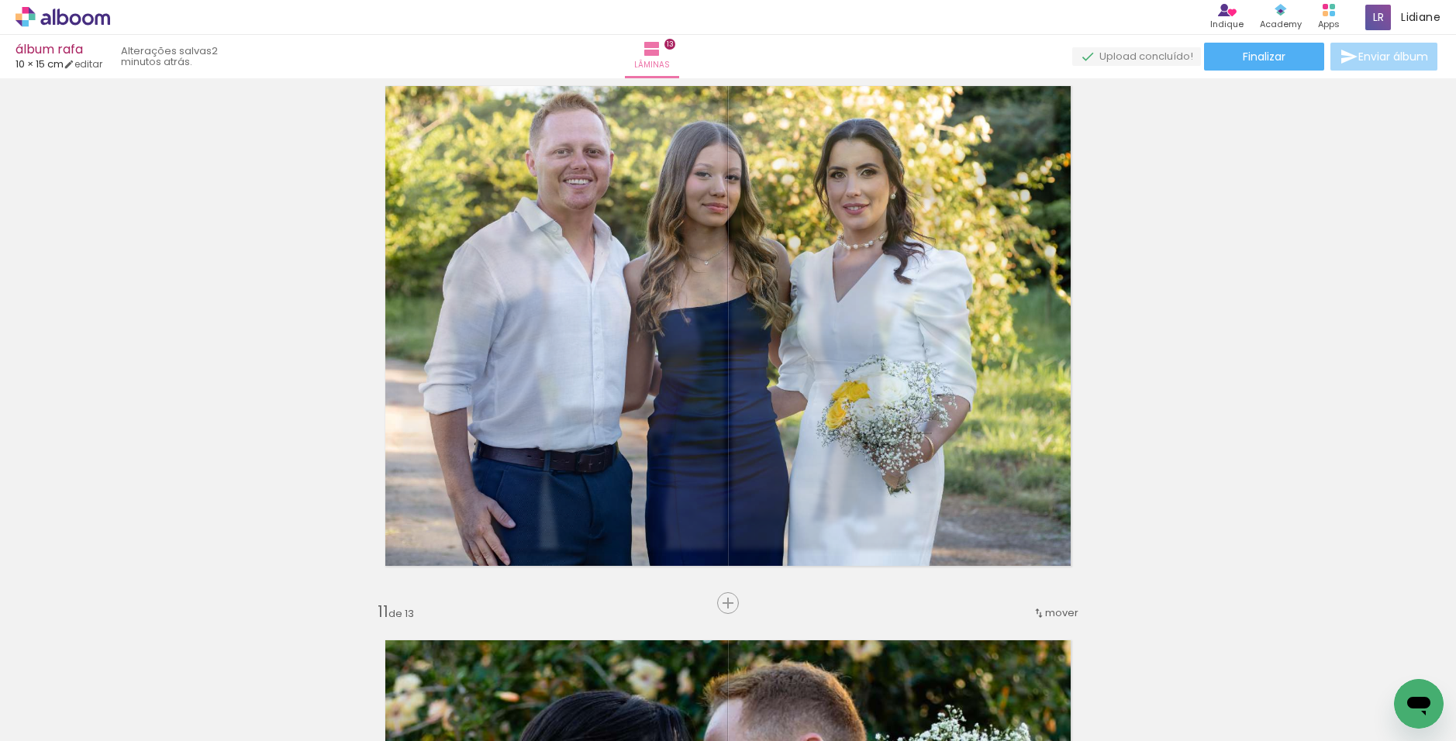
scroll to position [0, 1258]
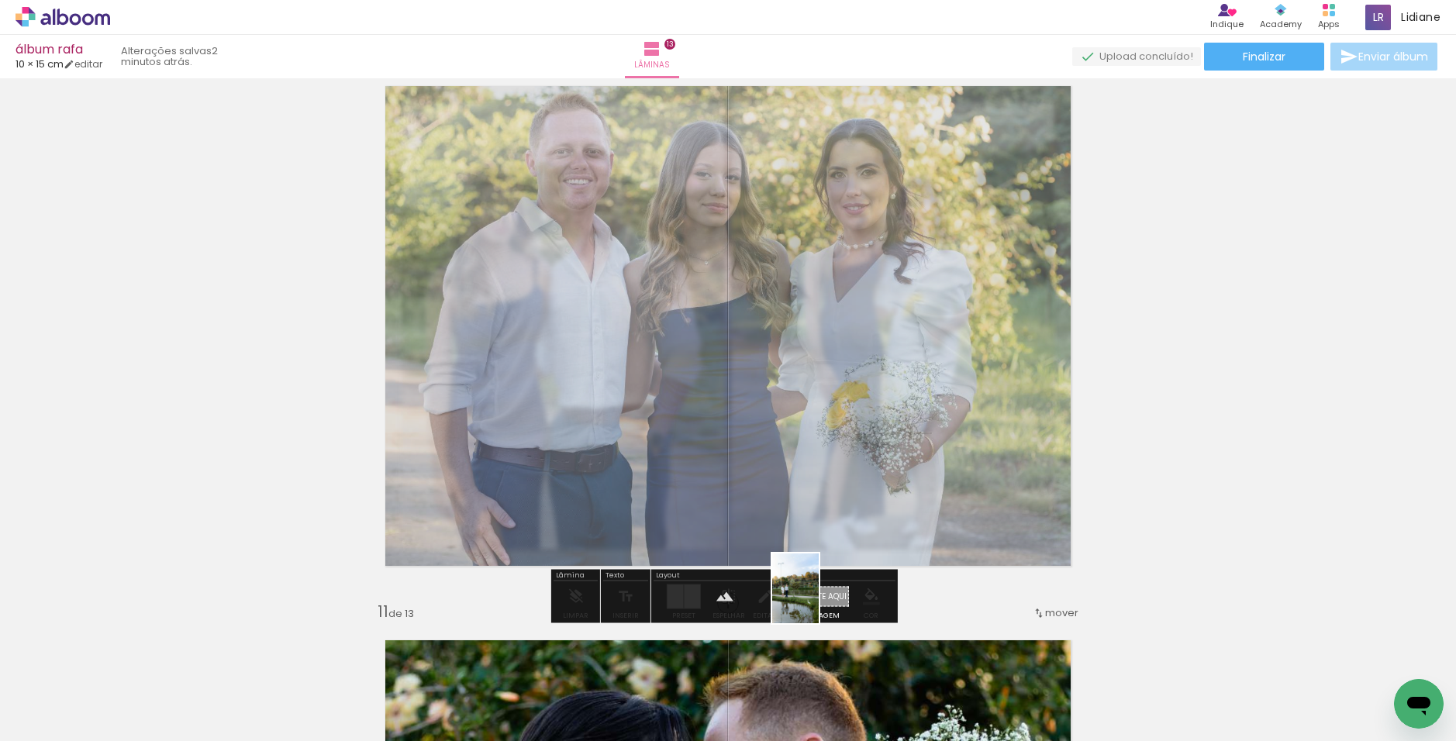
drag, startPoint x: 554, startPoint y: 688, endPoint x: 819, endPoint y: 600, distance: 278.5
click at [819, 600] on quentale-workspace at bounding box center [728, 370] width 1456 height 741
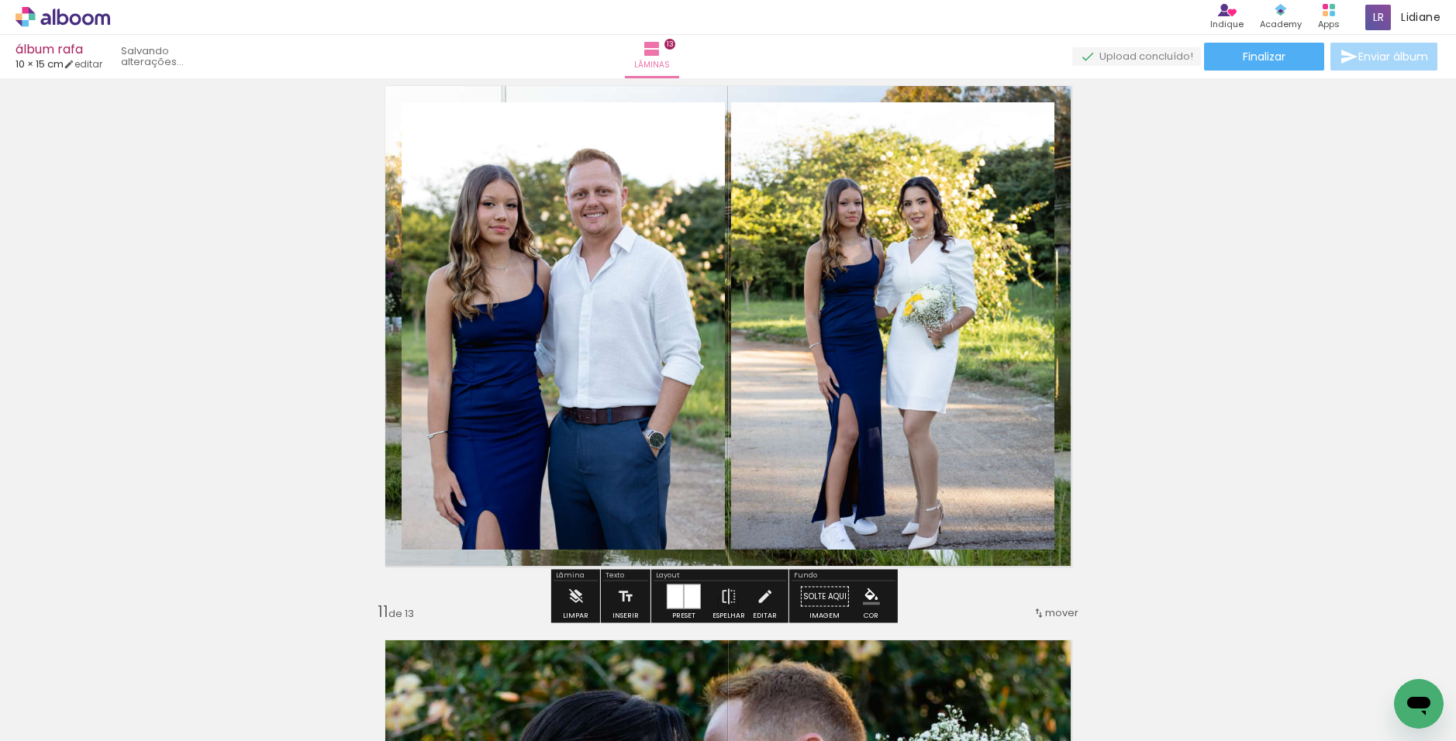
click at [1057, 458] on quentale-layouter at bounding box center [727, 326] width 721 height 516
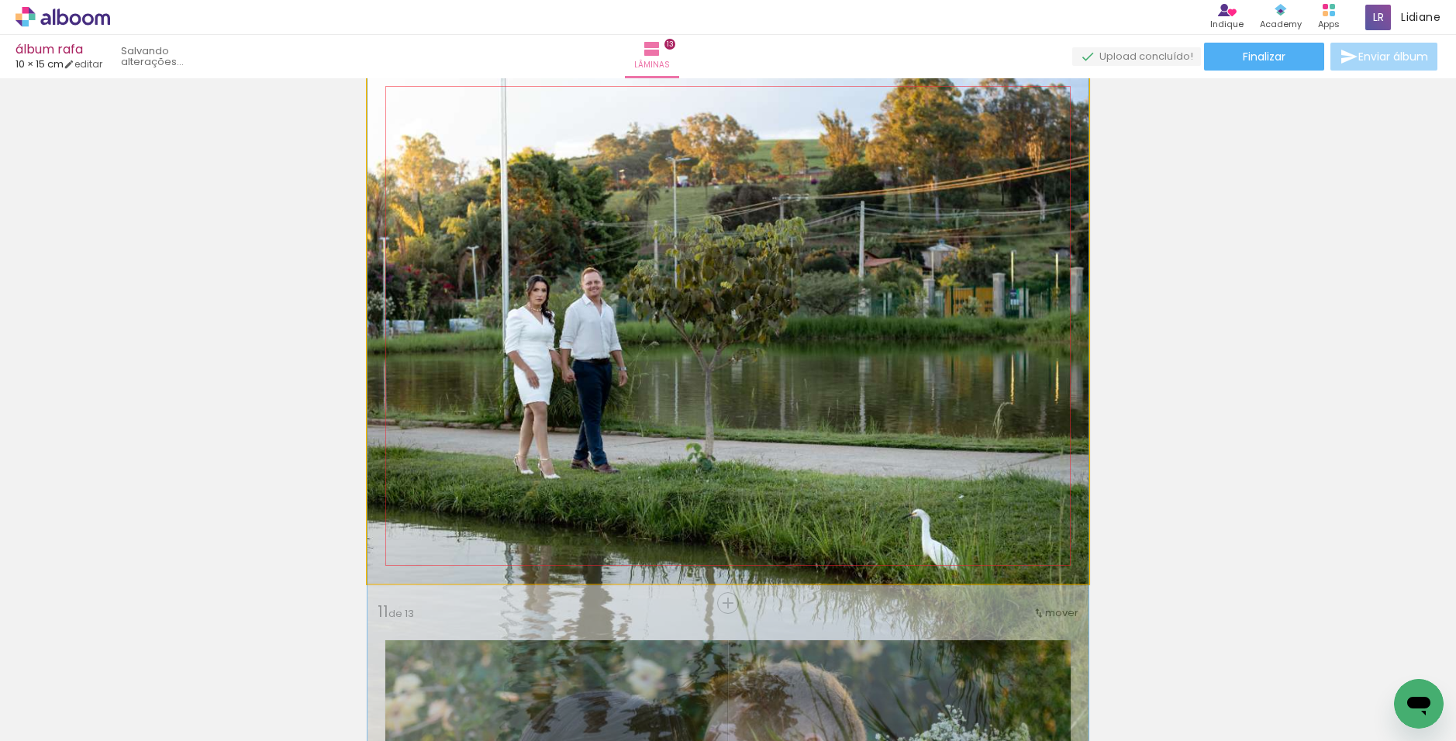
drag, startPoint x: 930, startPoint y: 419, endPoint x: 910, endPoint y: 427, distance: 21.6
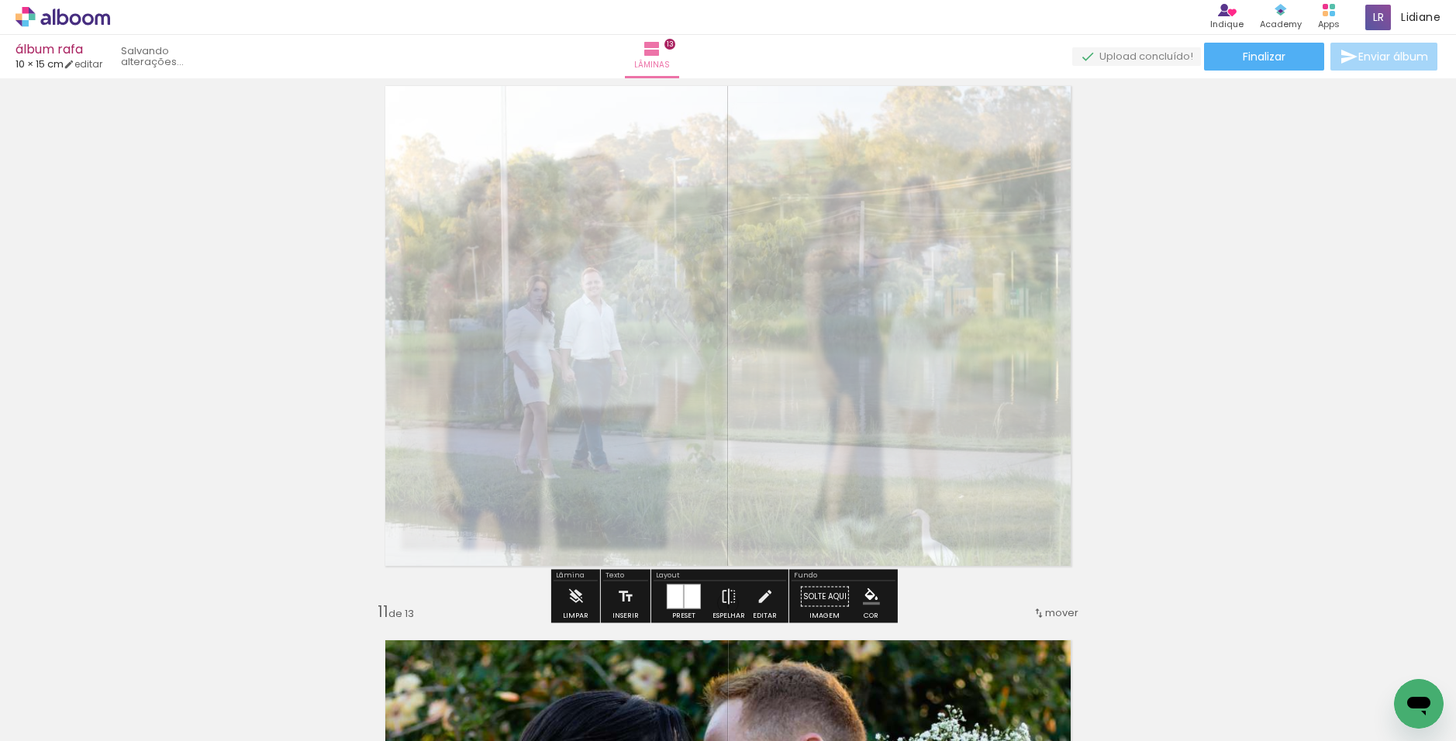
drag, startPoint x: 593, startPoint y: 112, endPoint x: 552, endPoint y: 120, distance: 42.0
type paper-slider "25"
click at [548, 114] on div at bounding box center [551, 107] width 25 height 25
click at [1054, 265] on quentale-photo at bounding box center [727, 326] width 721 height 516
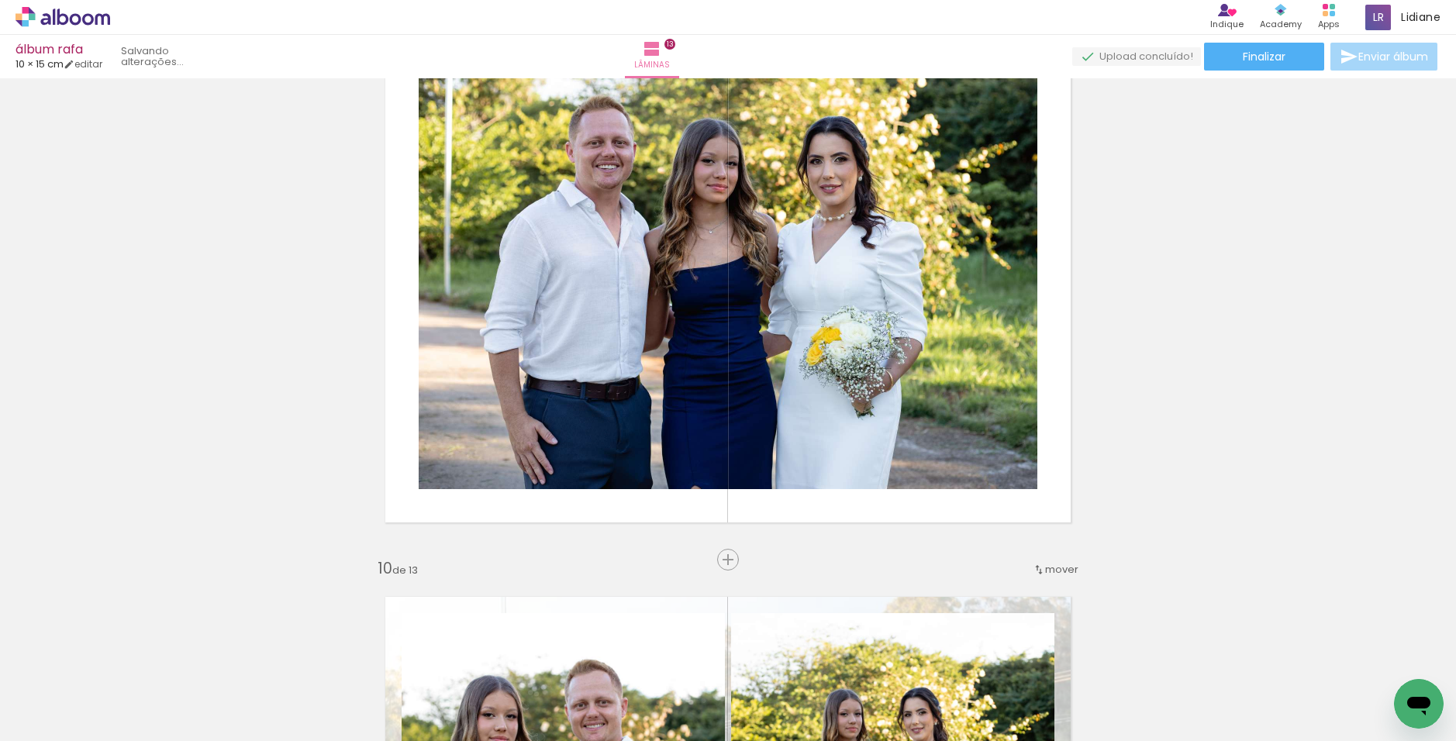
scroll to position [4501, 0]
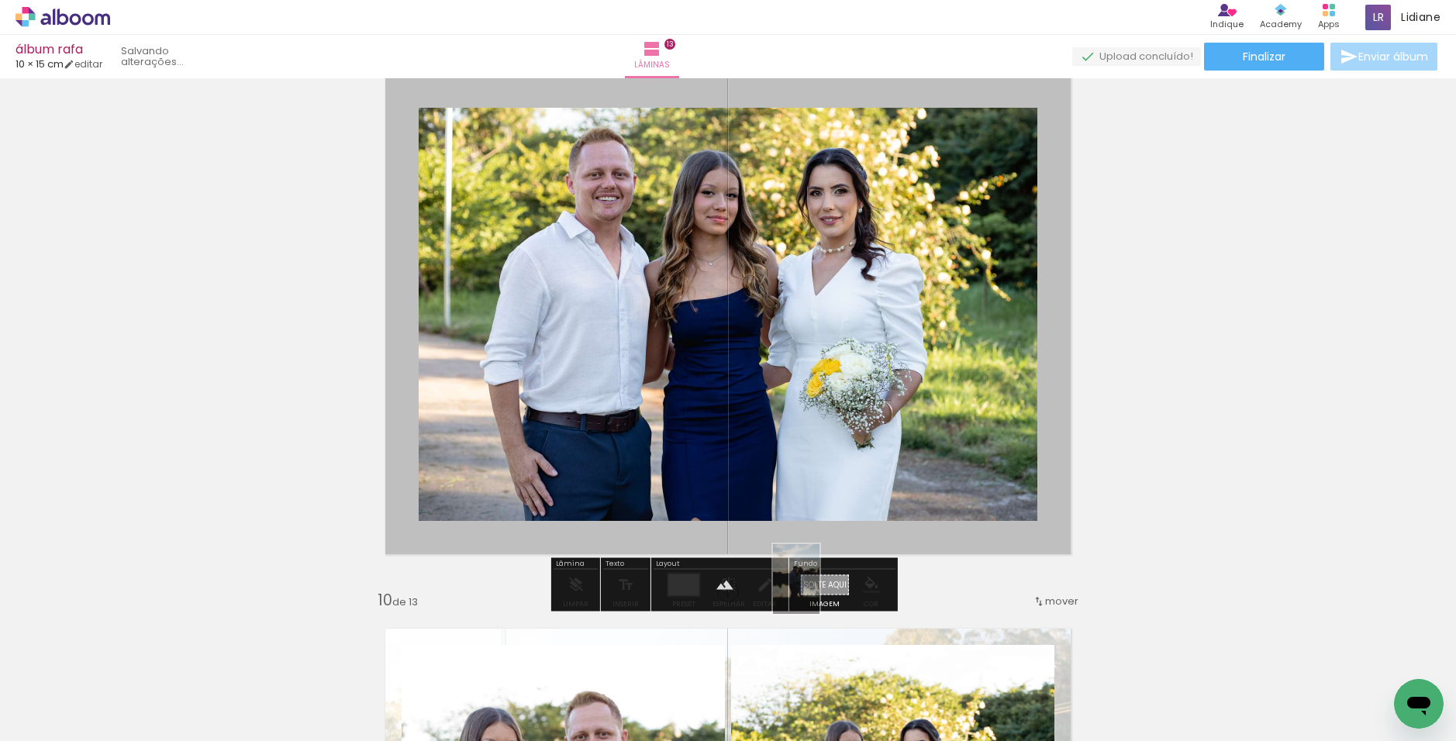
drag, startPoint x: 384, startPoint y: 702, endPoint x: 819, endPoint y: 591, distance: 449.6
click at [819, 591] on quentale-workspace at bounding box center [728, 370] width 1456 height 741
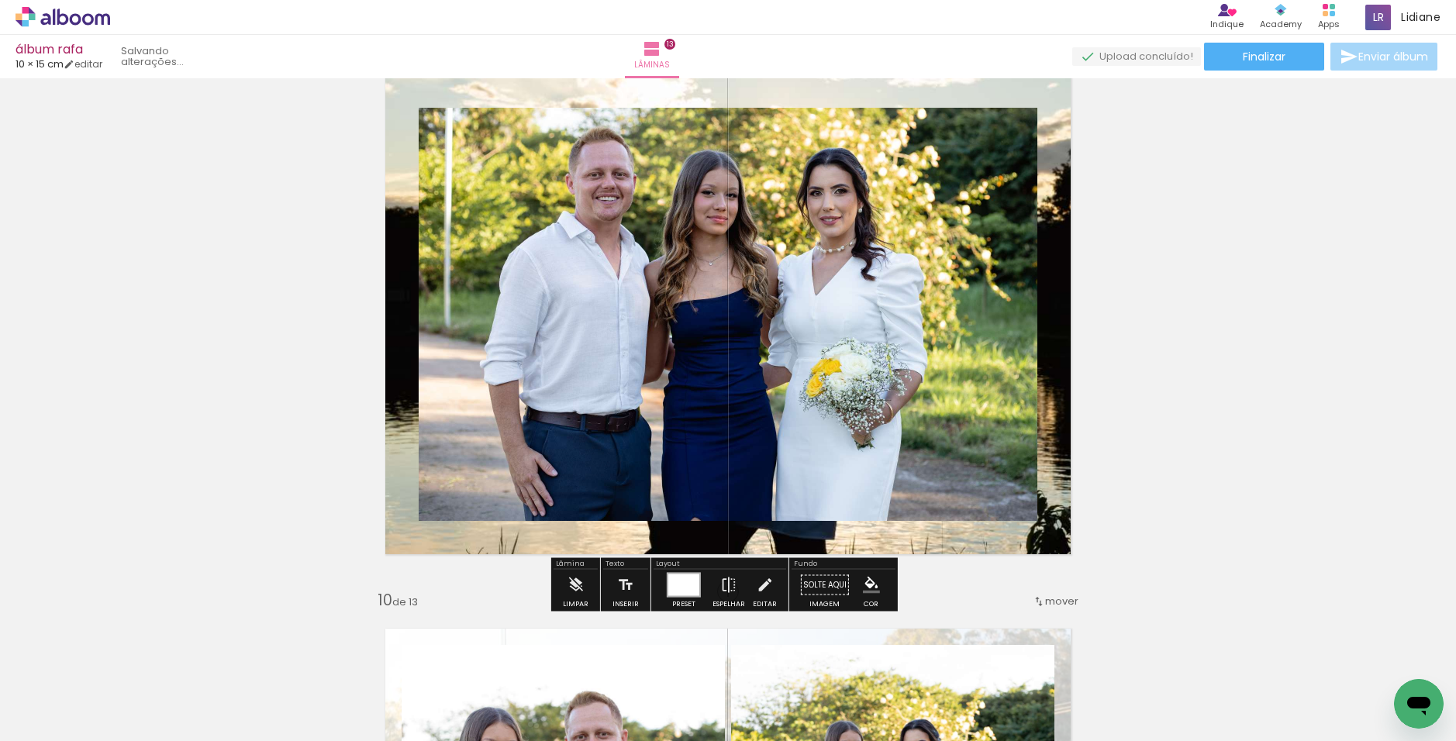
click at [1049, 414] on quentale-layouter at bounding box center [727, 315] width 721 height 516
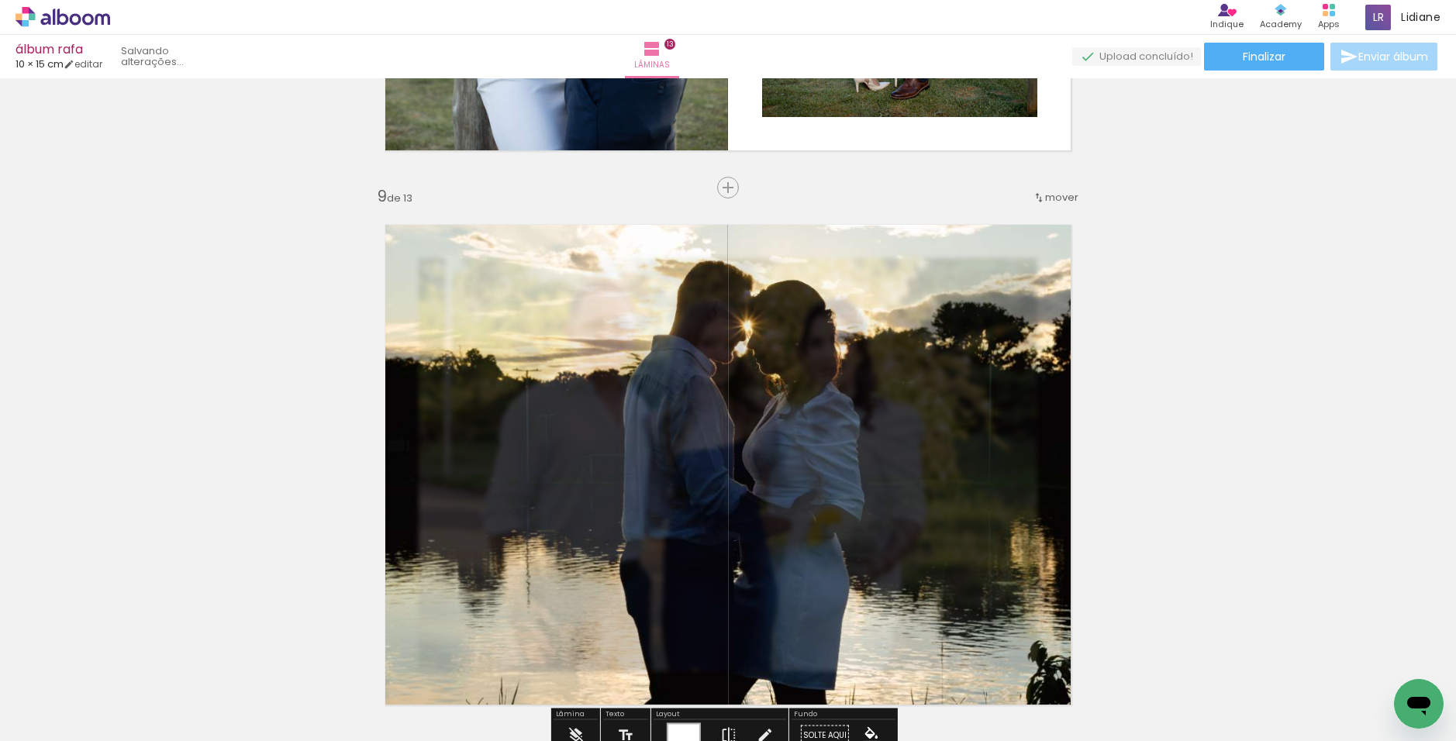
scroll to position [4346, 0]
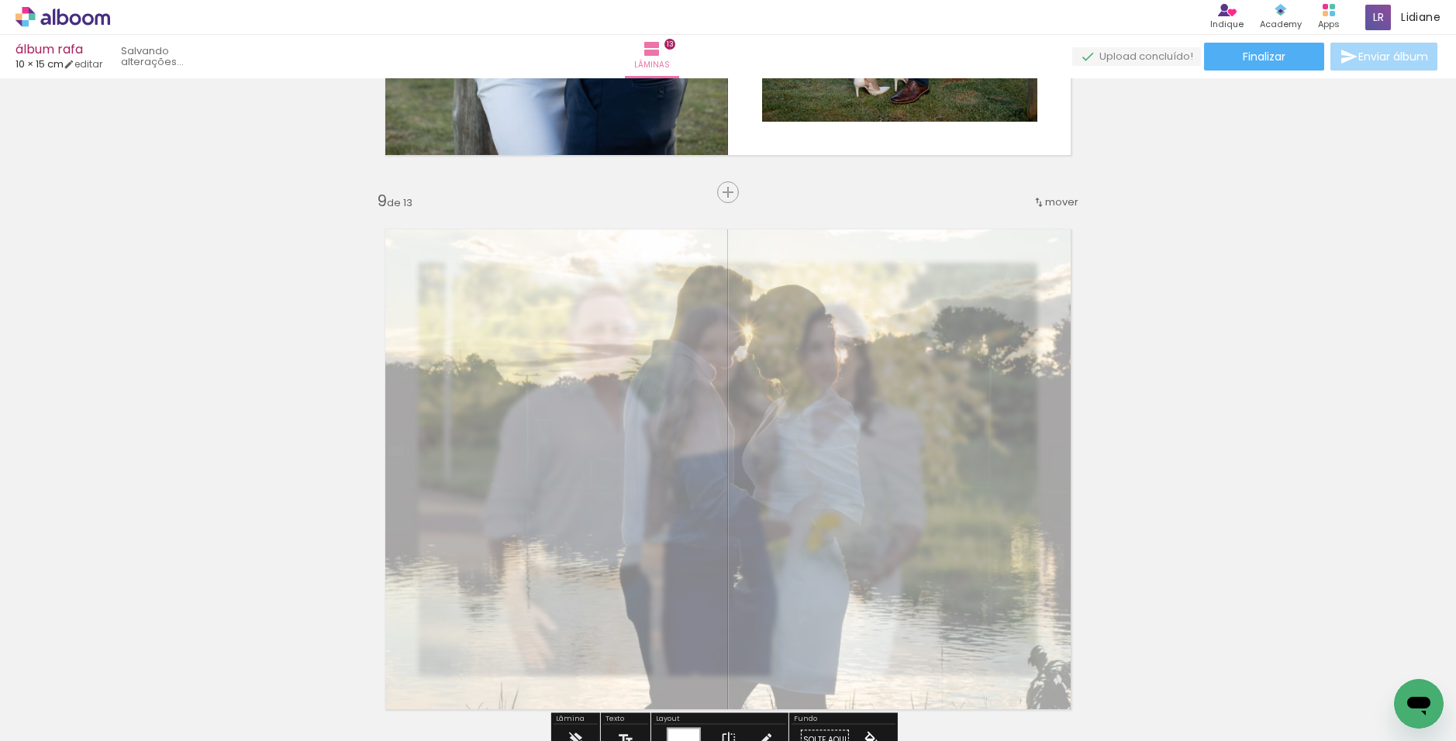
drag, startPoint x: 589, startPoint y: 260, endPoint x: 550, endPoint y: 264, distance: 39.7
type paper-slider "35"
click at [550, 264] on quentale-photo at bounding box center [727, 470] width 721 height 516
click at [1038, 343] on quentale-photo at bounding box center [727, 470] width 721 height 516
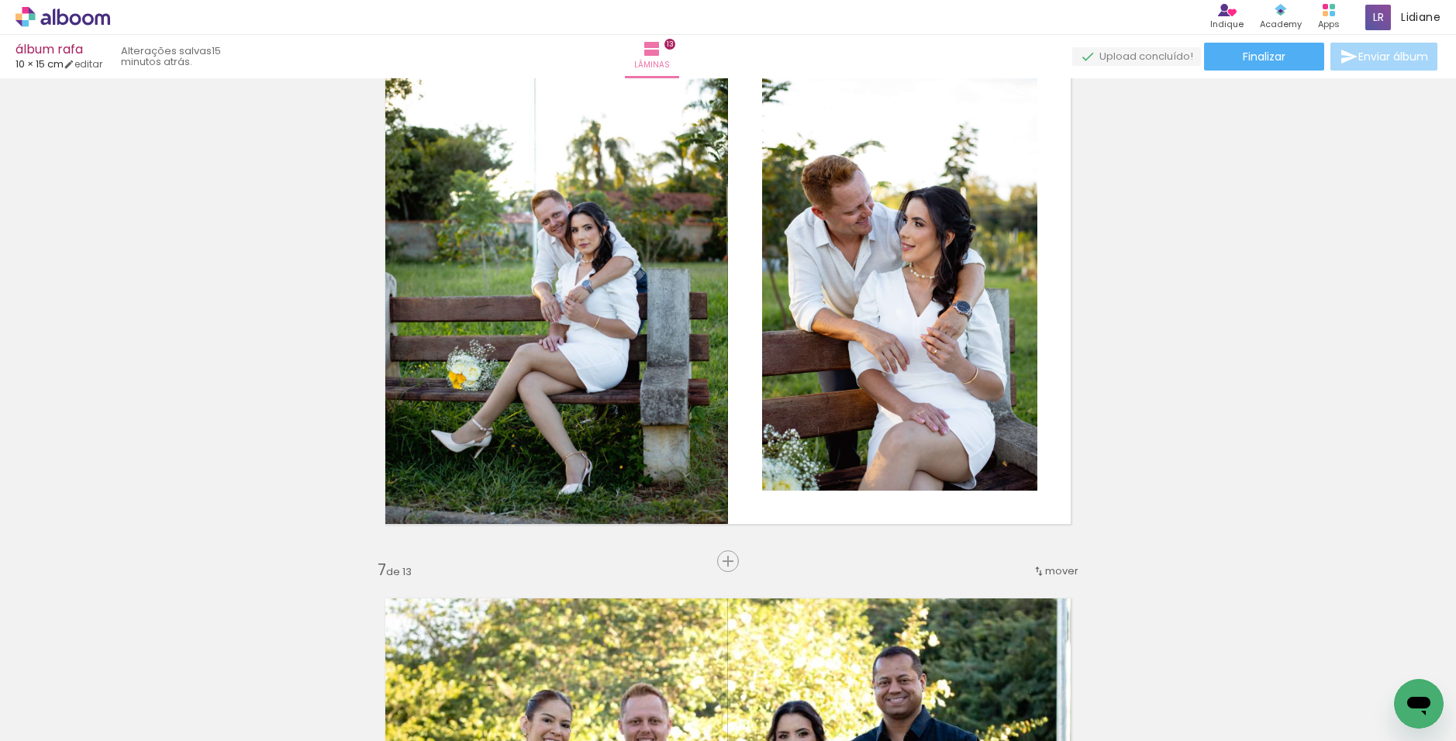
scroll to position [0, 371]
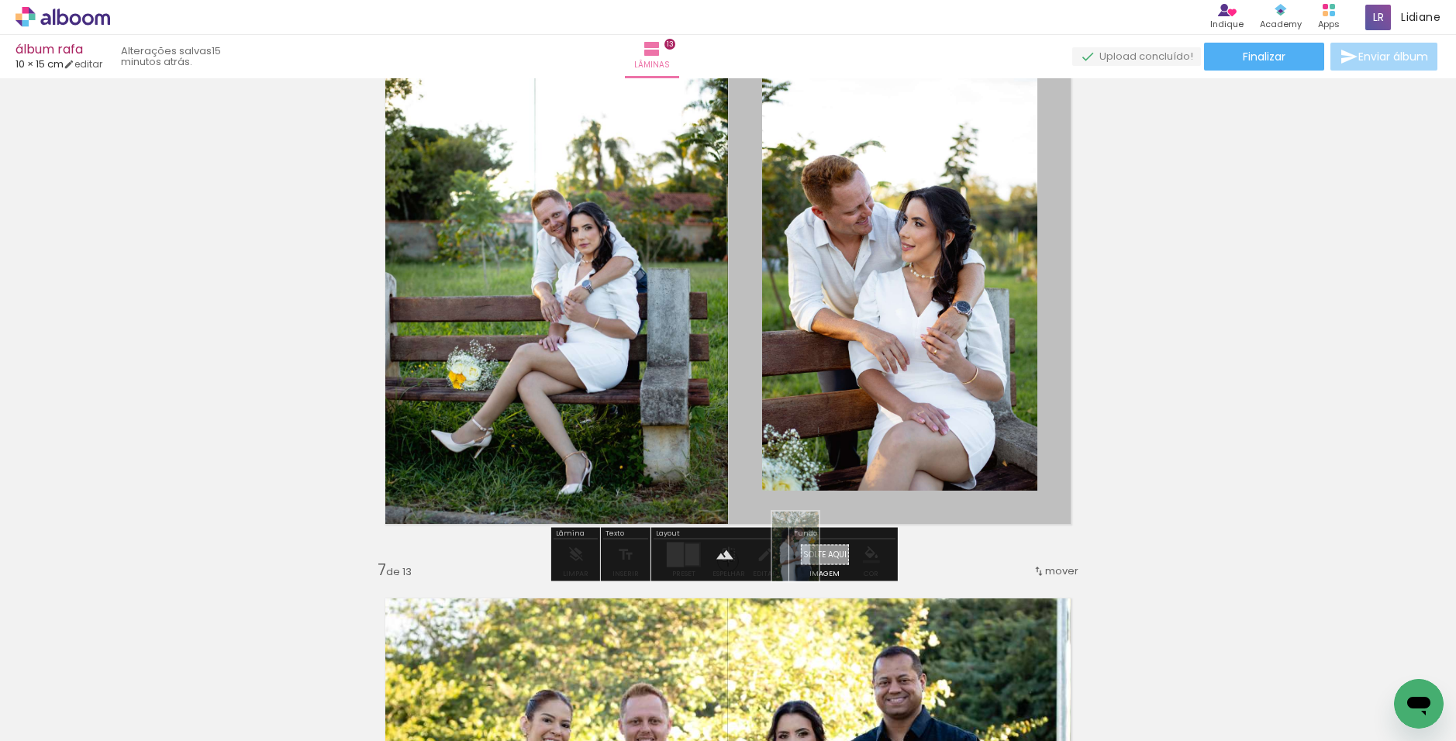
drag, startPoint x: 563, startPoint y: 674, endPoint x: 819, endPoint y: 558, distance: 280.7
click at [819, 558] on quentale-workspace at bounding box center [728, 370] width 1456 height 741
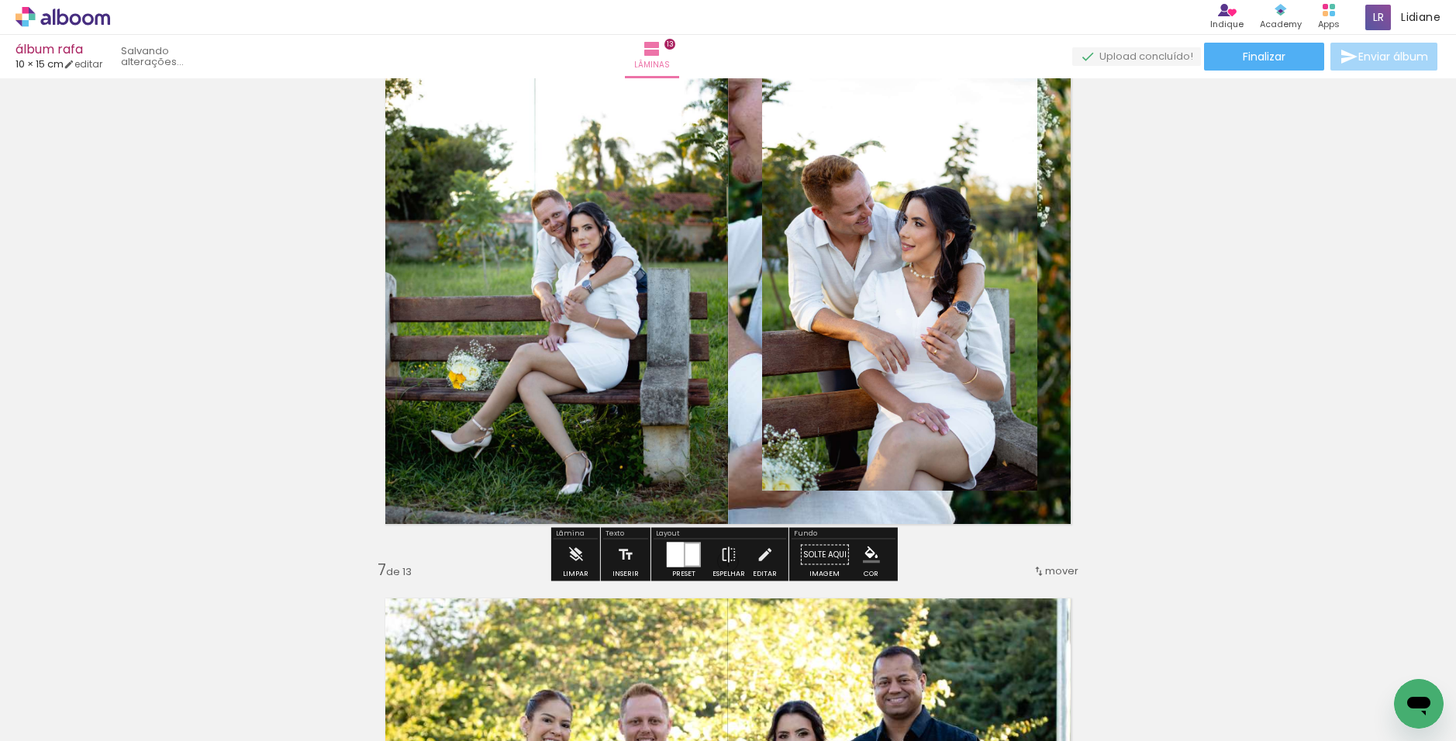
click at [1055, 240] on quentale-layouter at bounding box center [727, 284] width 721 height 516
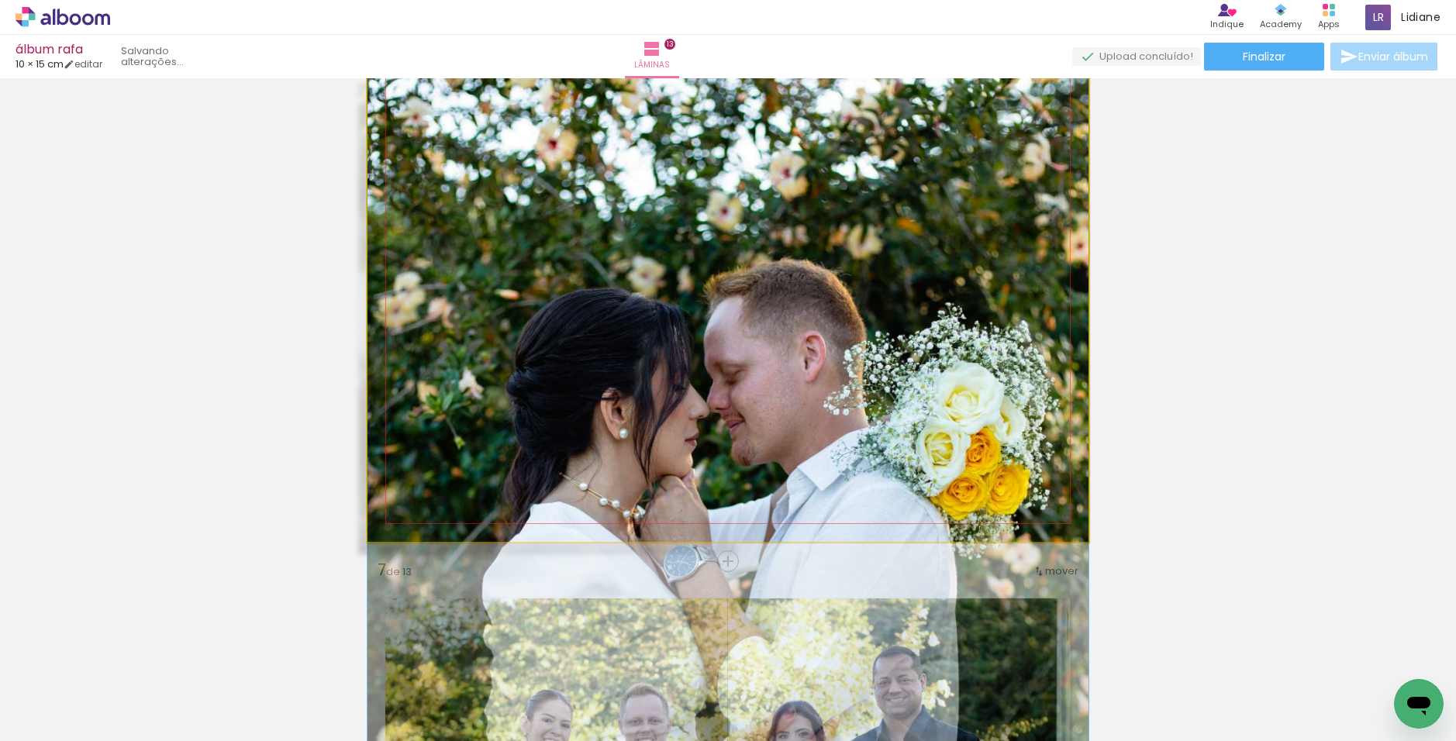
drag, startPoint x: 888, startPoint y: 195, endPoint x: 885, endPoint y: 361, distance: 165.9
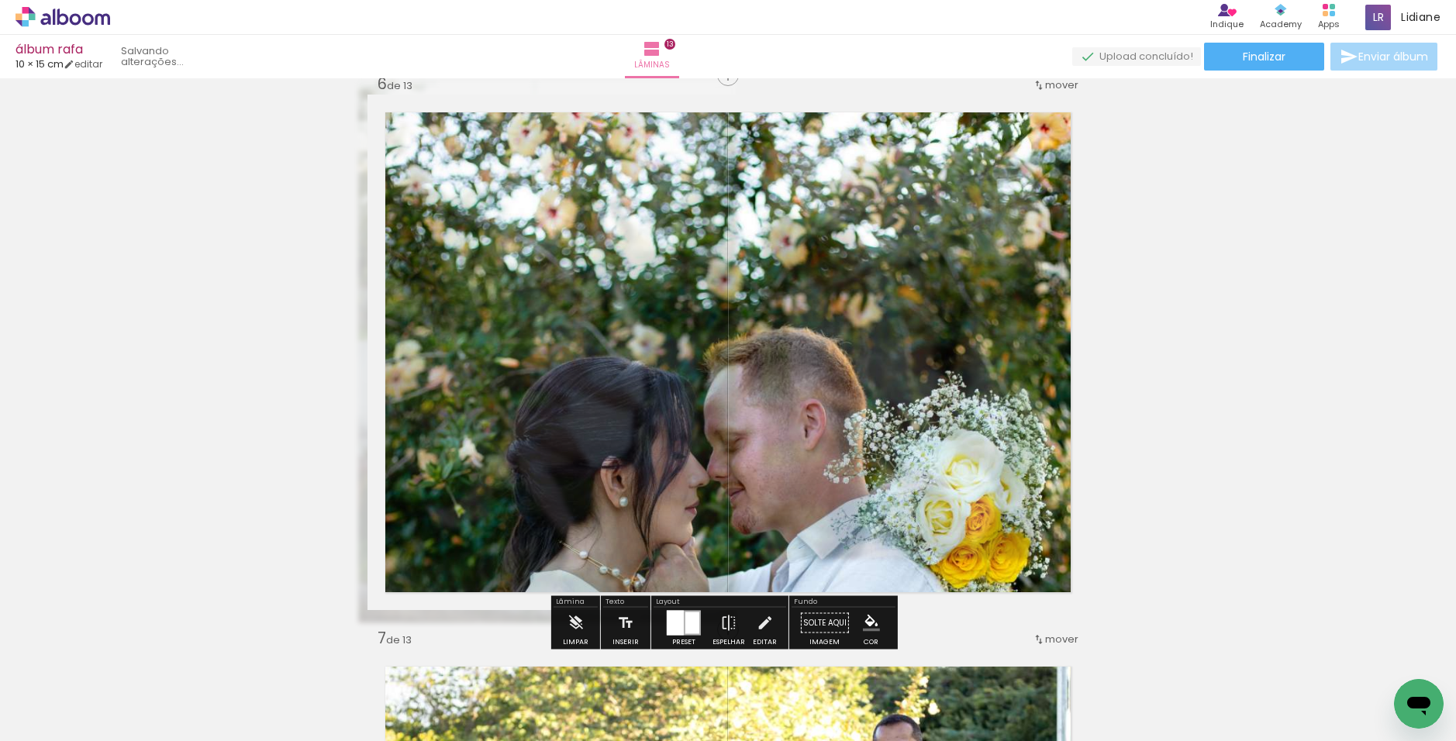
scroll to position [2791, 0]
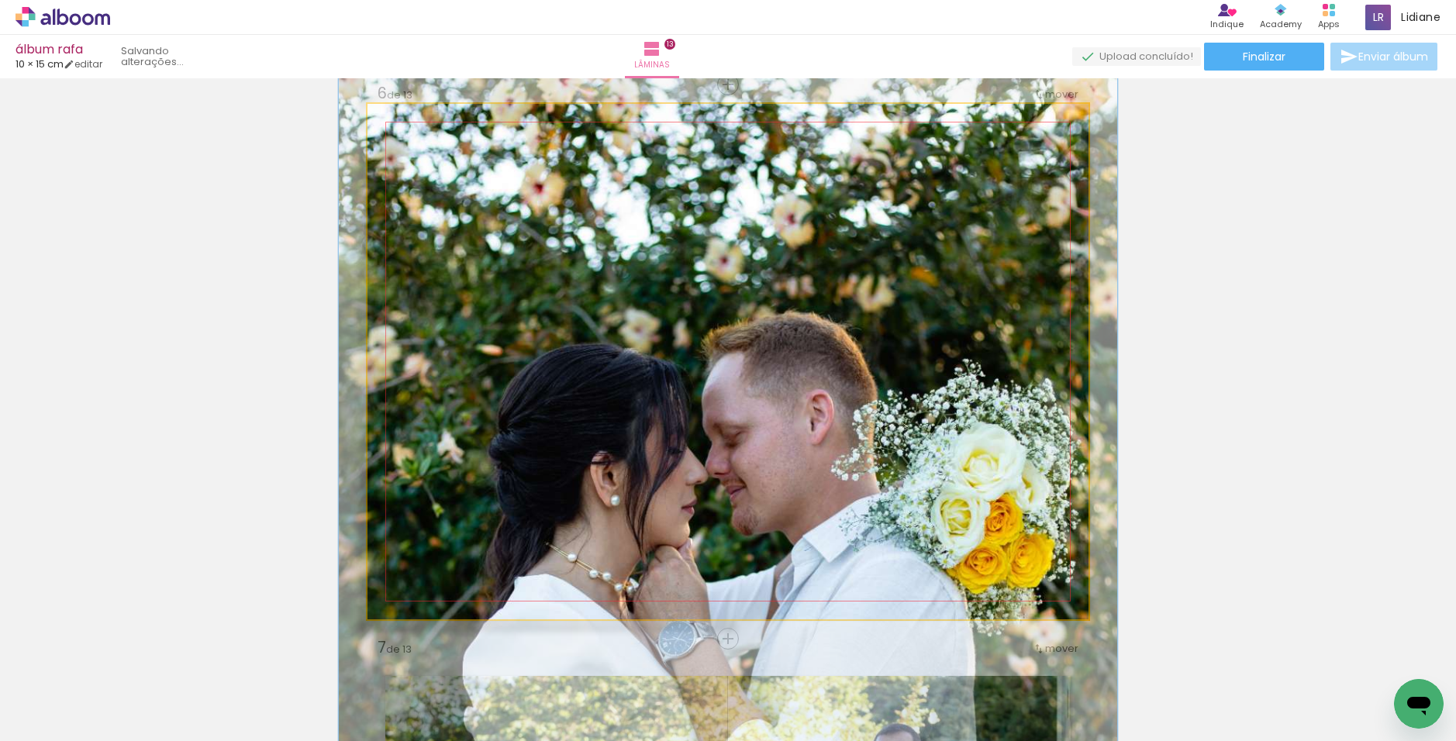
drag, startPoint x: 423, startPoint y: 146, endPoint x: 461, endPoint y: 152, distance: 39.3
click at [444, 152] on div at bounding box center [431, 143] width 25 height 25
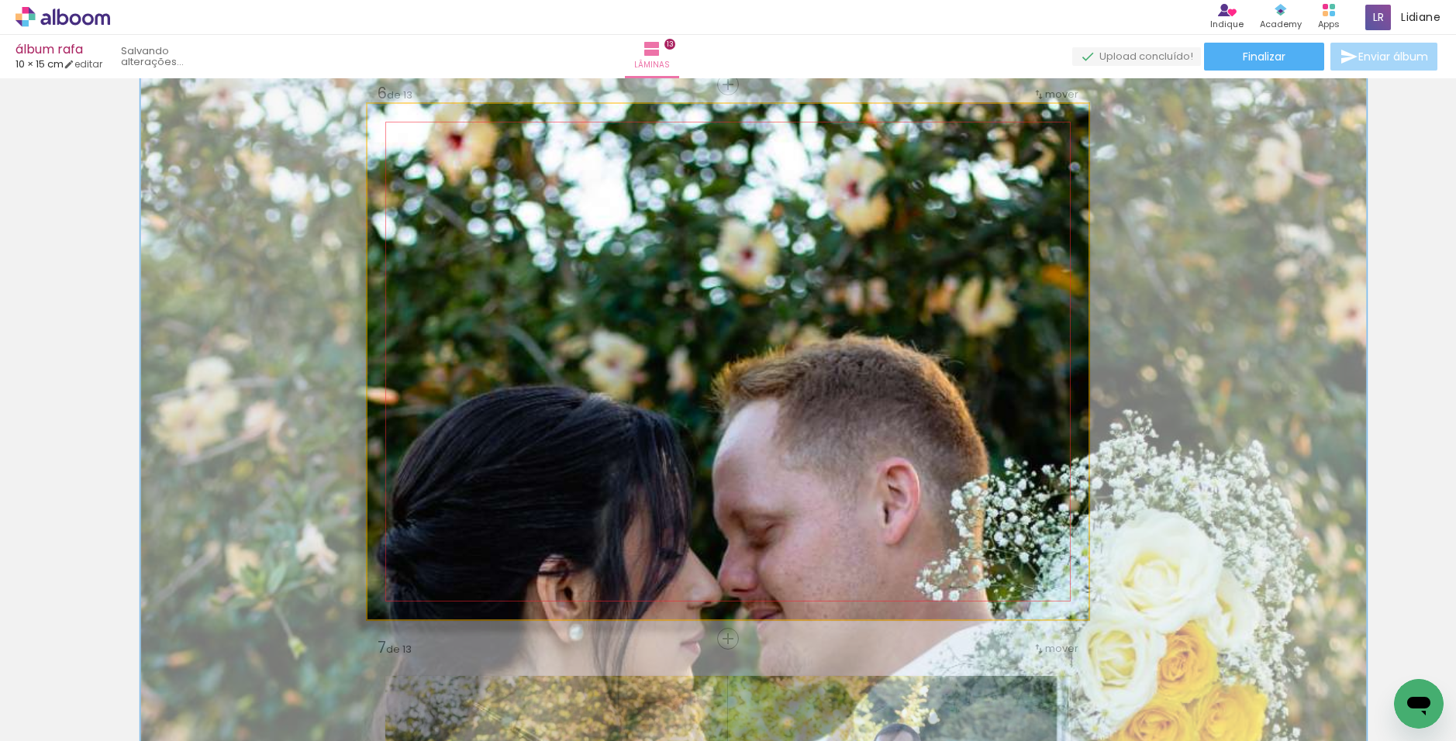
drag, startPoint x: 610, startPoint y: 205, endPoint x: 634, endPoint y: 414, distance: 209.9
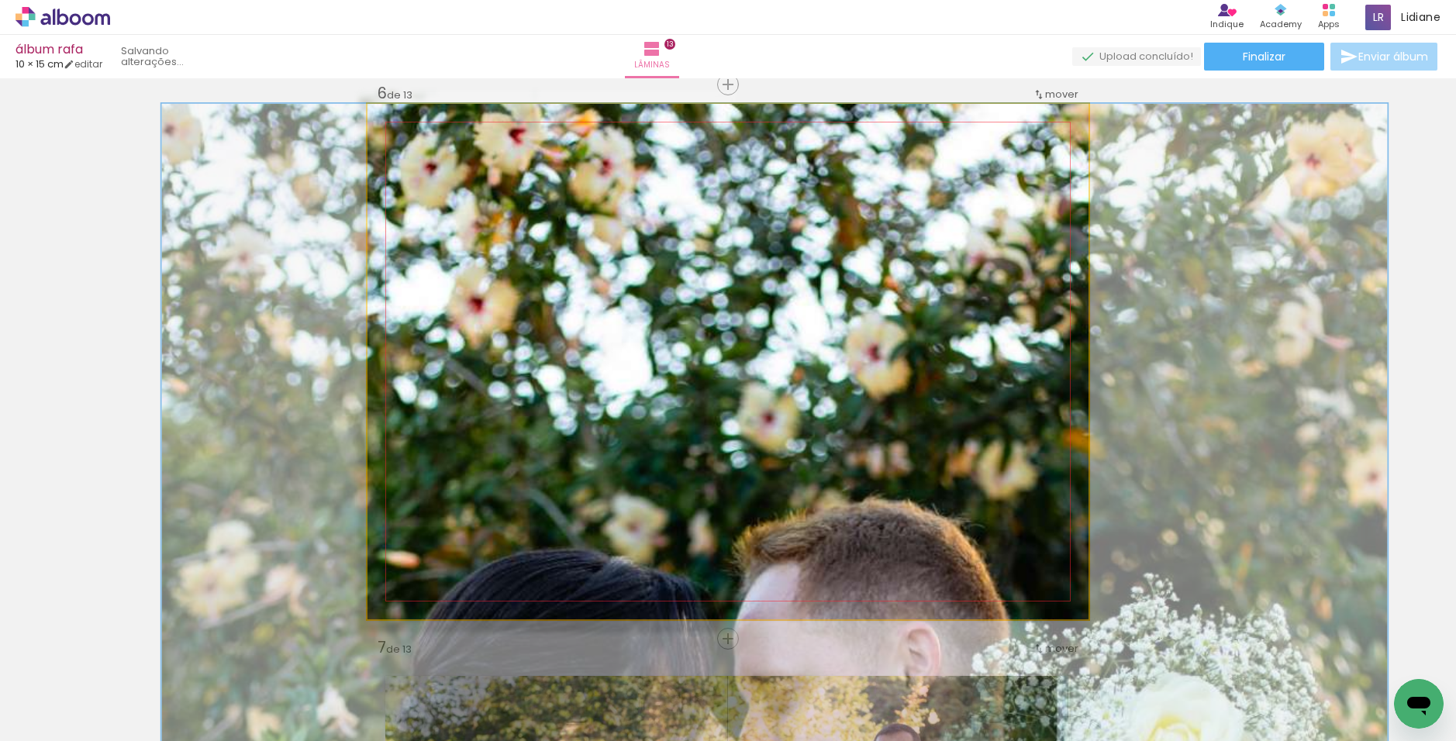
drag, startPoint x: 702, startPoint y: 251, endPoint x: 722, endPoint y: 454, distance: 204.1
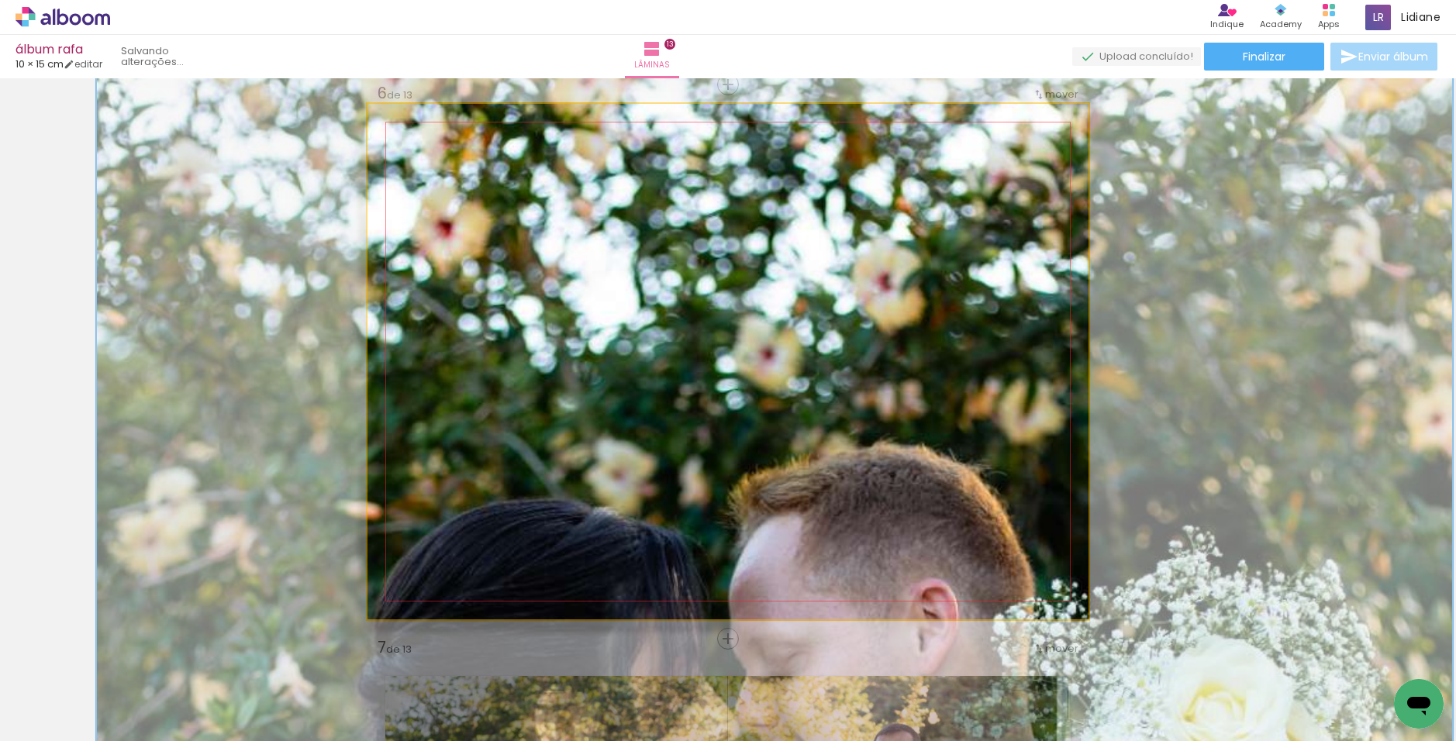
drag, startPoint x: 467, startPoint y: 146, endPoint x: 575, endPoint y: 181, distance: 114.0
click at [478, 146] on div at bounding box center [481, 143] width 14 height 14
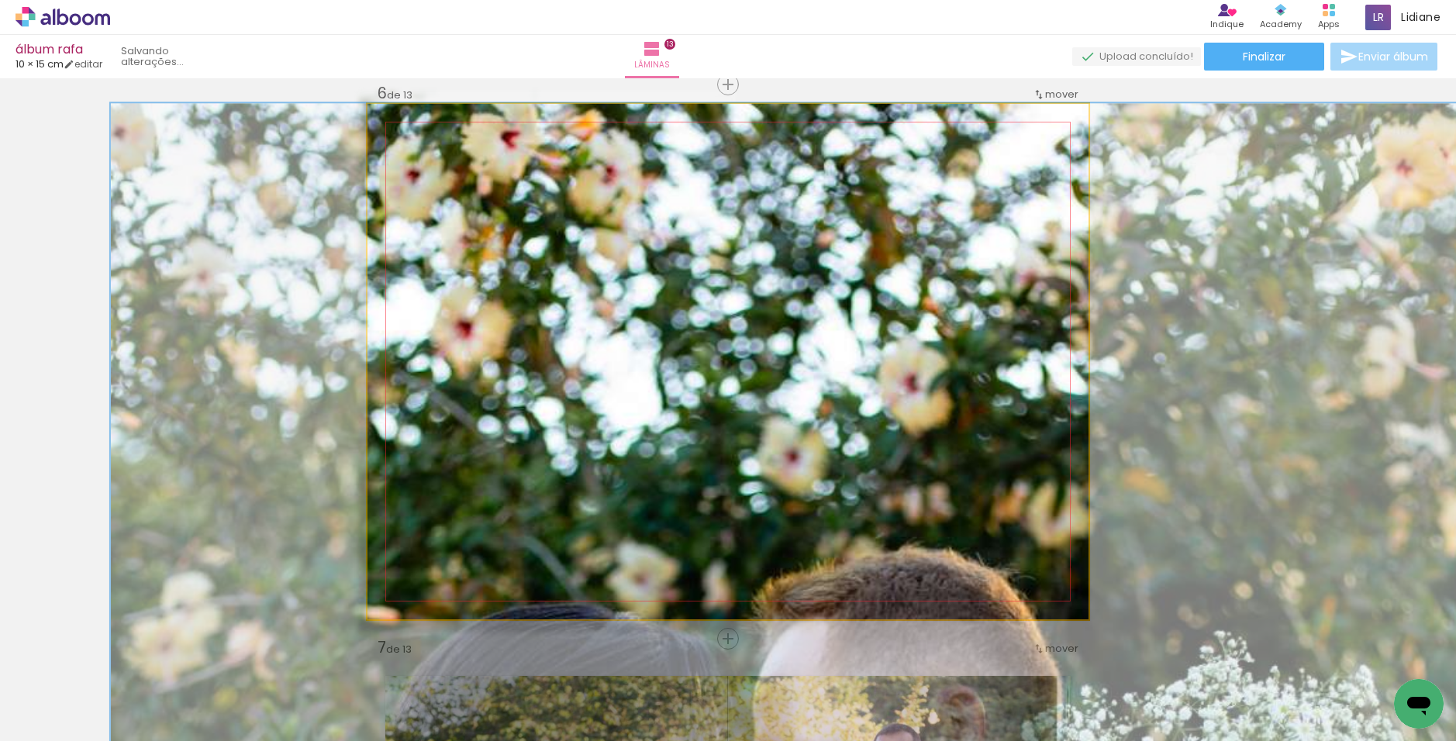
drag, startPoint x: 642, startPoint y: 211, endPoint x: 667, endPoint y: 374, distance: 165.5
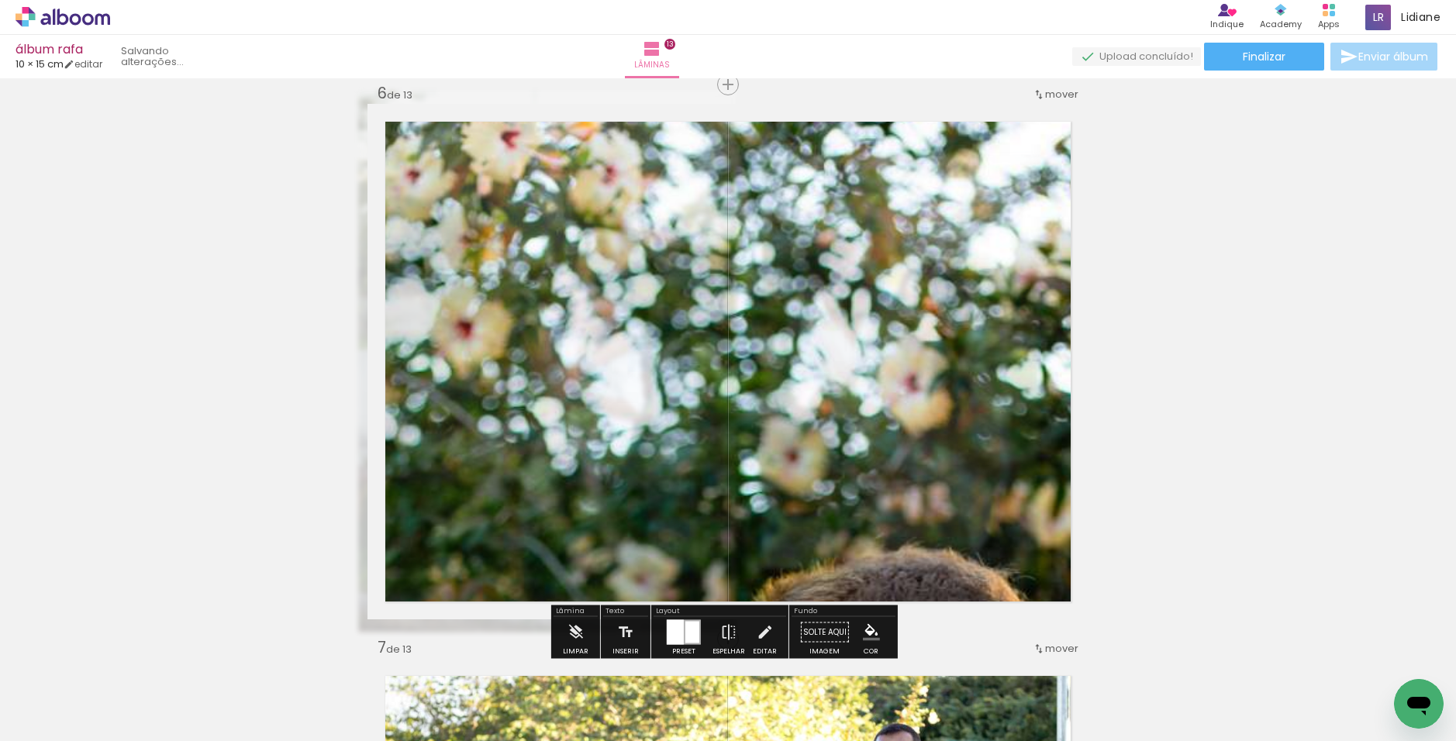
drag, startPoint x: 478, startPoint y: 145, endPoint x: 514, endPoint y: 148, distance: 36.6
click at [514, 131] on div "P&B Largura Cor" at bounding box center [755, 131] width 721 height 0
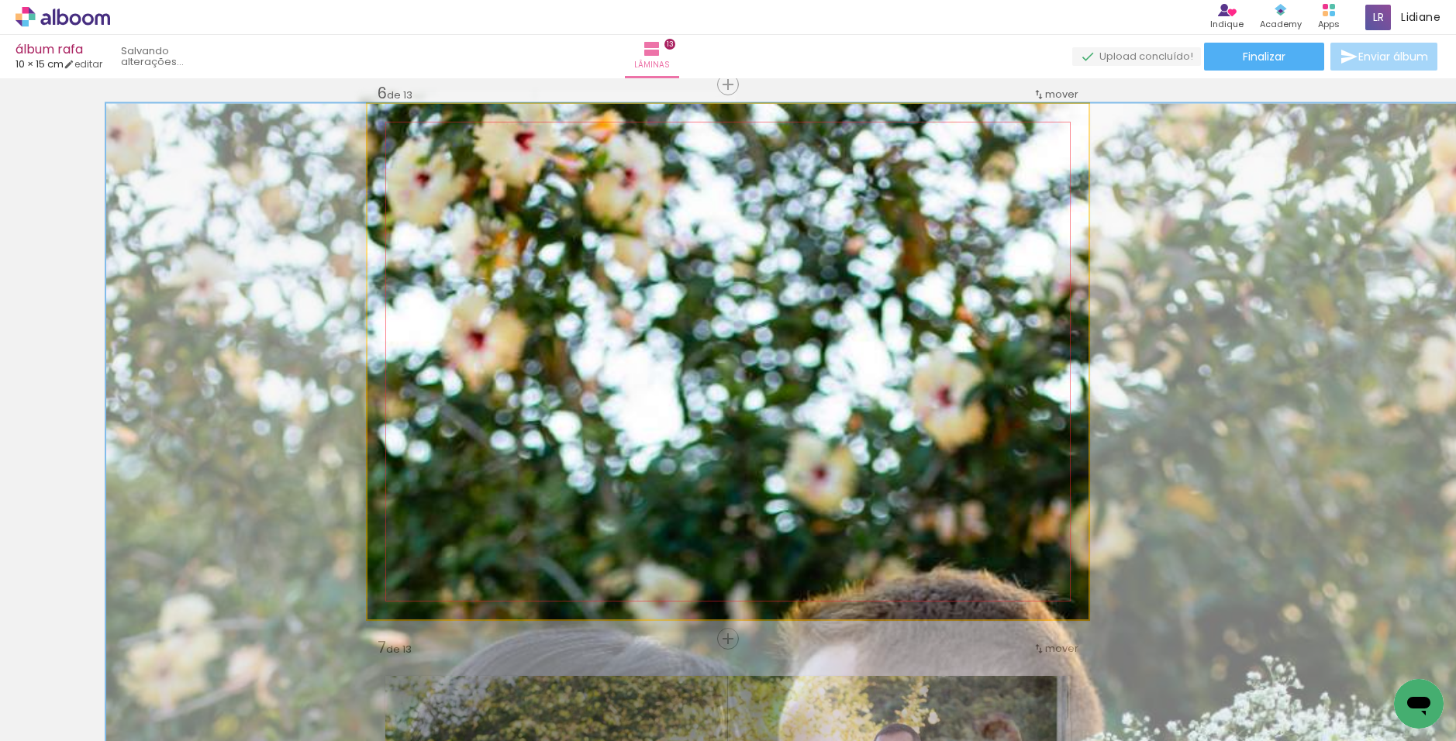
drag, startPoint x: 708, startPoint y: 240, endPoint x: 750, endPoint y: 380, distance: 146.4
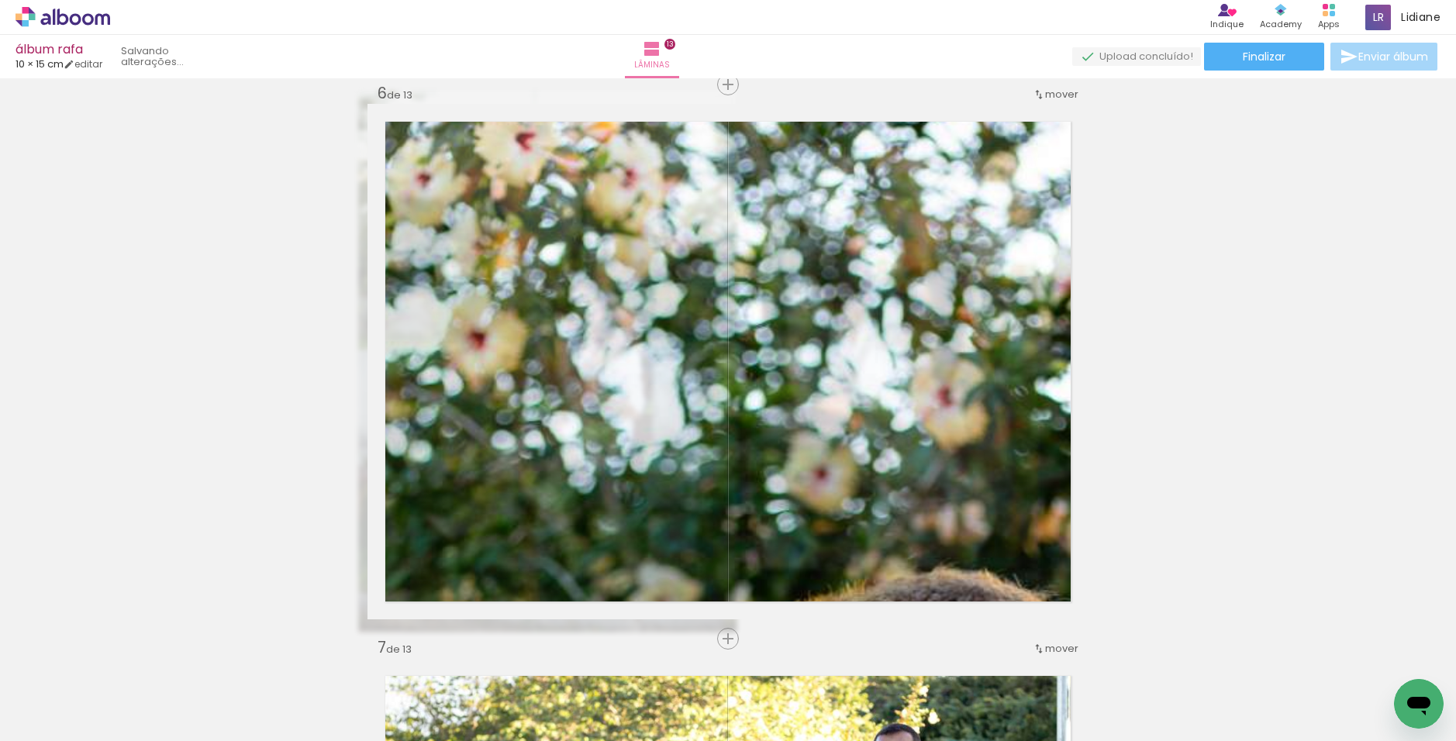
scroll to position [0, 692]
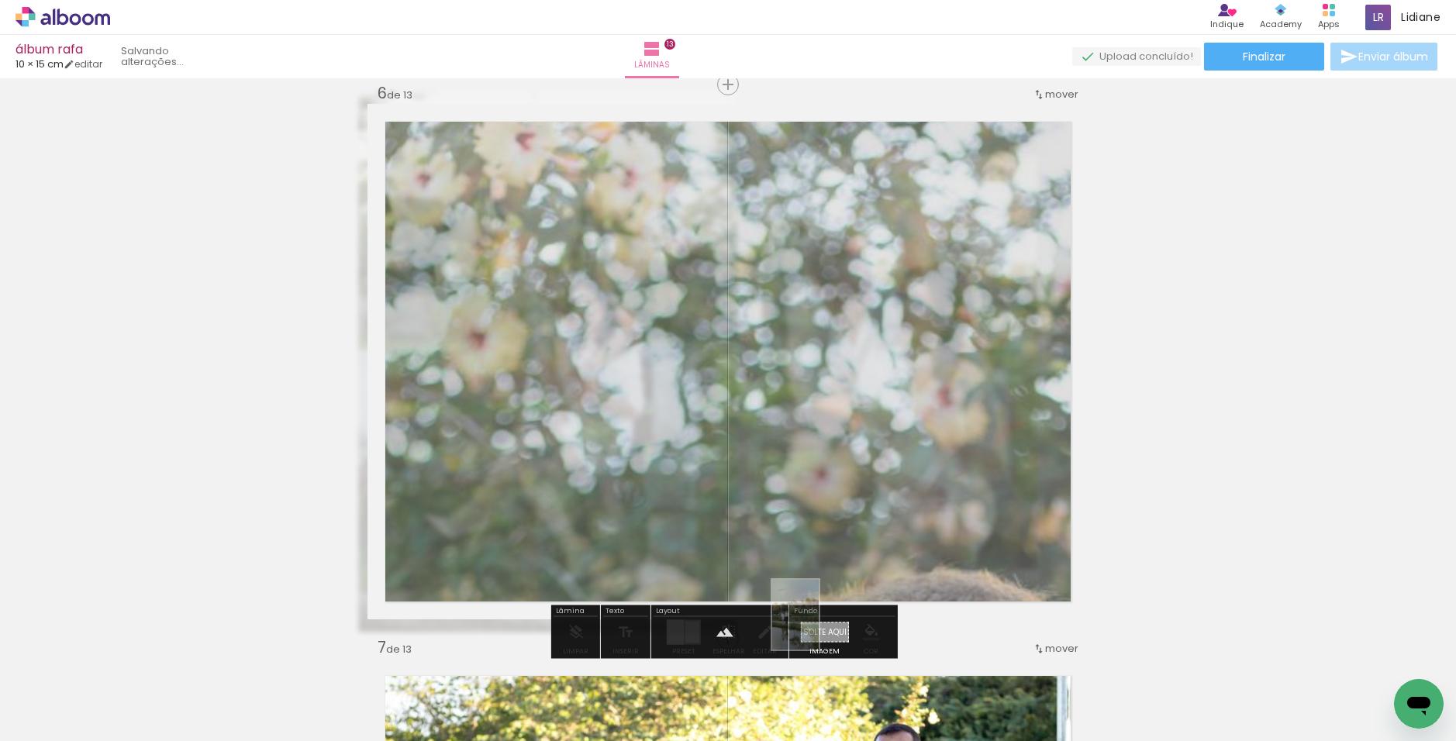
drag, startPoint x: 1114, startPoint y: 687, endPoint x: 819, endPoint y: 626, distance: 301.5
click at [819, 626] on quentale-workspace at bounding box center [728, 370] width 1456 height 741
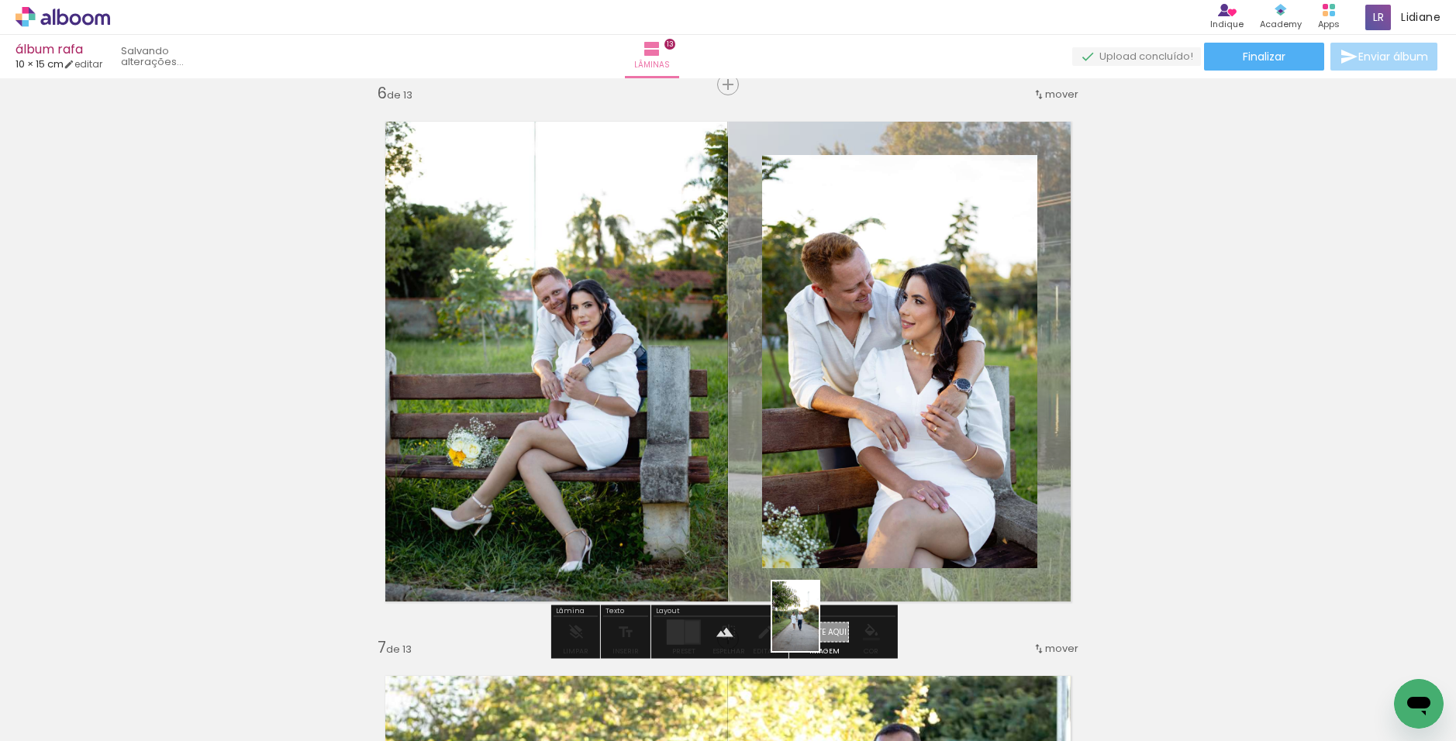
drag, startPoint x: 1301, startPoint y: 692, endPoint x: 819, endPoint y: 628, distance: 486.5
click at [819, 628] on quentale-workspace at bounding box center [728, 370] width 1456 height 741
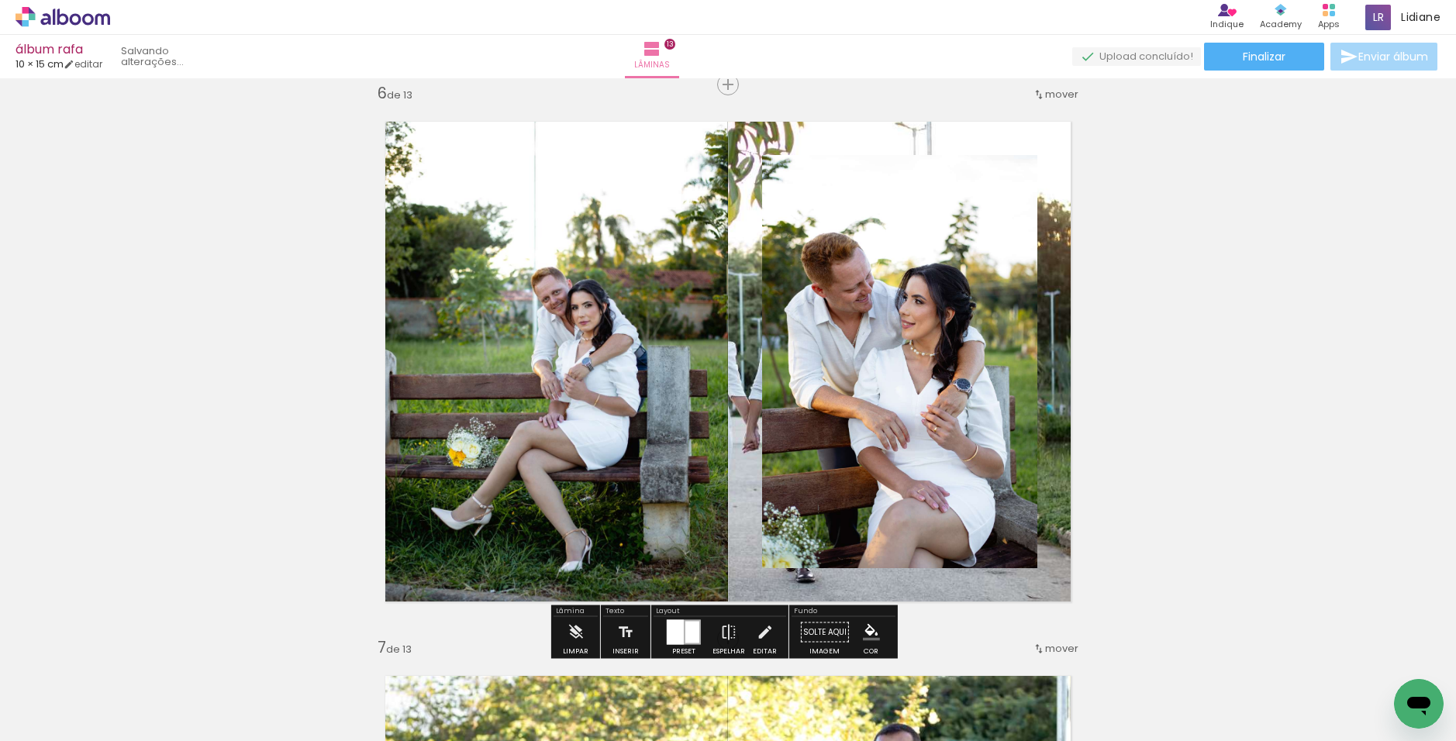
click at [1050, 398] on quentale-layouter at bounding box center [727, 362] width 721 height 516
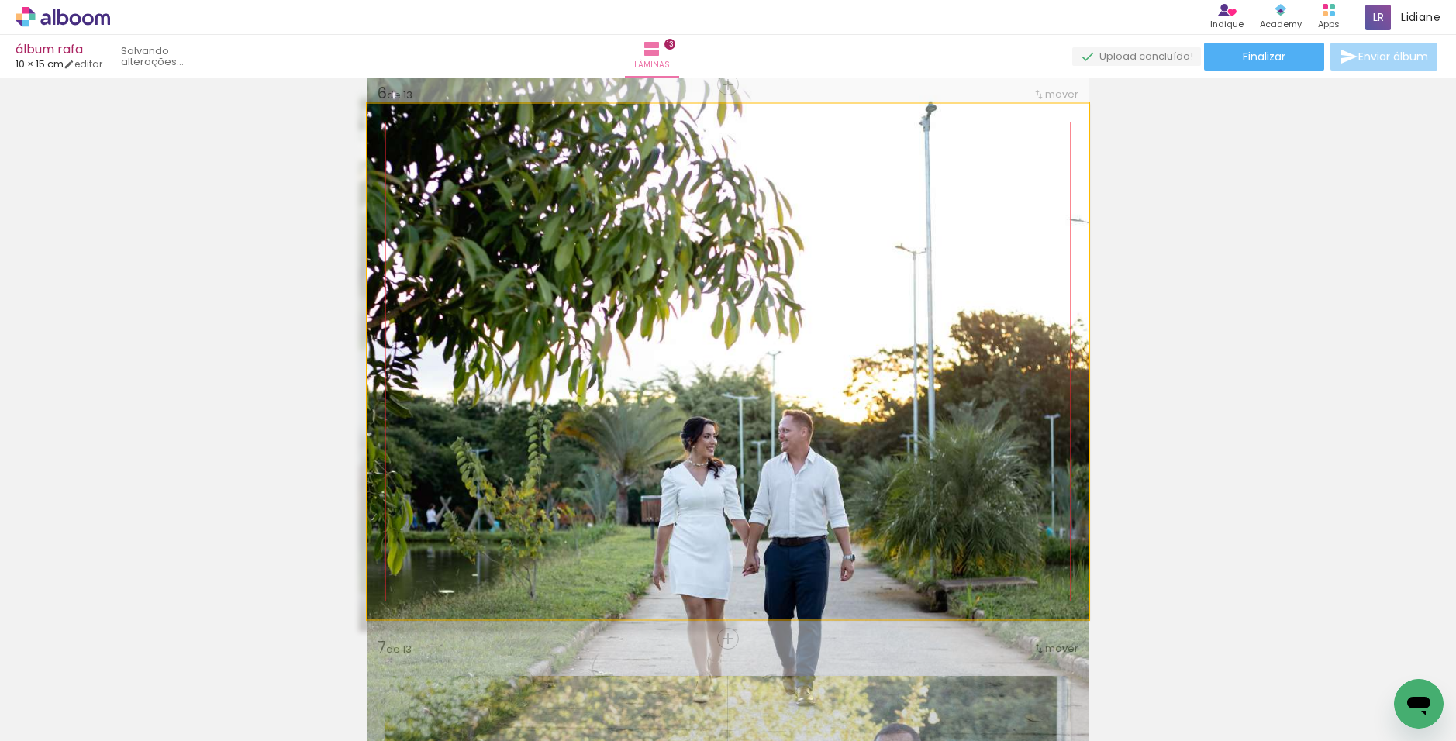
drag, startPoint x: 876, startPoint y: 323, endPoint x: 885, endPoint y: 425, distance: 101.9
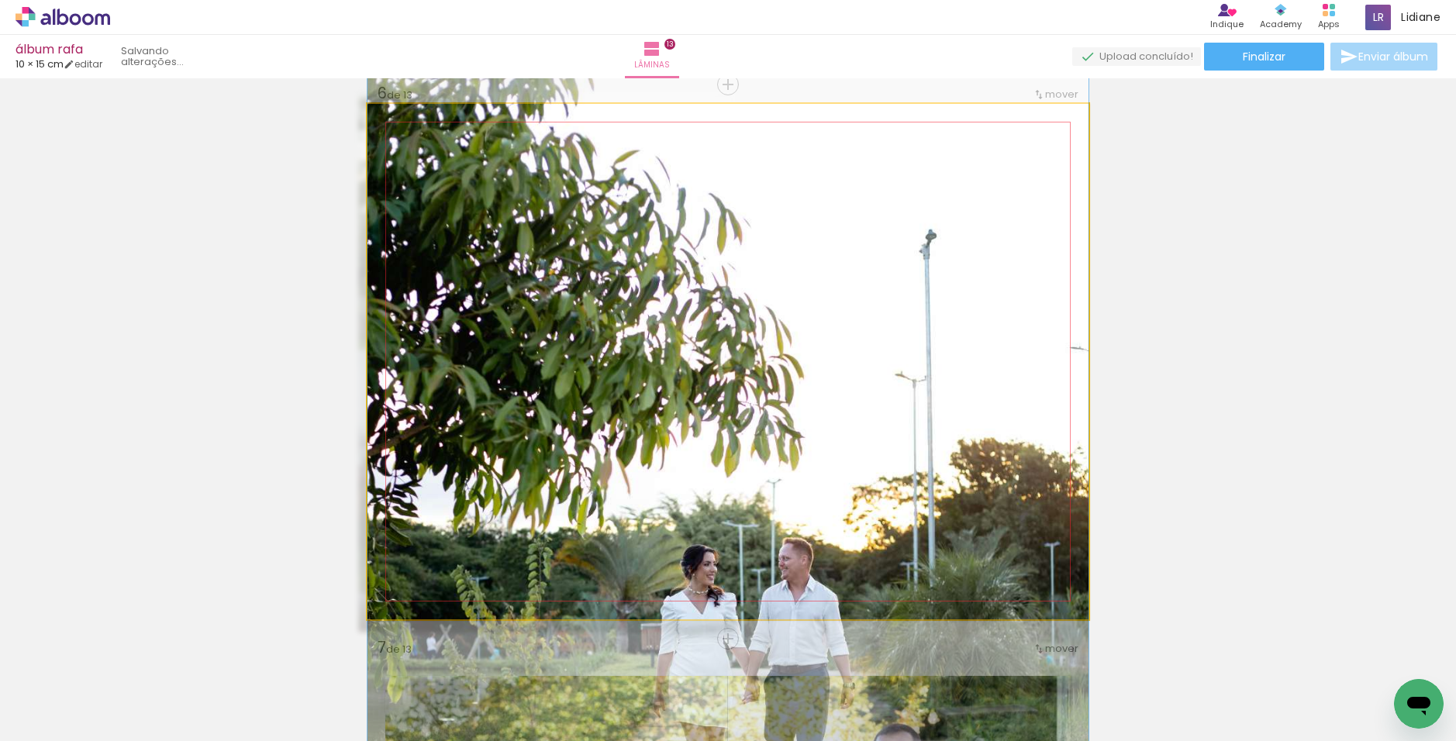
drag, startPoint x: 833, startPoint y: 302, endPoint x: 854, endPoint y: 222, distance: 82.4
drag, startPoint x: 816, startPoint y: 267, endPoint x: 736, endPoint y: 398, distance: 154.1
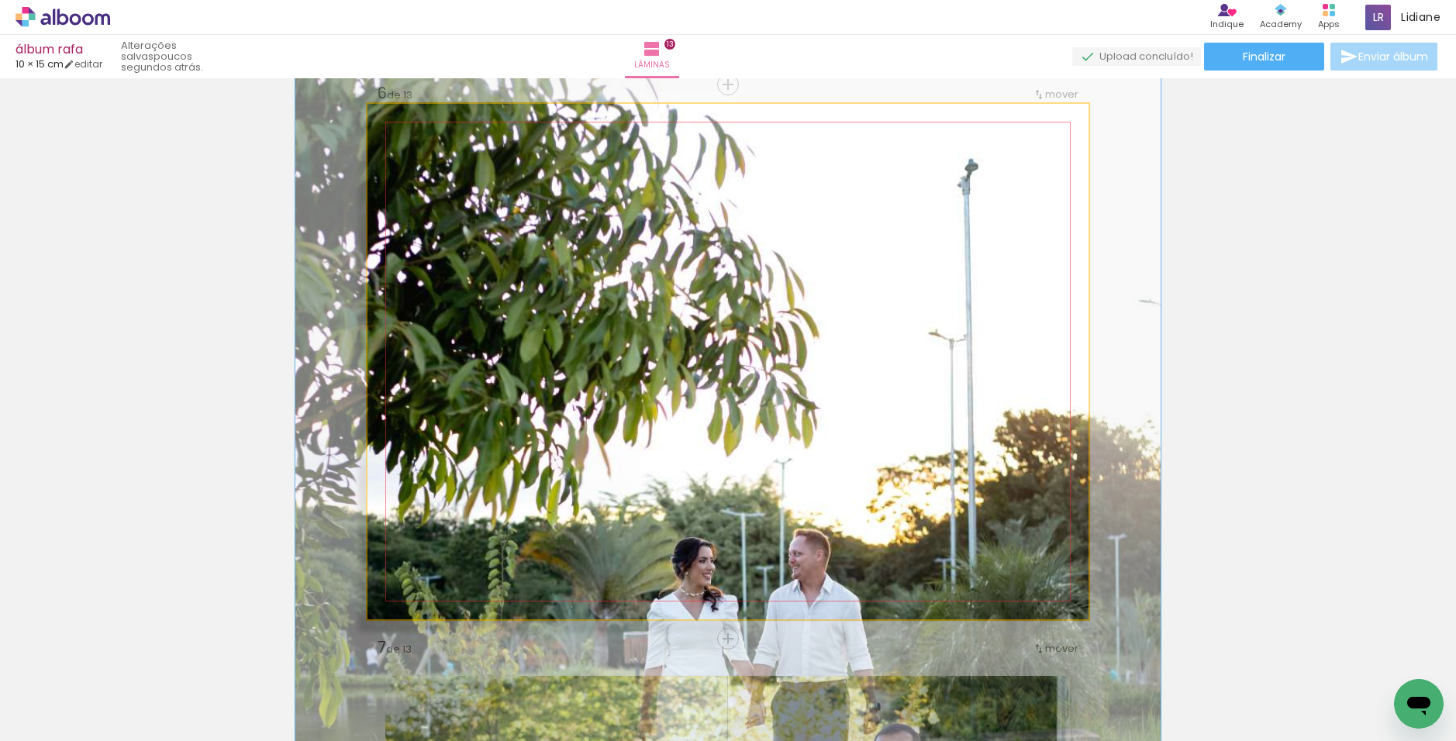
drag, startPoint x: 423, startPoint y: 142, endPoint x: 563, endPoint y: 178, distance: 144.8
type paper-slider "125"
click at [436, 143] on div at bounding box center [438, 143] width 14 height 14
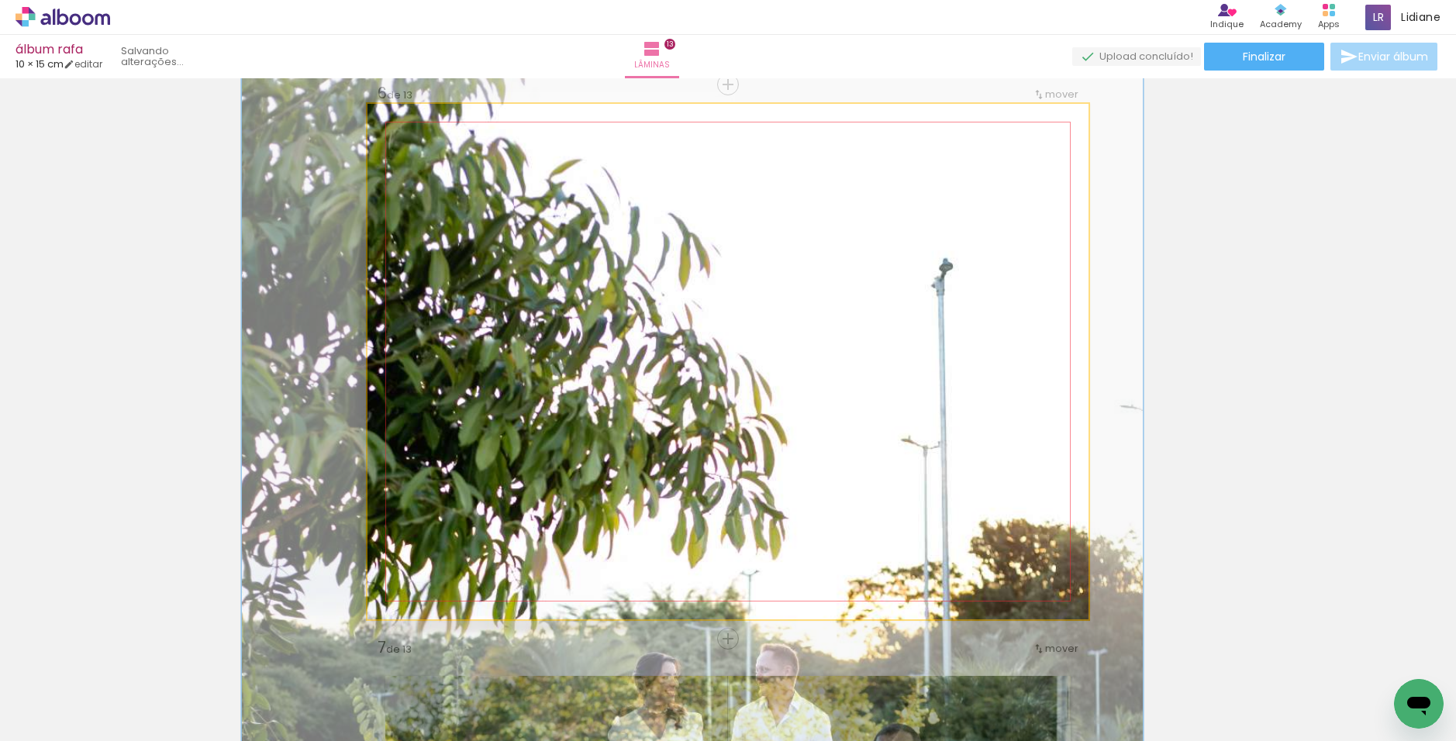
drag, startPoint x: 628, startPoint y: 208, endPoint x: 592, endPoint y: 322, distance: 119.6
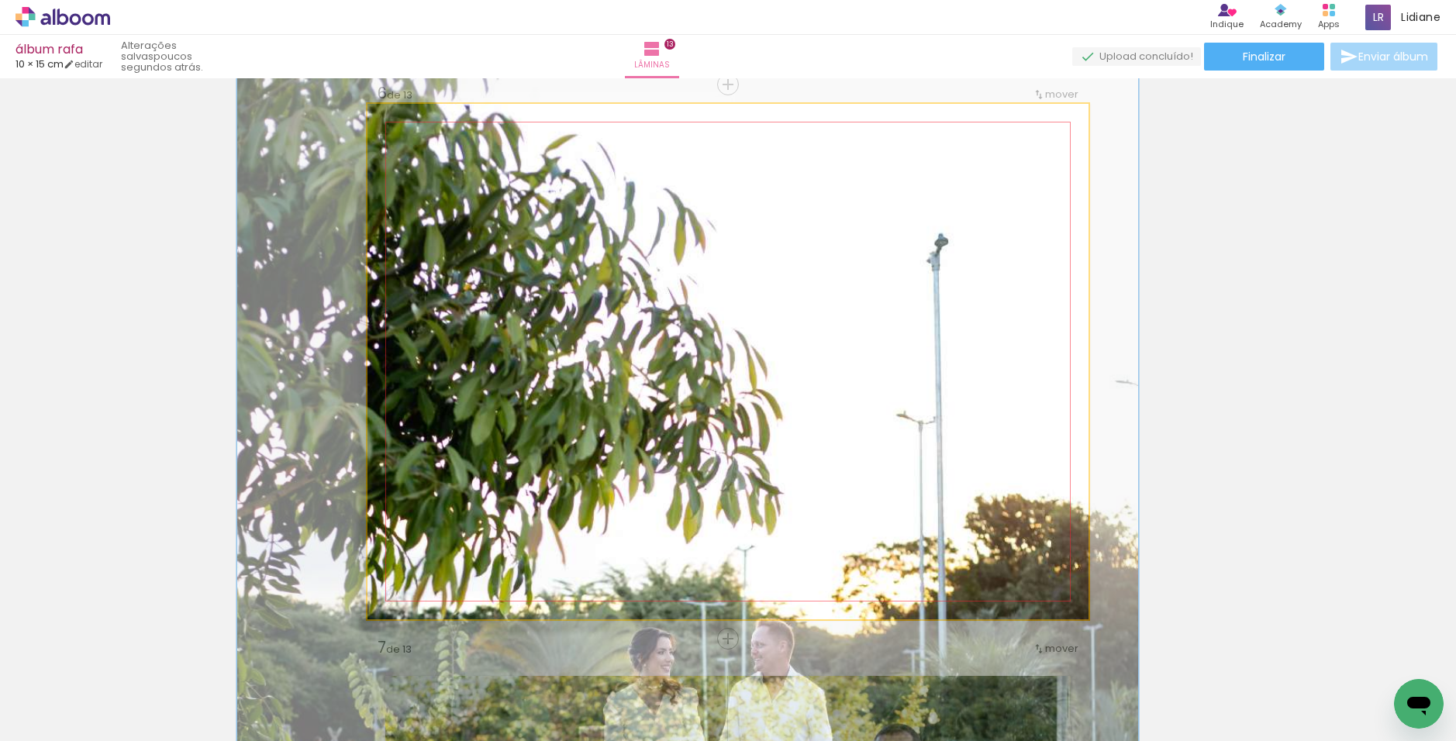
drag, startPoint x: 660, startPoint y: 236, endPoint x: 655, endPoint y: 212, distance: 25.2
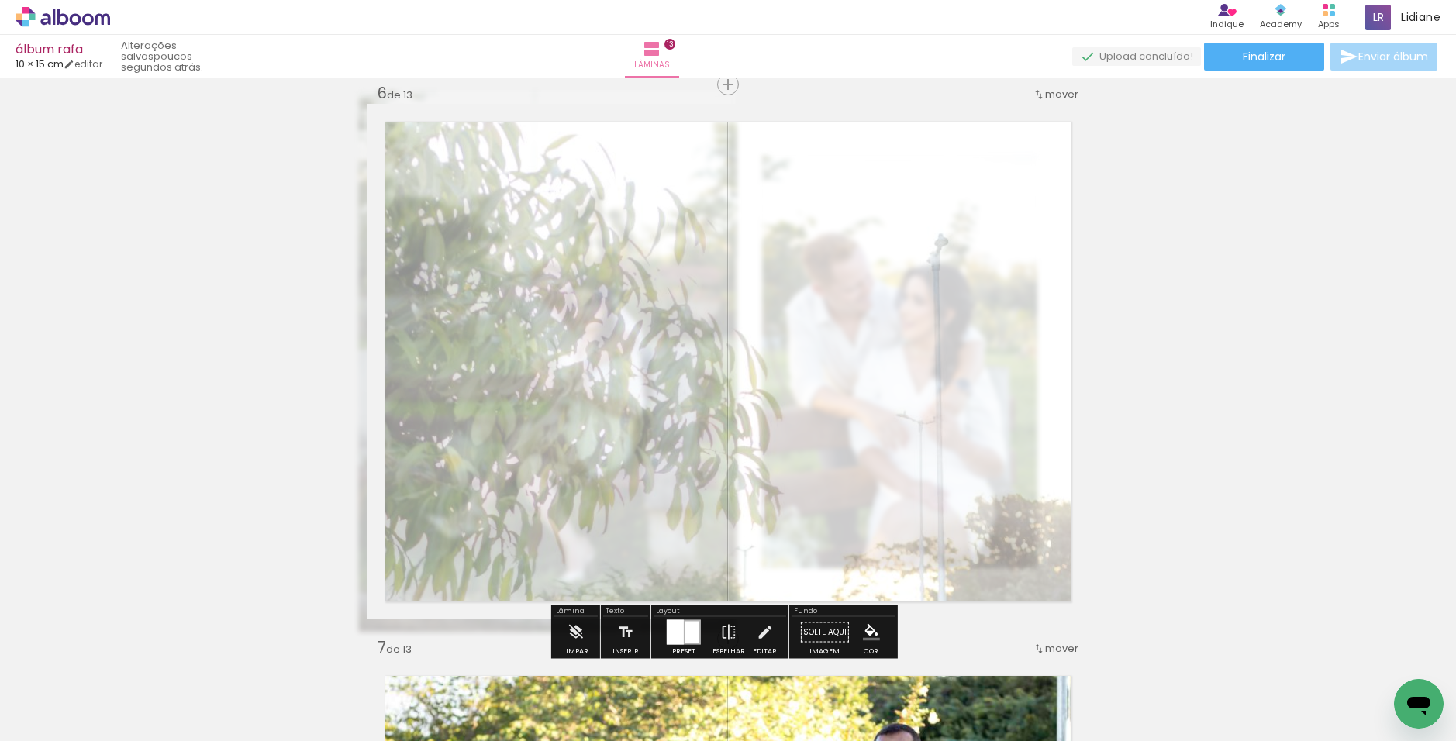
drag, startPoint x: 585, startPoint y: 147, endPoint x: 543, endPoint y: 155, distance: 43.5
type paper-slider "30"
click at [543, 155] on div at bounding box center [553, 143] width 25 height 25
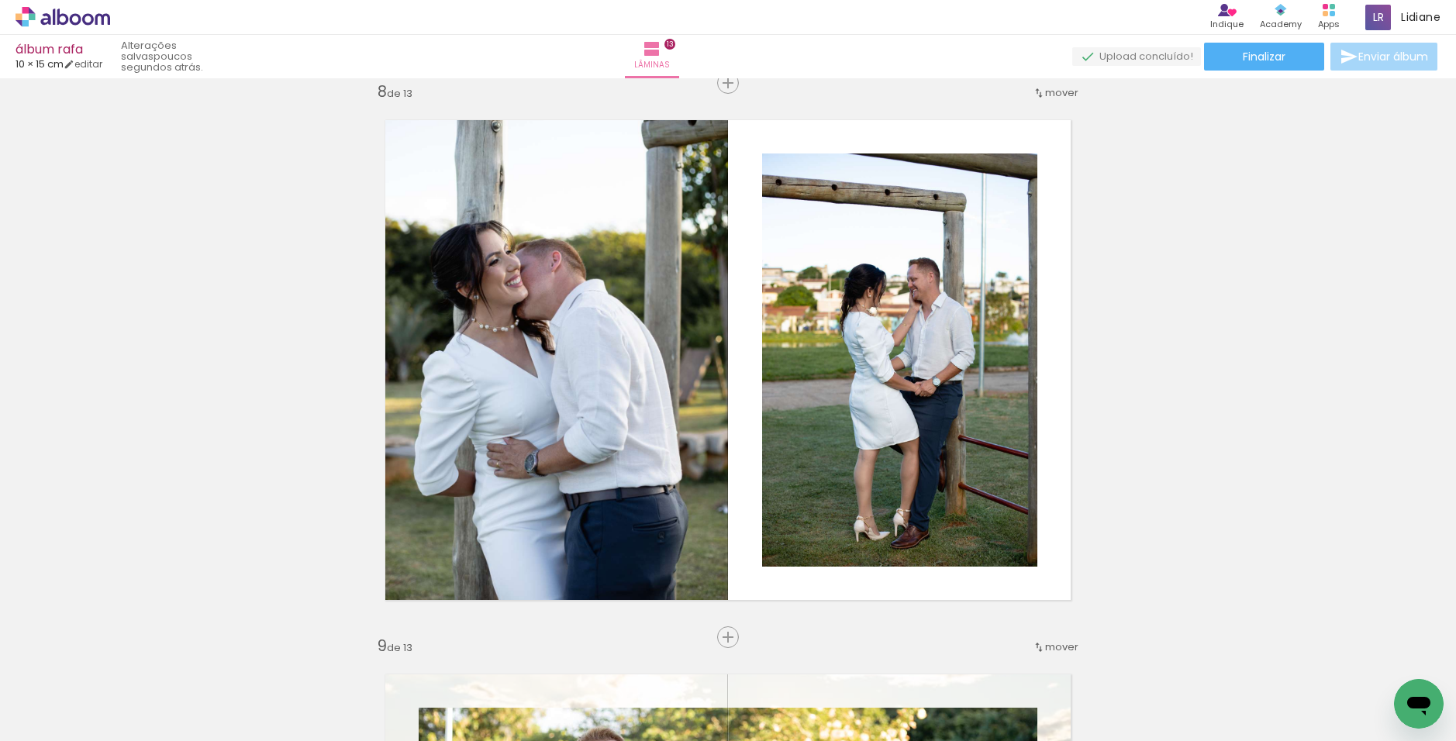
scroll to position [3954, 0]
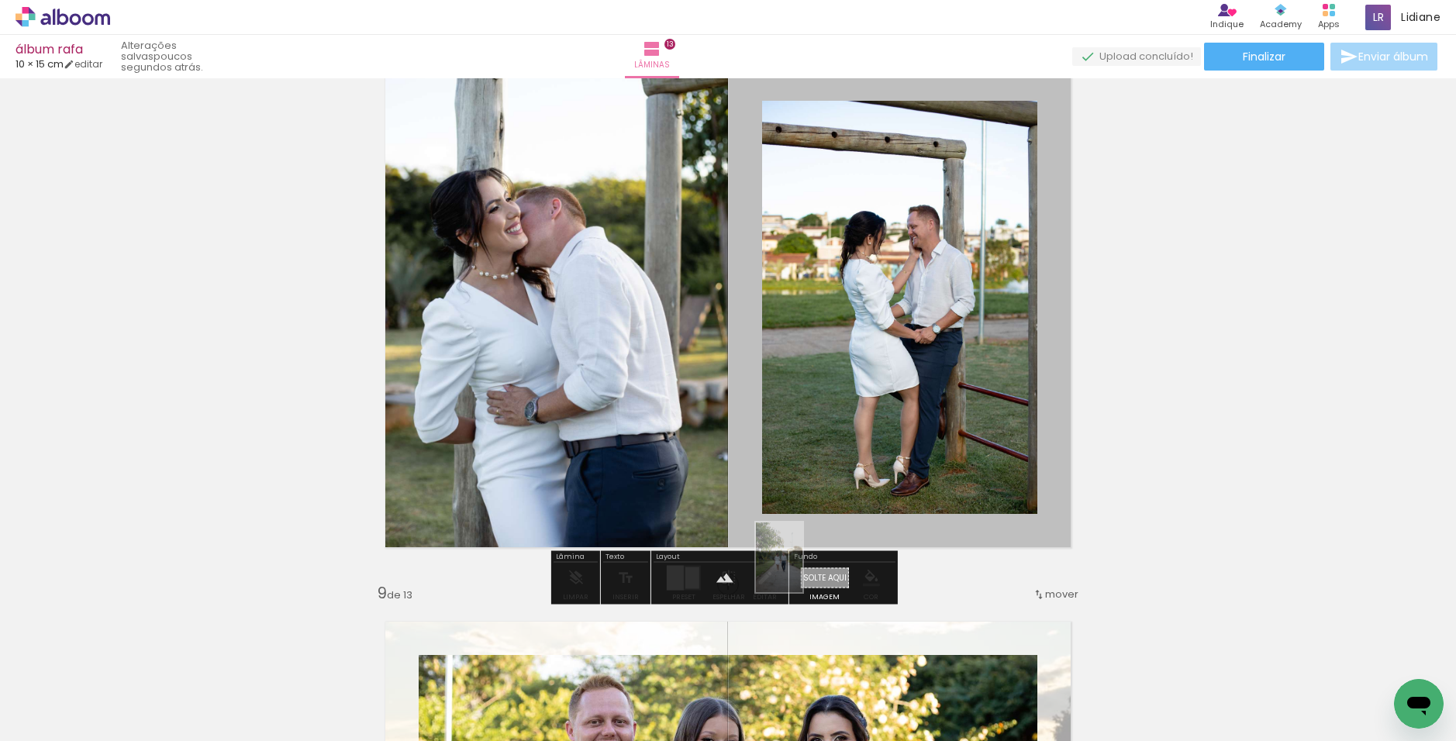
drag, startPoint x: 1286, startPoint y: 690, endPoint x: 802, endPoint y: 569, distance: 498.7
click at [802, 569] on quentale-workspace at bounding box center [728, 370] width 1456 height 741
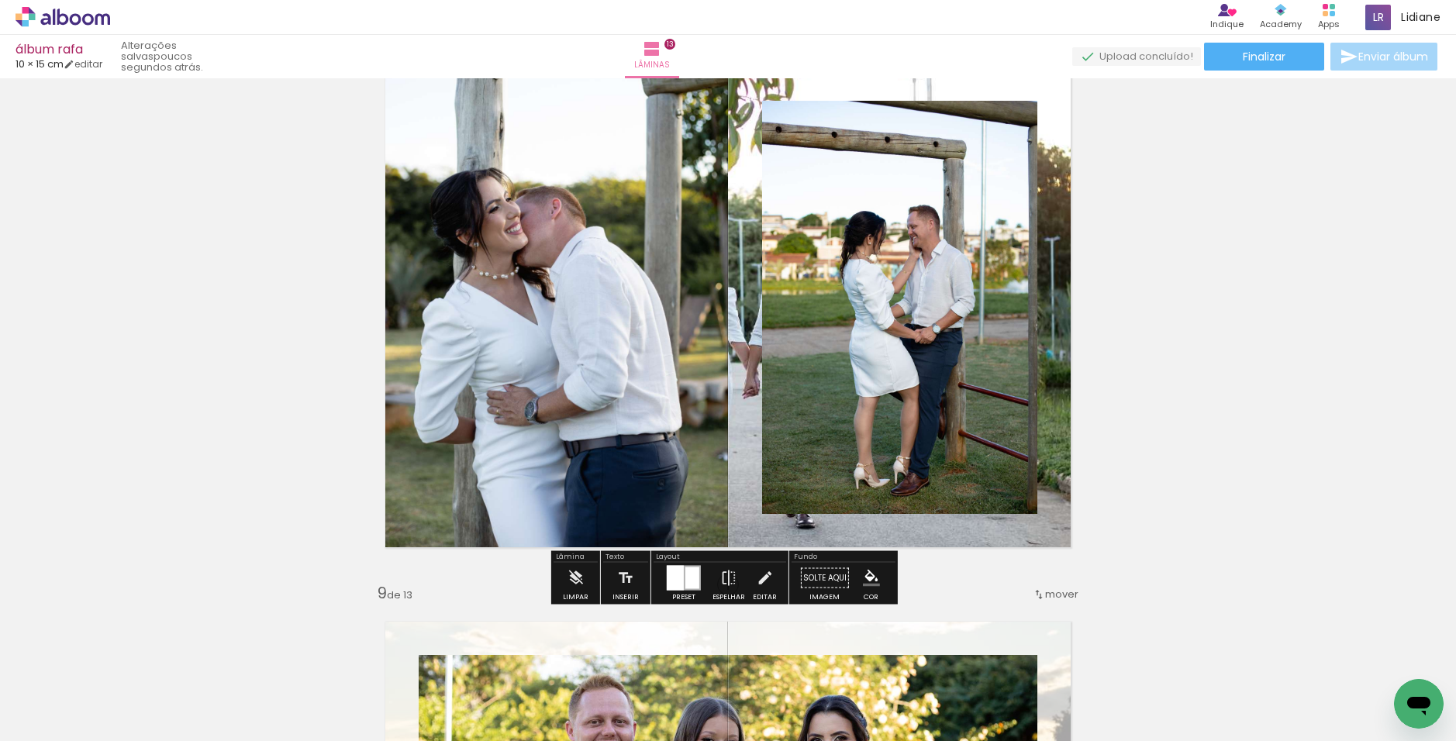
click at [1044, 432] on quentale-layouter at bounding box center [727, 308] width 721 height 516
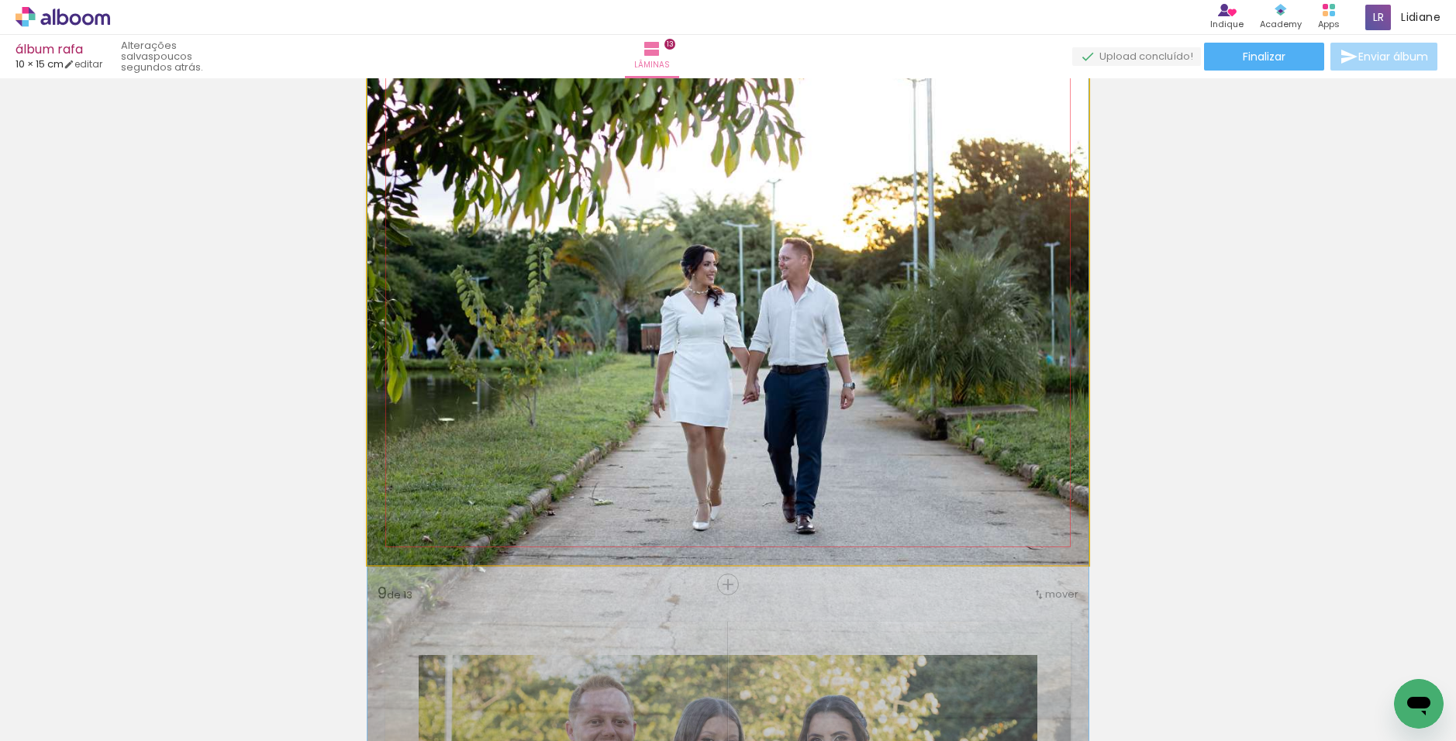
drag, startPoint x: 788, startPoint y: 236, endPoint x: 797, endPoint y: 430, distance: 194.0
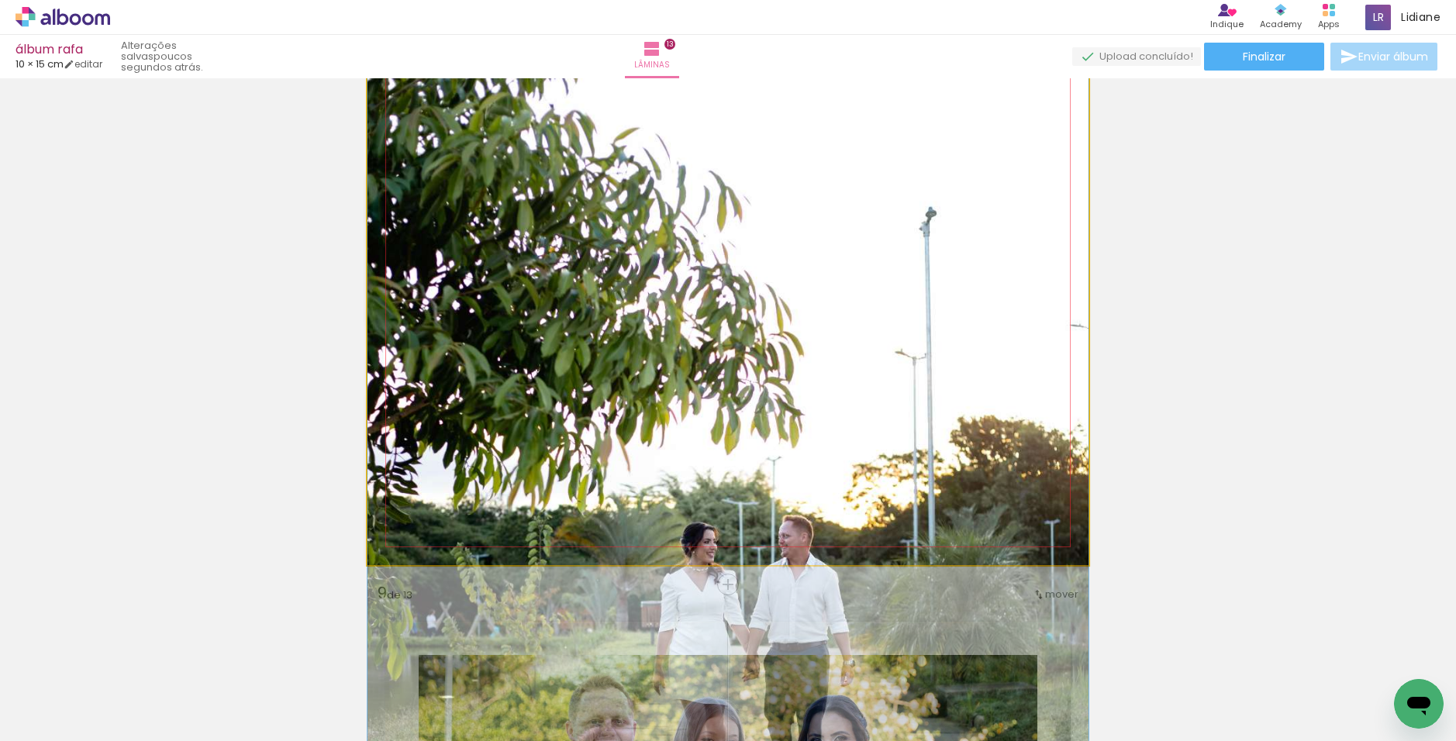
drag, startPoint x: 768, startPoint y: 230, endPoint x: 768, endPoint y: 374, distance: 144.2
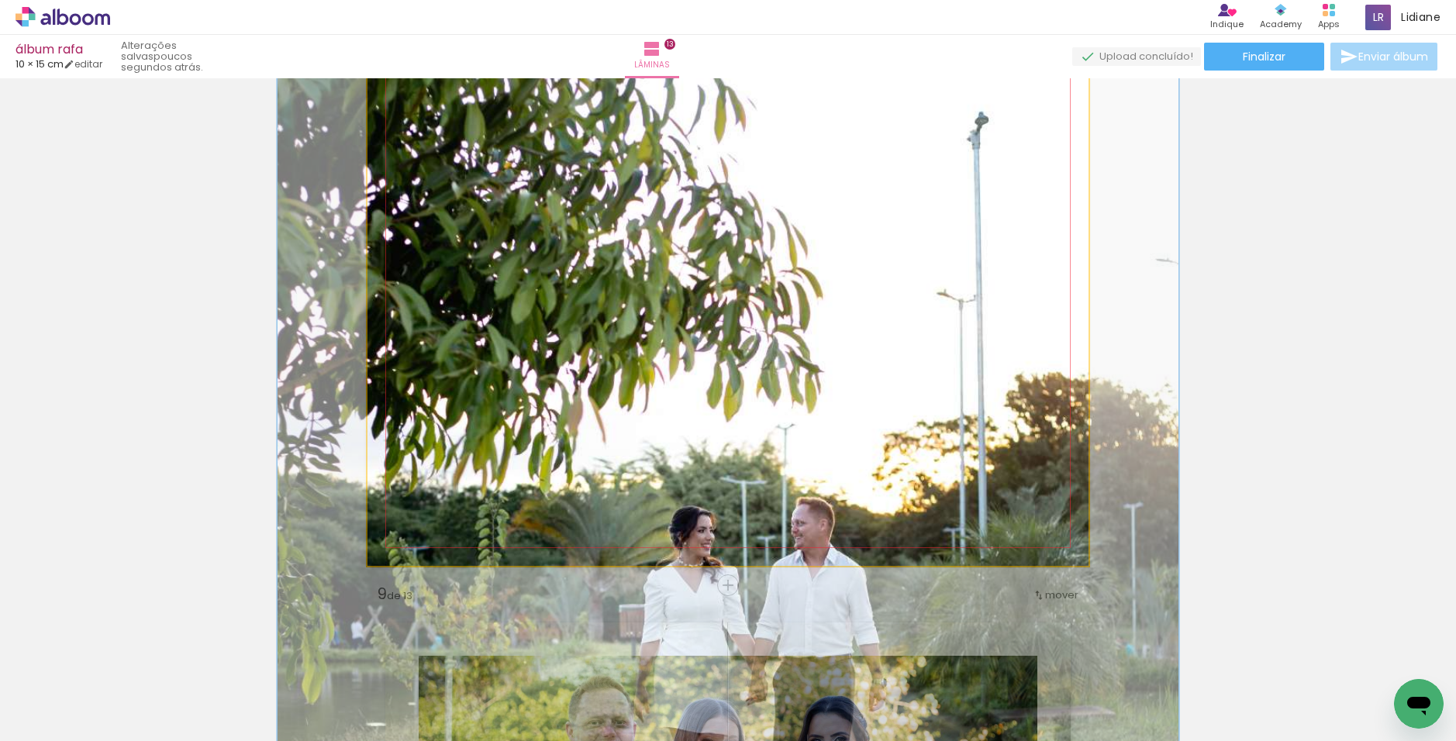
drag, startPoint x: 427, startPoint y: 86, endPoint x: 440, endPoint y: 88, distance: 13.4
type paper-slider "125"
click at [440, 88] on div at bounding box center [440, 90] width 25 height 25
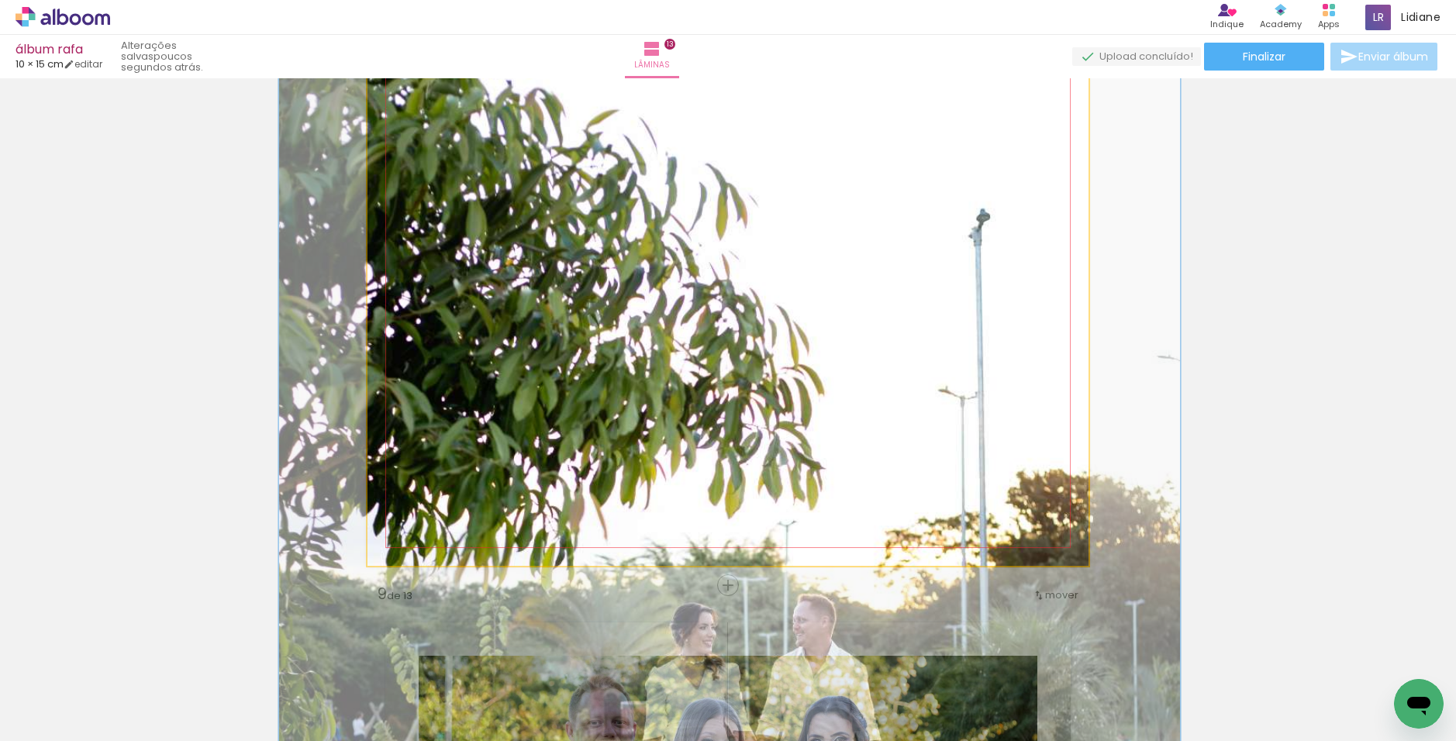
drag, startPoint x: 594, startPoint y: 164, endPoint x: 595, endPoint y: 257, distance: 93.0
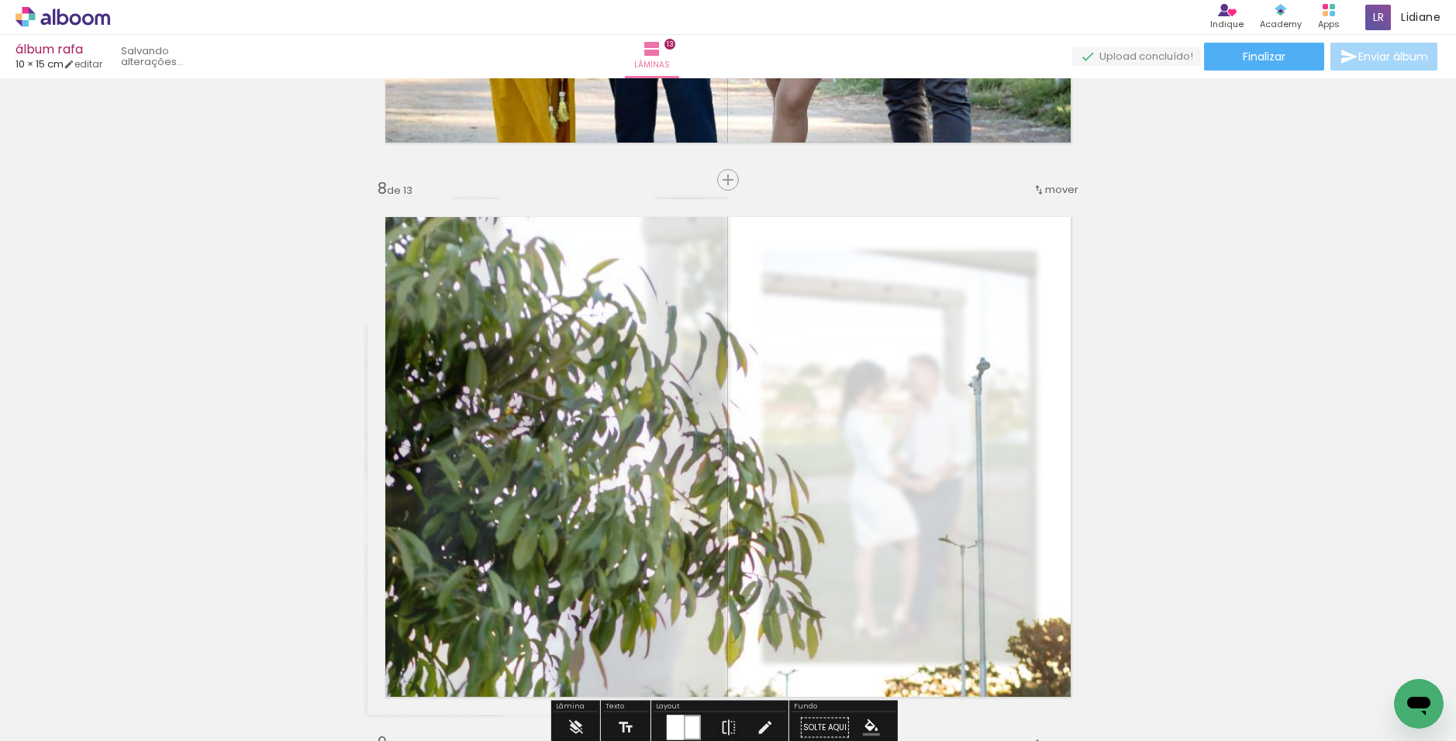
scroll to position [3798, 0]
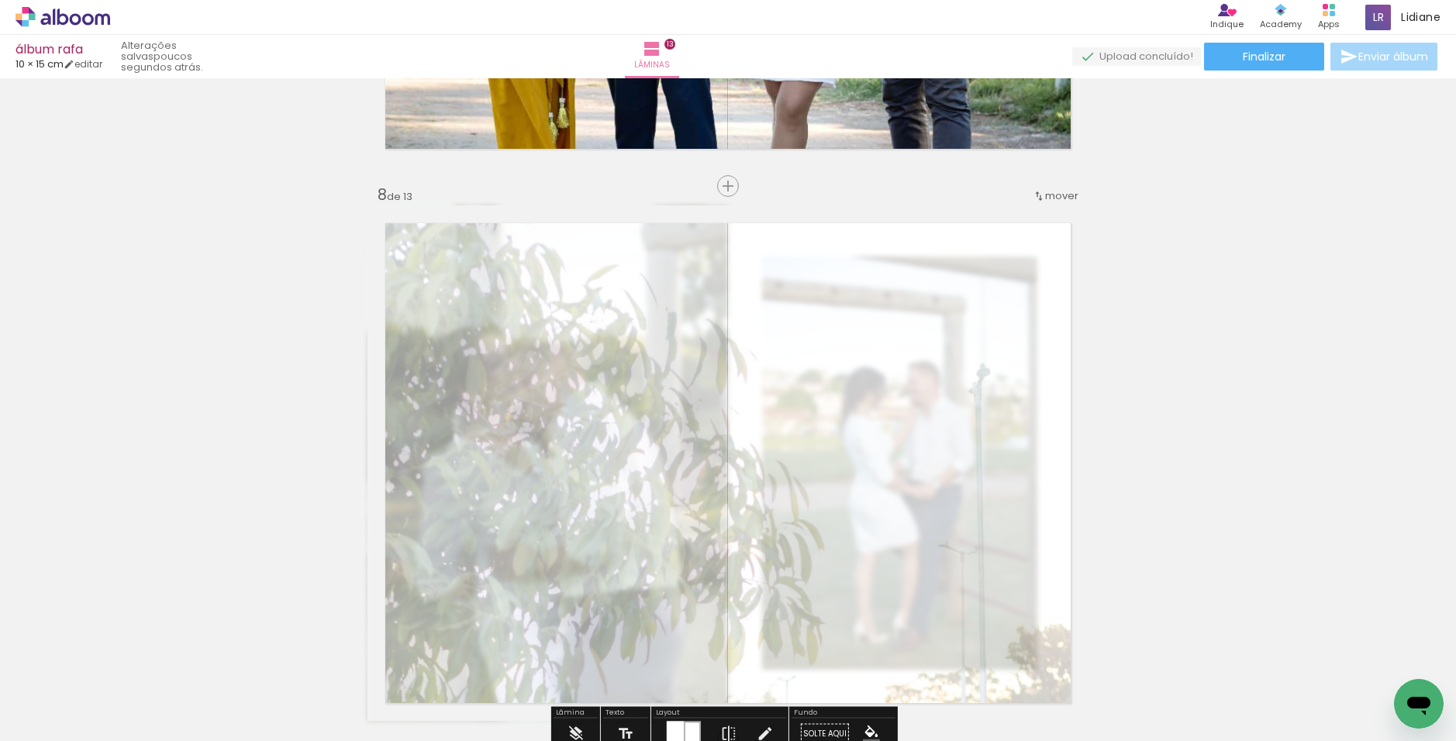
drag, startPoint x: 587, startPoint y: 247, endPoint x: 542, endPoint y: 257, distance: 46.3
type paper-slider "25"
click at [542, 257] on quentale-photo at bounding box center [727, 463] width 721 height 516
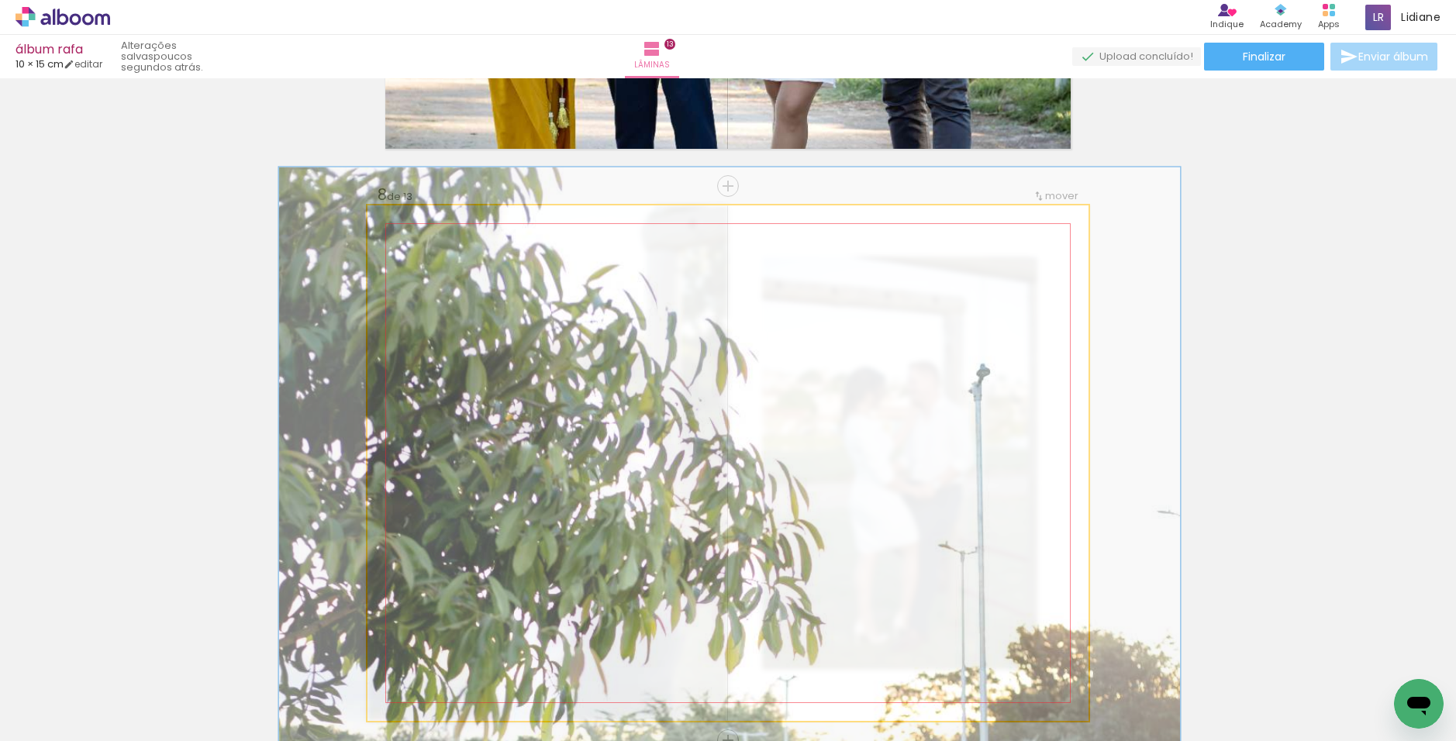
click at [1070, 339] on quentale-photo at bounding box center [727, 463] width 721 height 516
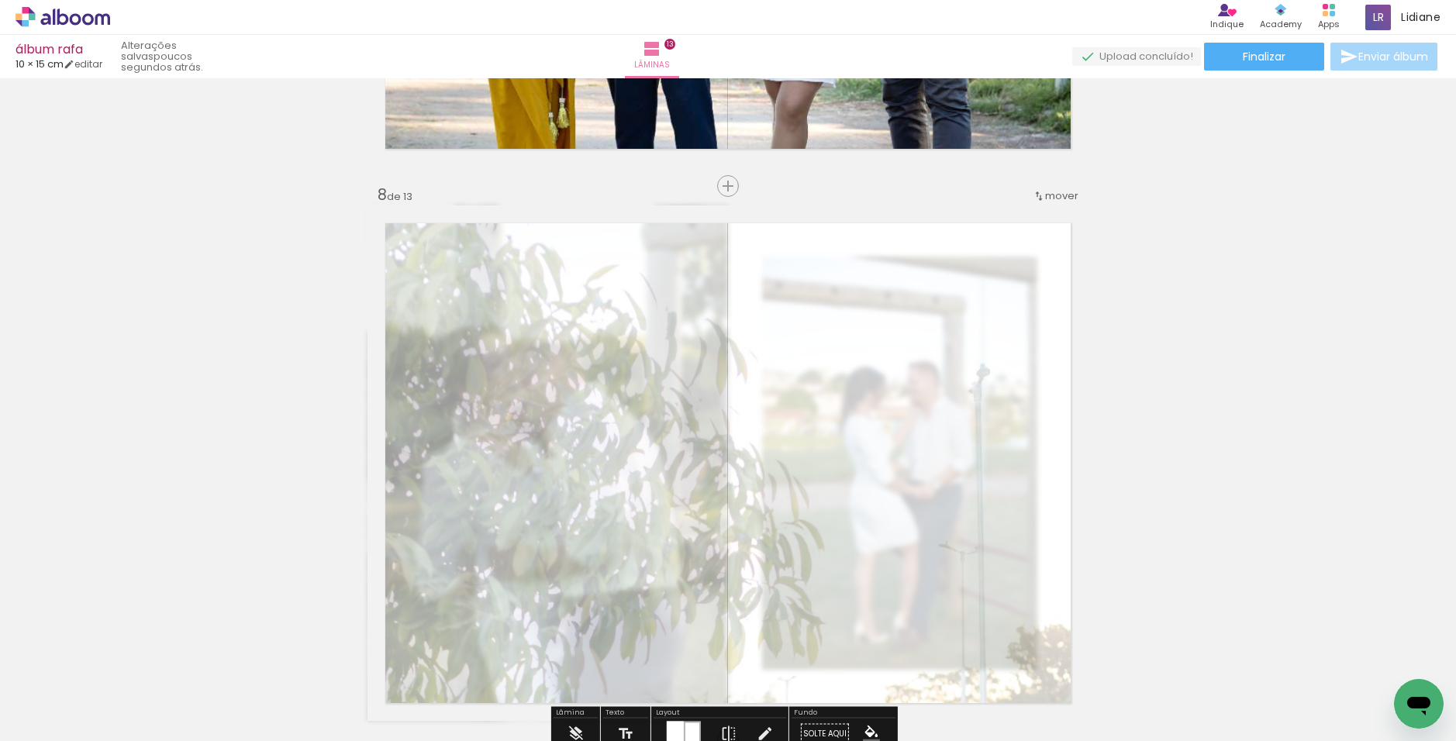
click at [1237, 395] on div "Inserir lâmina 1 de 13 Inserir lâmina 2 de 13 Inserir lâmina 3 de 13 Inserir lâ…" at bounding box center [728, 166] width 1456 height 7761
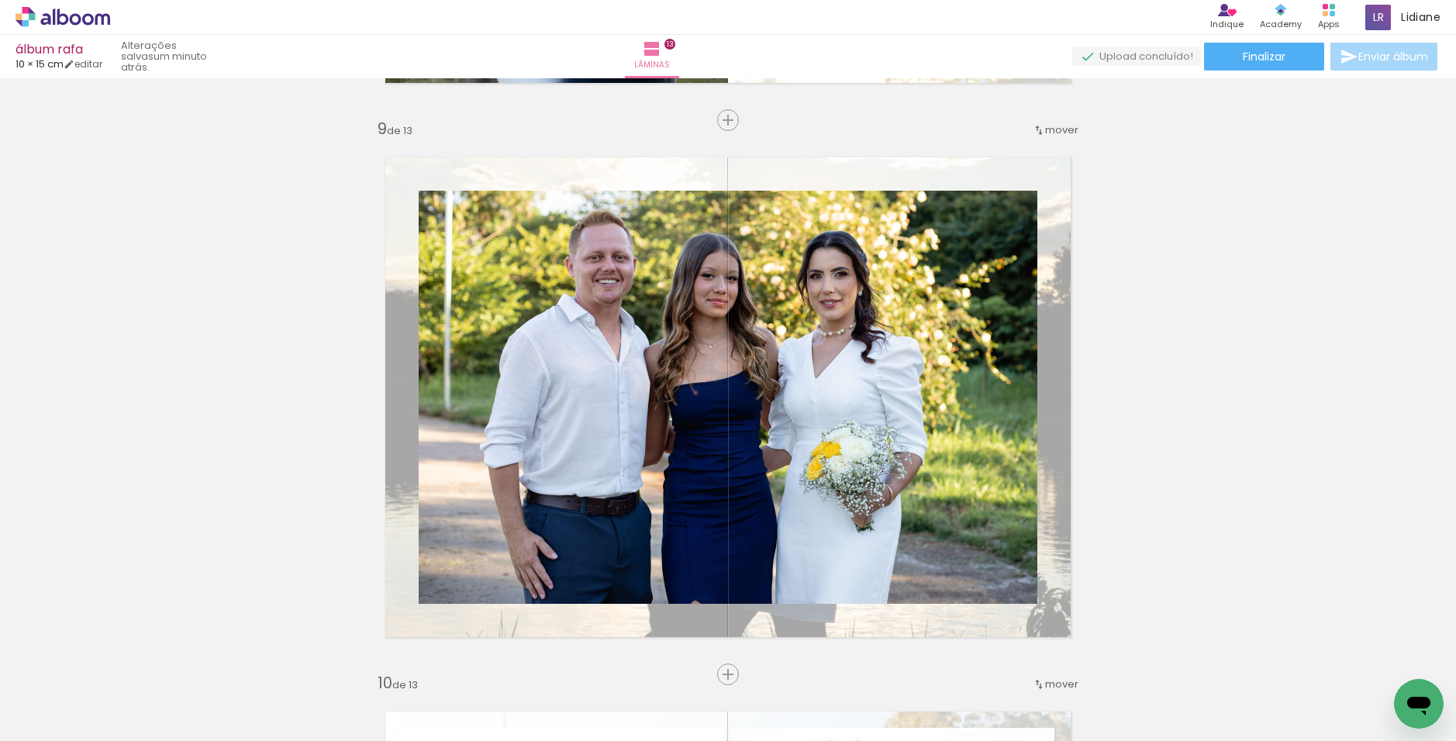
scroll to position [4496, 0]
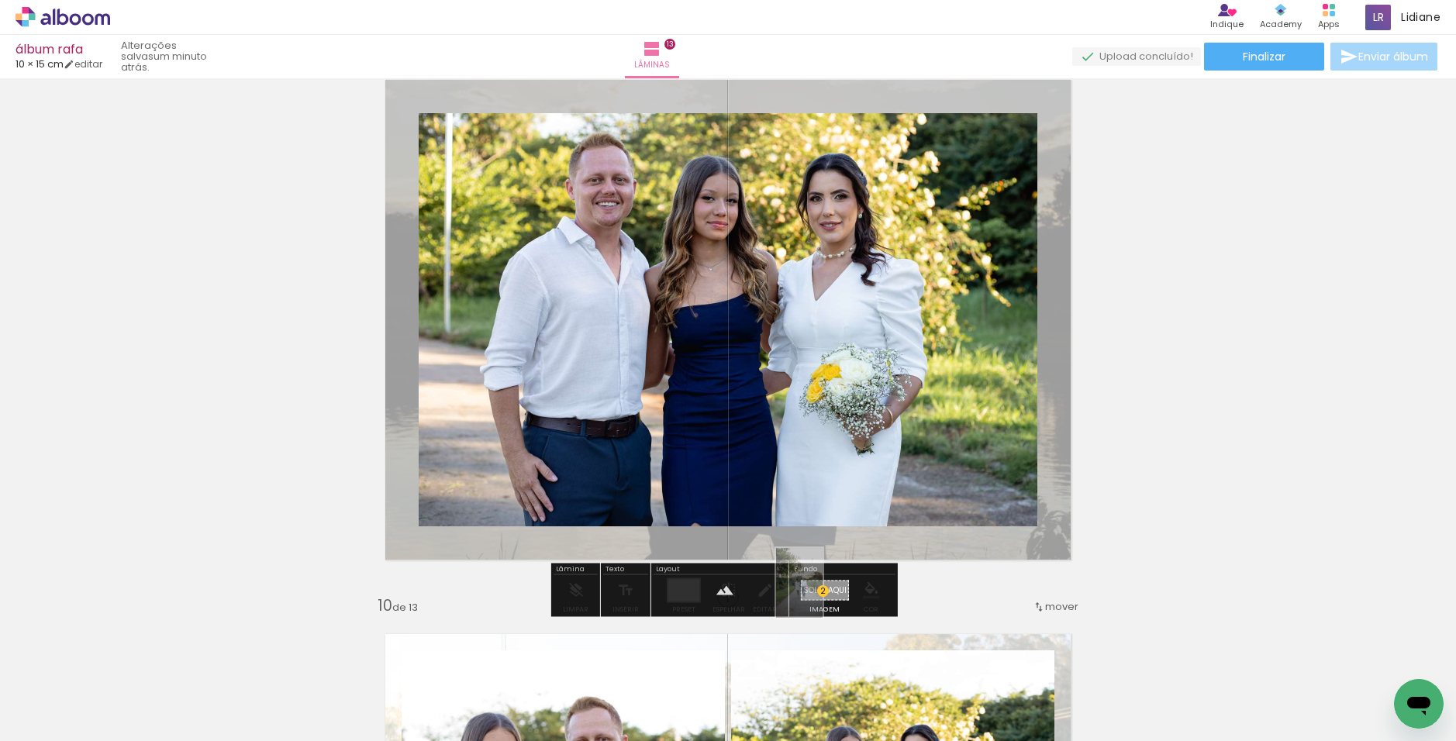
drag, startPoint x: 1147, startPoint y: 619, endPoint x: 833, endPoint y: 588, distance: 314.7
click at [824, 595] on quentale-workspace at bounding box center [728, 370] width 1456 height 741
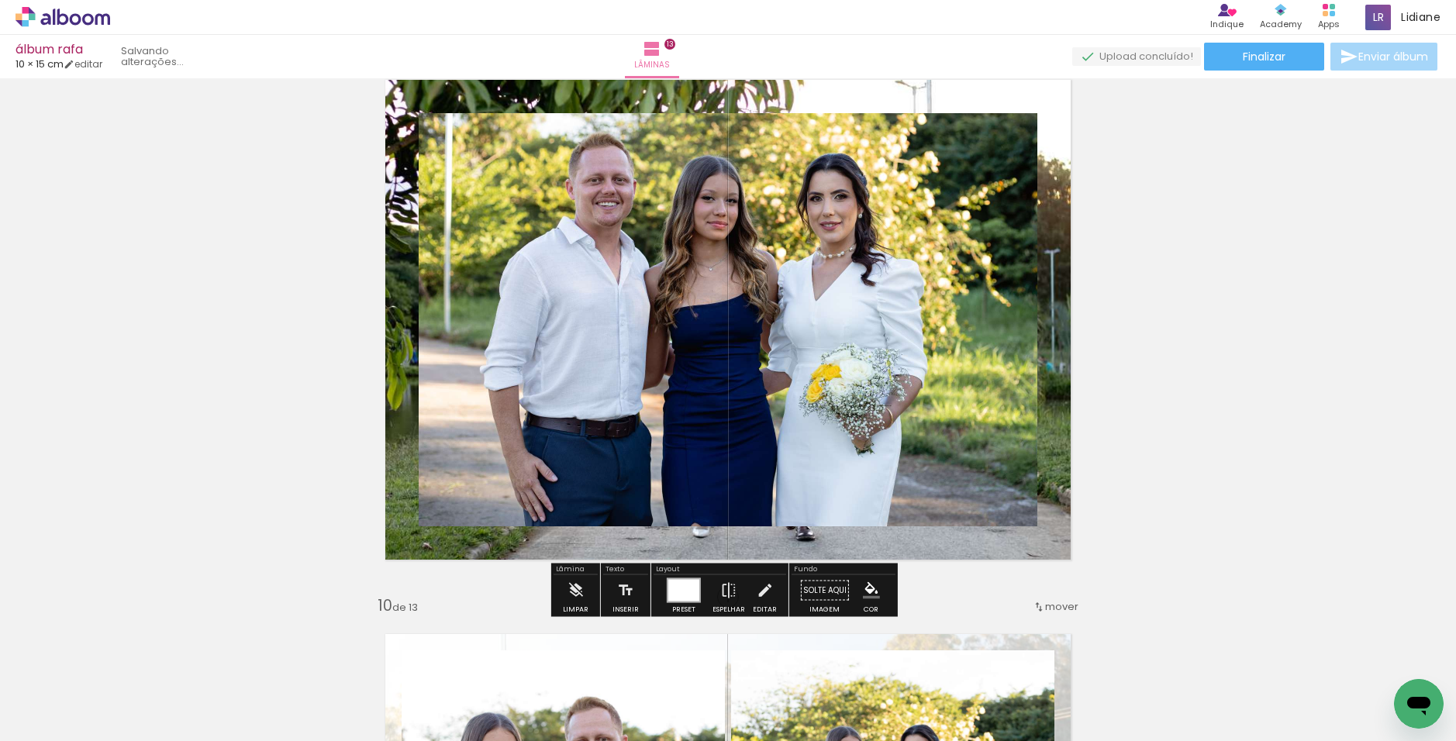
click at [1057, 414] on quentale-layouter at bounding box center [727, 320] width 721 height 516
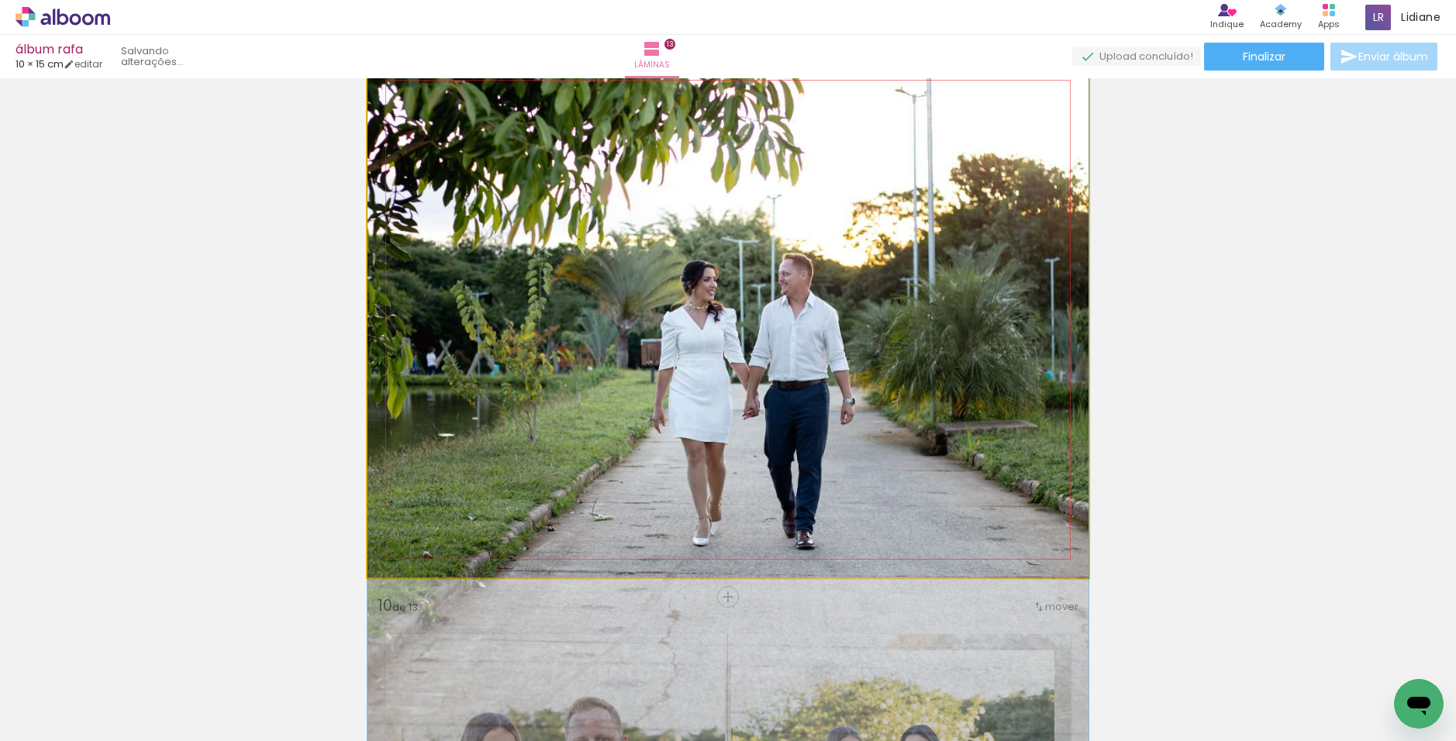
drag, startPoint x: 879, startPoint y: 275, endPoint x: 887, endPoint y: 430, distance: 155.2
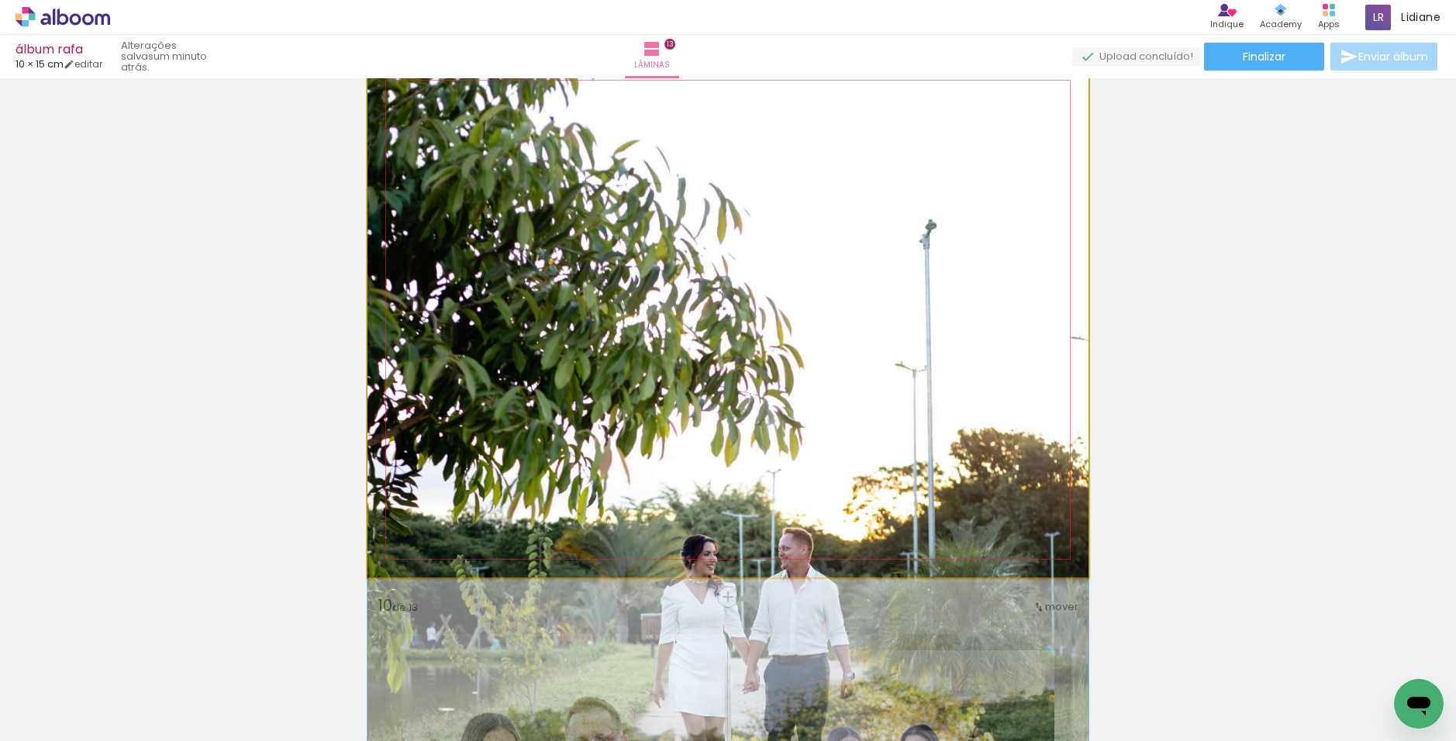
drag, startPoint x: 802, startPoint y: 232, endPoint x: 803, endPoint y: 385, distance: 152.7
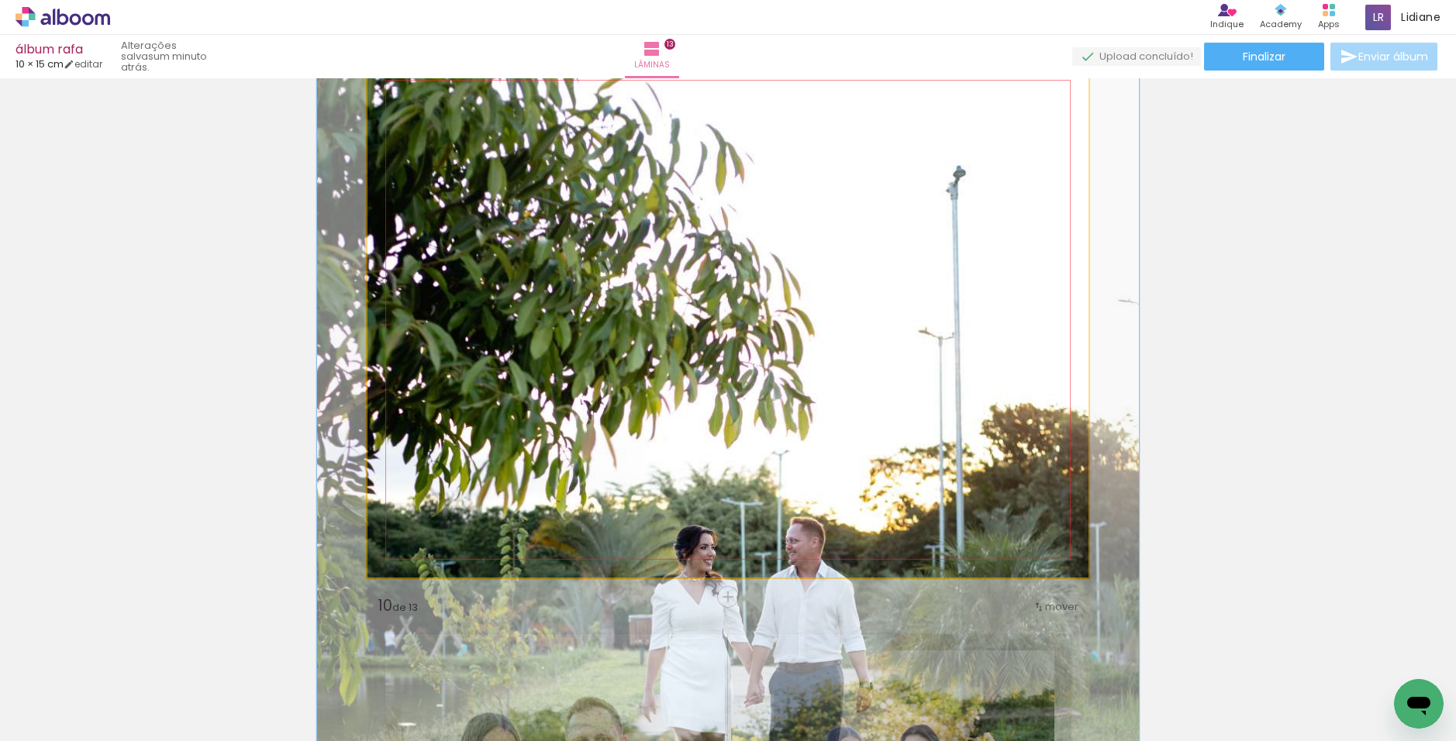
drag, startPoint x: 425, startPoint y: 110, endPoint x: 433, endPoint y: 109, distance: 7.8
type paper-slider "114"
click at [433, 109] on div at bounding box center [435, 101] width 25 height 25
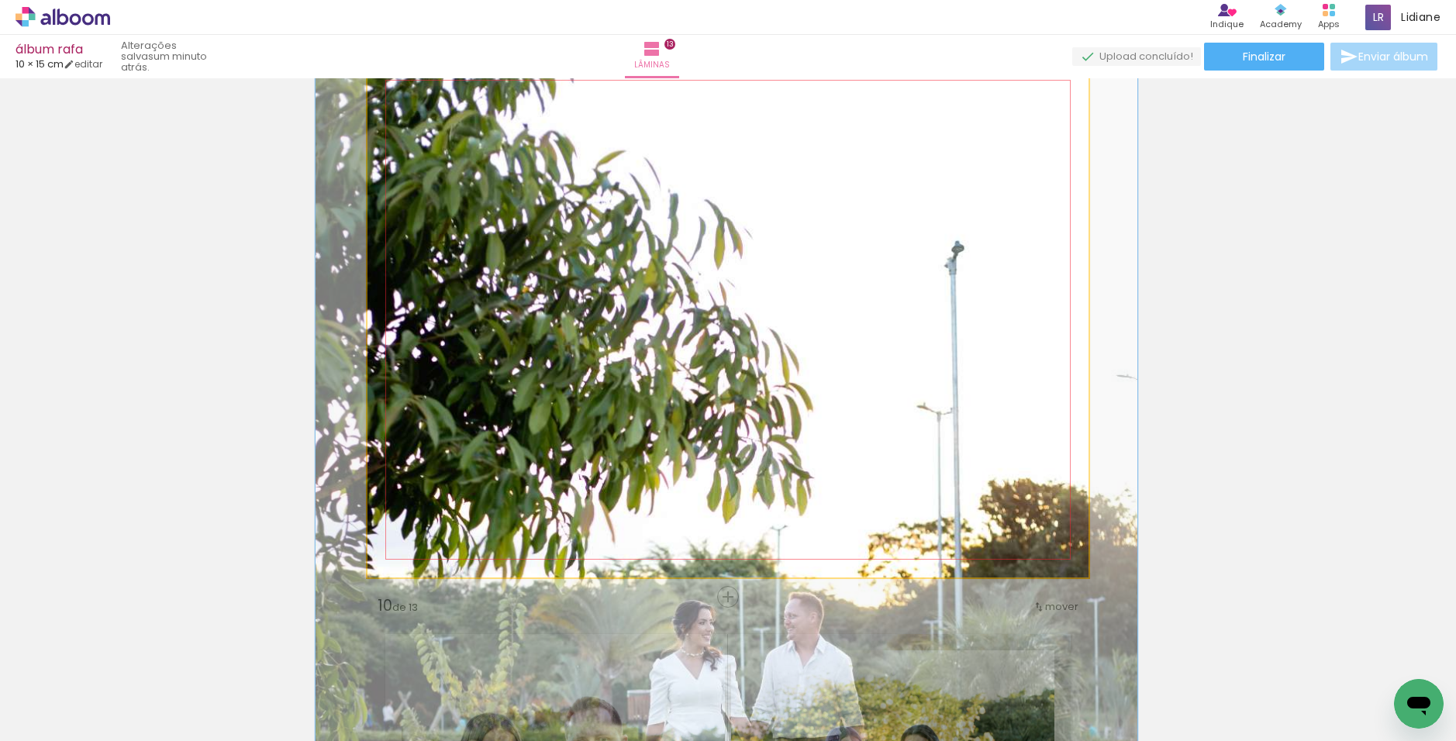
drag, startPoint x: 619, startPoint y: 174, endPoint x: 617, endPoint y: 284, distance: 110.1
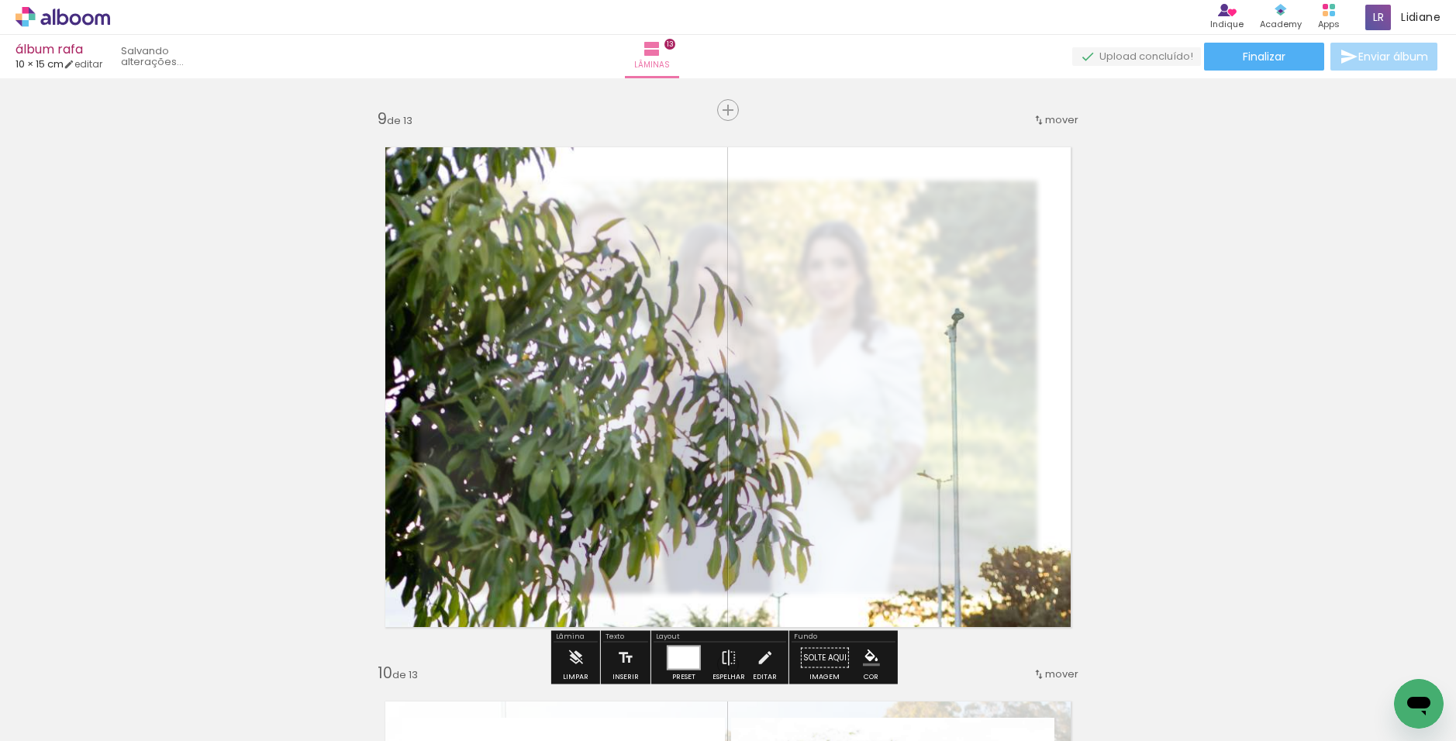
scroll to position [4418, 0]
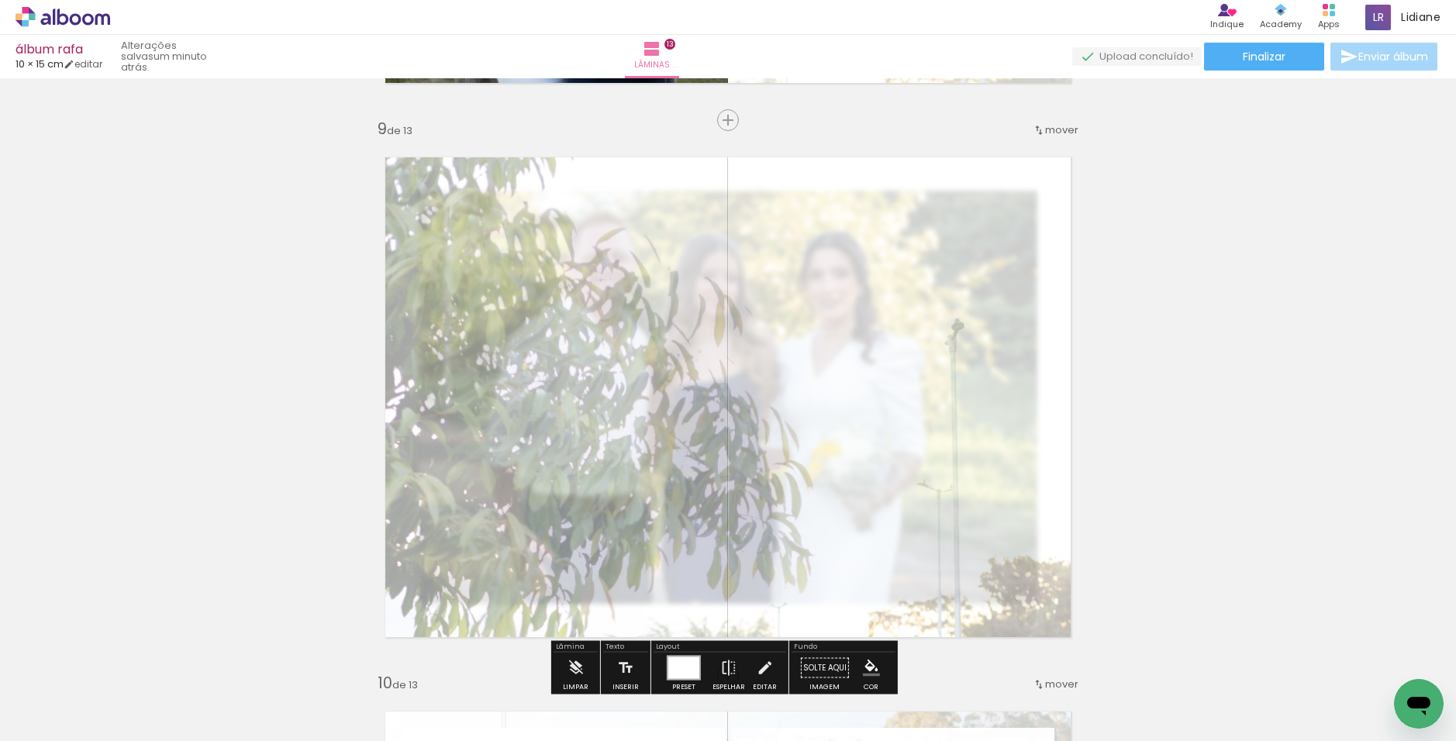
click at [552, 184] on div at bounding box center [556, 179] width 25 height 25
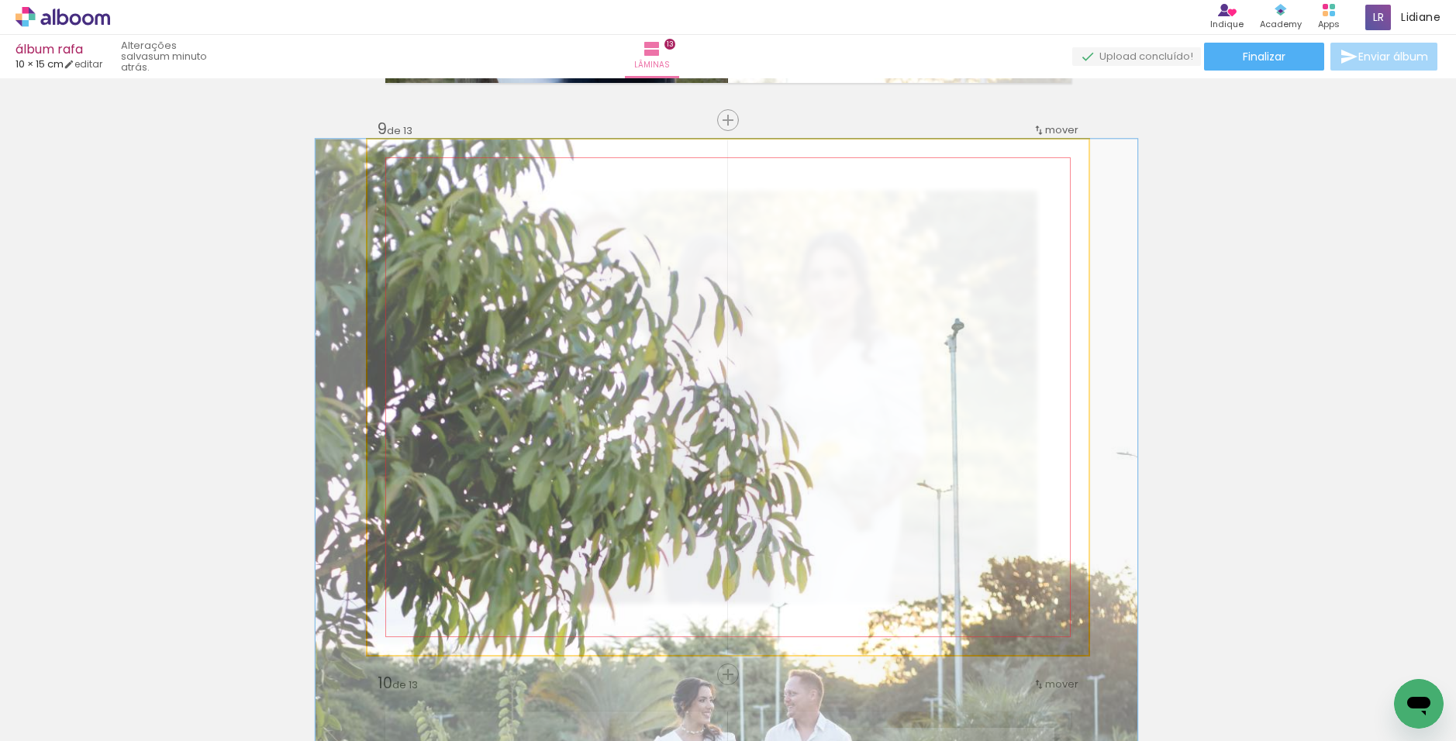
click at [1057, 280] on quentale-photo at bounding box center [727, 398] width 721 height 516
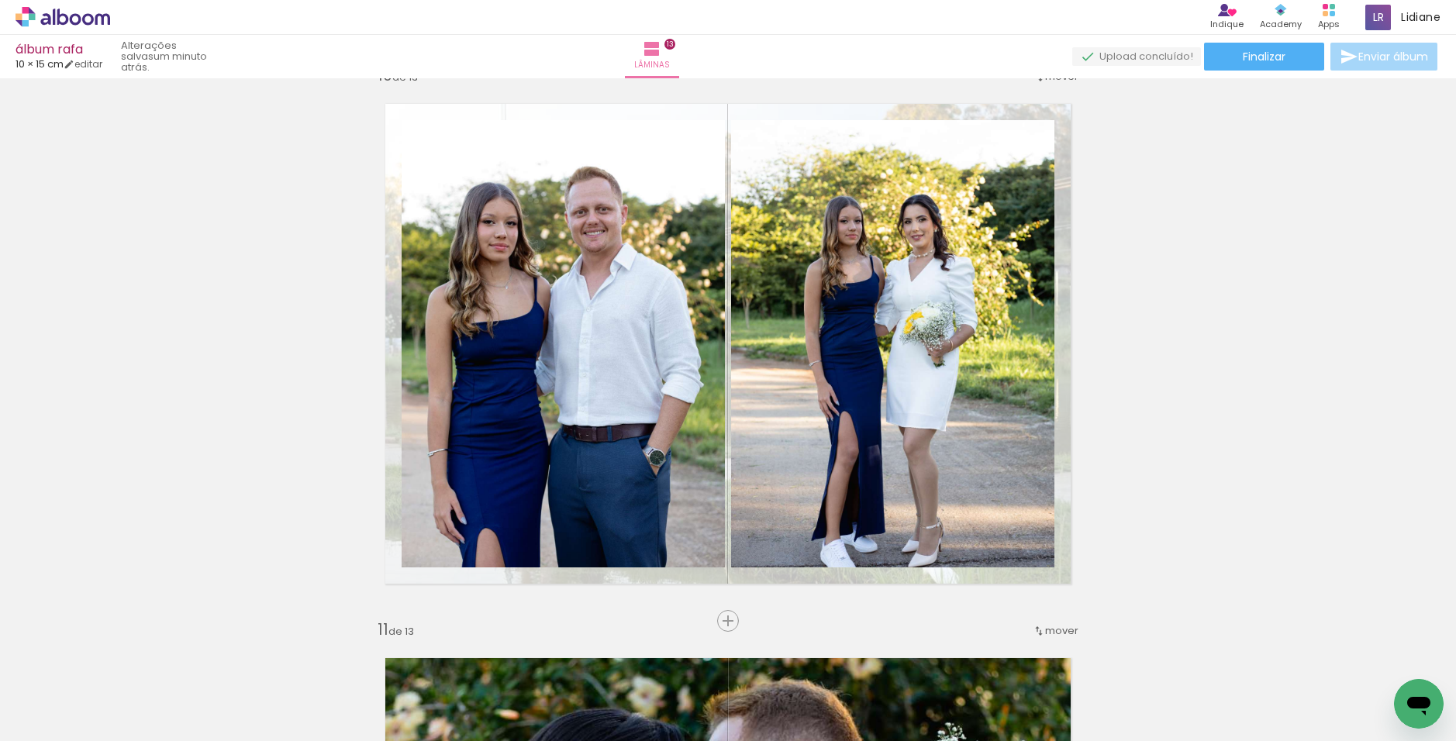
scroll to position [5039, 0]
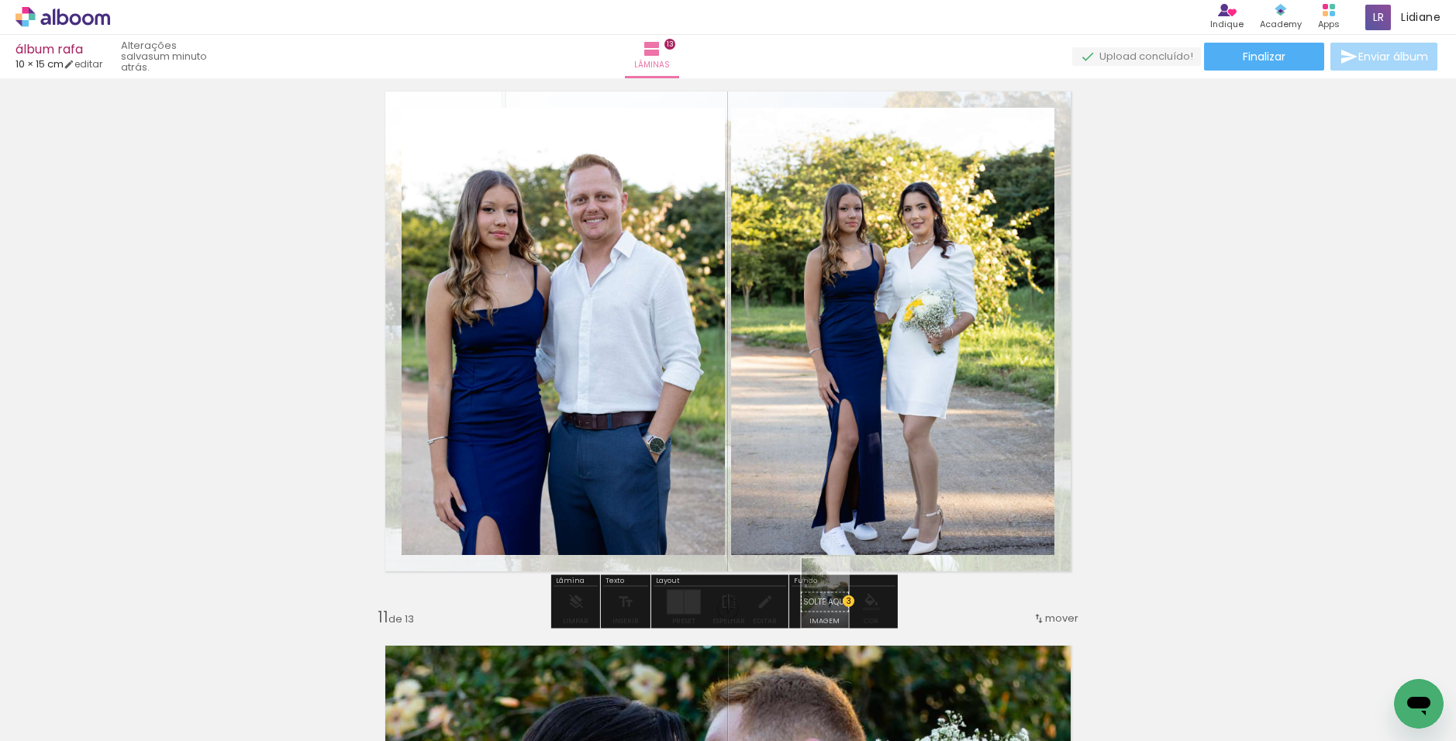
drag, startPoint x: 1291, startPoint y: 706, endPoint x: 848, endPoint y: 605, distance: 454.0
click at [848, 605] on quentale-workspace at bounding box center [728, 370] width 1456 height 741
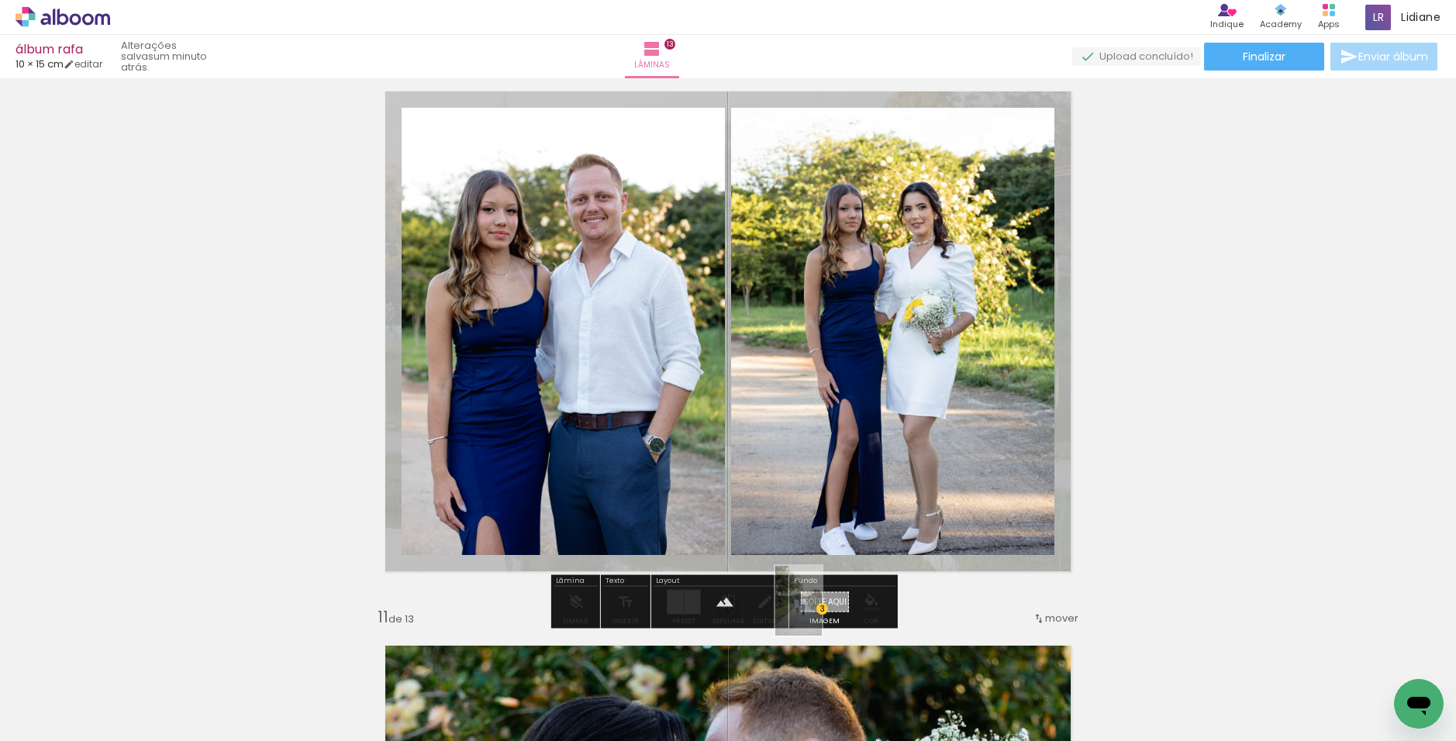
drag, startPoint x: 1302, startPoint y: 704, endPoint x: 823, endPoint y: 612, distance: 487.8
click at [823, 612] on quentale-workspace at bounding box center [728, 370] width 1456 height 741
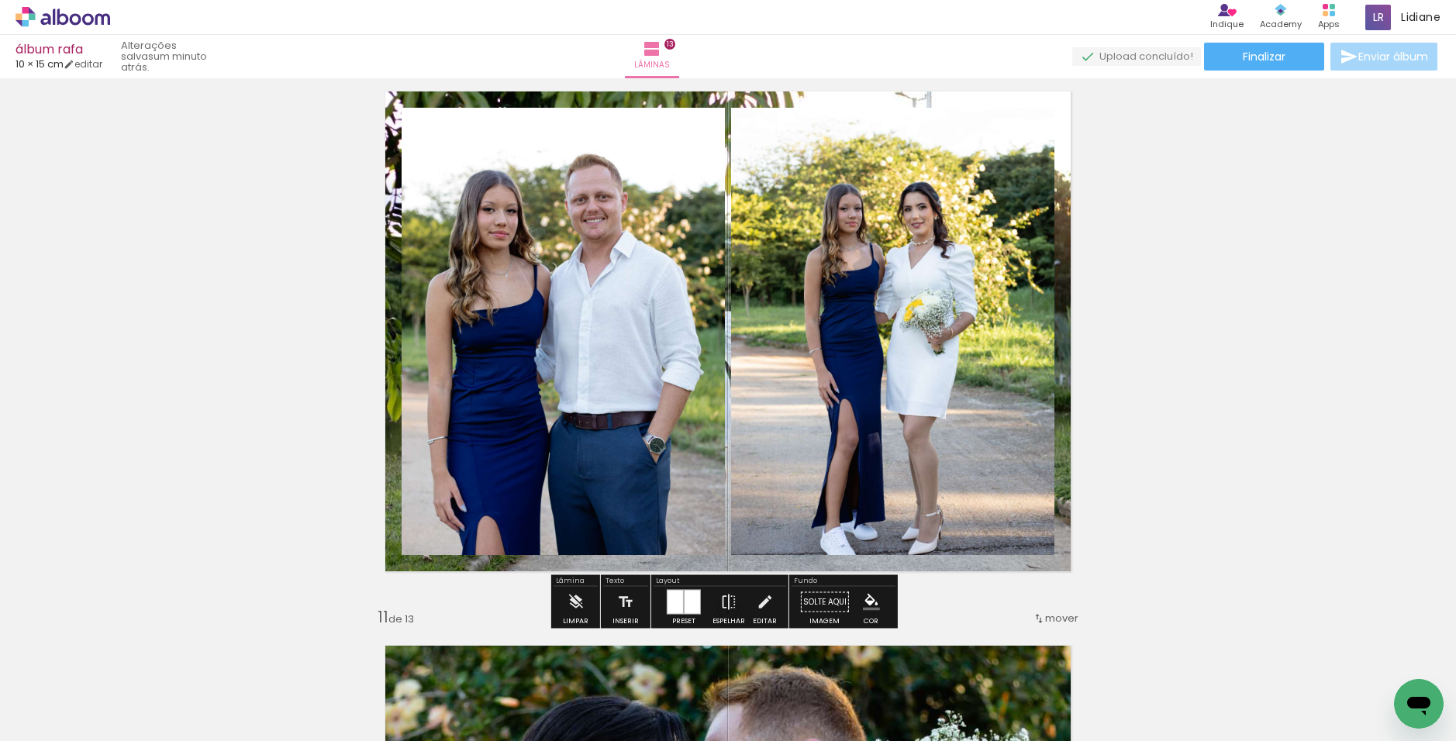
click at [1057, 404] on quentale-layouter at bounding box center [727, 332] width 721 height 516
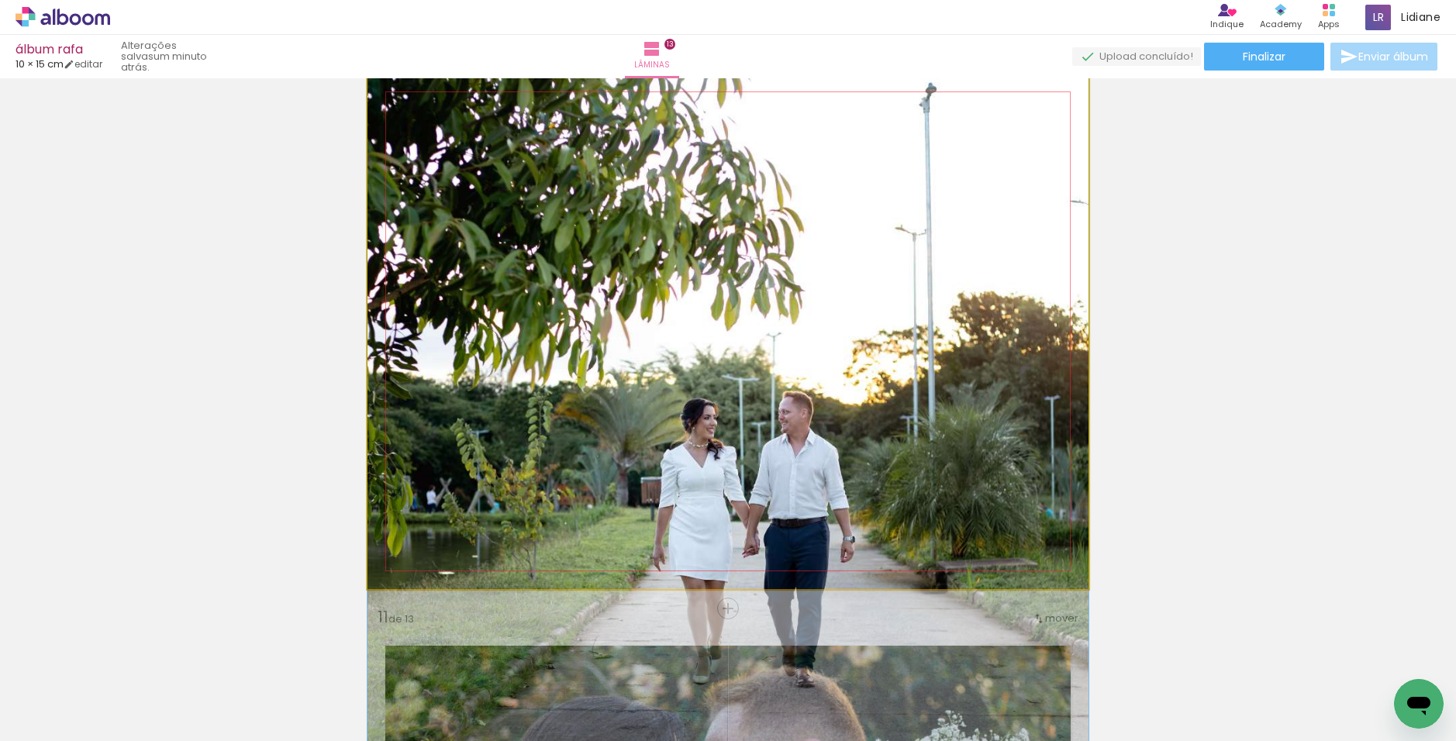
drag, startPoint x: 732, startPoint y: 235, endPoint x: 733, endPoint y: 431, distance: 196.1
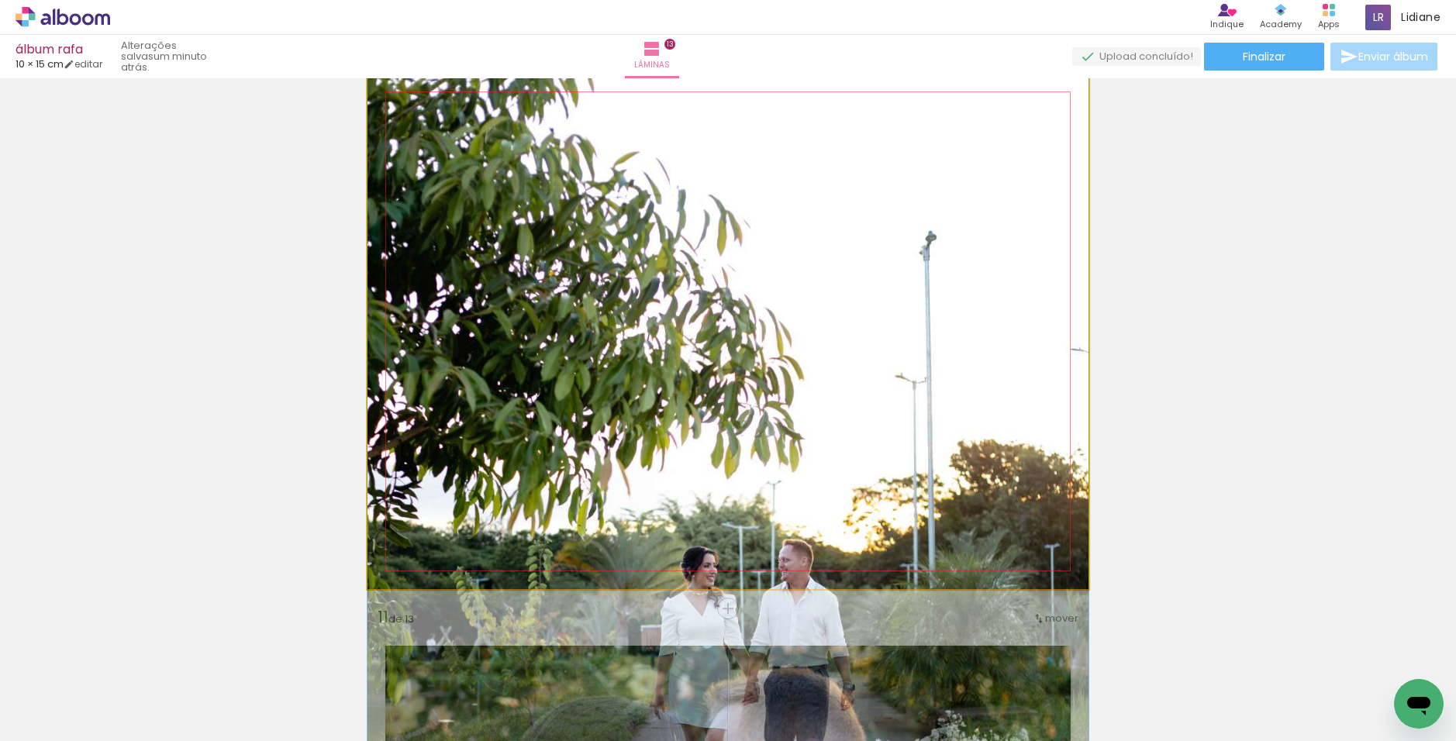
drag, startPoint x: 722, startPoint y: 241, endPoint x: 721, endPoint y: 371, distance: 130.2
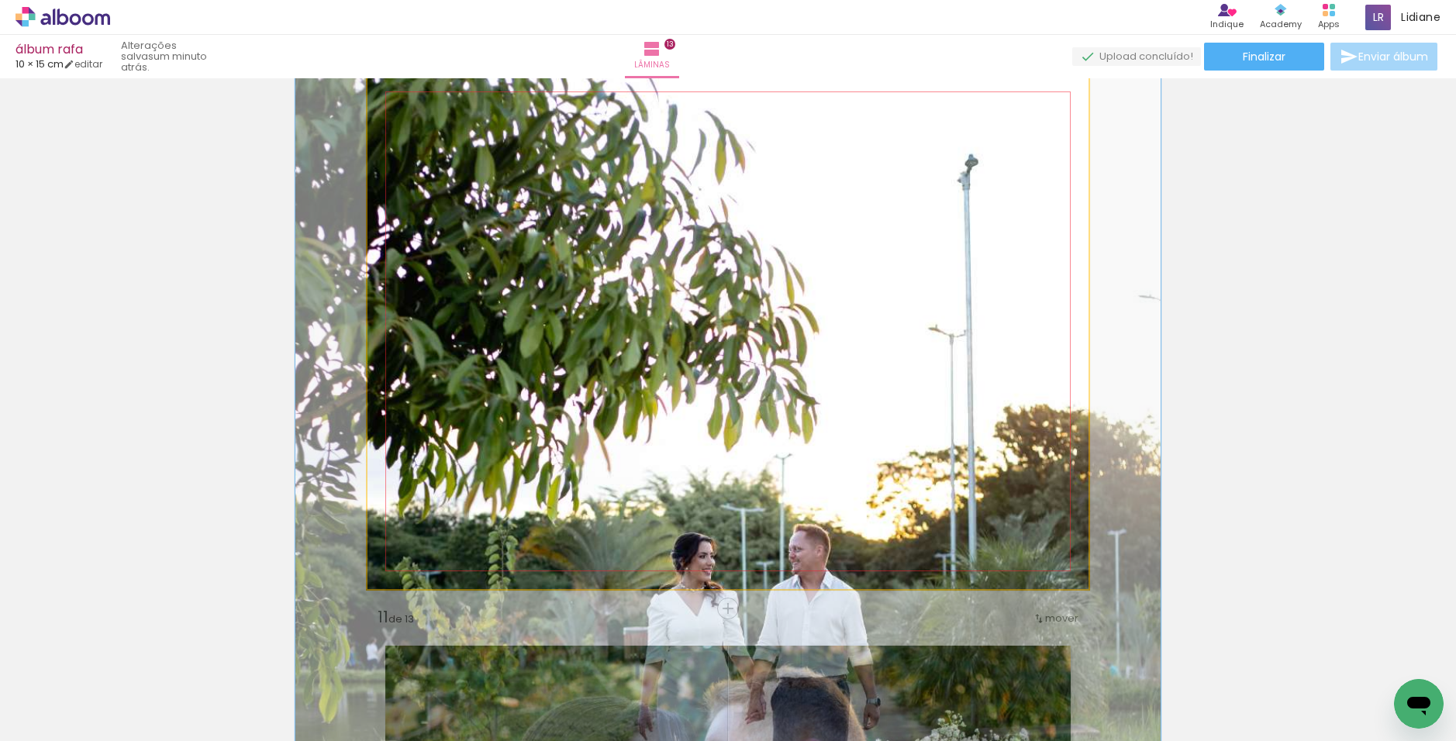
drag, startPoint x: 419, startPoint y: 113, endPoint x: 431, endPoint y: 114, distance: 11.7
type paper-slider "122"
click at [431, 114] on div at bounding box center [438, 113] width 14 height 14
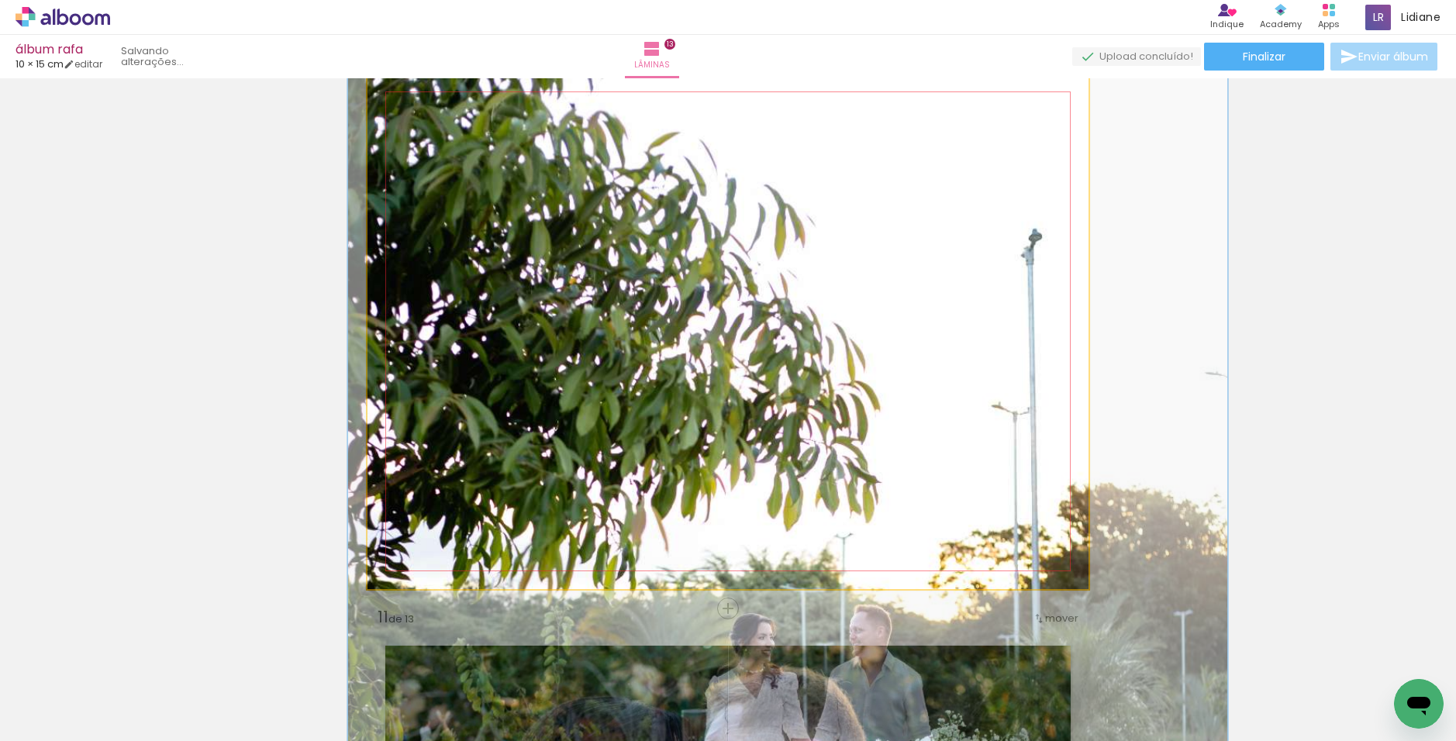
drag, startPoint x: 619, startPoint y: 225, endPoint x: 674, endPoint y: 305, distance: 96.5
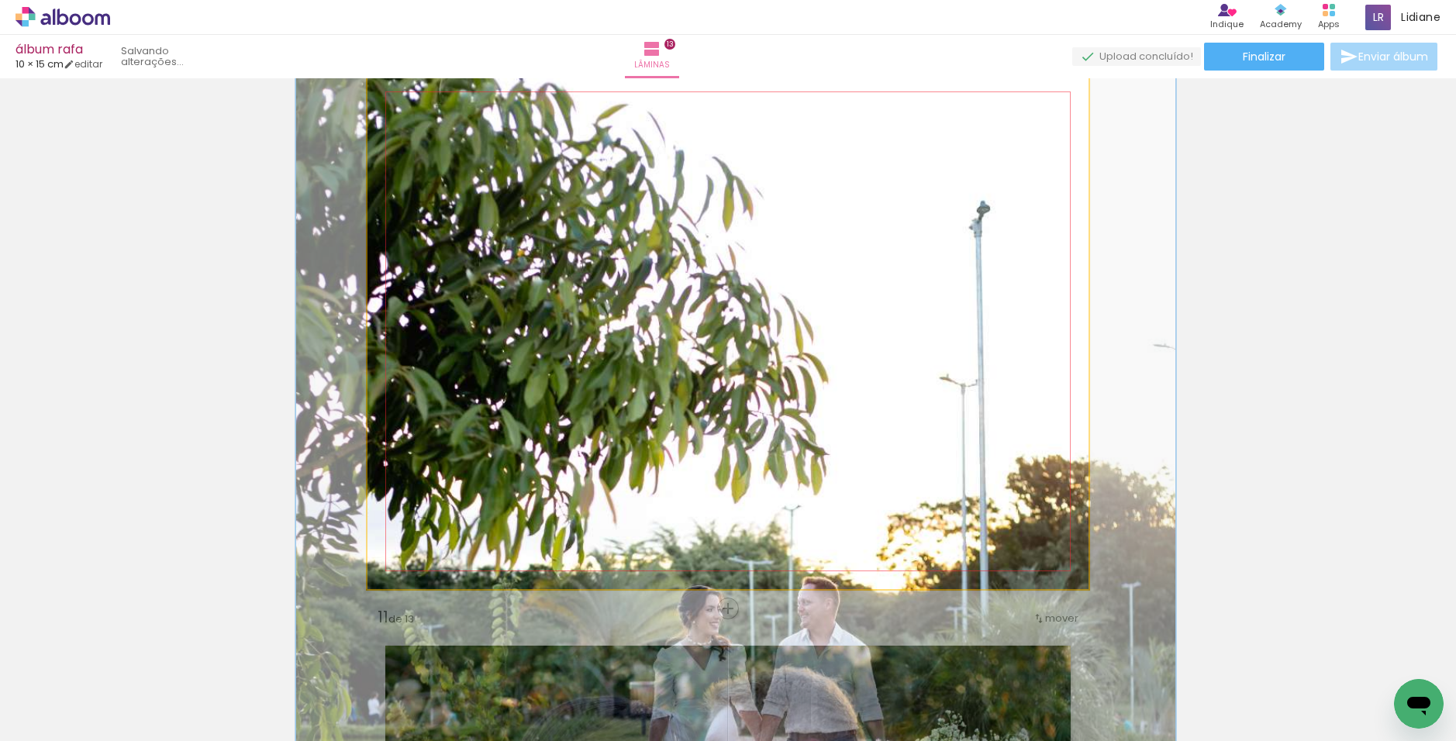
drag, startPoint x: 593, startPoint y: 191, endPoint x: 538, endPoint y: 159, distance: 64.0
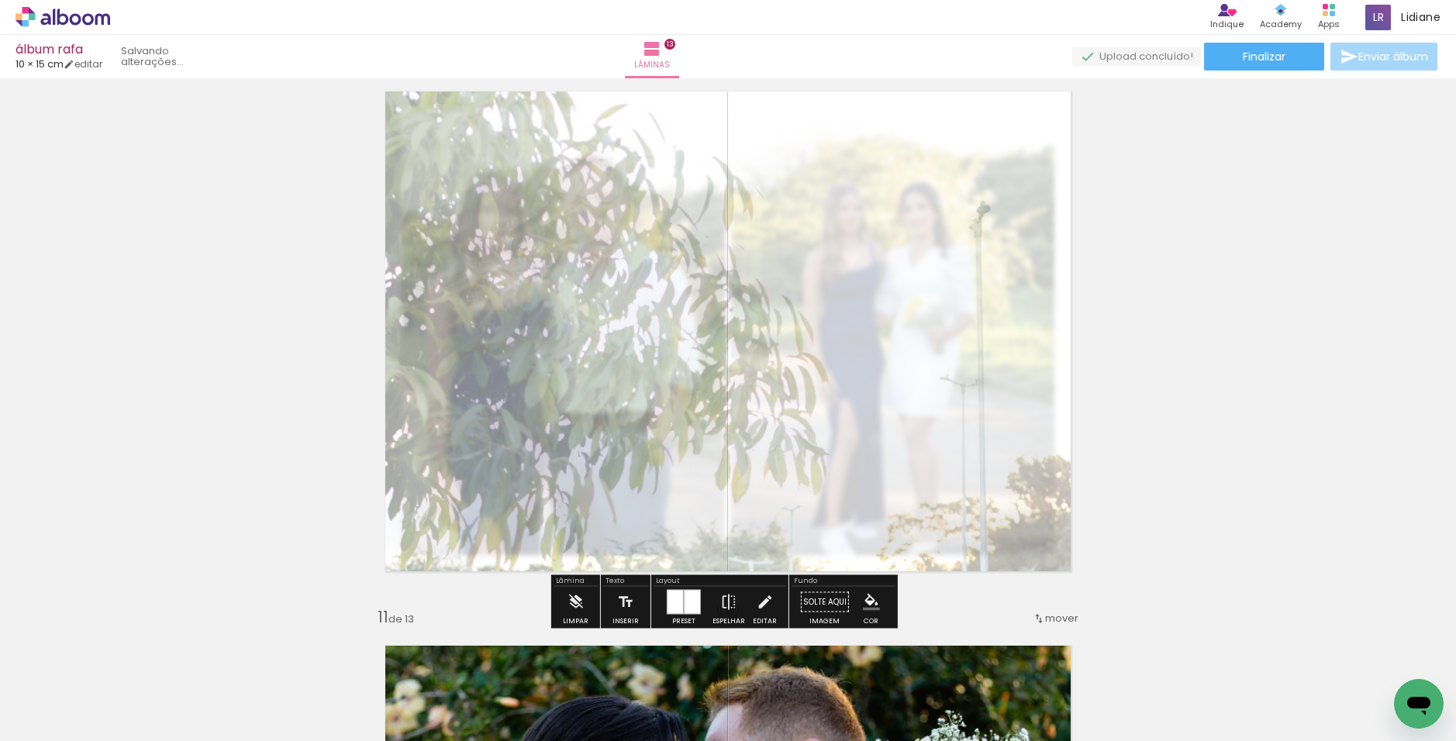
drag, startPoint x: 585, startPoint y: 116, endPoint x: 544, endPoint y: 116, distance: 40.3
type paper-slider "35"
click at [544, 116] on div at bounding box center [556, 113] width 25 height 25
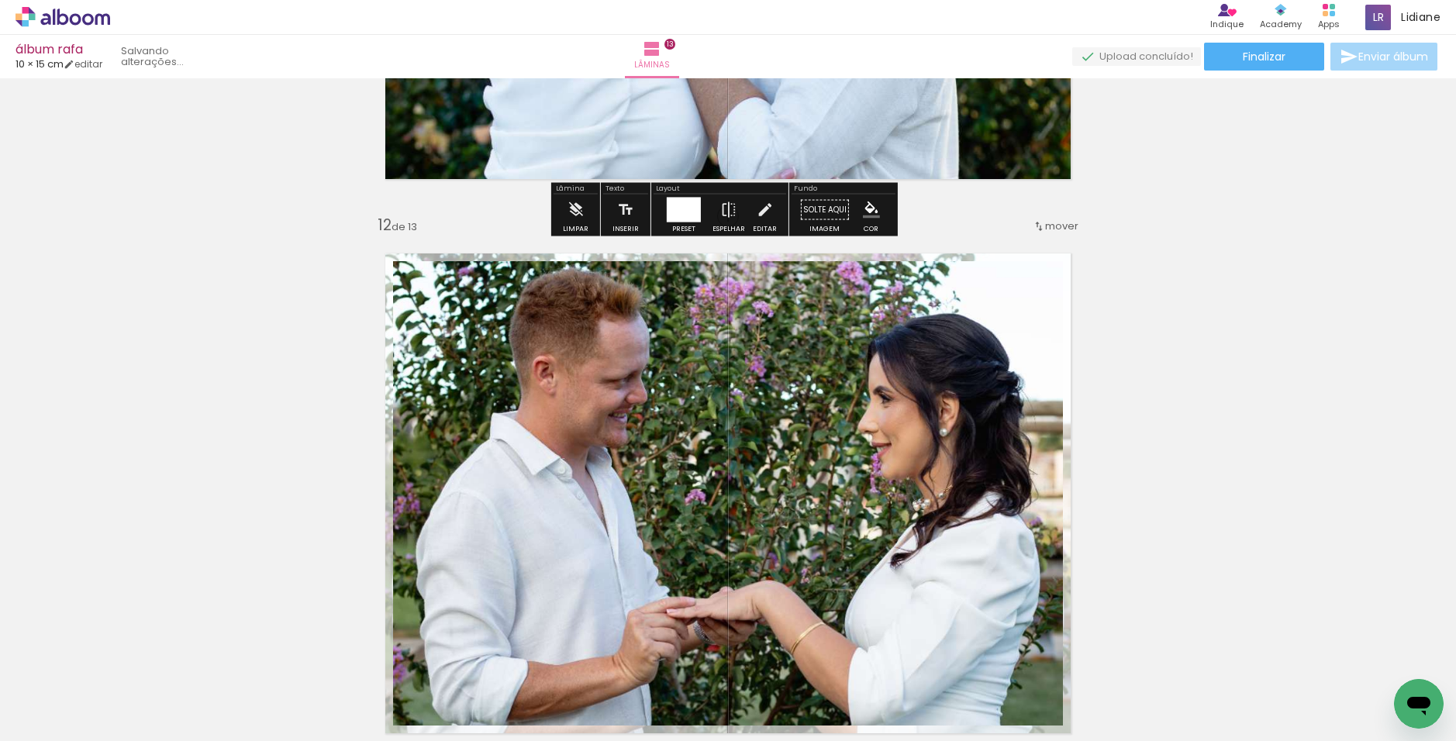
scroll to position [6124, 0]
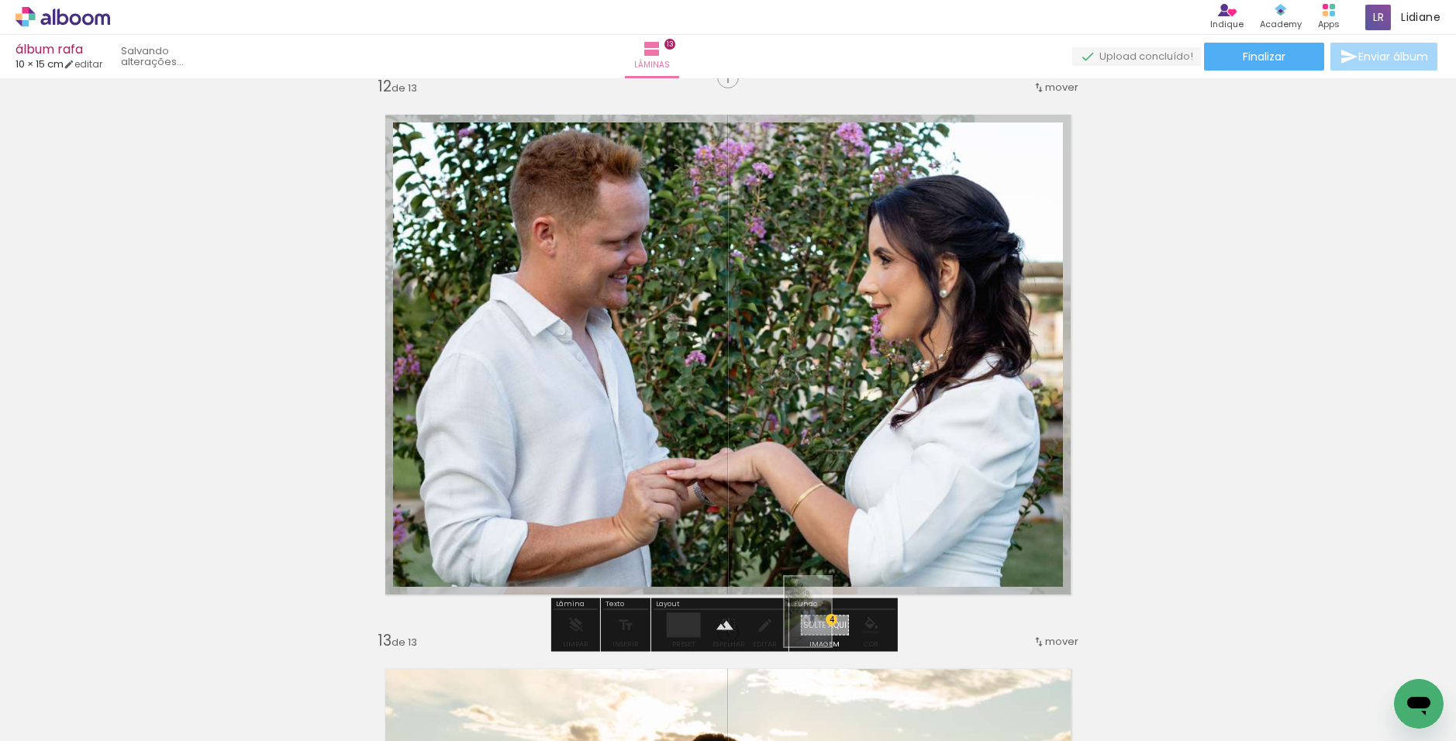
drag, startPoint x: 1303, startPoint y: 684, endPoint x: 826, endPoint y: 596, distance: 485.5
click at [830, 623] on quentale-workspace at bounding box center [728, 370] width 1456 height 741
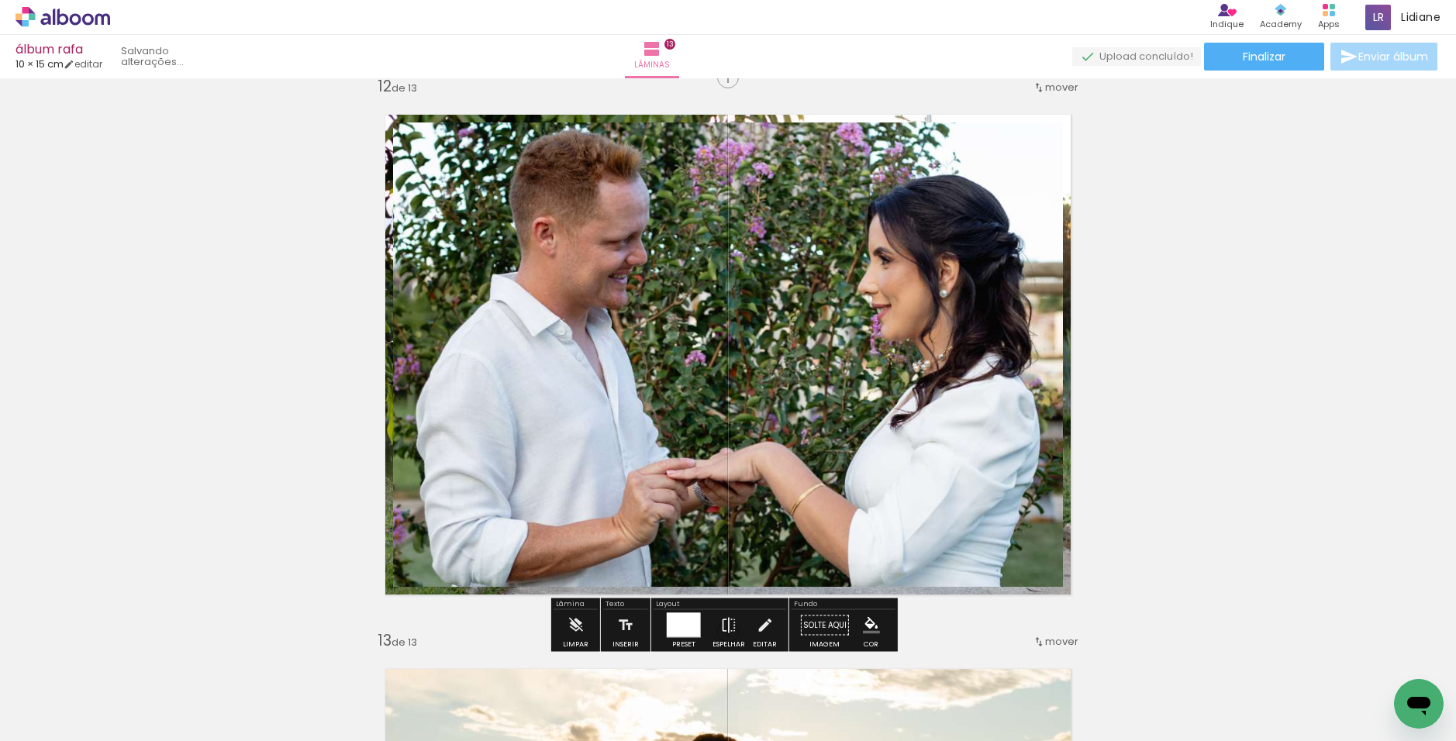
click at [1057, 392] on quentale-layouter at bounding box center [727, 355] width 721 height 516
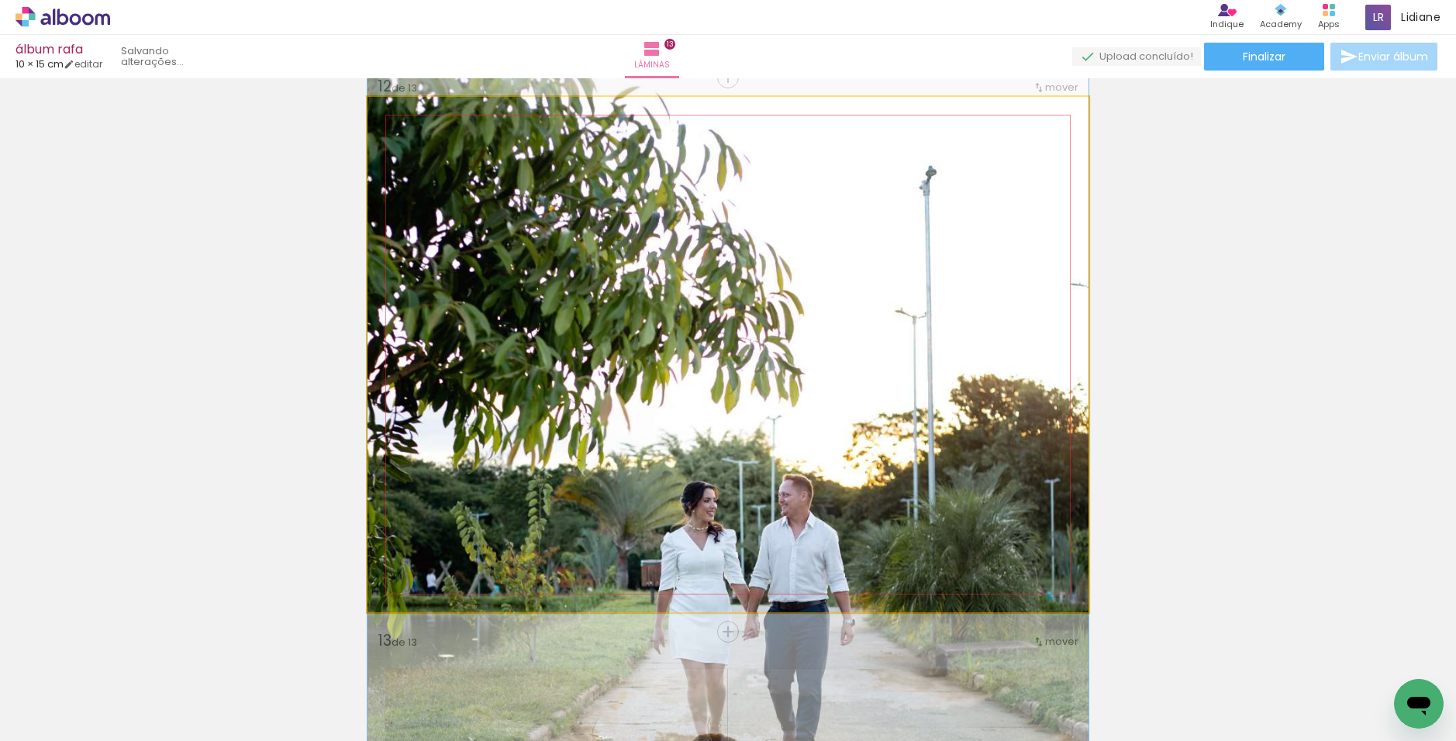
drag, startPoint x: 819, startPoint y: 263, endPoint x: 863, endPoint y: 377, distance: 122.2
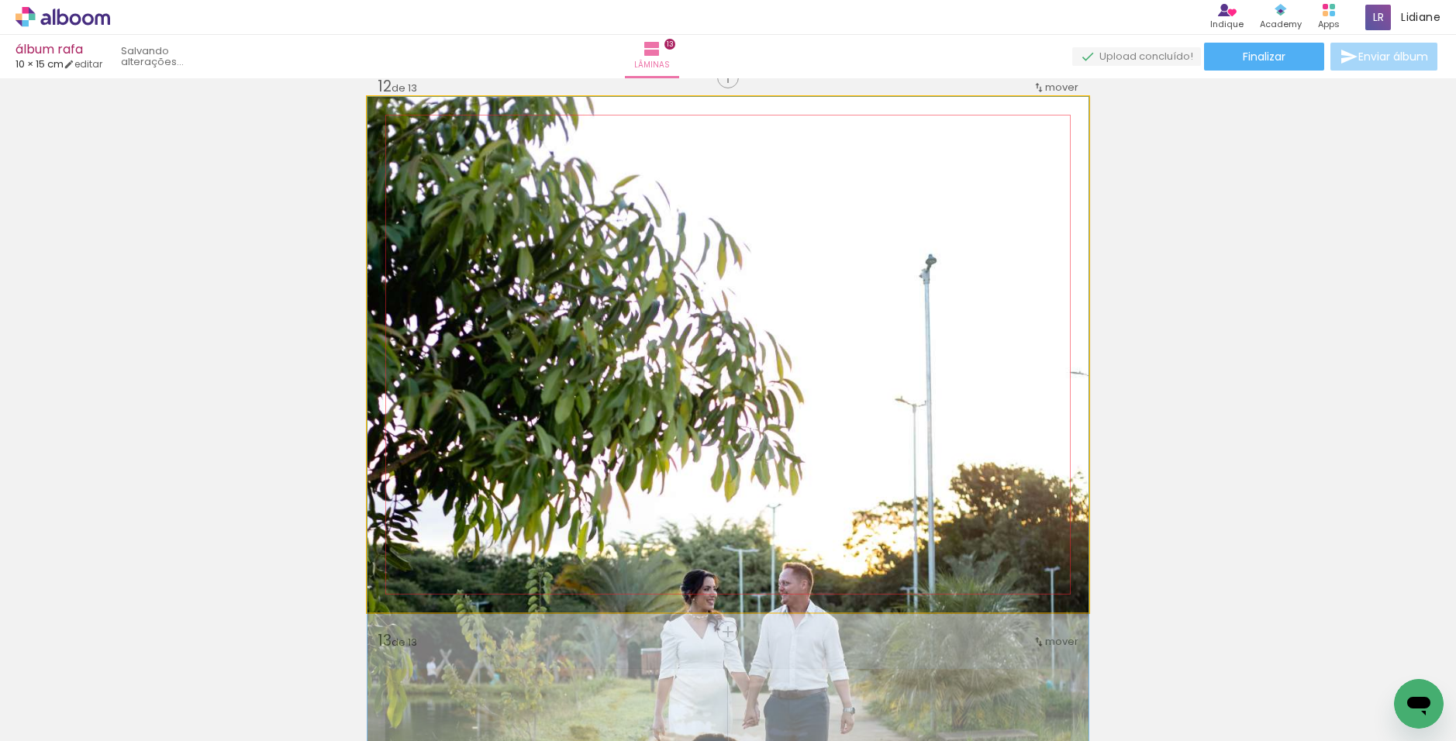
drag, startPoint x: 847, startPoint y: 316, endPoint x: 864, endPoint y: 444, distance: 129.9
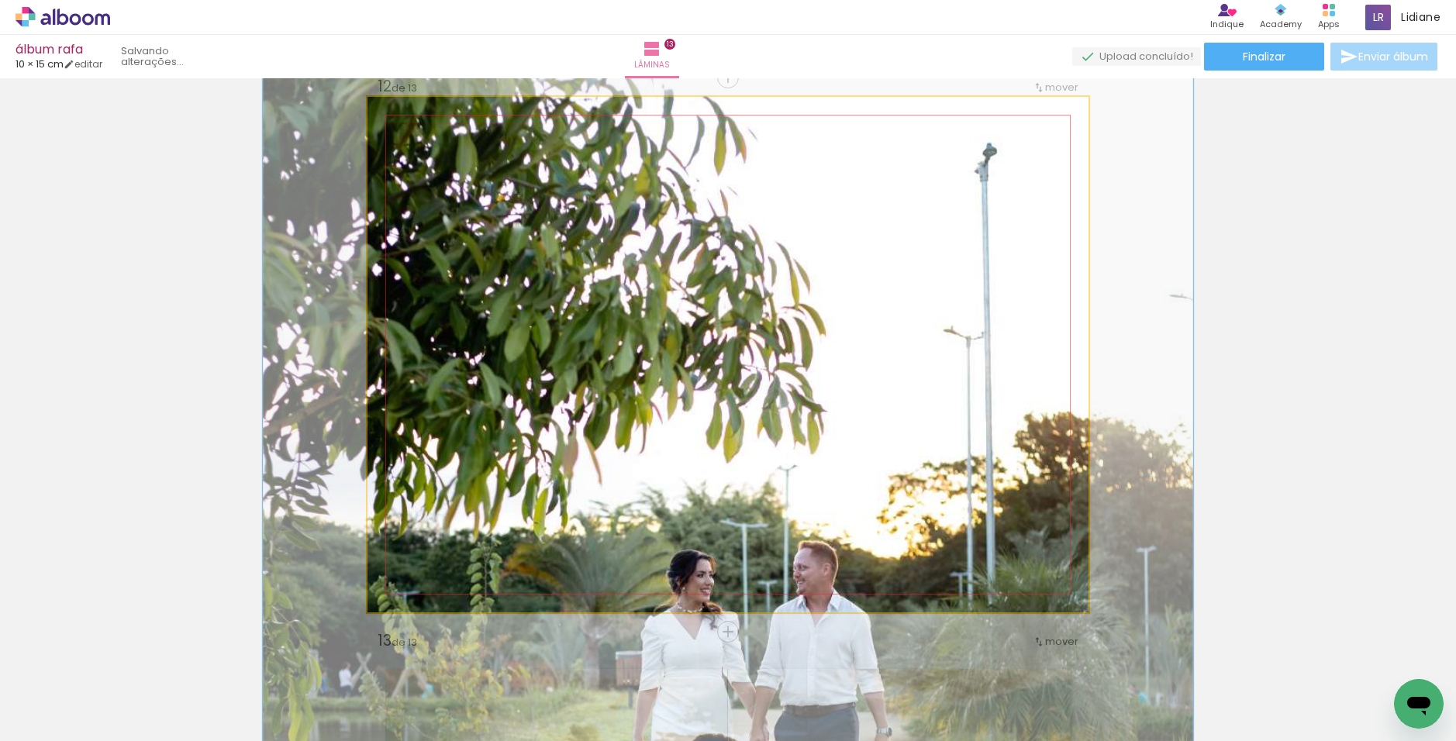
drag, startPoint x: 425, startPoint y: 135, endPoint x: 440, endPoint y: 134, distance: 15.5
type paper-slider "129"
click at [440, 134] on div at bounding box center [443, 136] width 14 height 14
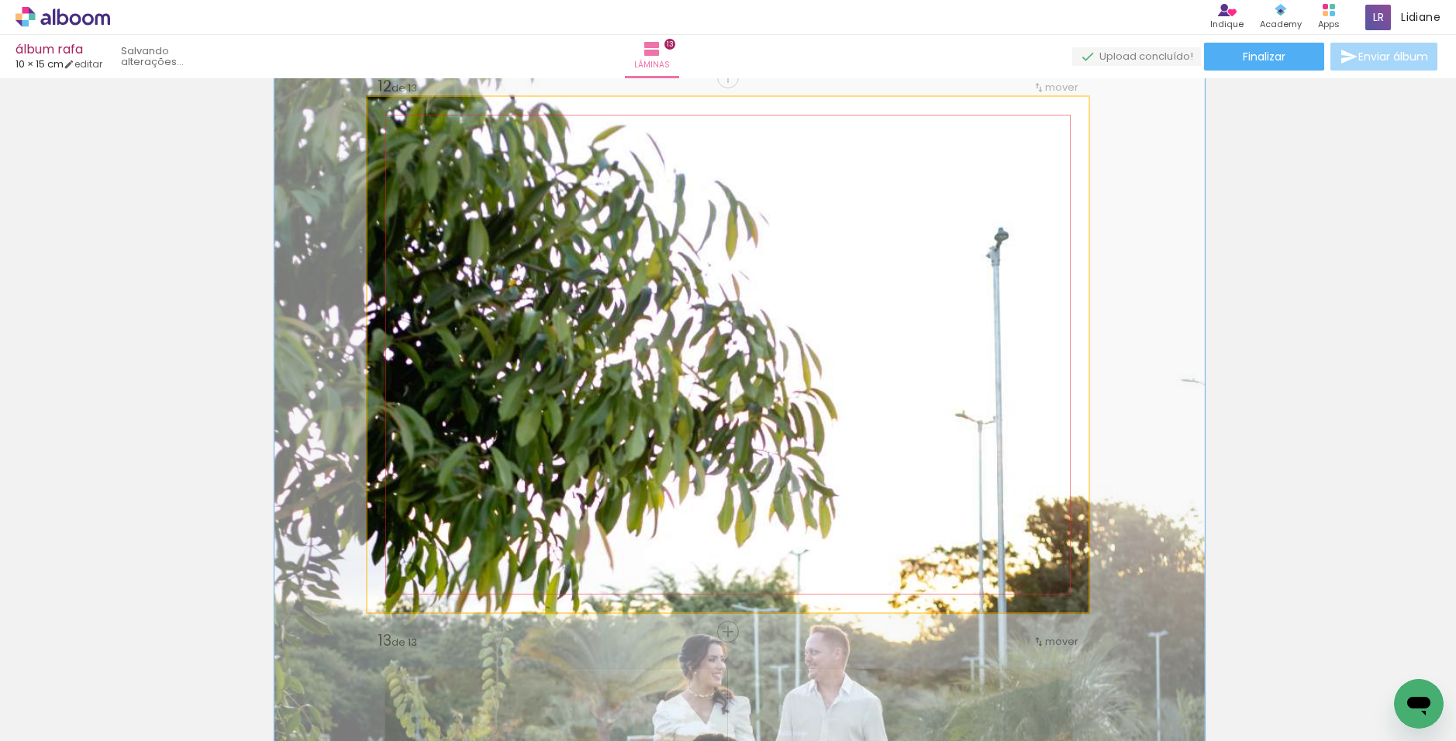
drag, startPoint x: 611, startPoint y: 240, endPoint x: 619, endPoint y: 319, distance: 79.5
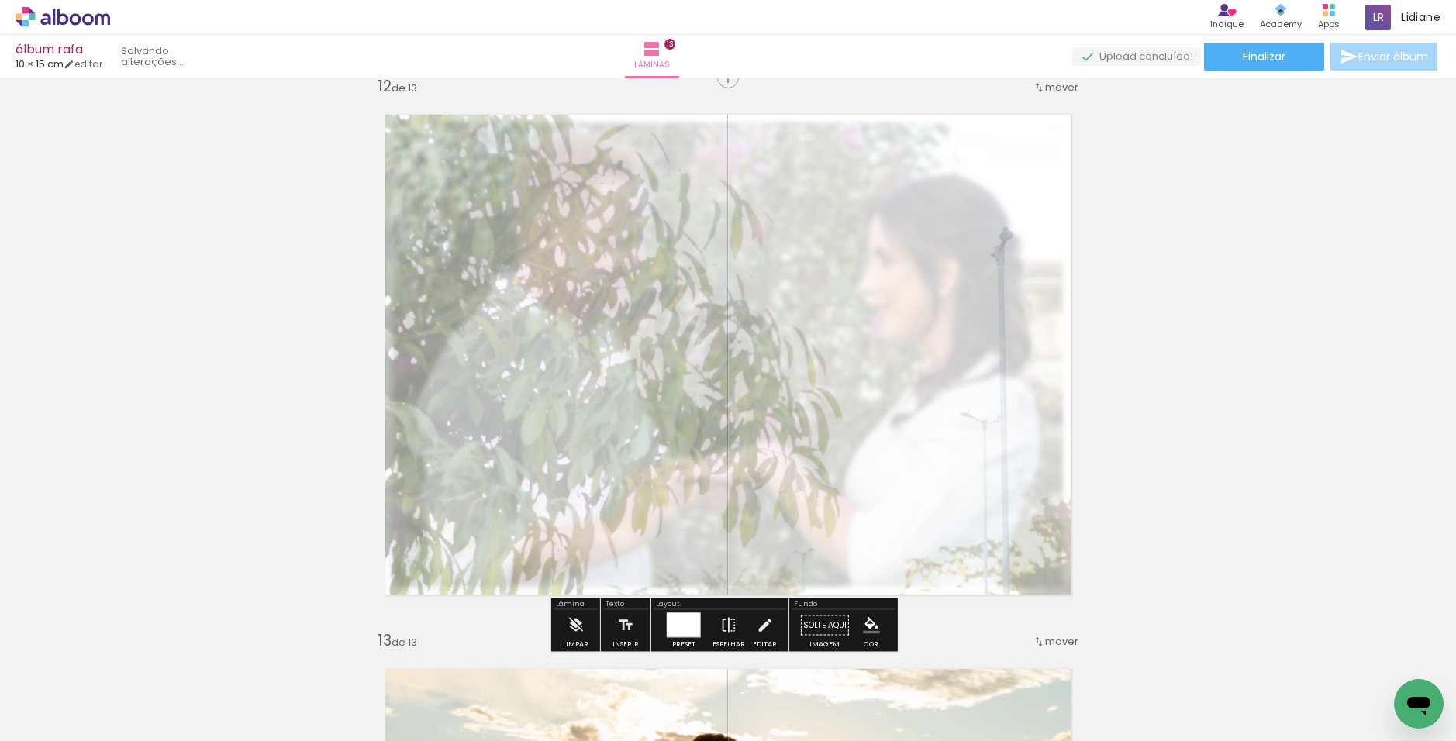
type paper-slider "30"
click at [541, 138] on div at bounding box center [553, 136] width 25 height 25
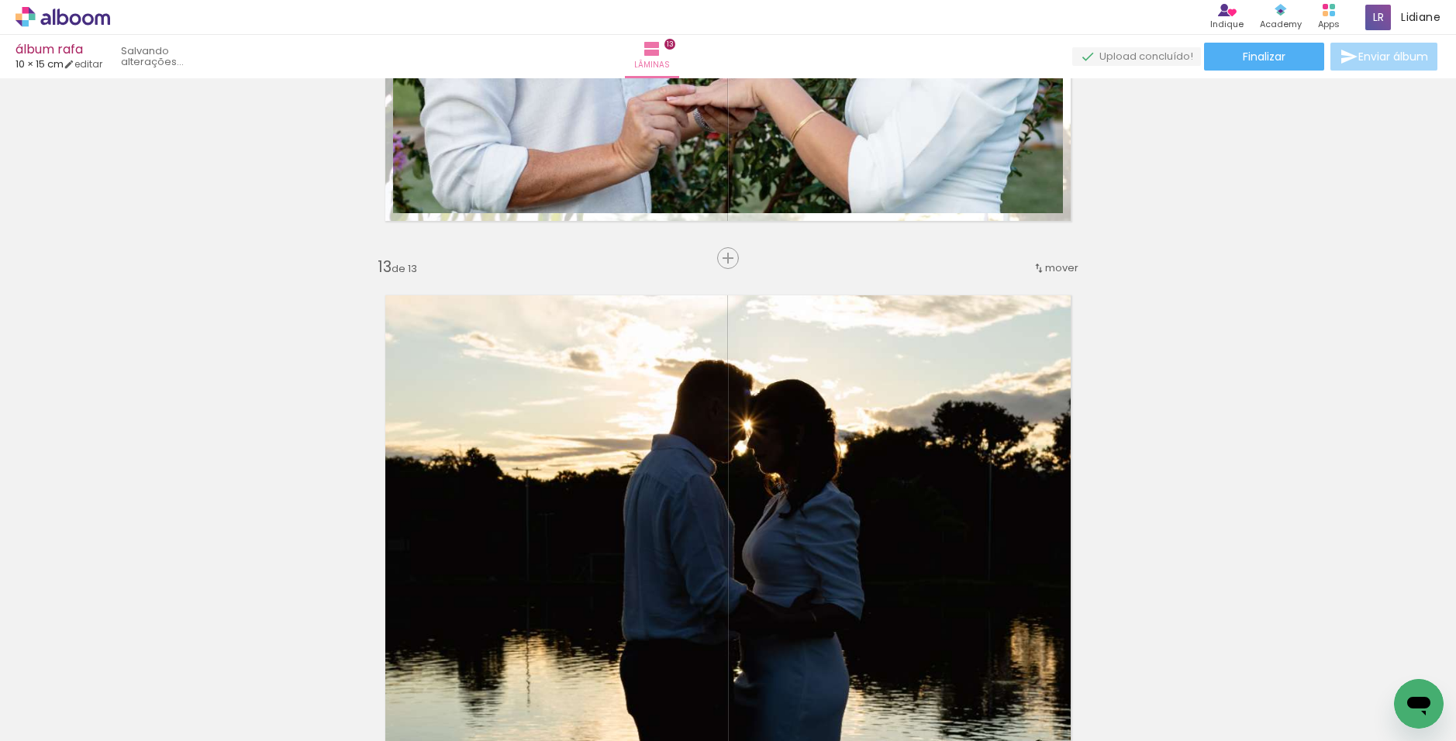
scroll to position [6512, 0]
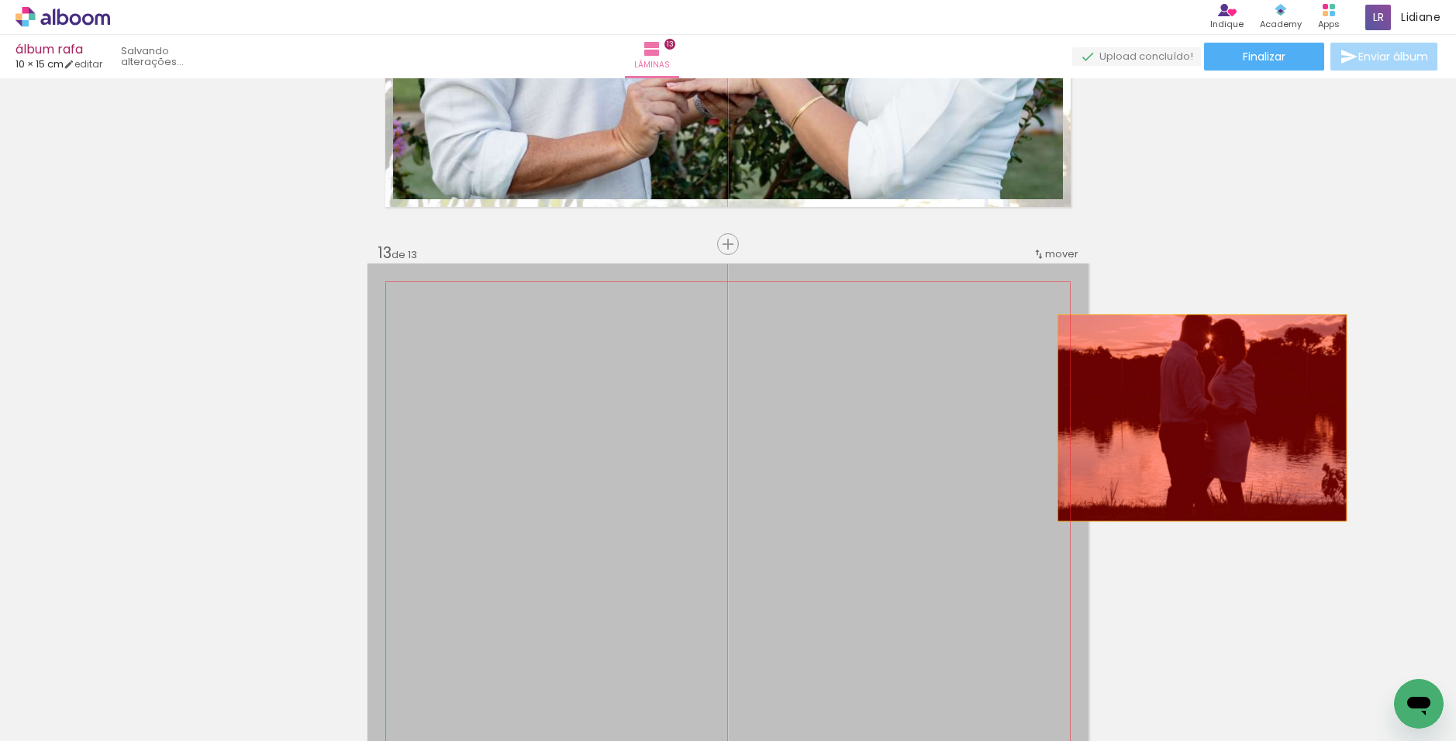
drag, startPoint x: 826, startPoint y: 550, endPoint x: 1199, endPoint y: 414, distance: 397.8
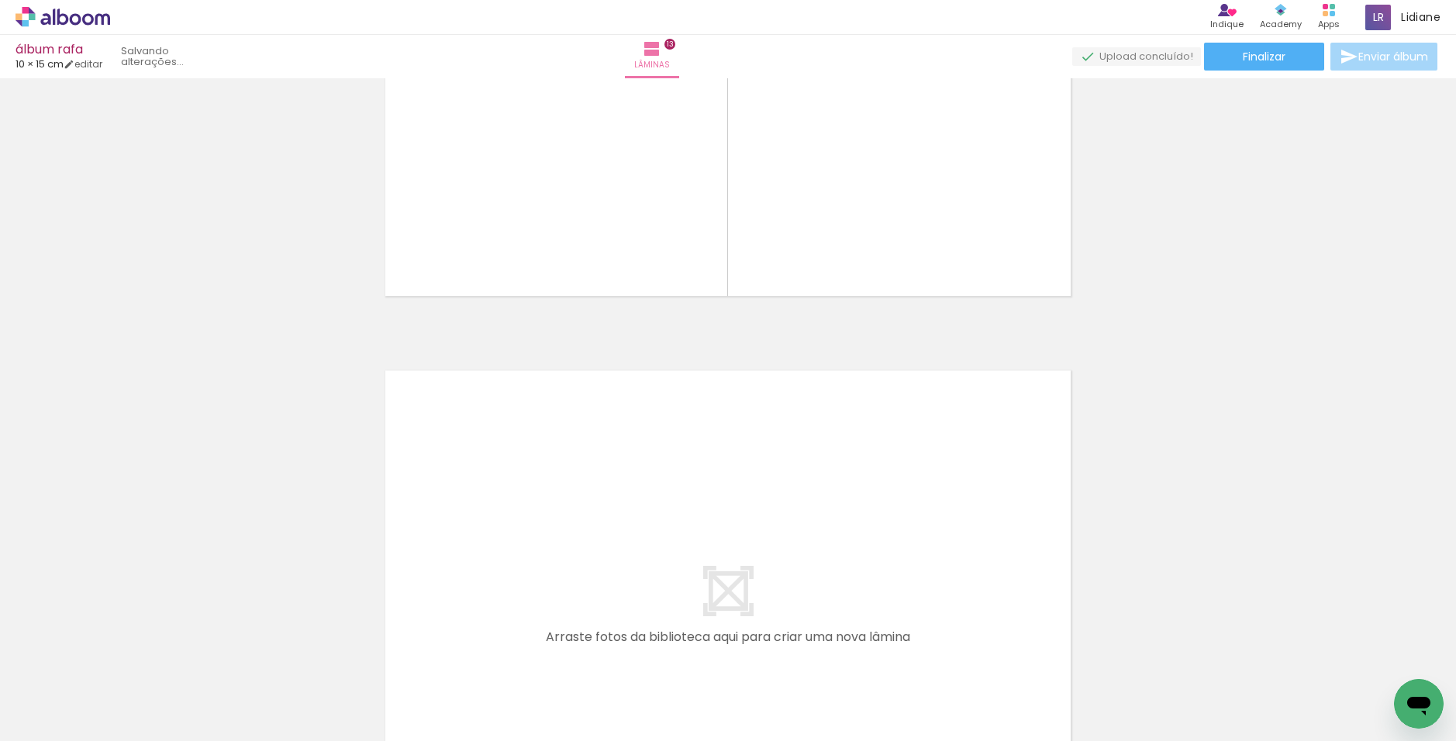
scroll to position [0, 810]
drag, startPoint x: 918, startPoint y: 691, endPoint x: 772, endPoint y: 537, distance: 211.7
click at [772, 537] on quentale-workspace at bounding box center [728, 370] width 1456 height 741
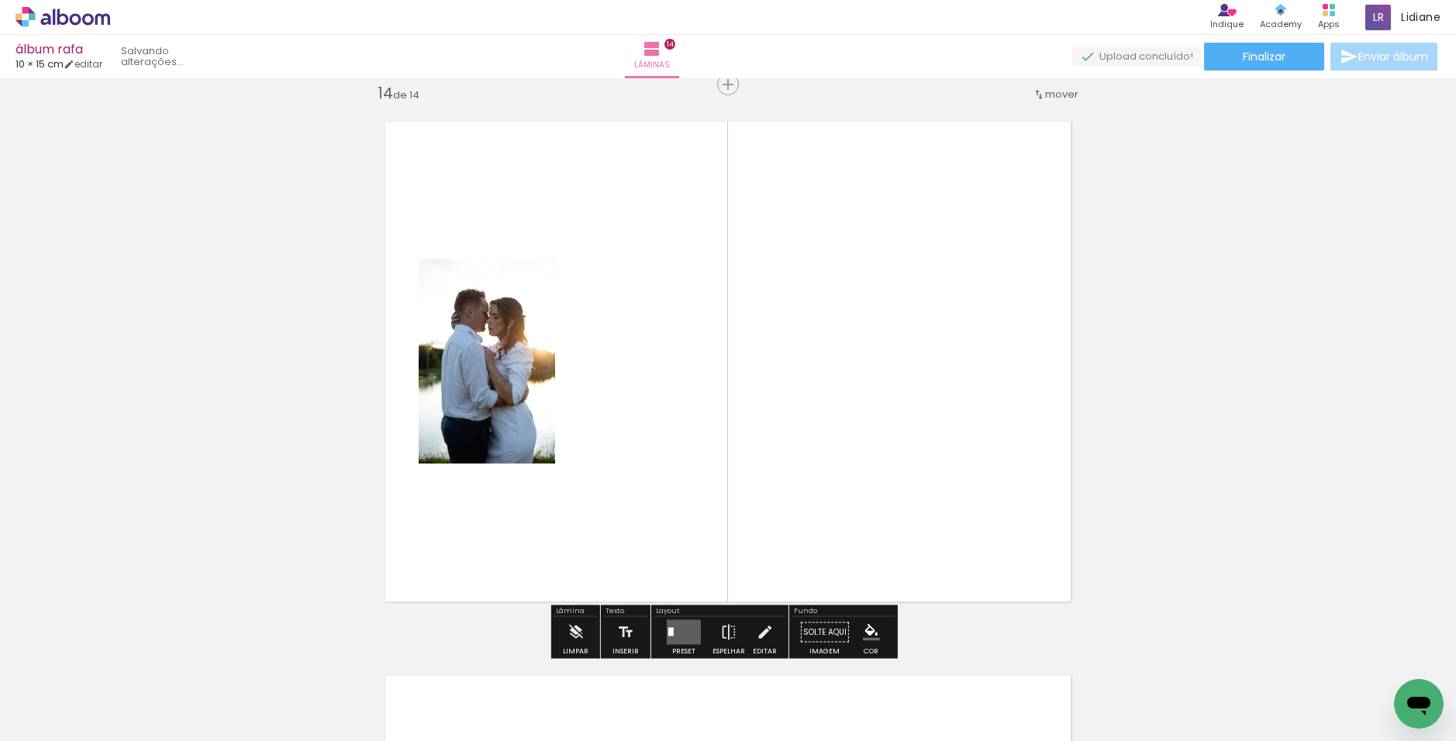
scroll to position [7226, 0]
click at [675, 621] on quentale-layouter at bounding box center [684, 631] width 34 height 25
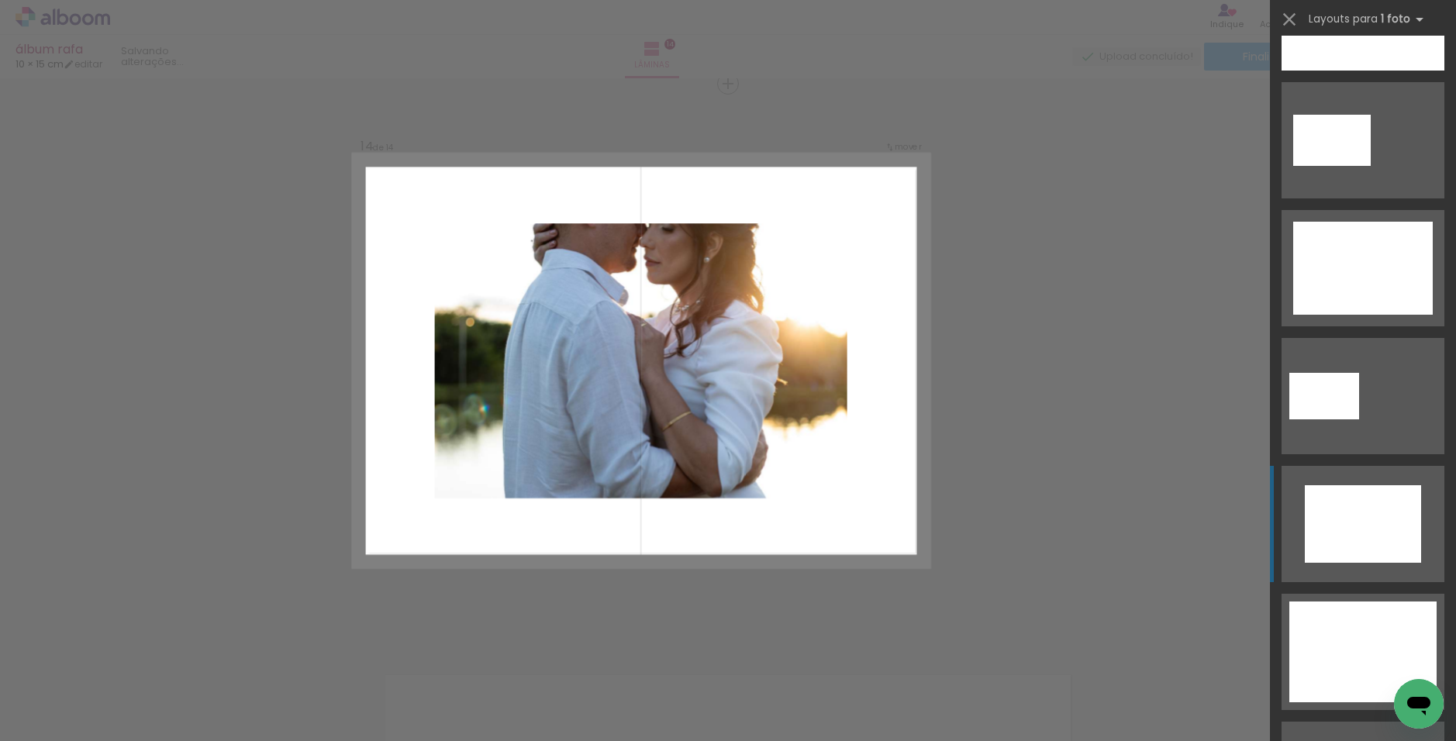
scroll to position [3954, 0]
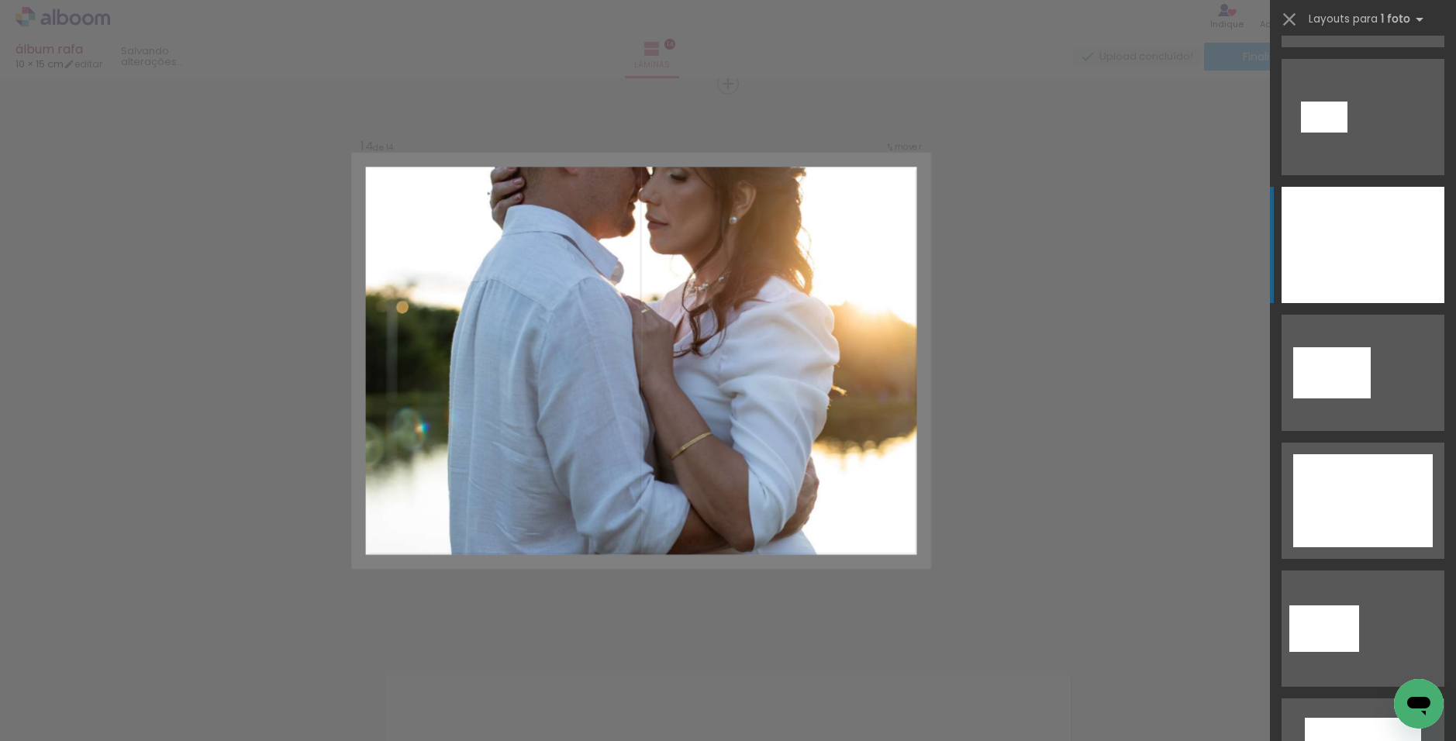
click at [1348, 257] on div at bounding box center [1363, 245] width 163 height 116
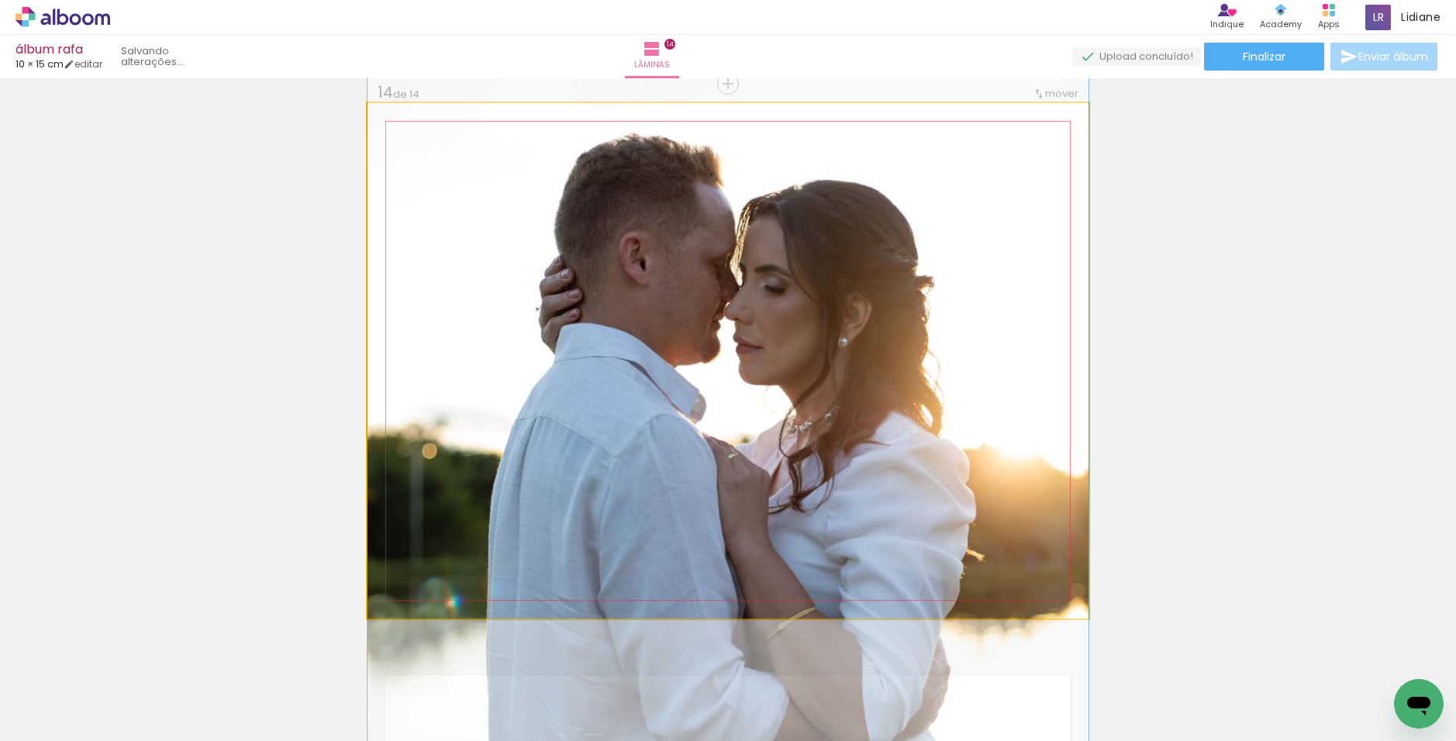
drag, startPoint x: 819, startPoint y: 204, endPoint x: 819, endPoint y: 361, distance: 157.4
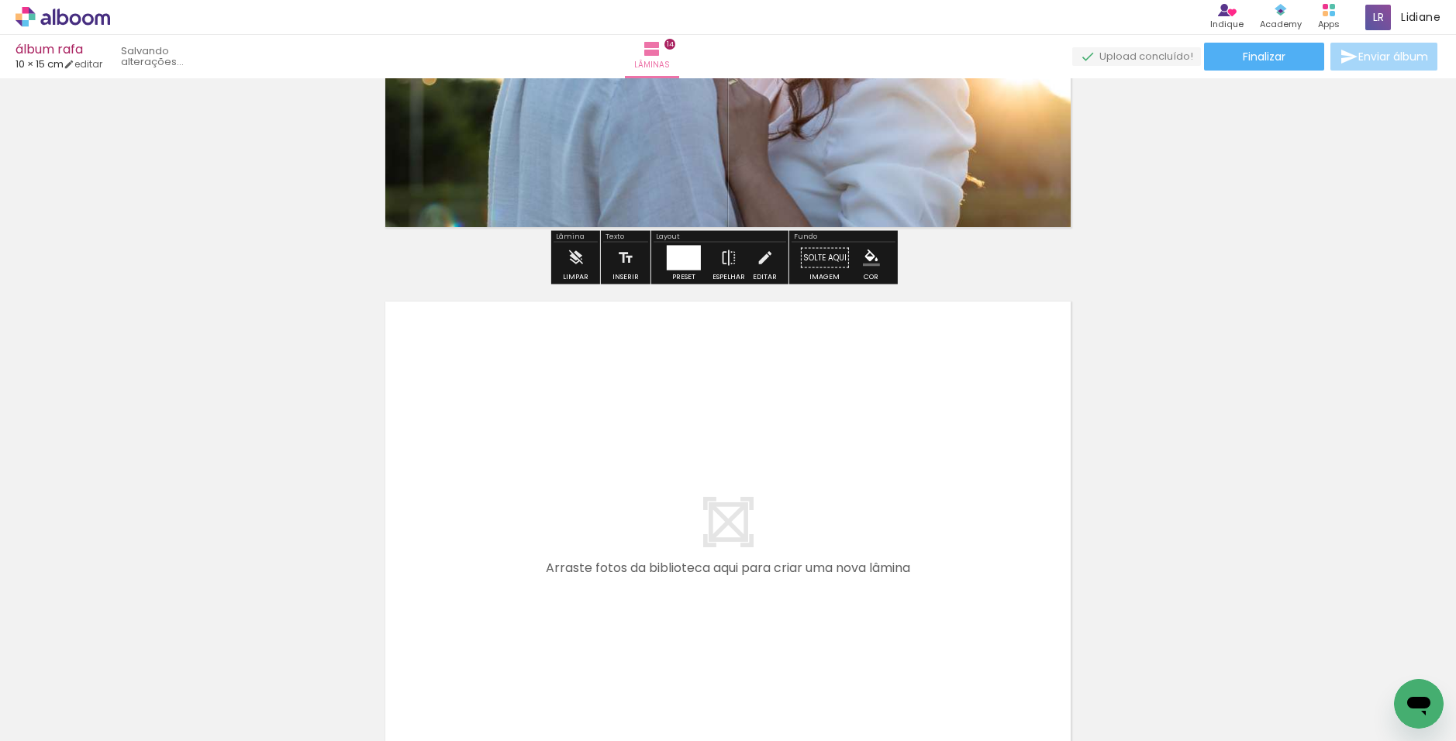
scroll to position [7614, 0]
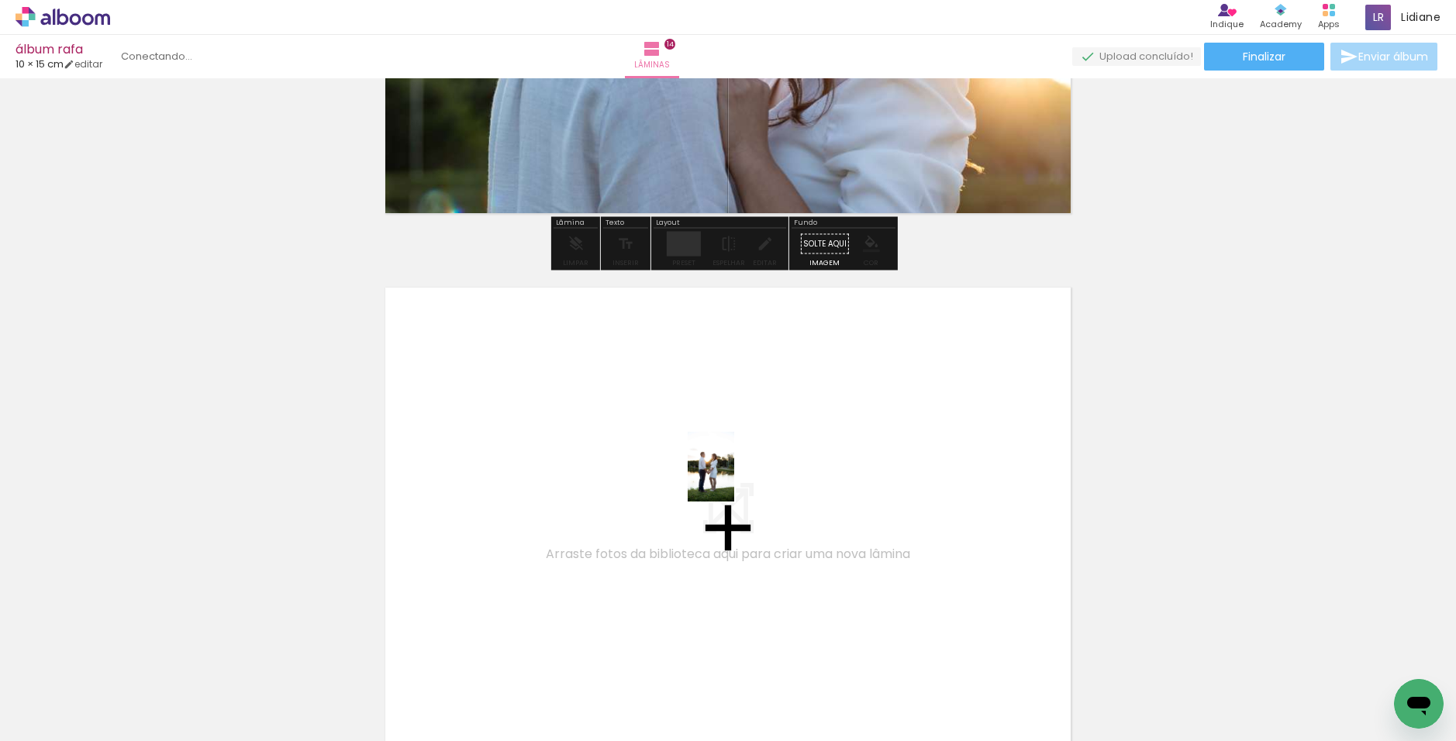
drag, startPoint x: 0, startPoint y: 0, endPoint x: 734, endPoint y: 478, distance: 876.3
click at [734, 478] on quentale-workspace at bounding box center [728, 370] width 1456 height 741
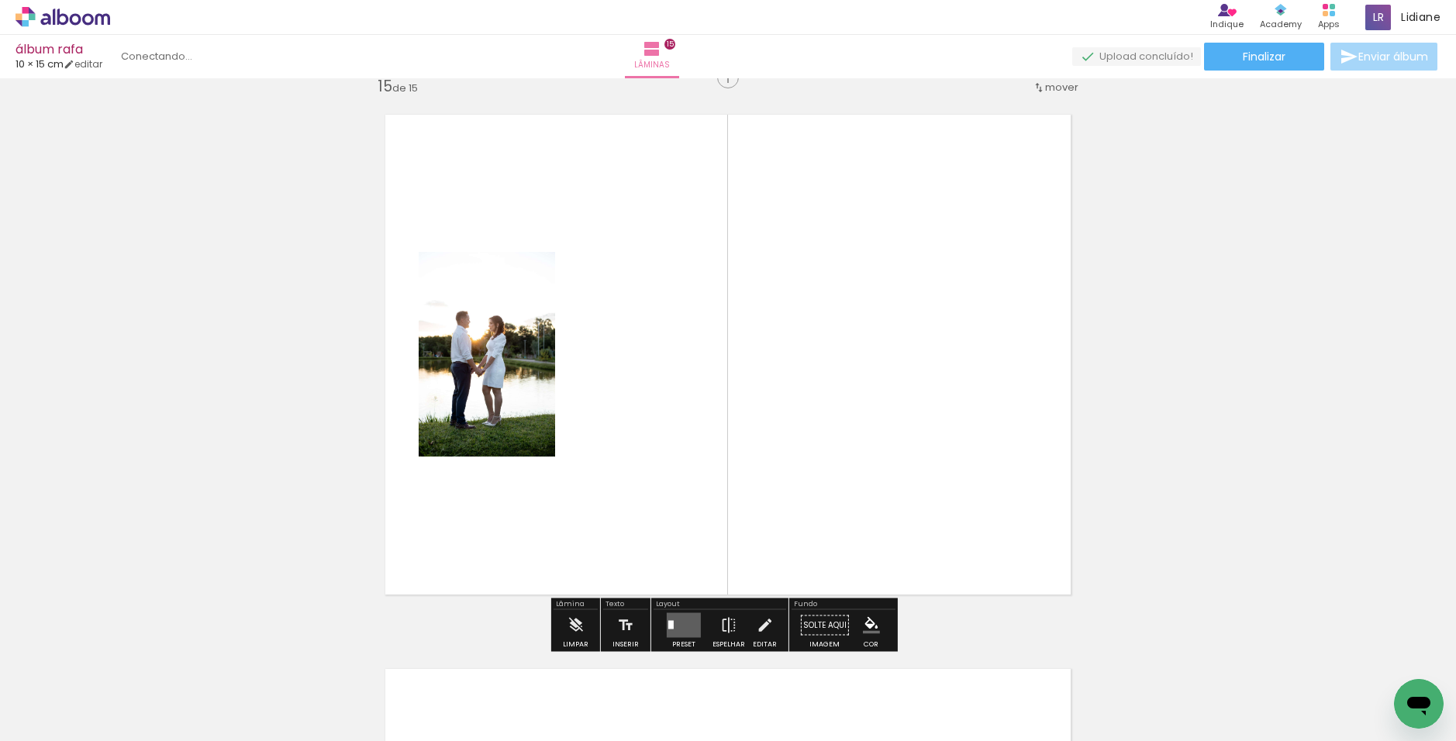
scroll to position [7788, 0]
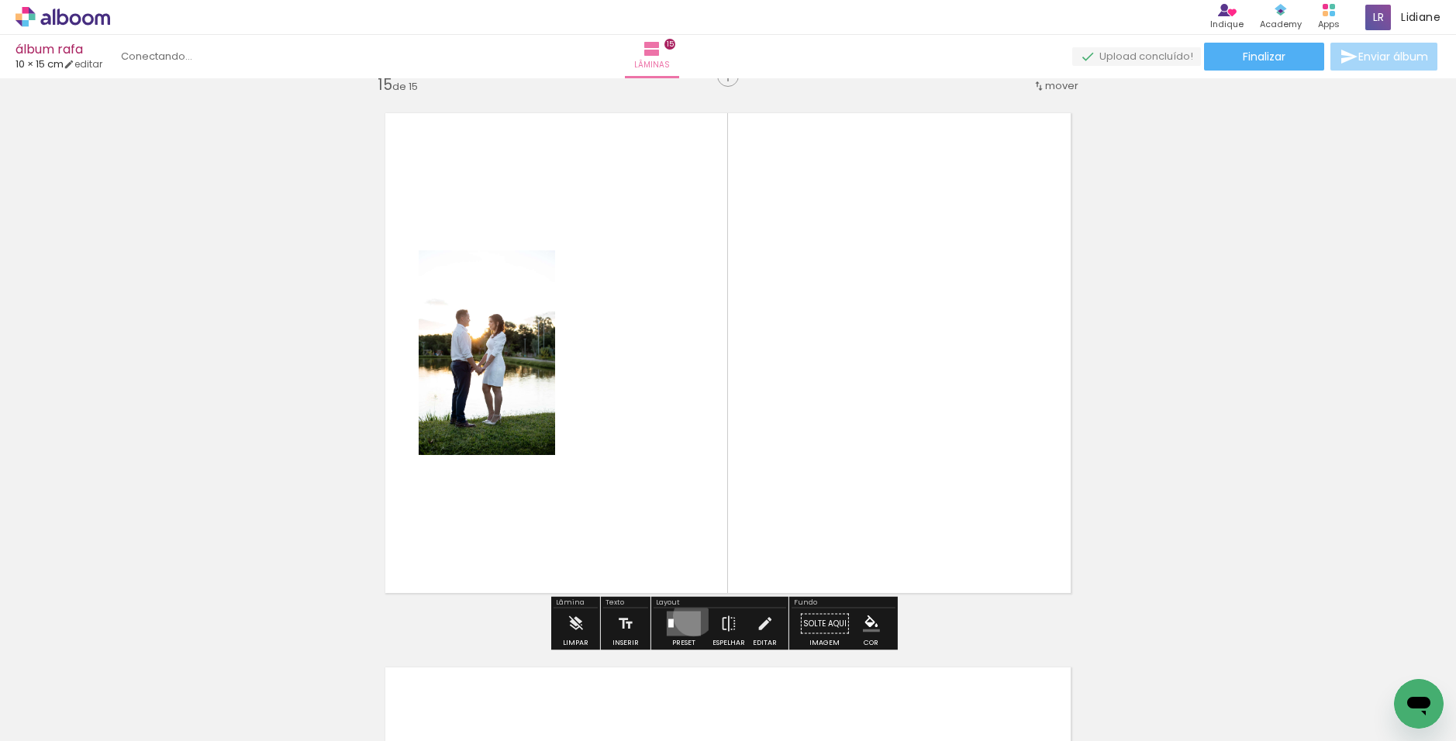
click at [688, 616] on quentale-layouter at bounding box center [684, 624] width 34 height 25
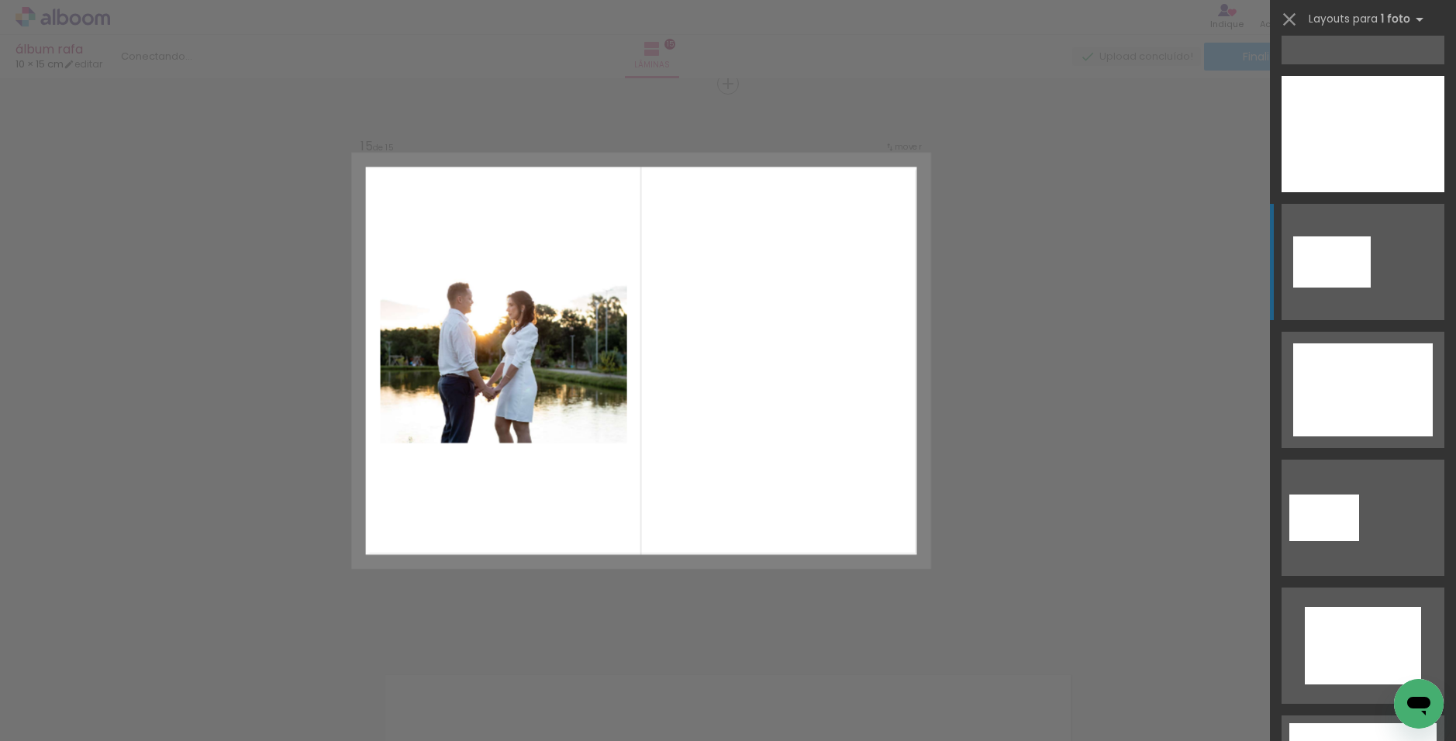
scroll to position [3876, 0]
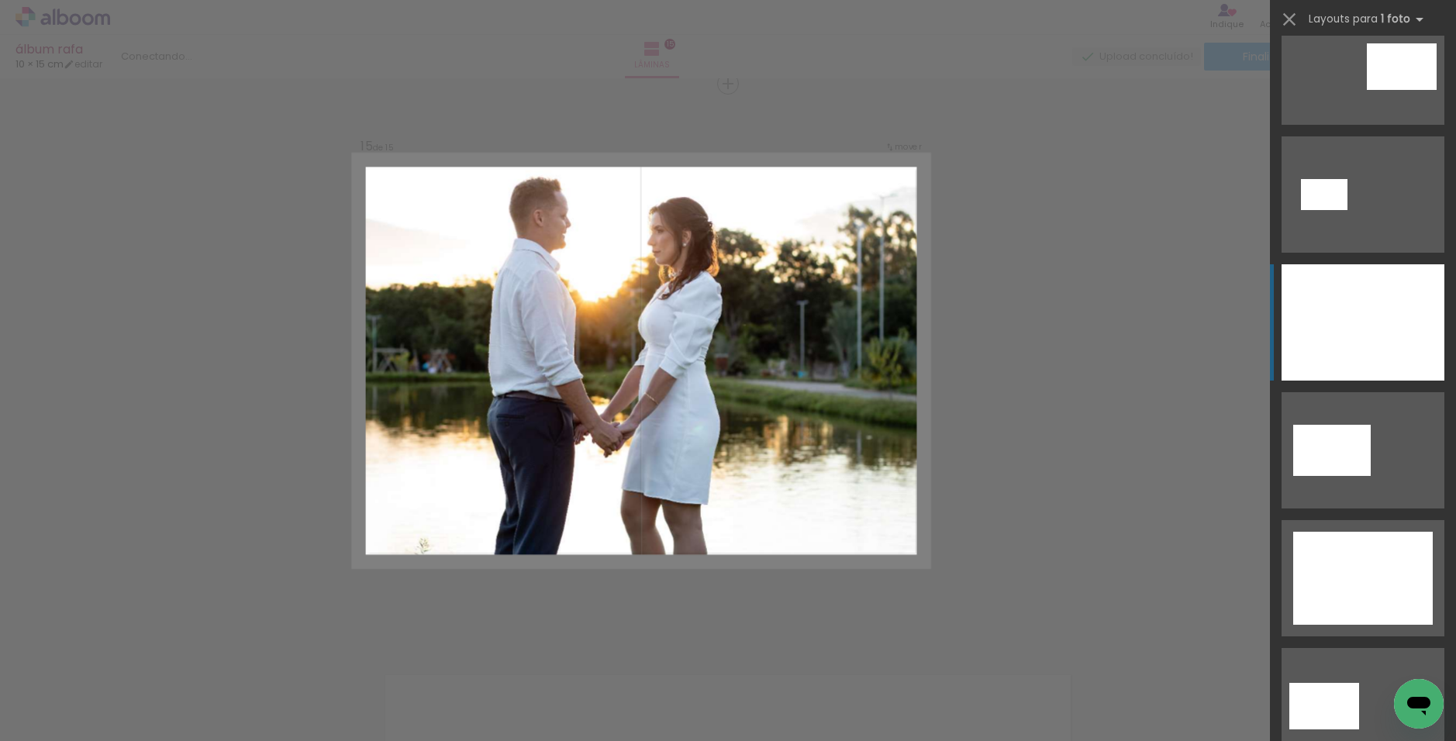
click at [1333, 328] on div at bounding box center [1363, 322] width 163 height 116
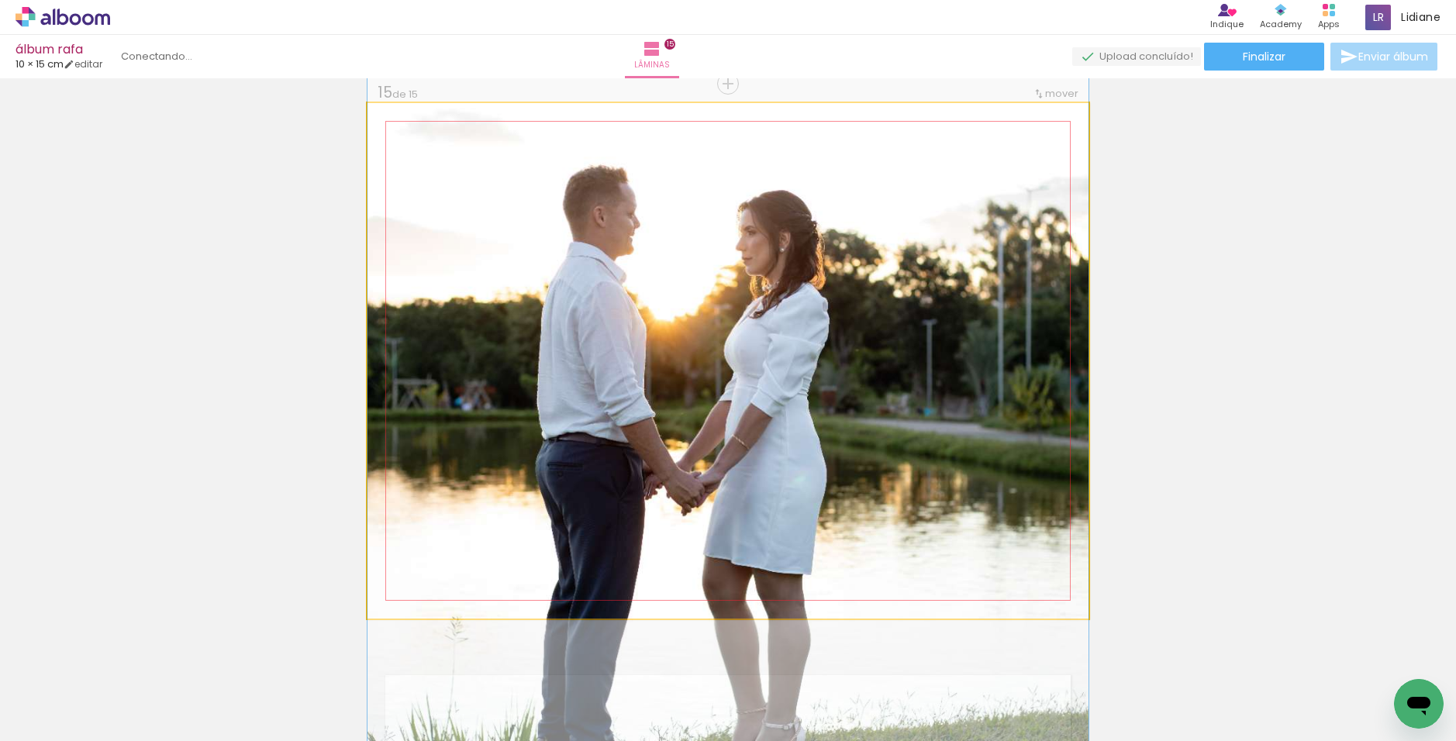
drag, startPoint x: 817, startPoint y: 241, endPoint x: 815, endPoint y: 275, distance: 34.2
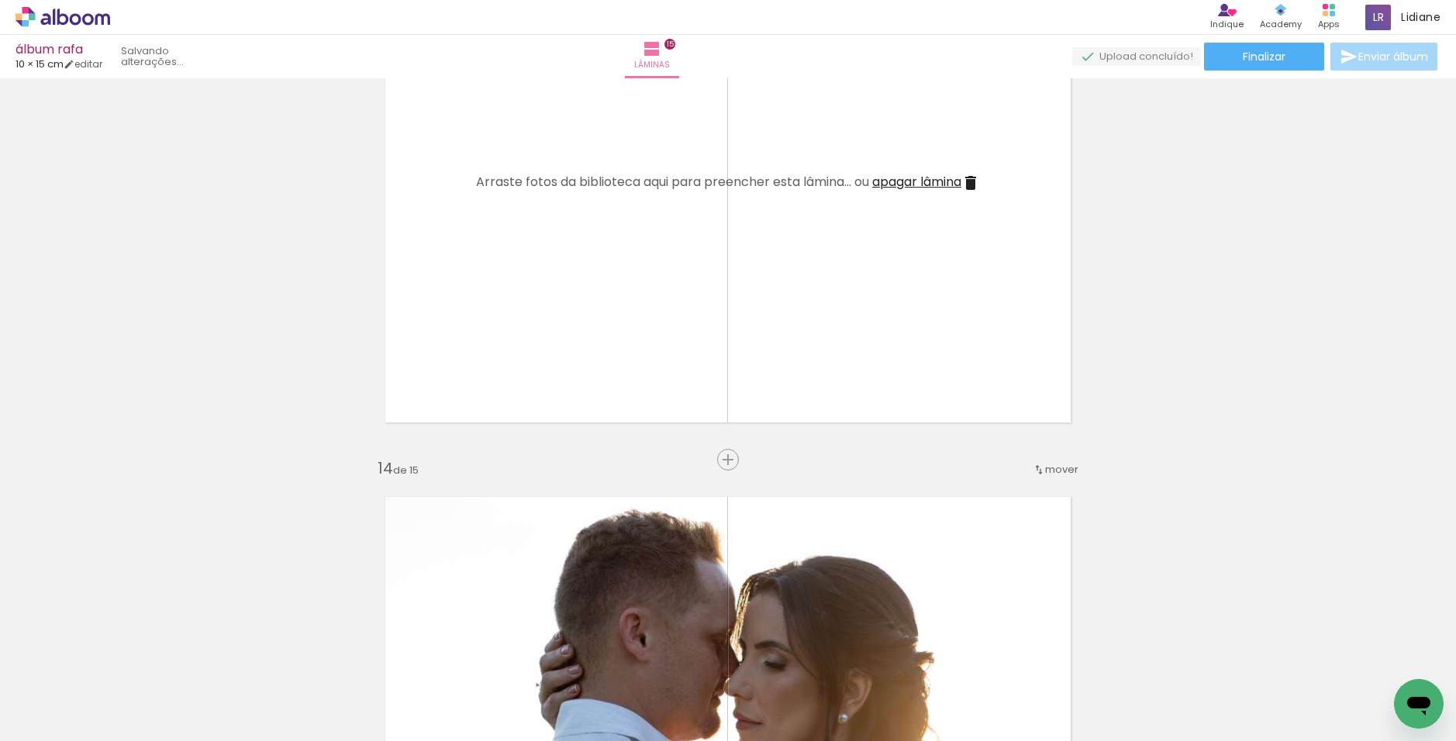
scroll to position [6540, 0]
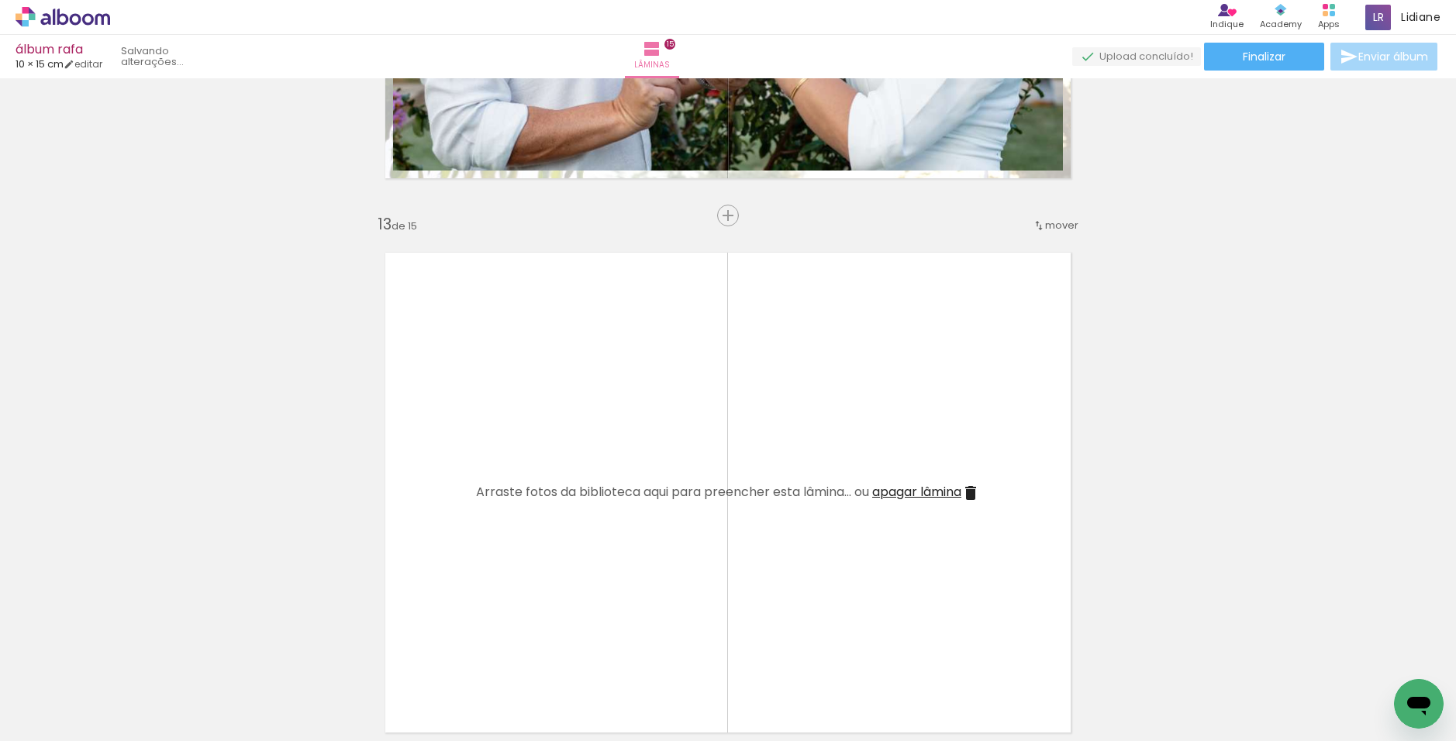
click at [921, 490] on span "apagar lâmina" at bounding box center [916, 492] width 89 height 18
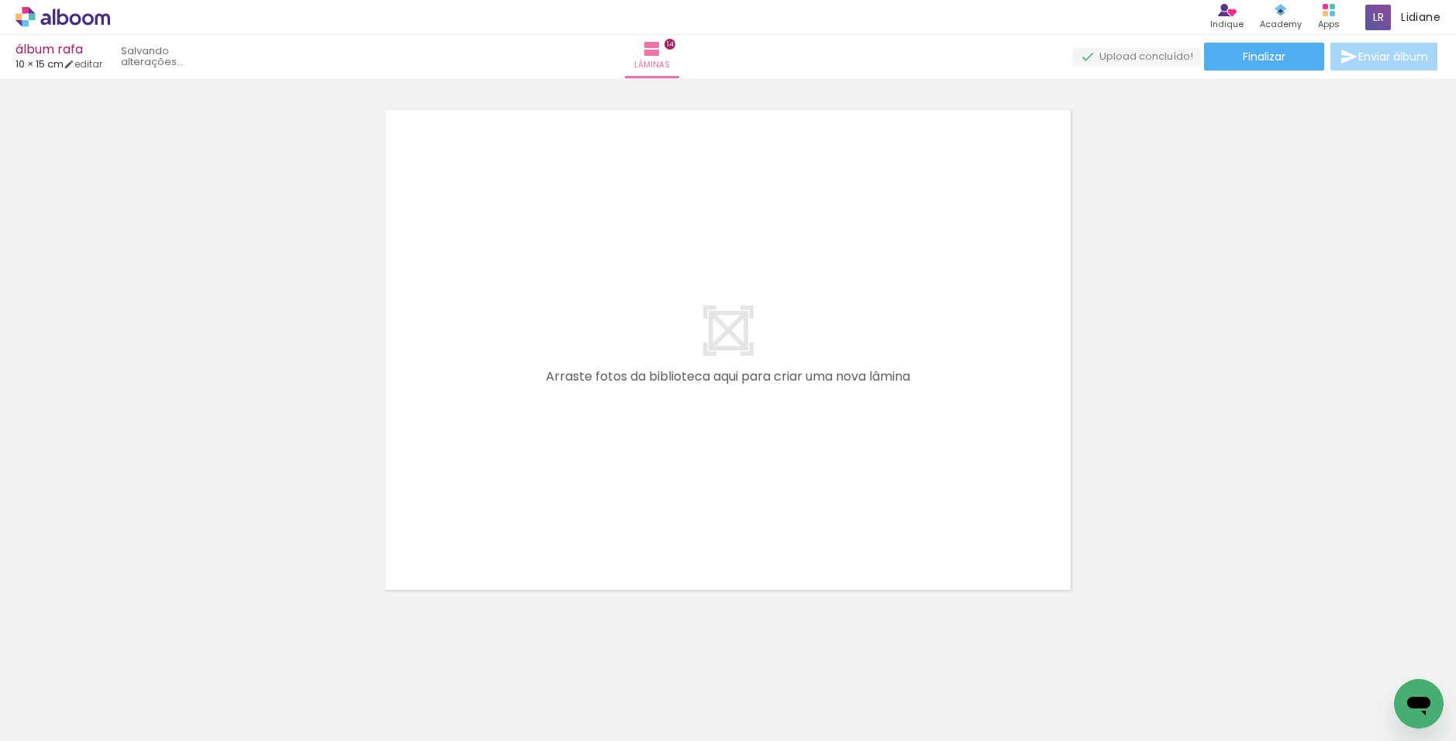
scroll to position [7809, 0]
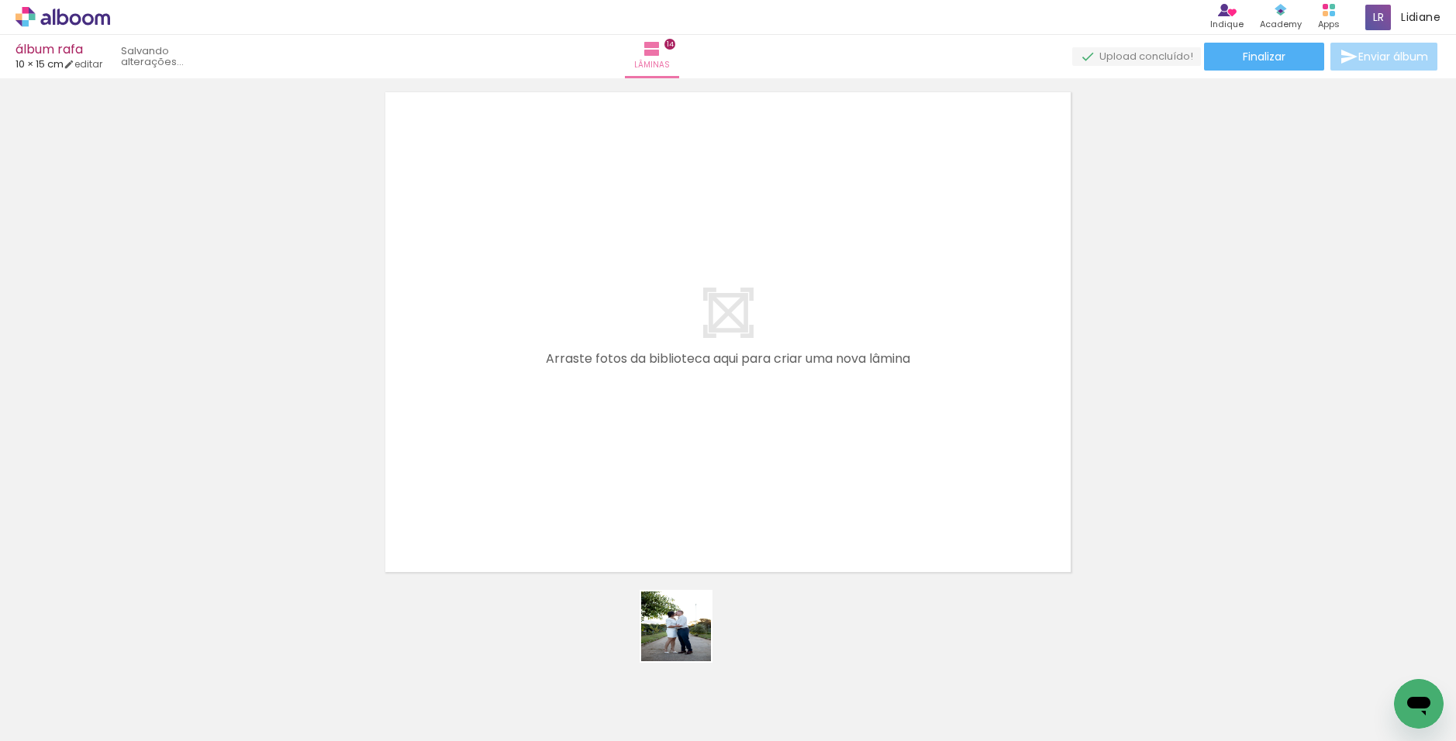
drag, startPoint x: 695, startPoint y: 699, endPoint x: 639, endPoint y: 442, distance: 263.5
click at [639, 442] on quentale-workspace at bounding box center [728, 370] width 1456 height 741
